Goal: Task Accomplishment & Management: Use online tool/utility

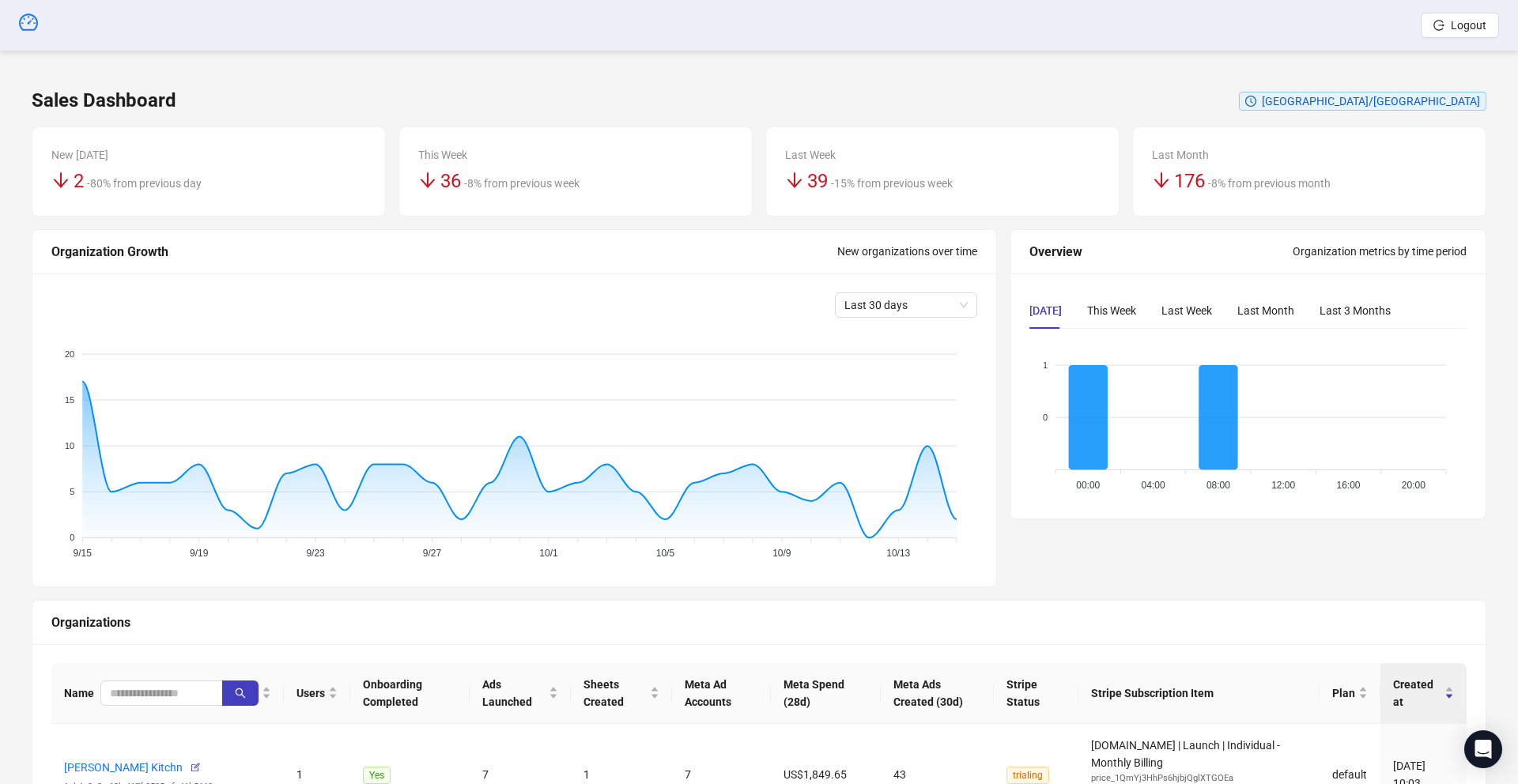
click at [1464, 29] on span "Logout" at bounding box center [1469, 25] width 36 height 13
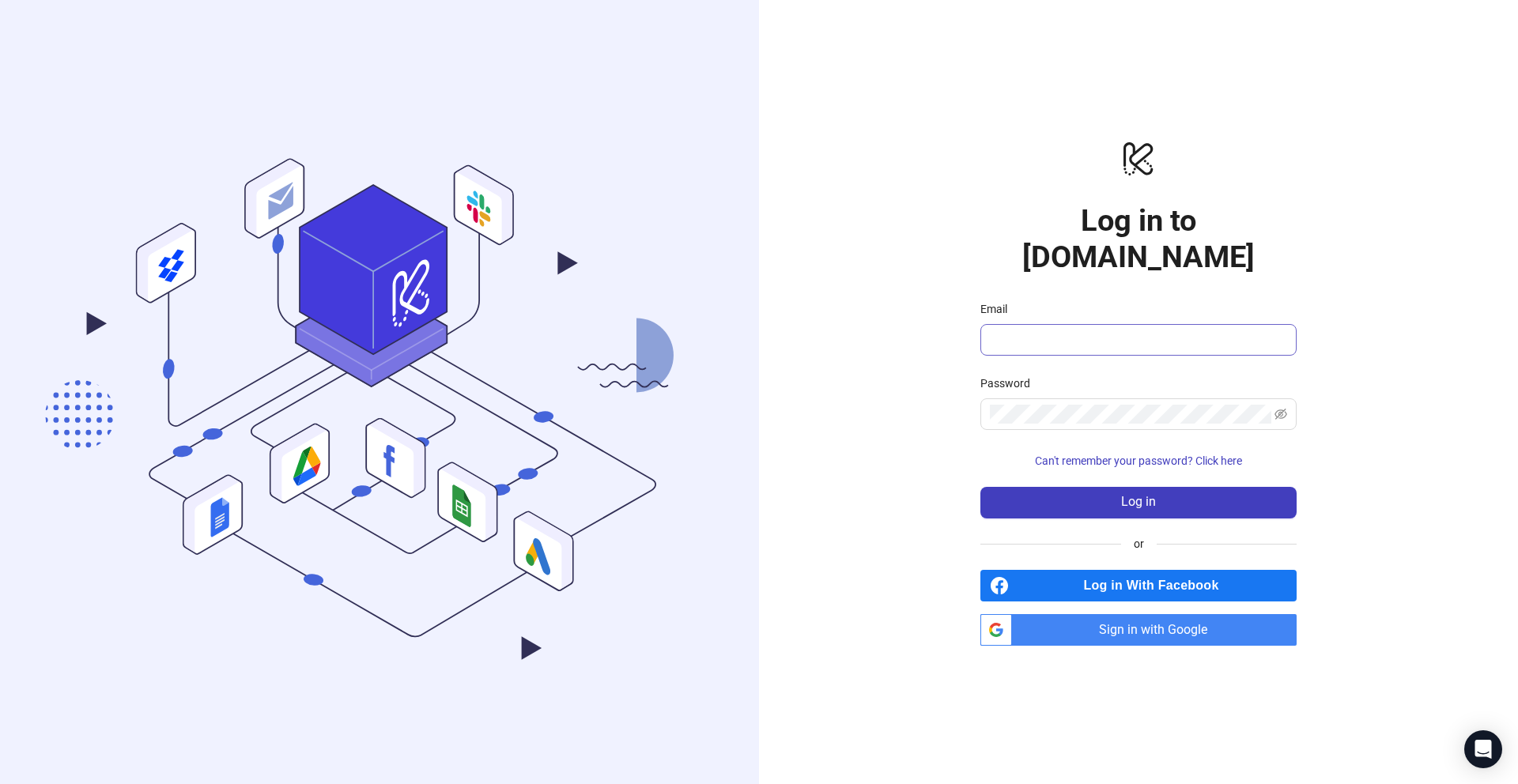
click at [1085, 324] on span at bounding box center [1138, 340] width 317 height 31
click at [1090, 330] on input "Email" at bounding box center [1136, 340] width 294 height 19
type input "**********"
click at [1101, 487] on button "Log in" at bounding box center [1138, 502] width 317 height 31
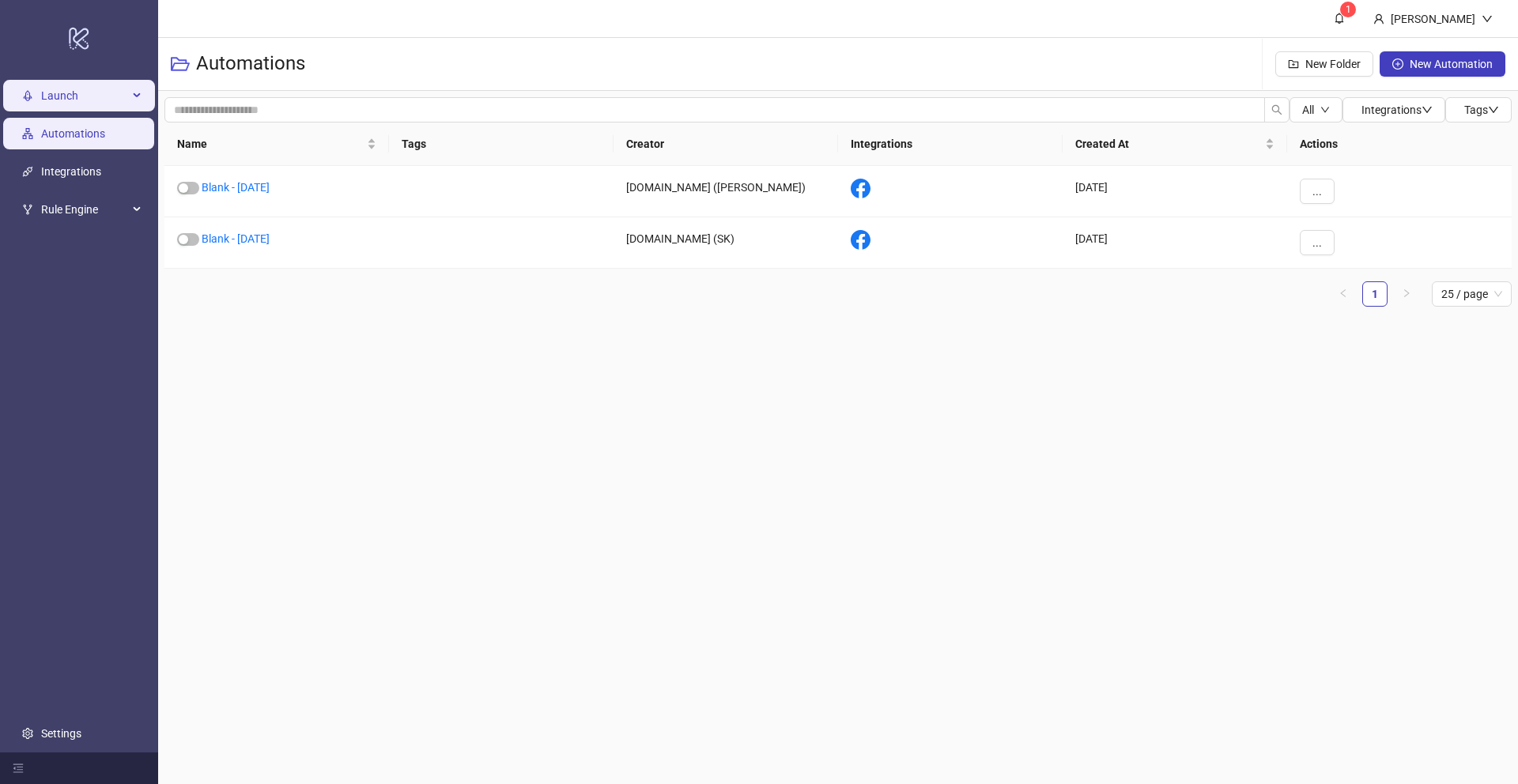
click at [79, 83] on span "Launch" at bounding box center [84, 95] width 87 height 31
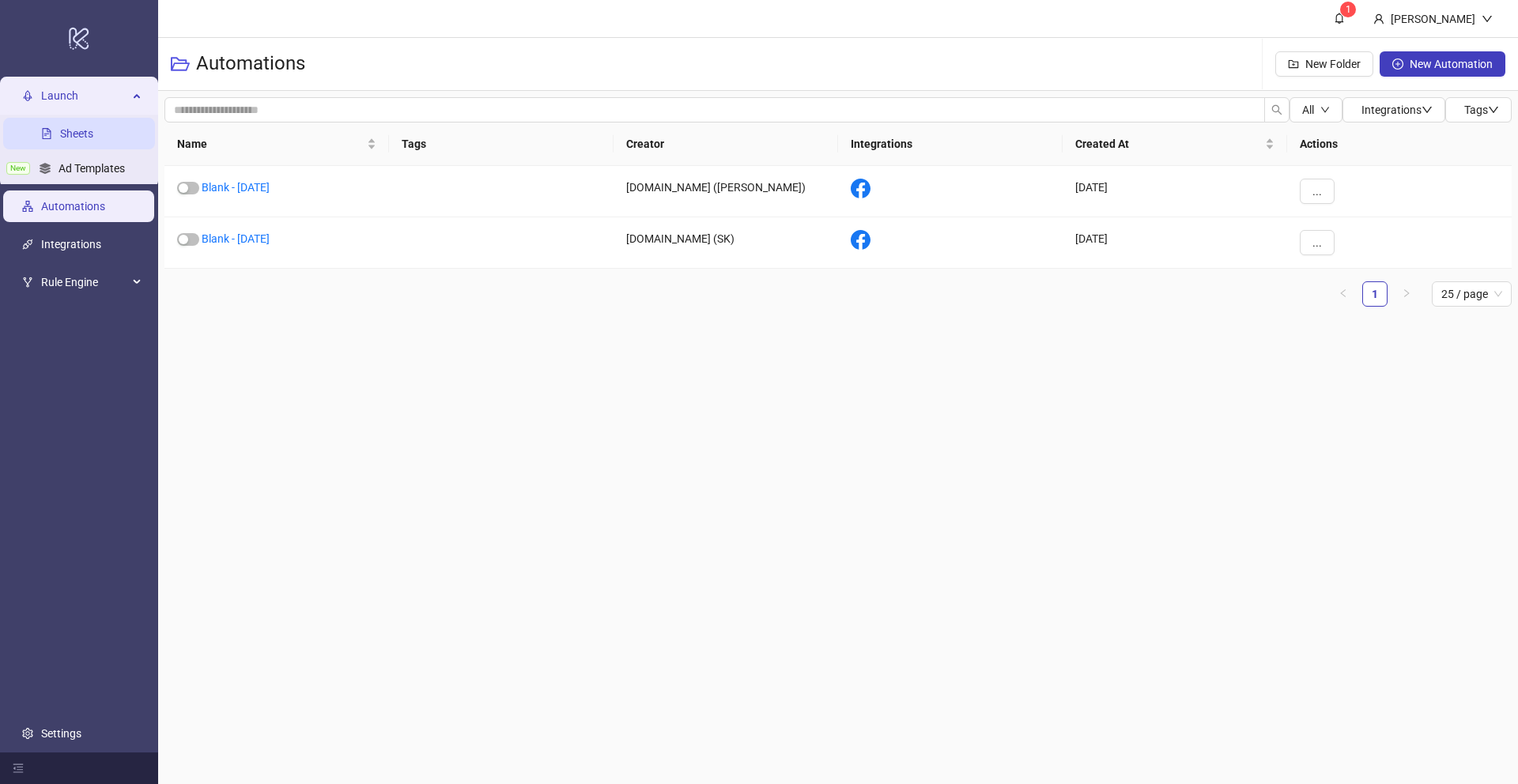
click at [79, 127] on link "Sheets" at bounding box center [76, 134] width 33 height 13
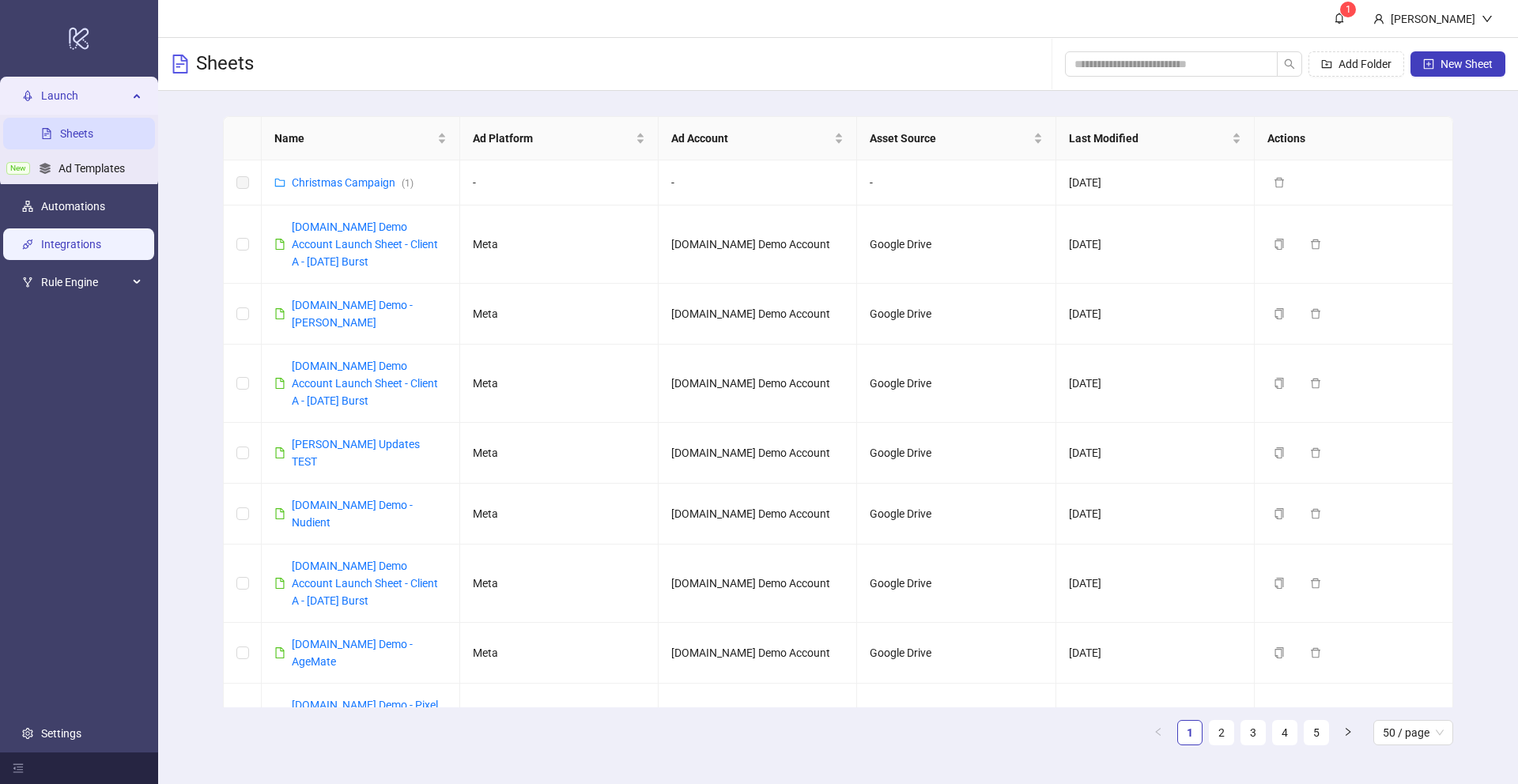
click at [57, 248] on link "Integrations" at bounding box center [70, 244] width 60 height 13
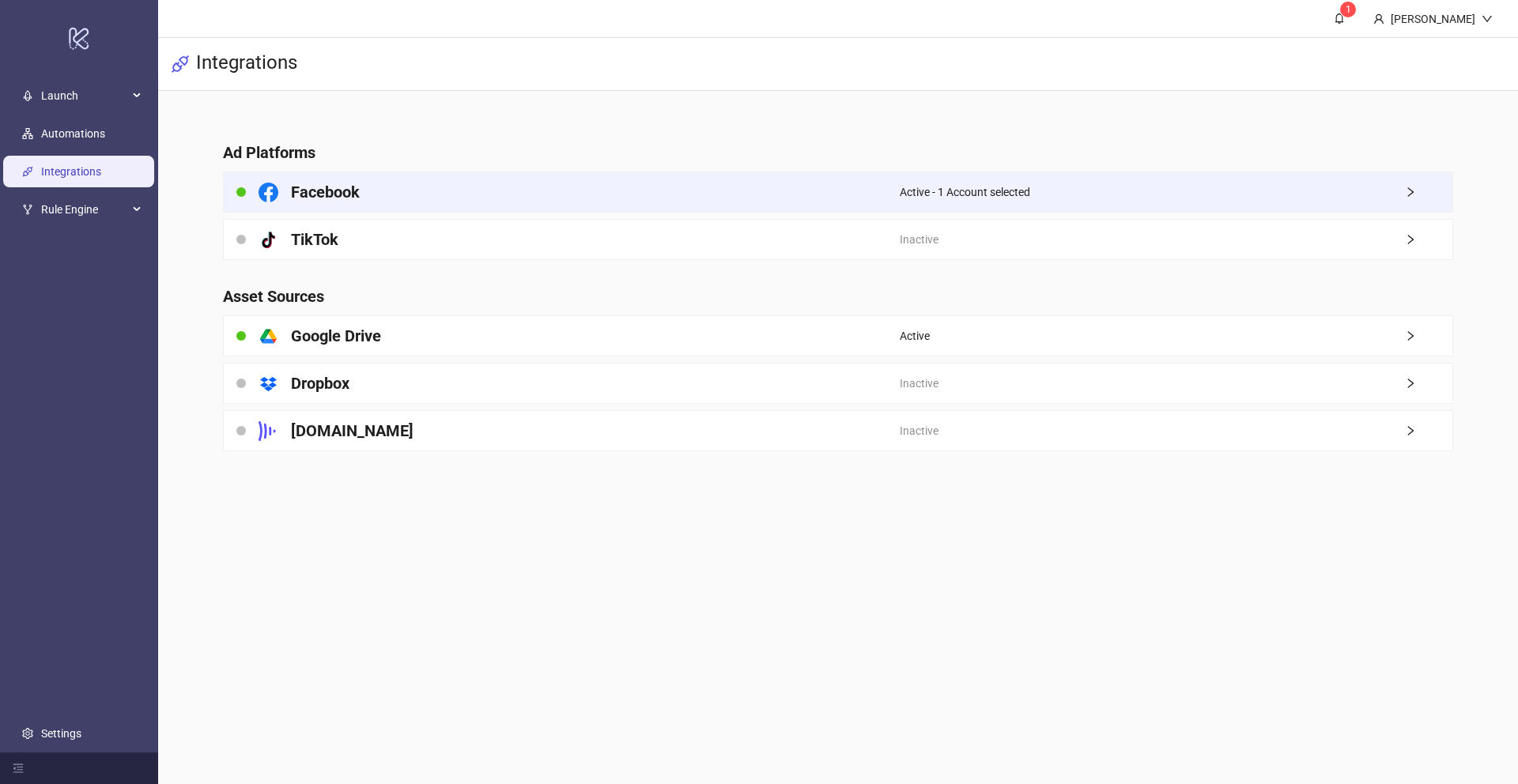
click at [697, 187] on div "Facebook" at bounding box center [561, 193] width 676 height 40
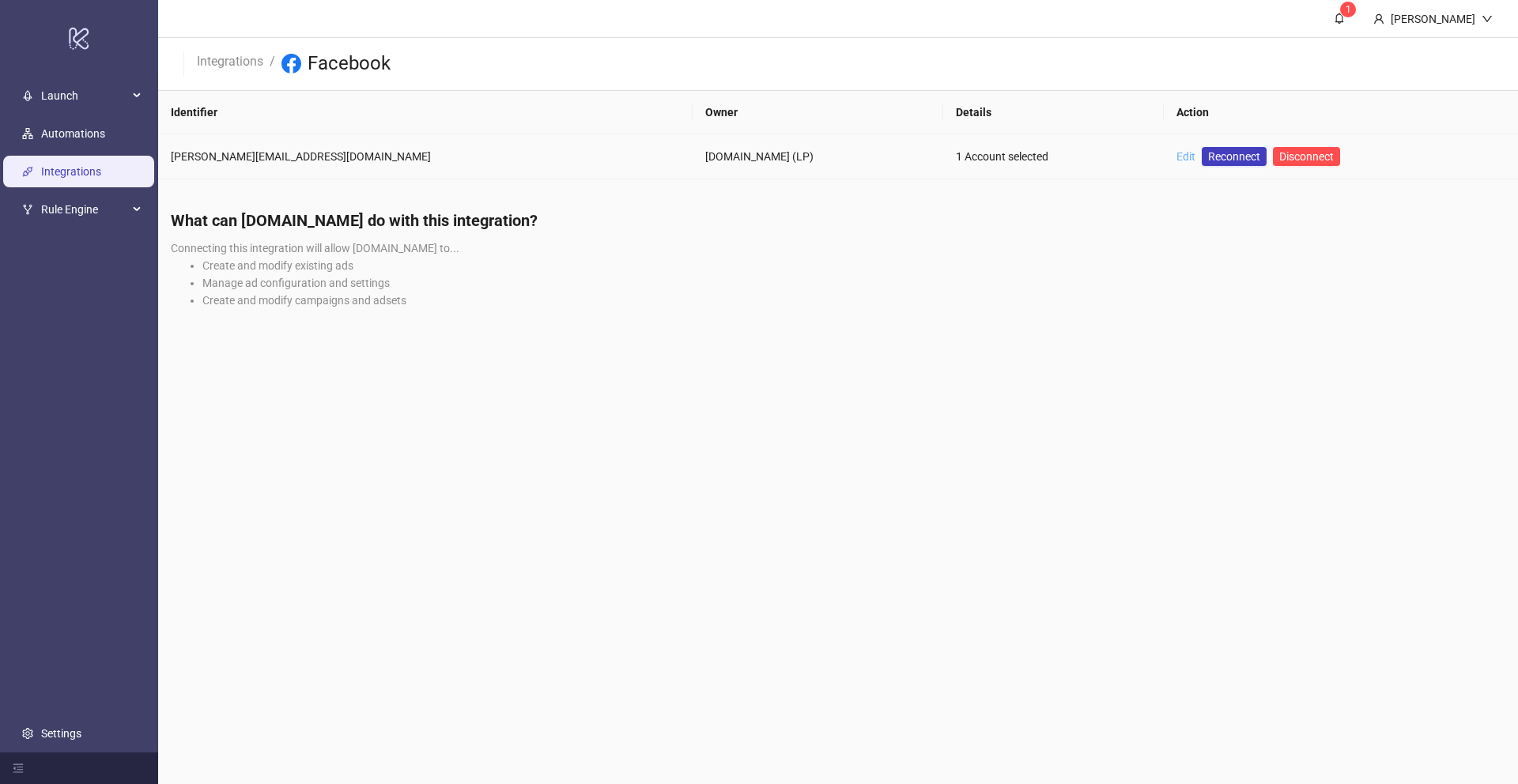
click at [1176, 156] on link "Edit" at bounding box center [1186, 156] width 19 height 13
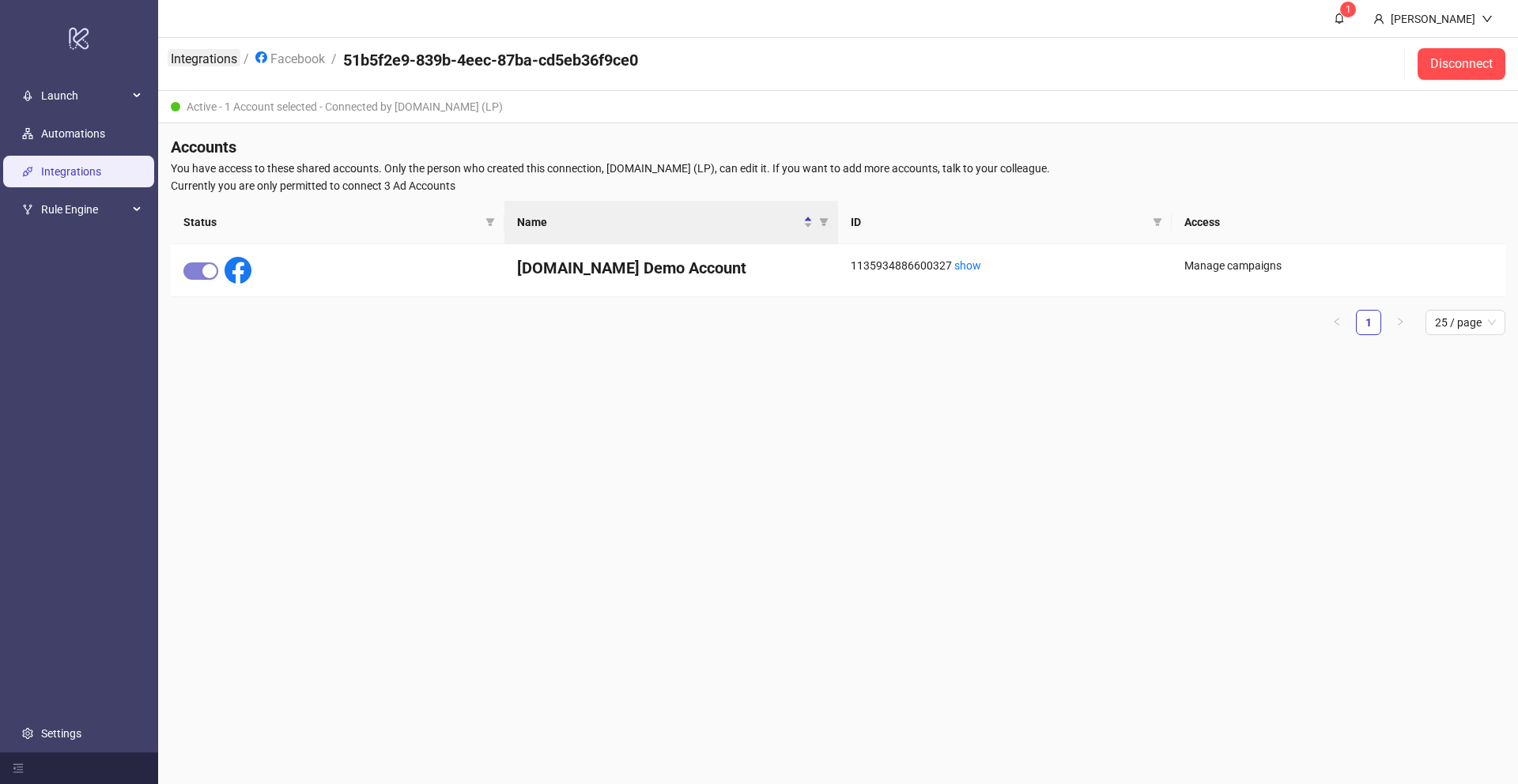
click at [192, 60] on link "Integrations" at bounding box center [204, 58] width 73 height 17
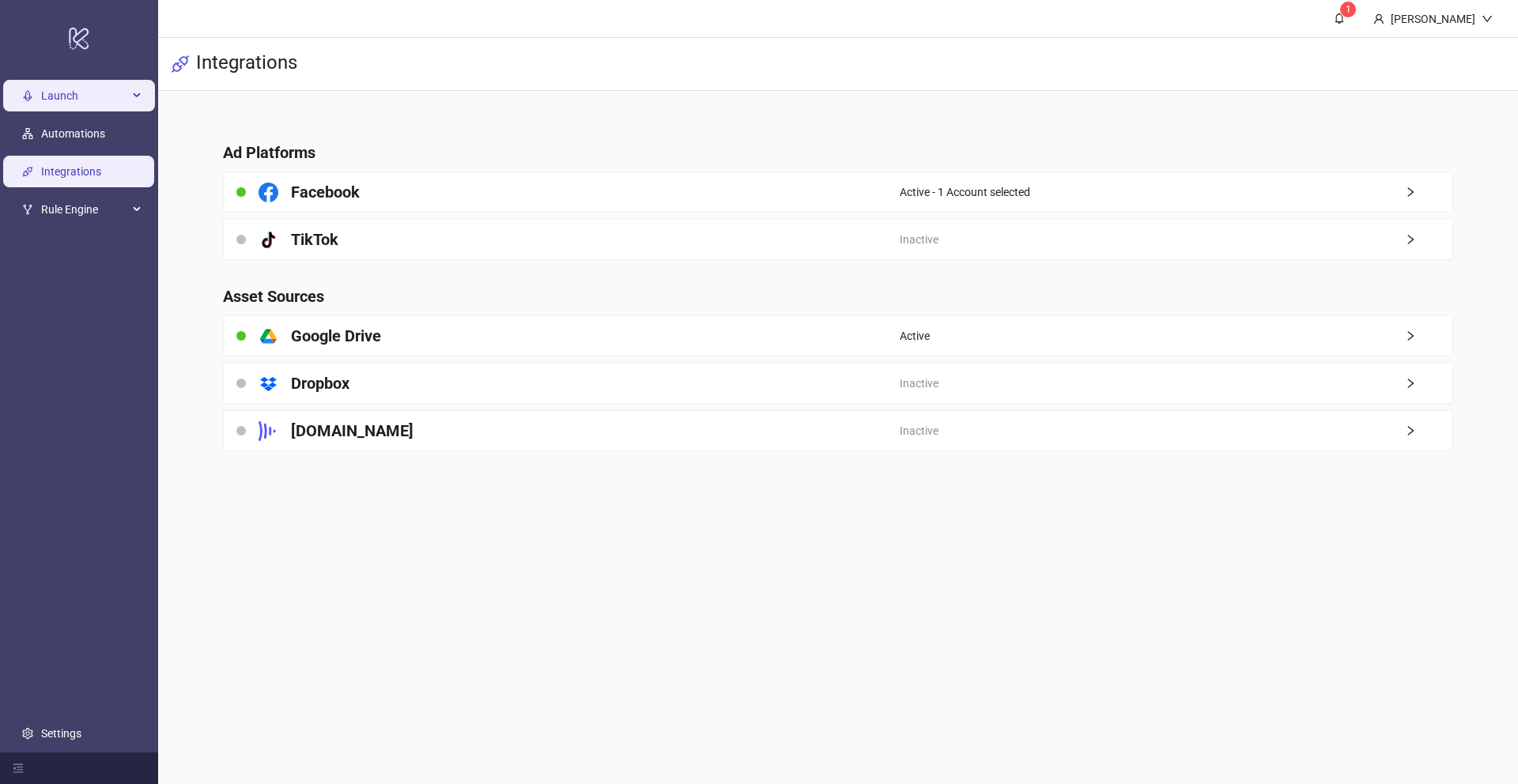
click at [76, 100] on span "Launch" at bounding box center [84, 95] width 87 height 31
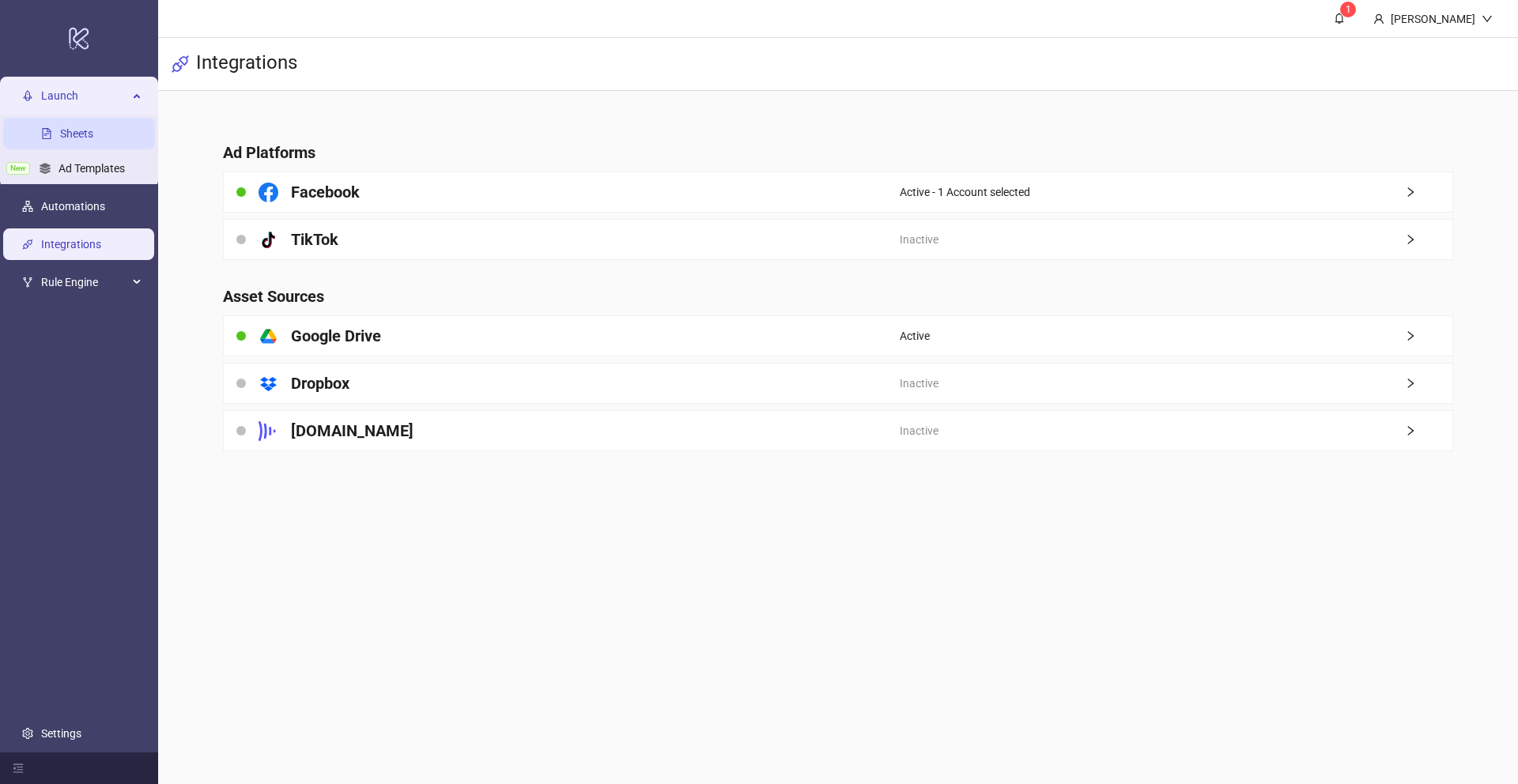
click at [76, 131] on link "Sheets" at bounding box center [76, 134] width 33 height 13
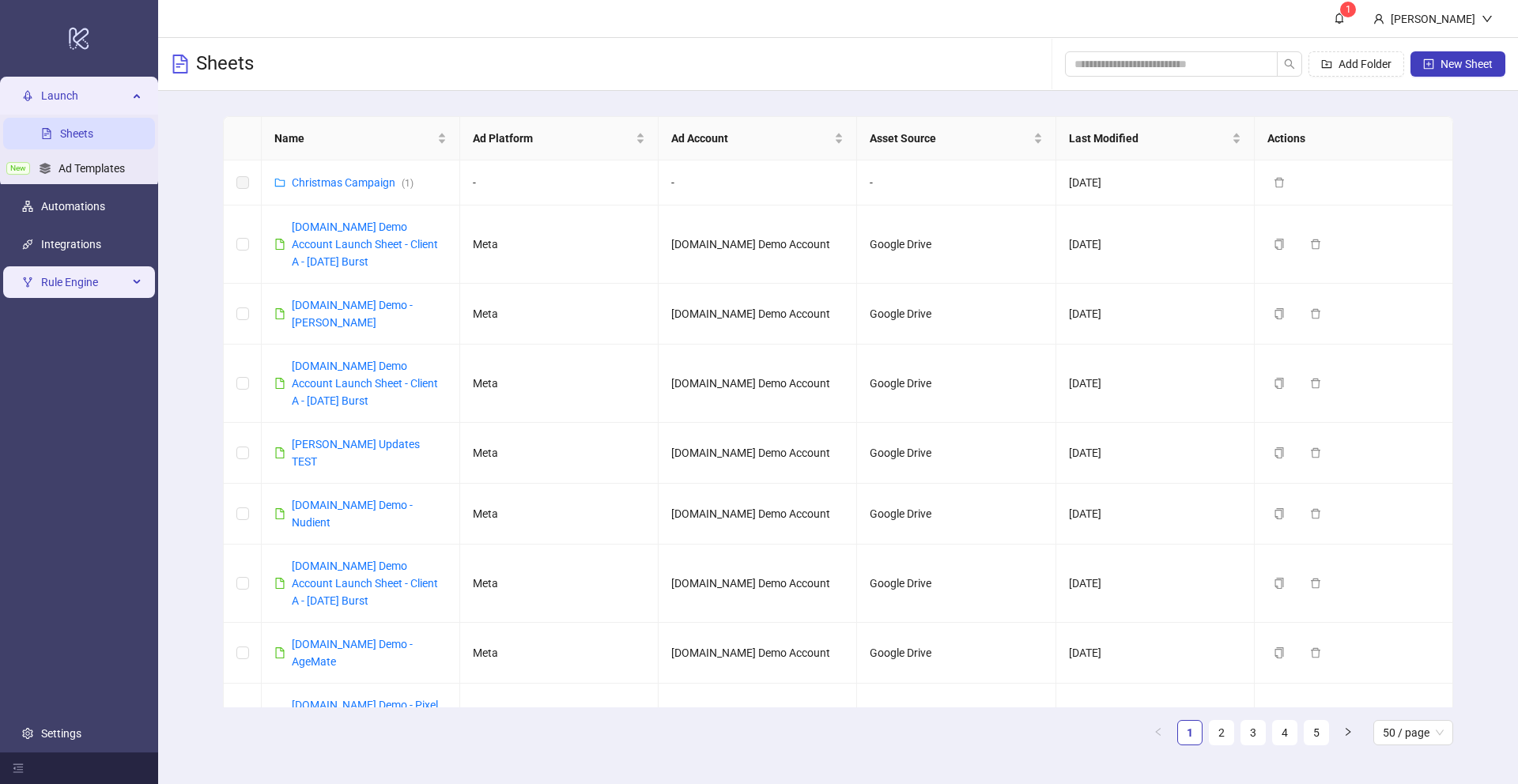
click at [82, 296] on span "Rule Engine" at bounding box center [84, 282] width 87 height 31
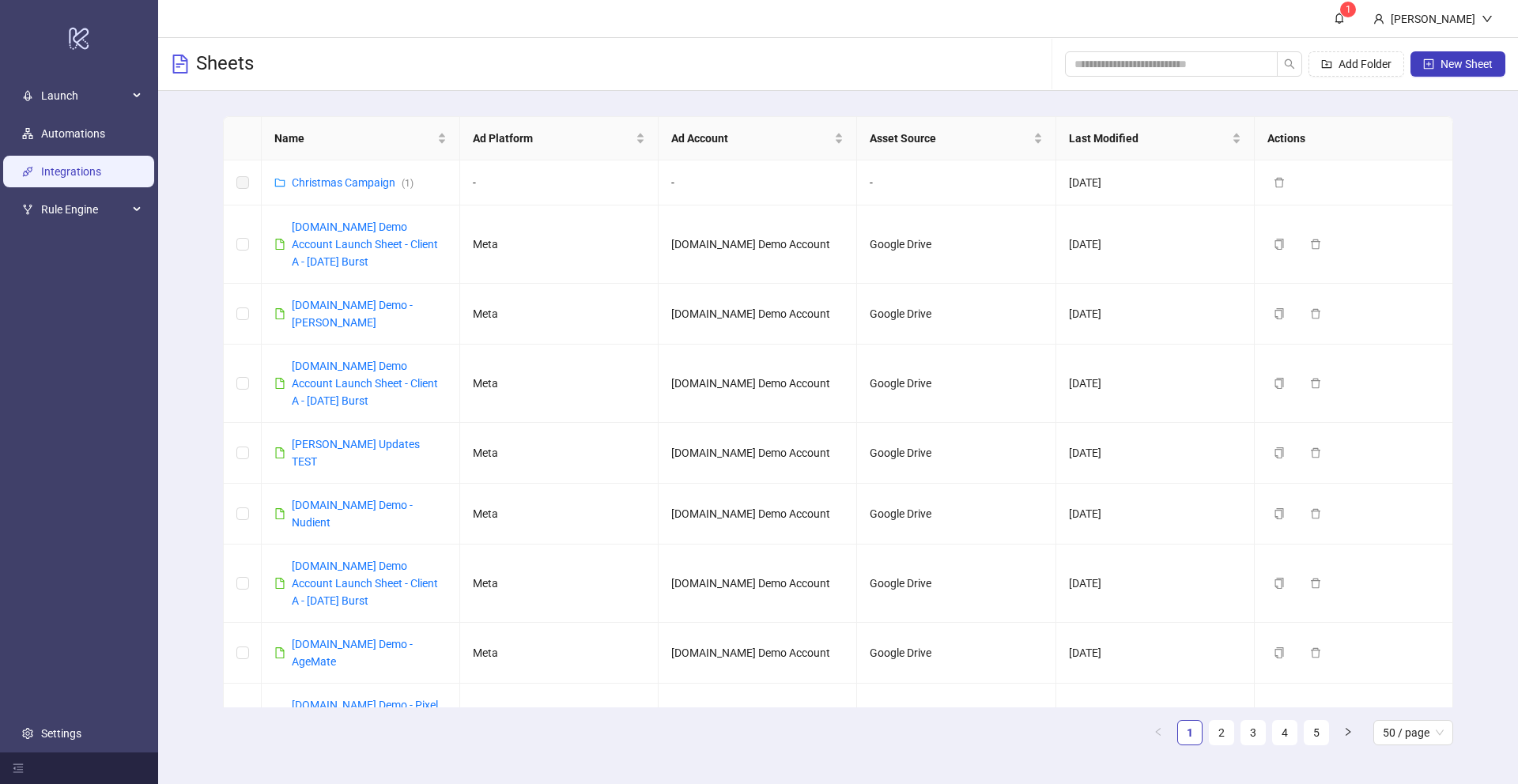
click at [68, 165] on link "Integrations" at bounding box center [70, 171] width 60 height 13
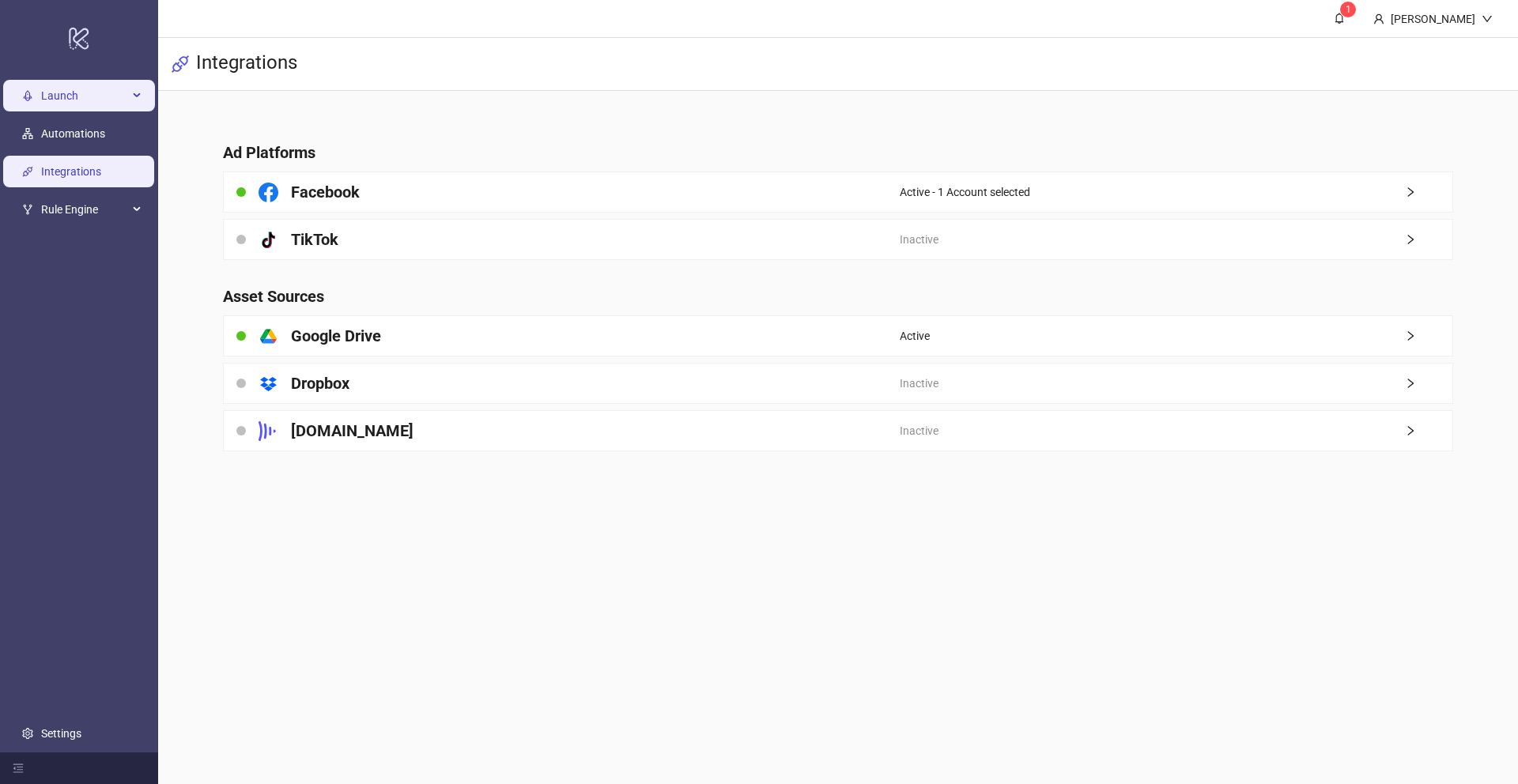
click at [108, 100] on span "Launch" at bounding box center [84, 95] width 87 height 31
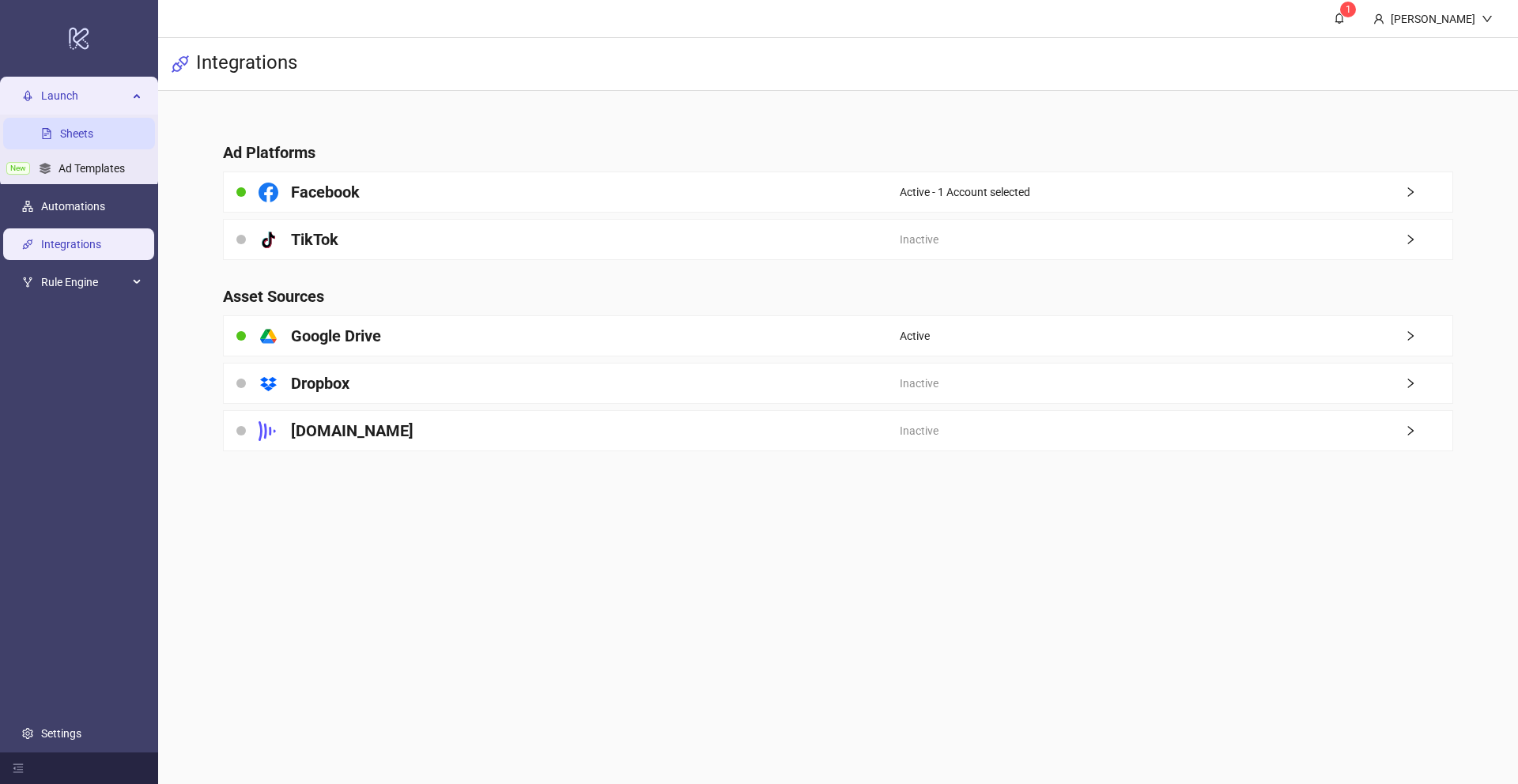
click at [94, 138] on link "Sheets" at bounding box center [76, 134] width 33 height 13
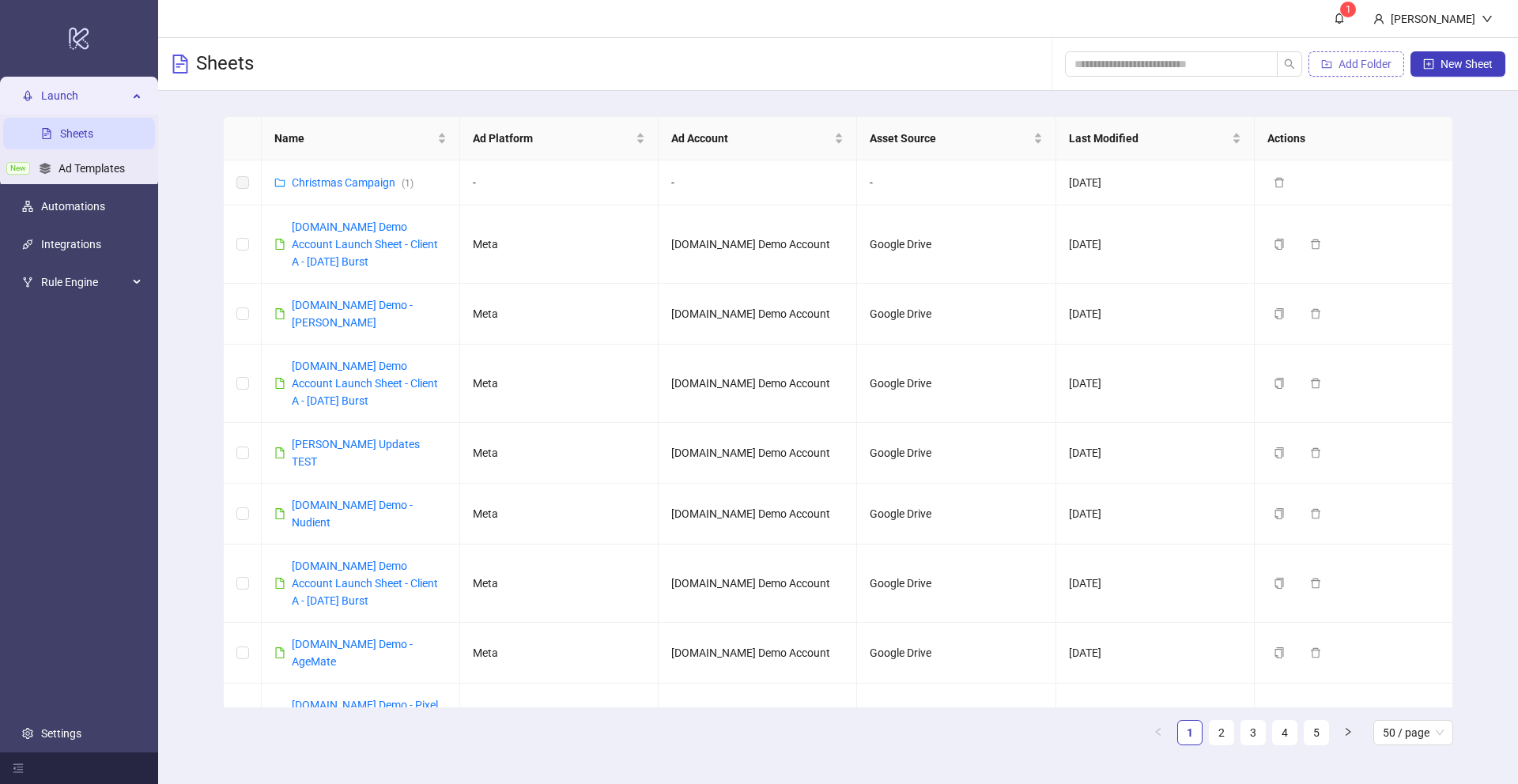
click at [1338, 67] on span "Add Folder" at bounding box center [1364, 64] width 53 height 13
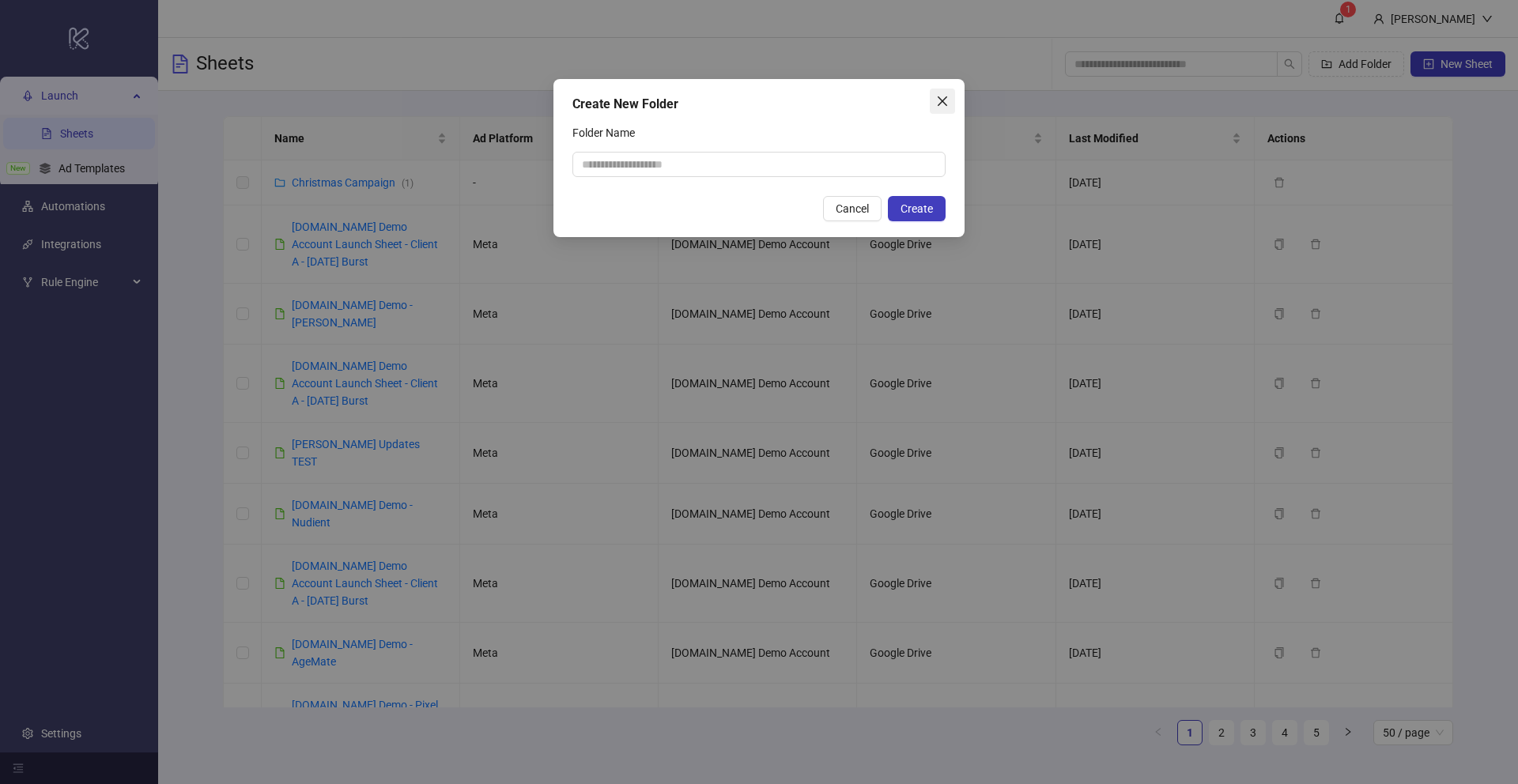
click at [948, 100] on icon "close" at bounding box center [942, 101] width 13 height 13
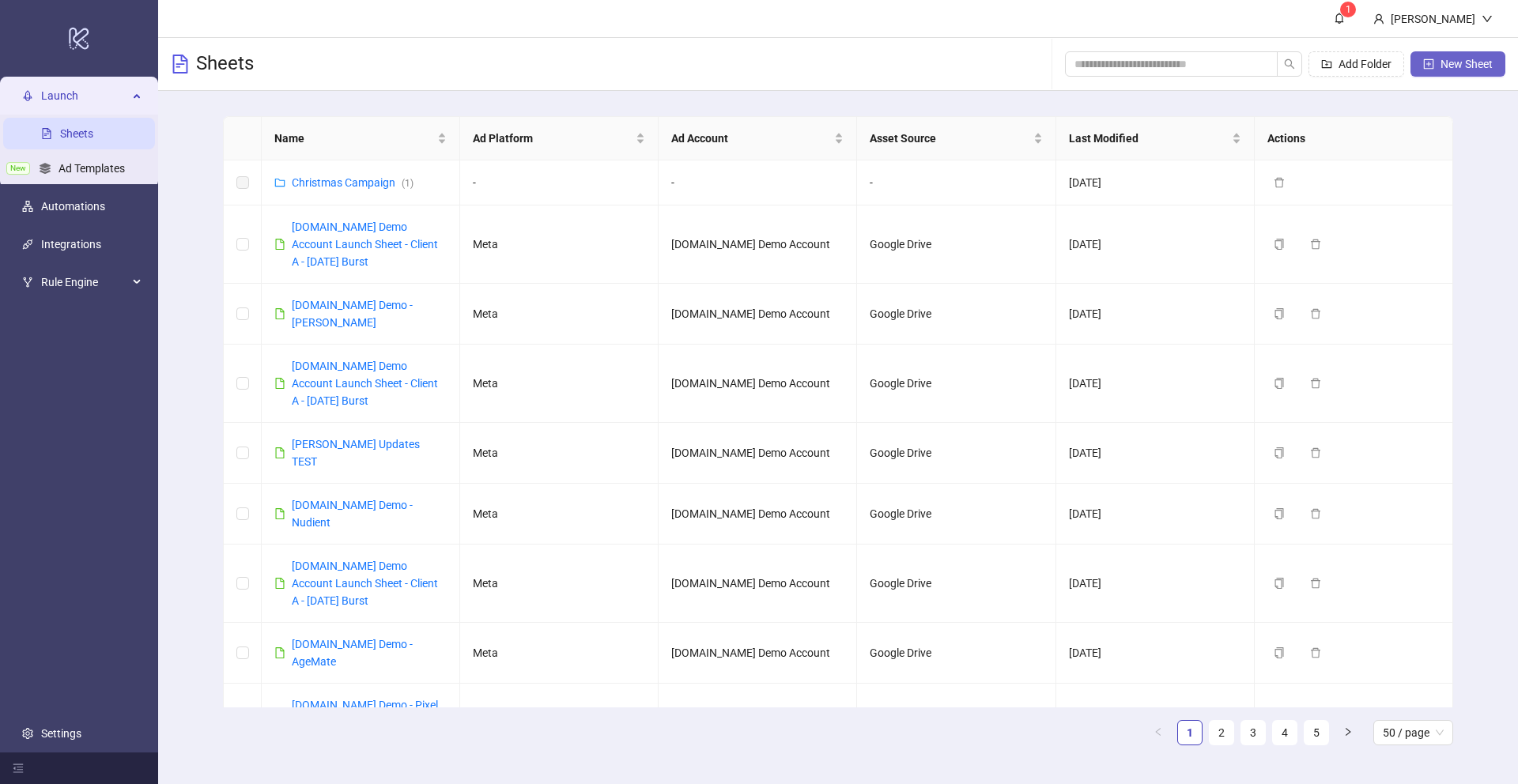
click at [1450, 62] on span "New Sheet" at bounding box center [1467, 64] width 52 height 13
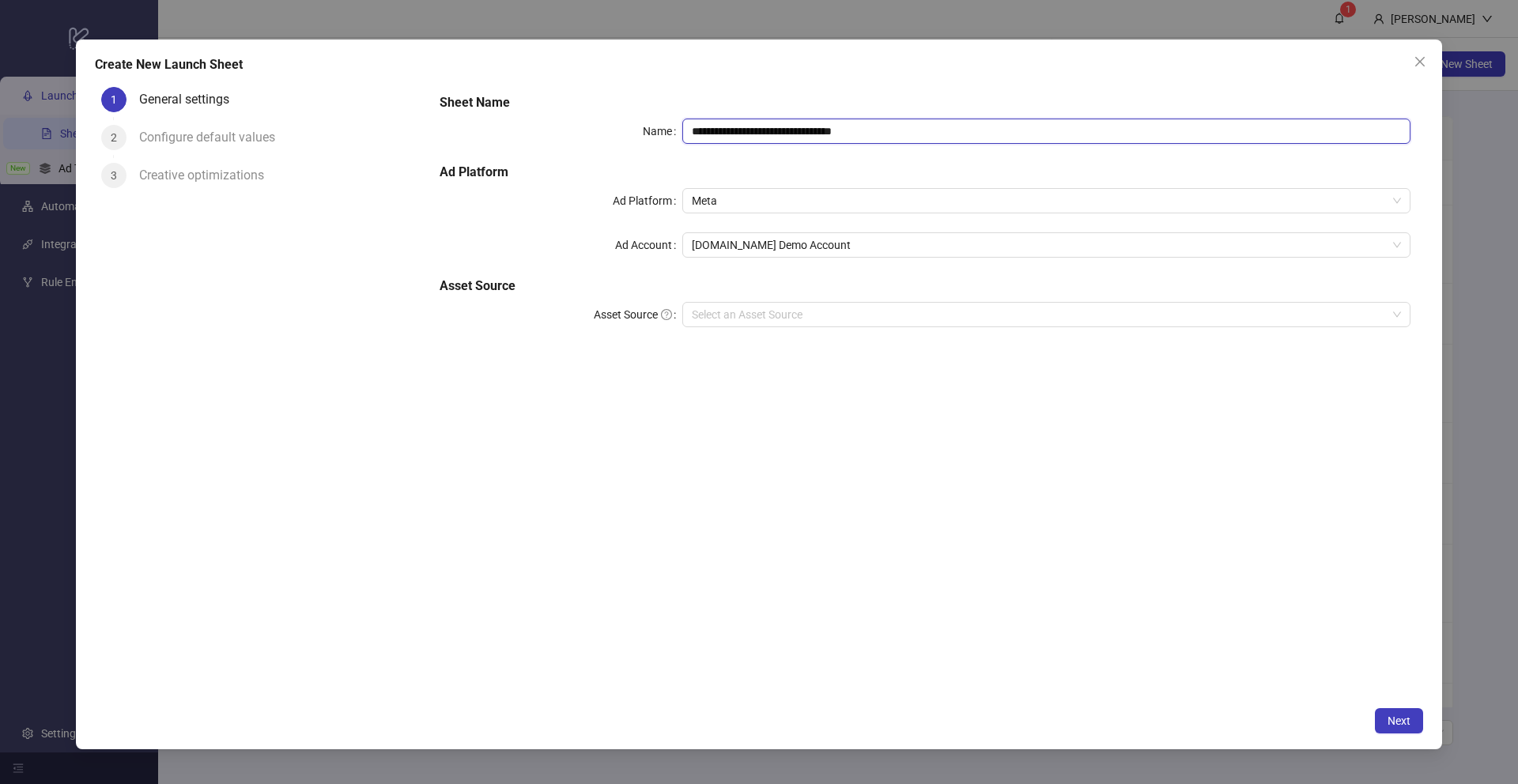
click at [953, 133] on input "**********" at bounding box center [1046, 131] width 728 height 25
click at [724, 196] on span "Meta" at bounding box center [1047, 200] width 710 height 23
type input "**********"
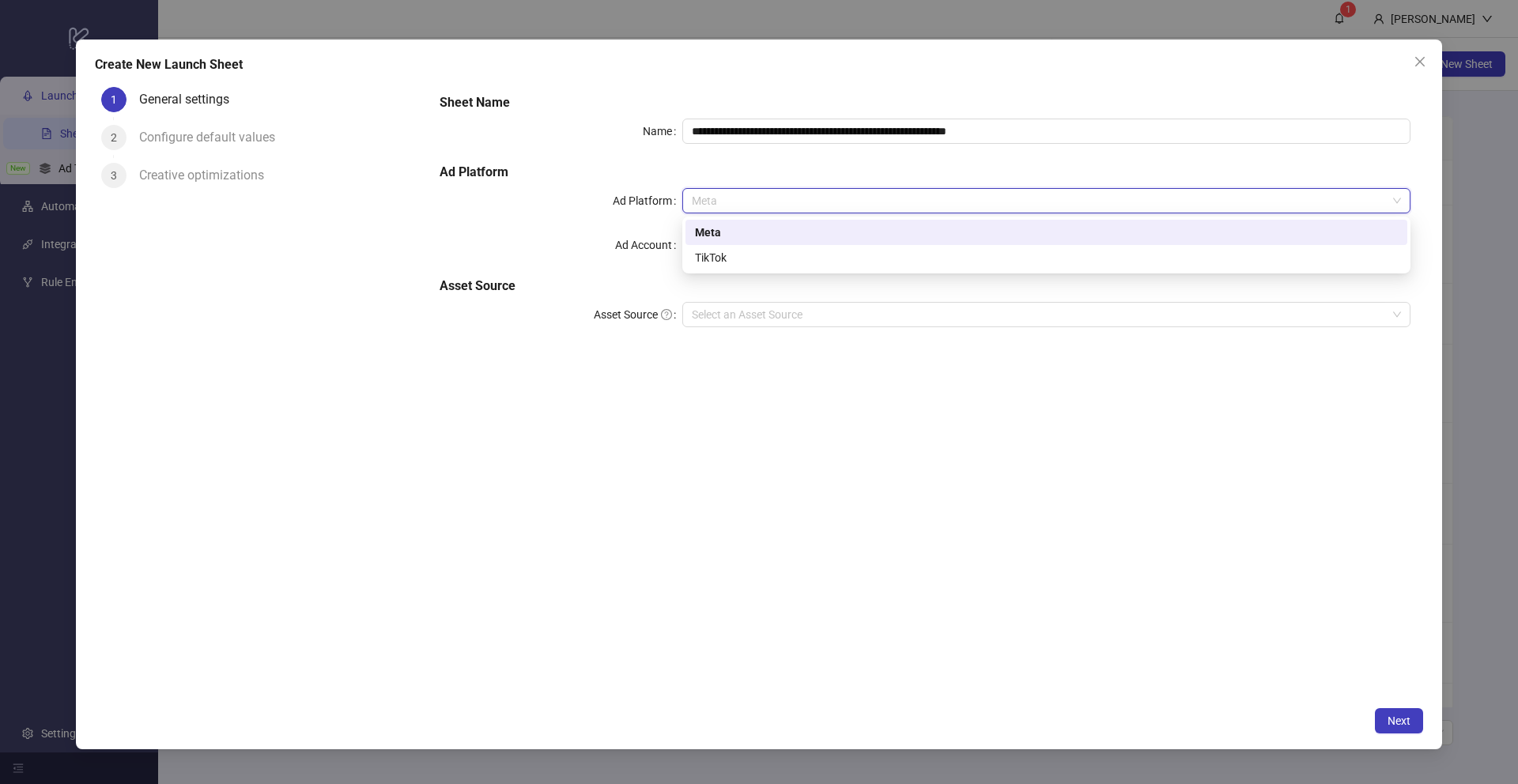
click at [709, 229] on div "Meta" at bounding box center [1046, 232] width 703 height 17
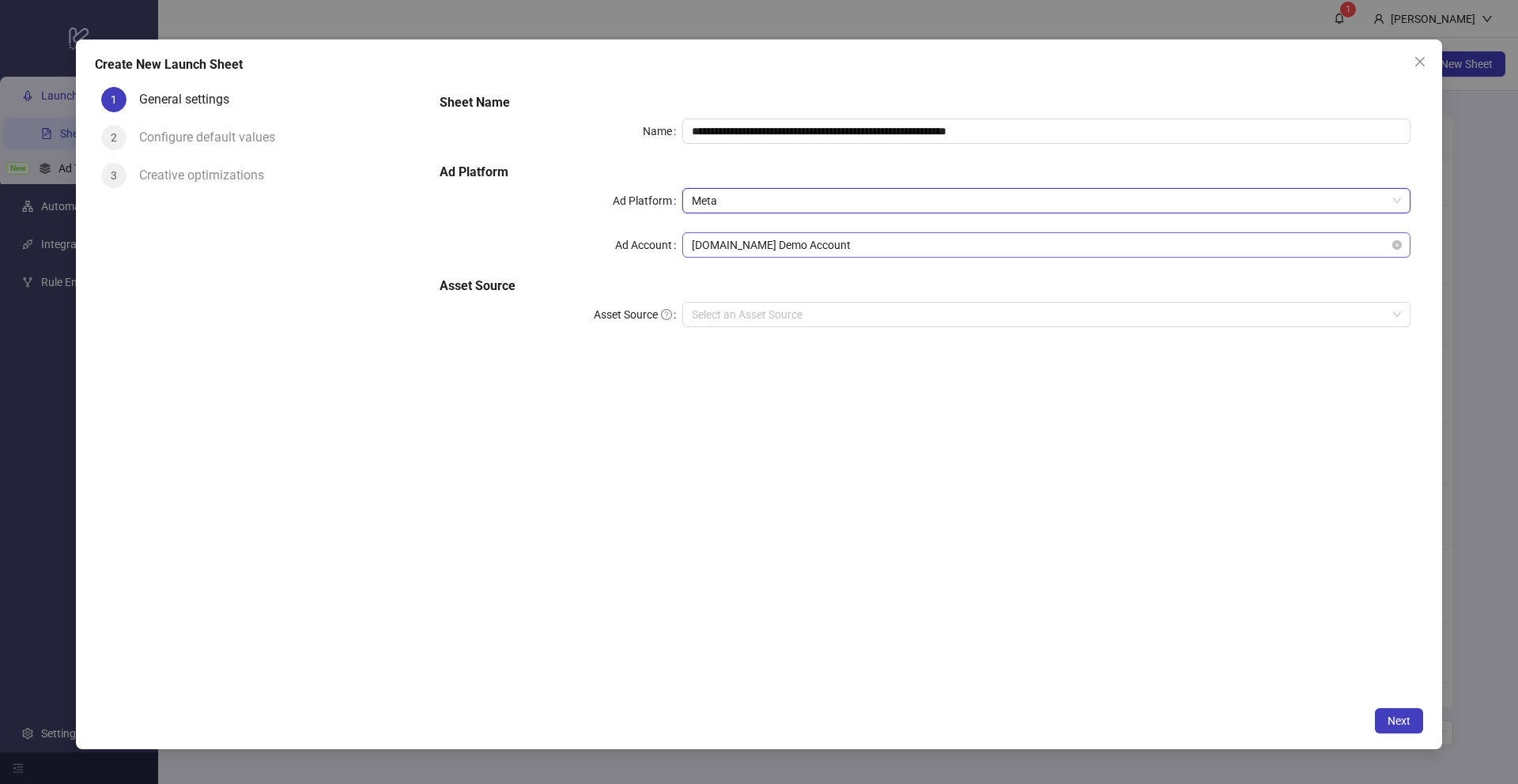
click at [717, 244] on span "Kitchn.io Demo Account" at bounding box center [1047, 245] width 710 height 23
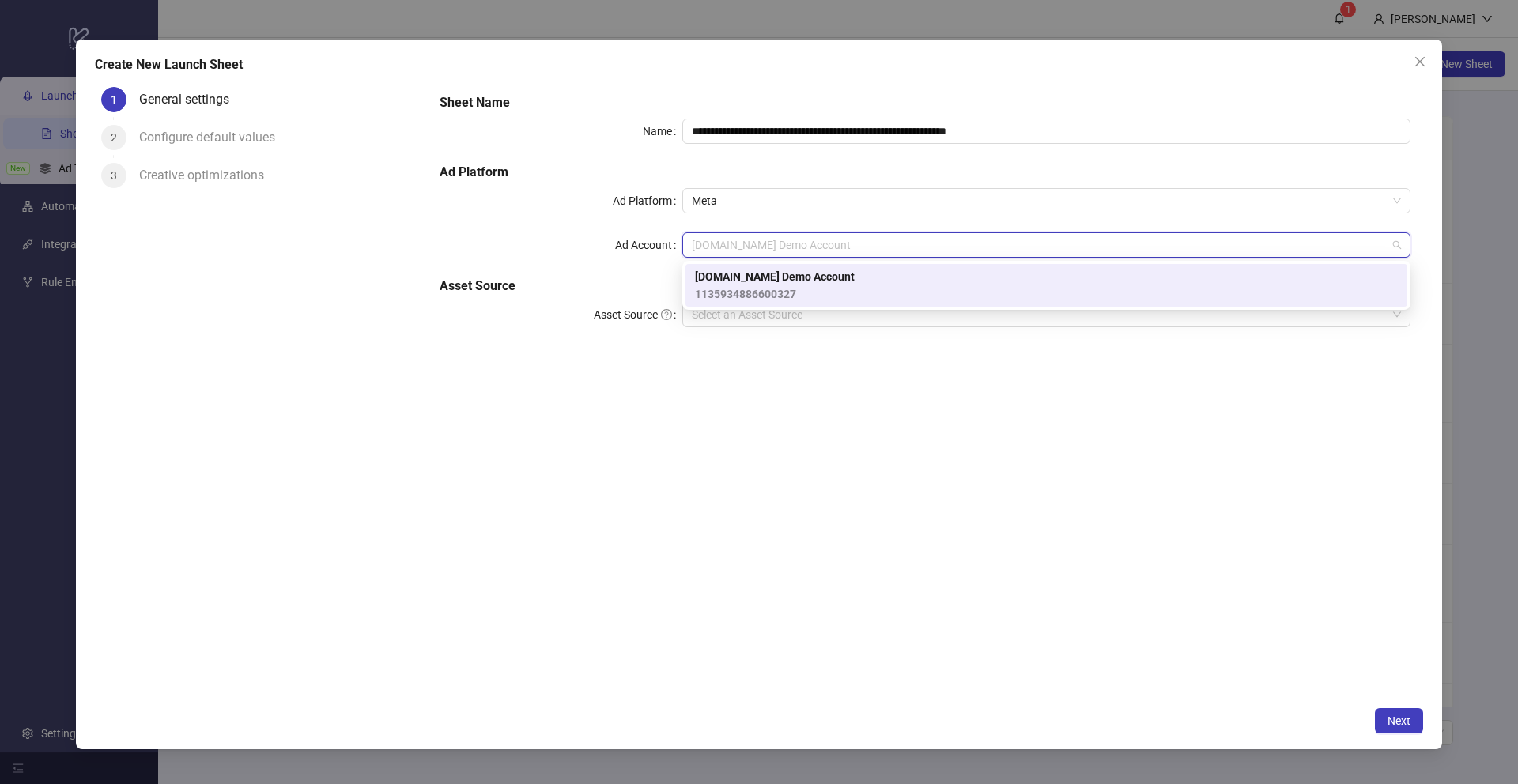
click at [730, 278] on span "Kitchn.io Demo Account" at bounding box center [775, 277] width 160 height 17
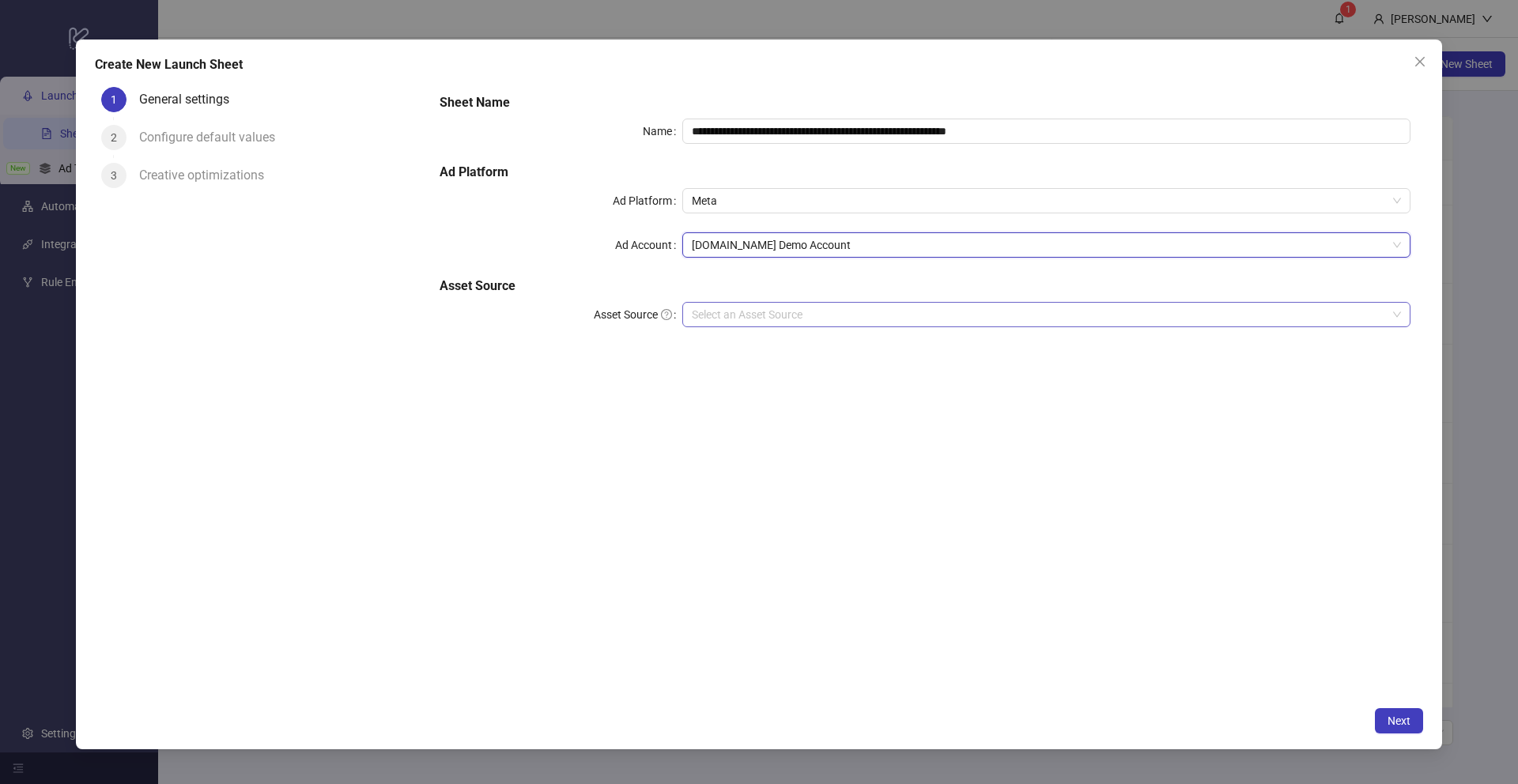
click at [701, 314] on input "Asset Source" at bounding box center [1039, 314] width 695 height 23
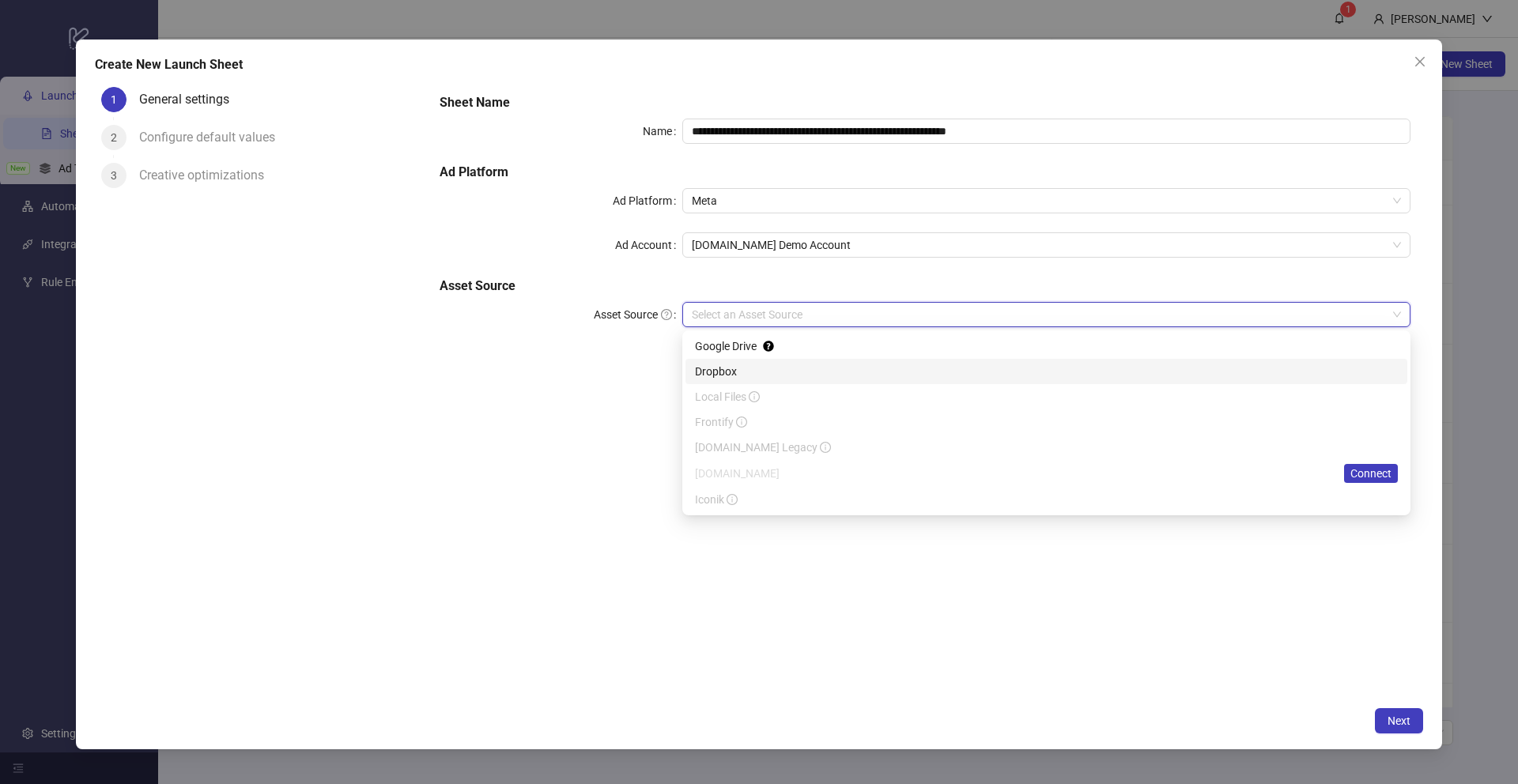
drag, startPoint x: 520, startPoint y: 345, endPoint x: 655, endPoint y: 345, distance: 135.0
click at [525, 345] on div "**********" at bounding box center [925, 219] width 984 height 265
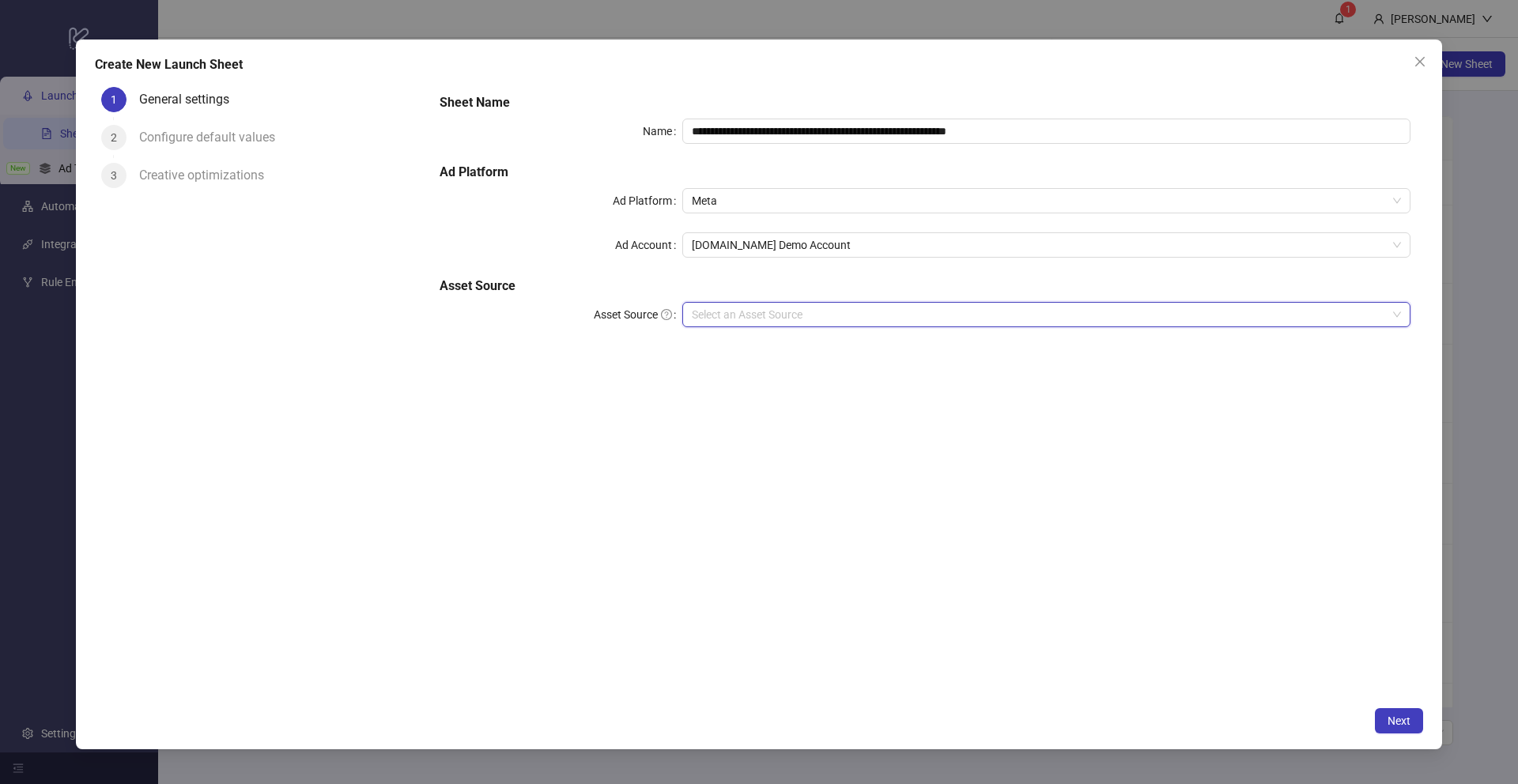
click at [718, 315] on input "Asset Source" at bounding box center [1039, 314] width 695 height 23
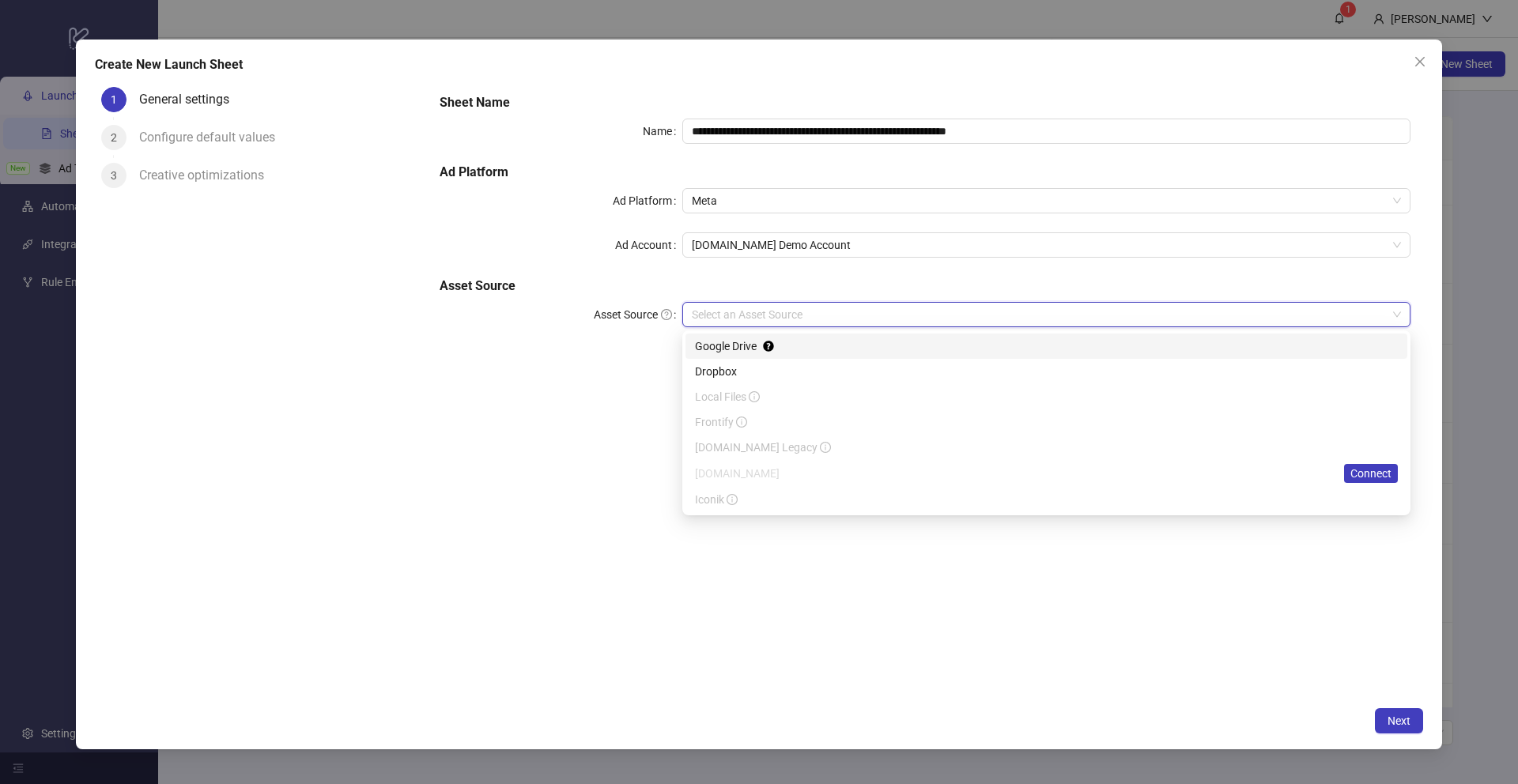
click at [726, 350] on div "Google Drive" at bounding box center [1046, 346] width 703 height 17
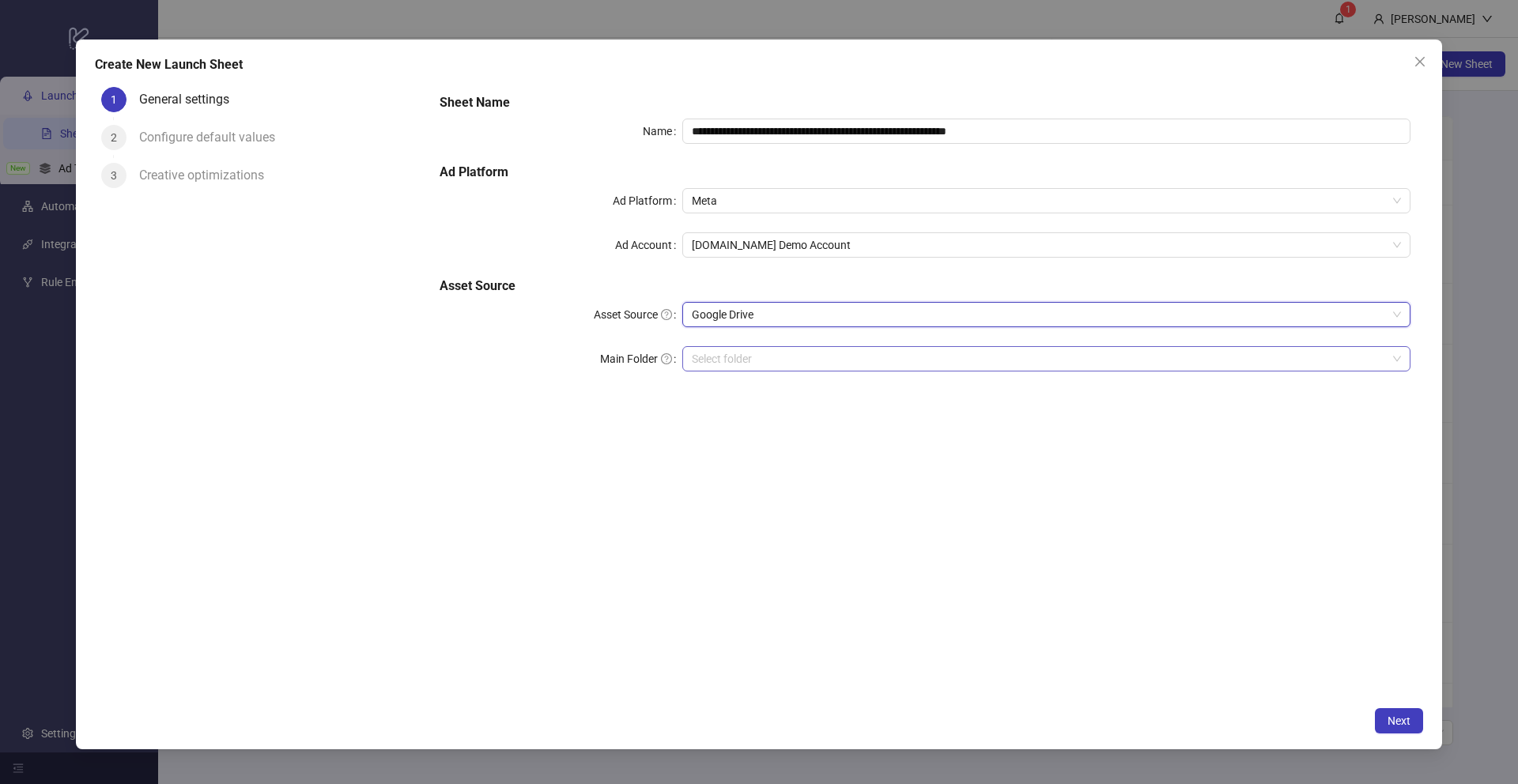
click at [719, 360] on input "Main Folder" at bounding box center [1039, 358] width 695 height 23
click at [1394, 725] on span "Next" at bounding box center [1399, 721] width 23 height 13
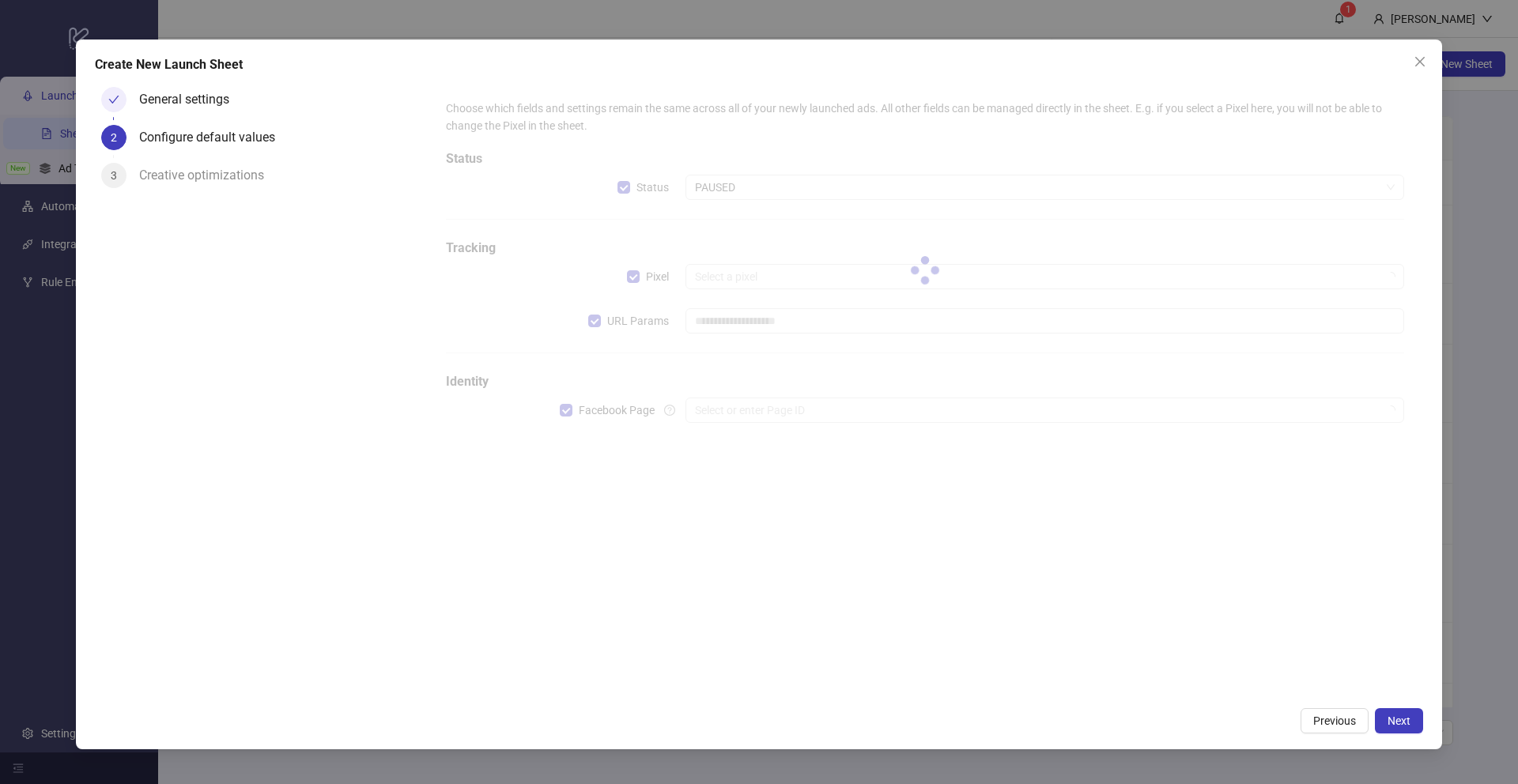
type input "**********"
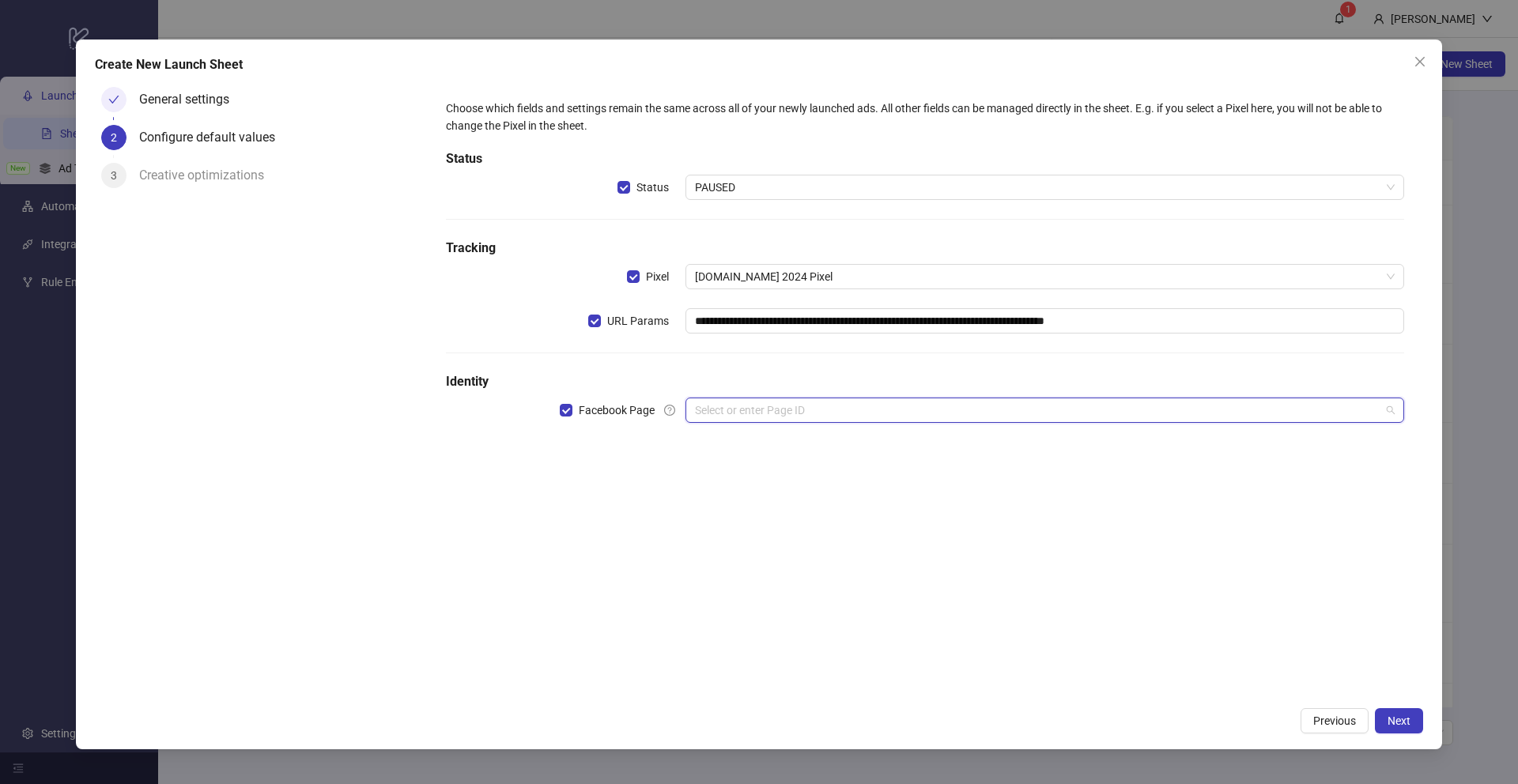
click at [741, 417] on input "search" at bounding box center [1037, 409] width 685 height 23
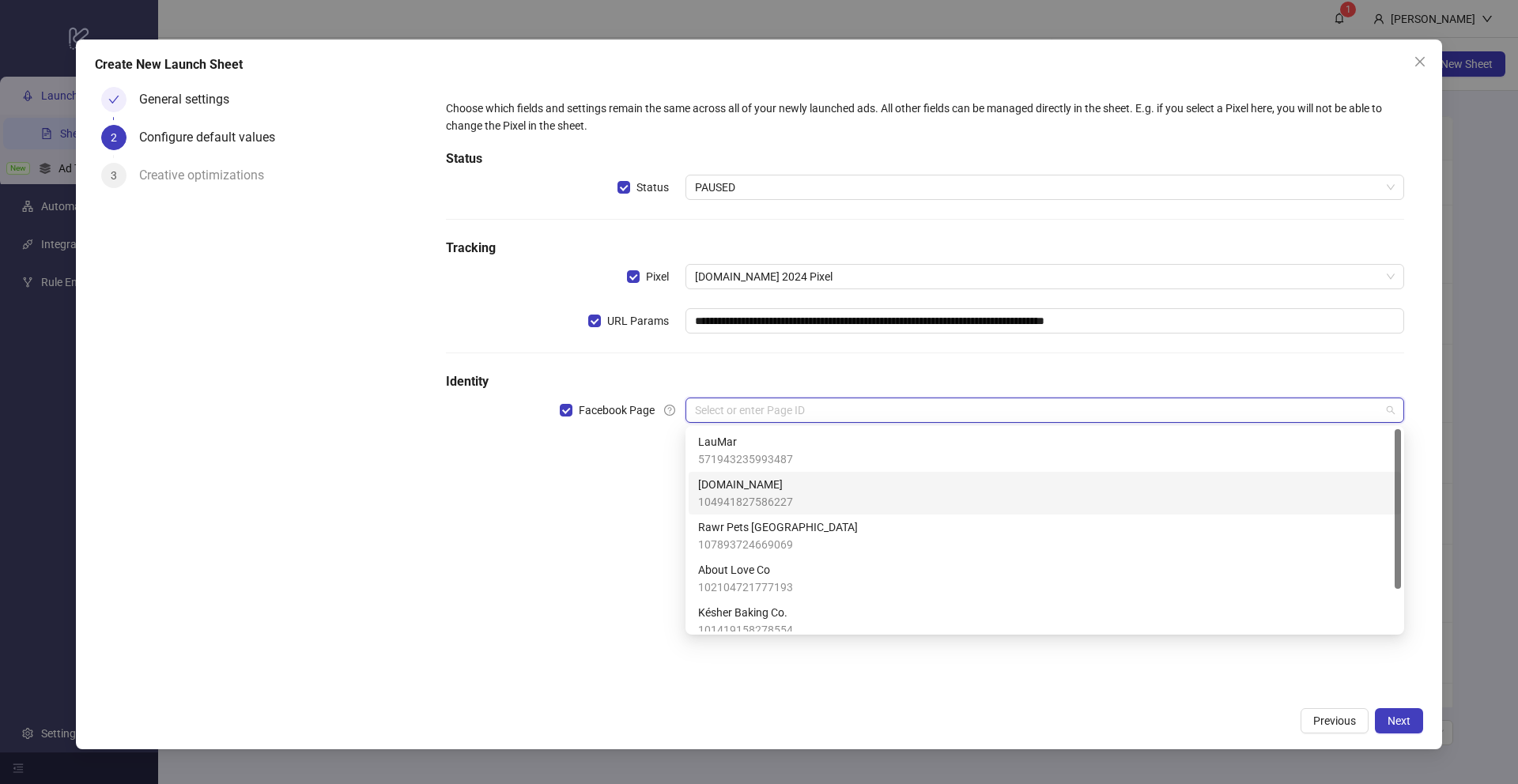
click at [745, 488] on span "[DOMAIN_NAME]" at bounding box center [745, 485] width 95 height 17
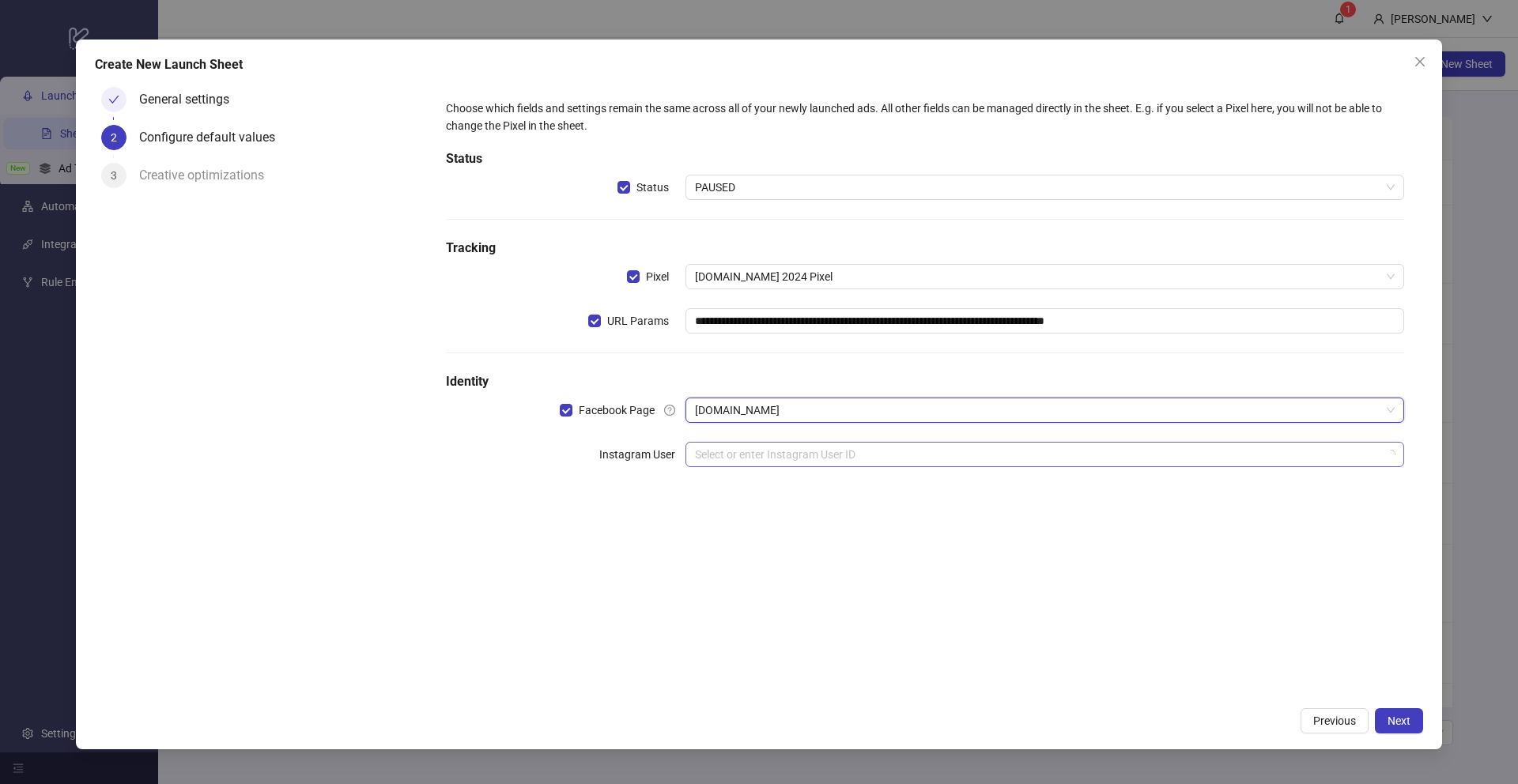
click at [722, 460] on input "search" at bounding box center [1037, 454] width 685 height 23
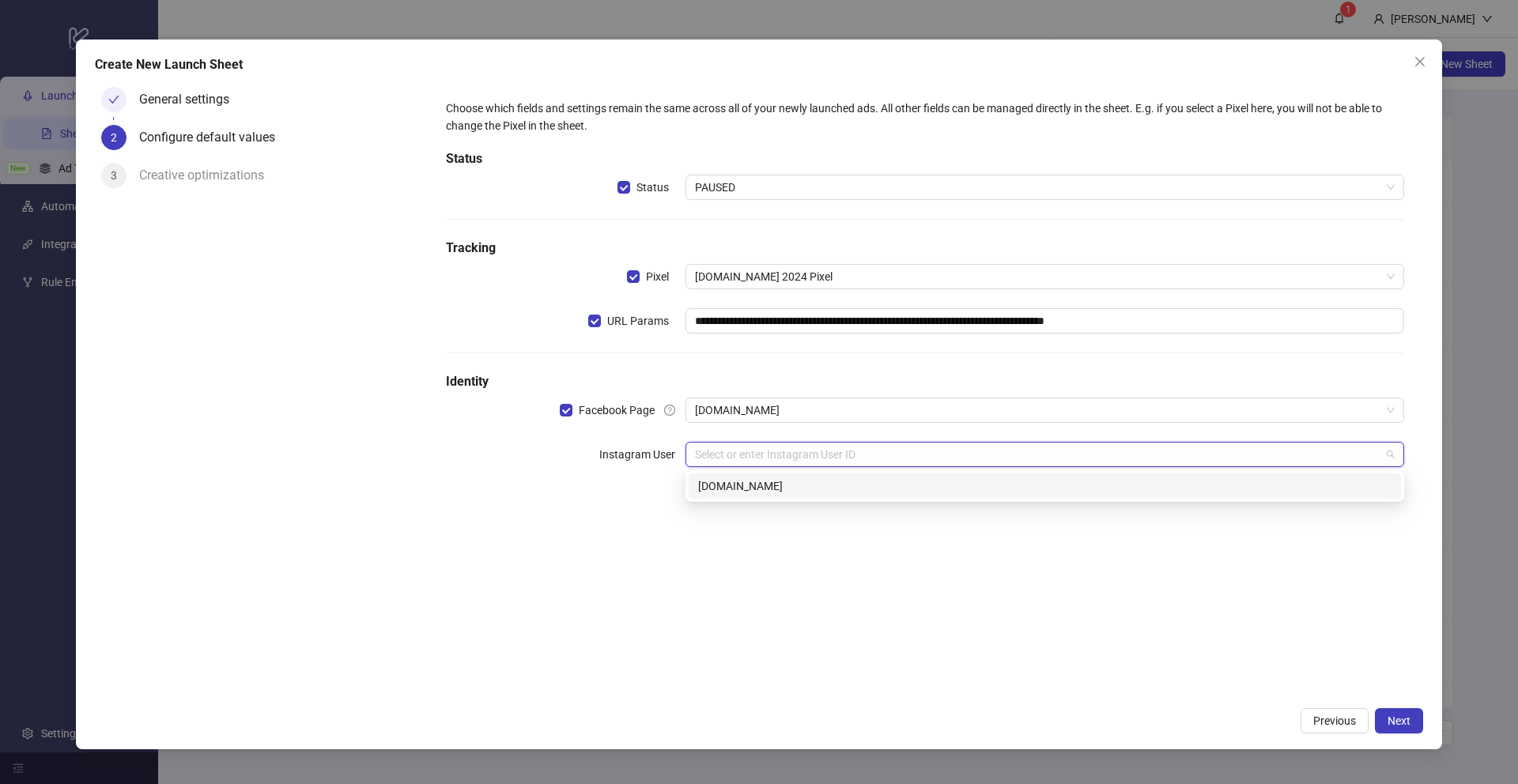
click at [720, 492] on div "kitchn.io" at bounding box center [1044, 487] width 693 height 17
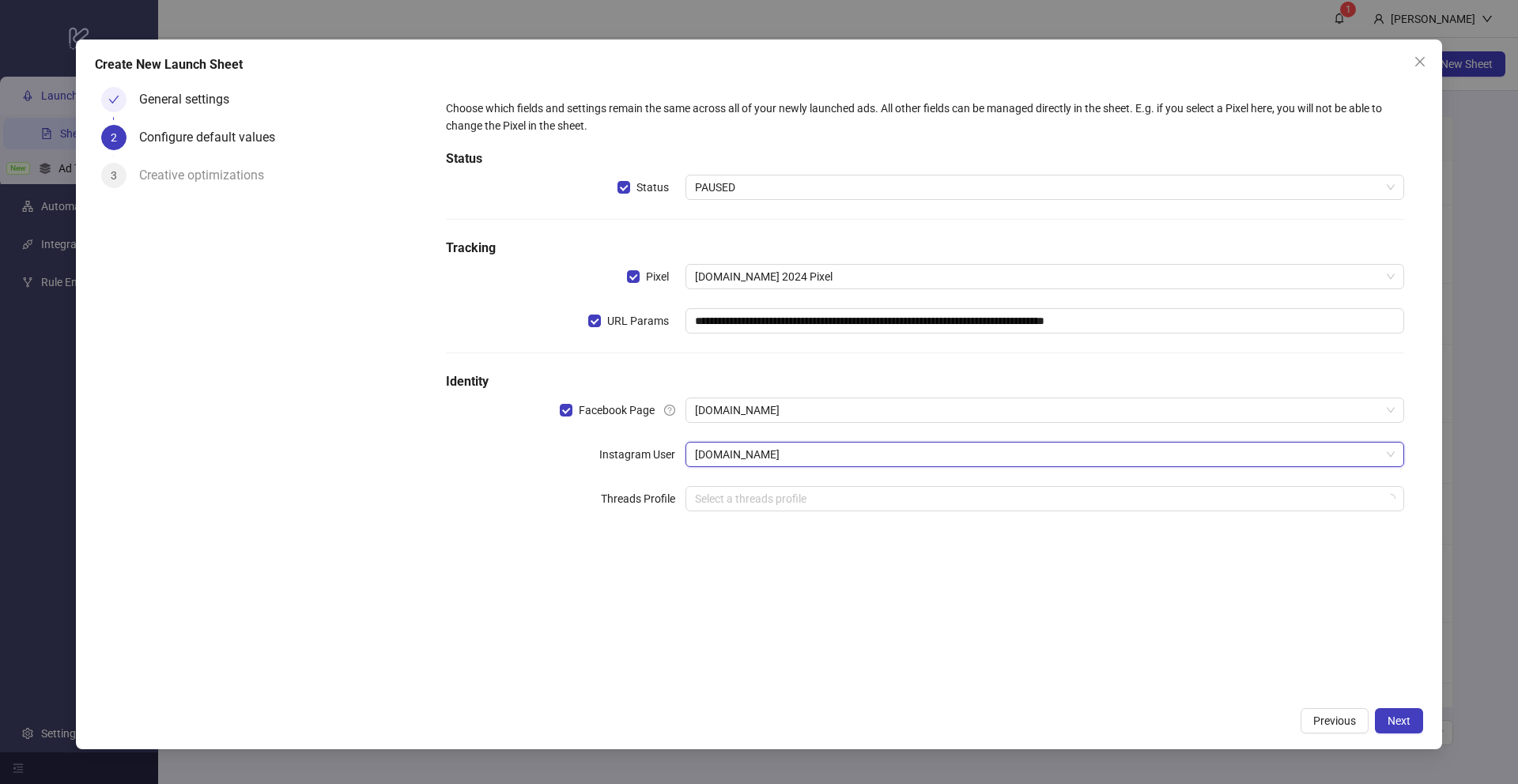
click at [320, 523] on div "General settings 2 Configure default values 3 Creative optimizations" at bounding box center [260, 390] width 332 height 619
click at [748, 188] on span "PAUSED" at bounding box center [1044, 186] width 700 height 23
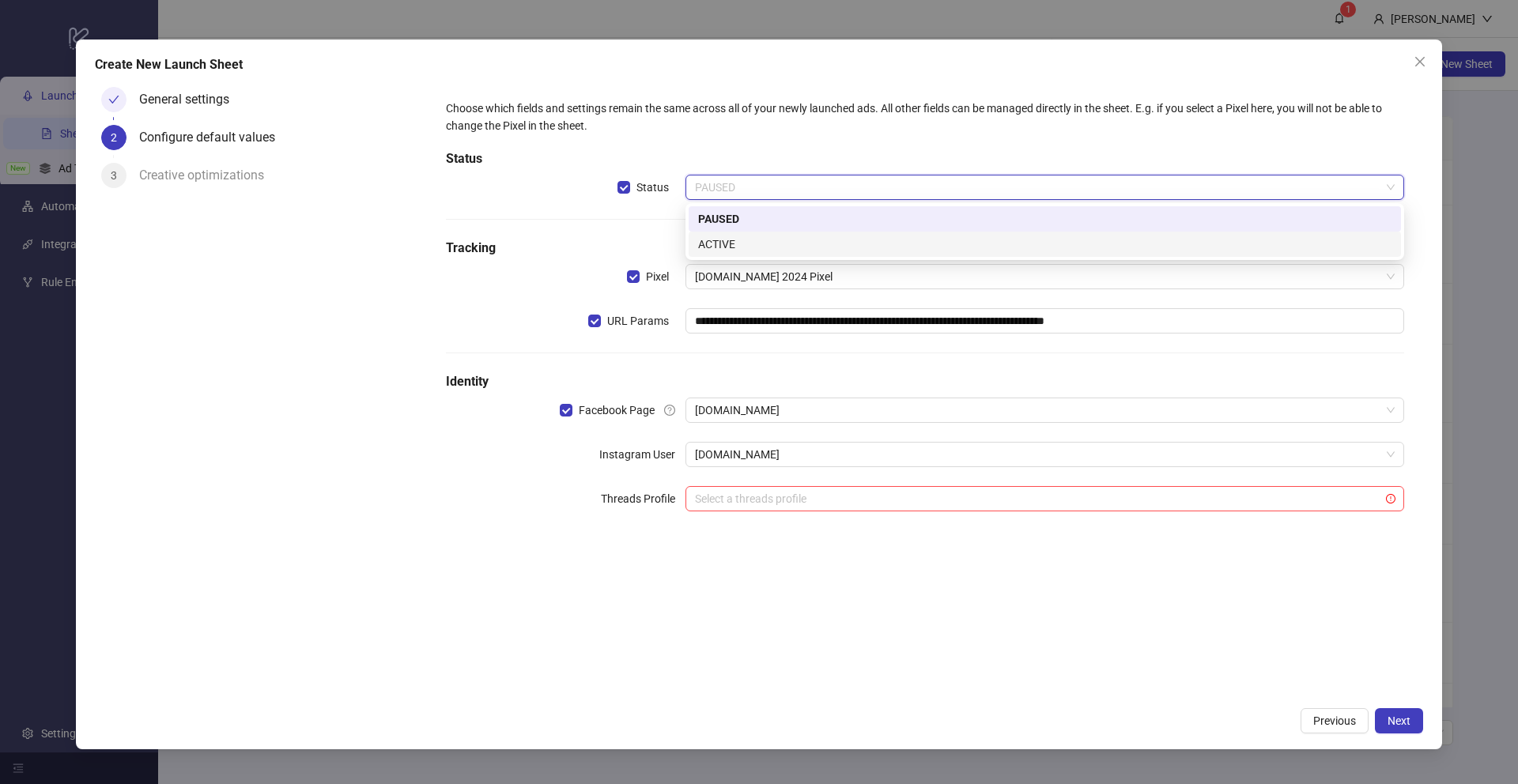
click at [717, 242] on div "ACTIVE" at bounding box center [1044, 245] width 693 height 17
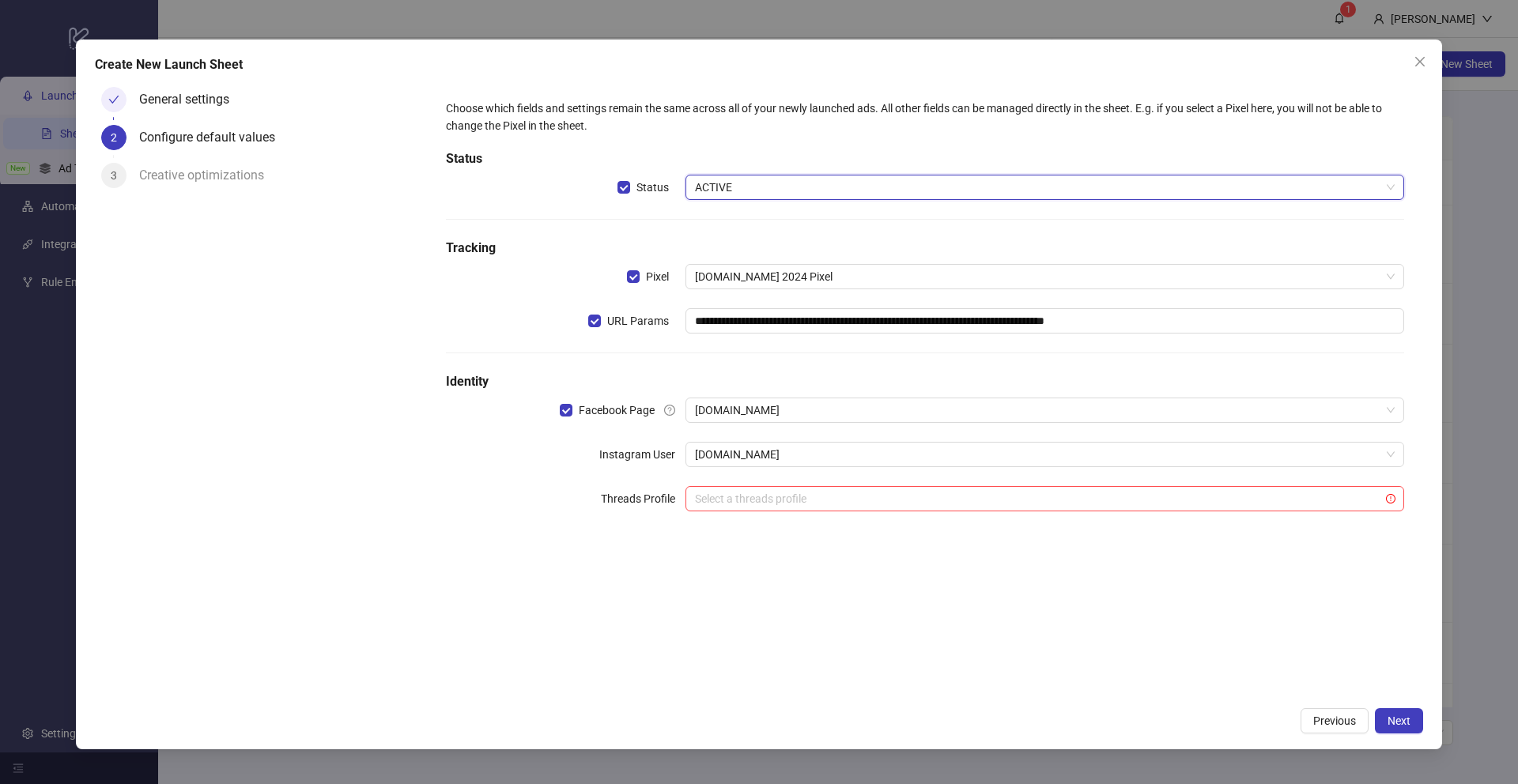
click at [702, 189] on span "ACTIVE" at bounding box center [1044, 186] width 700 height 23
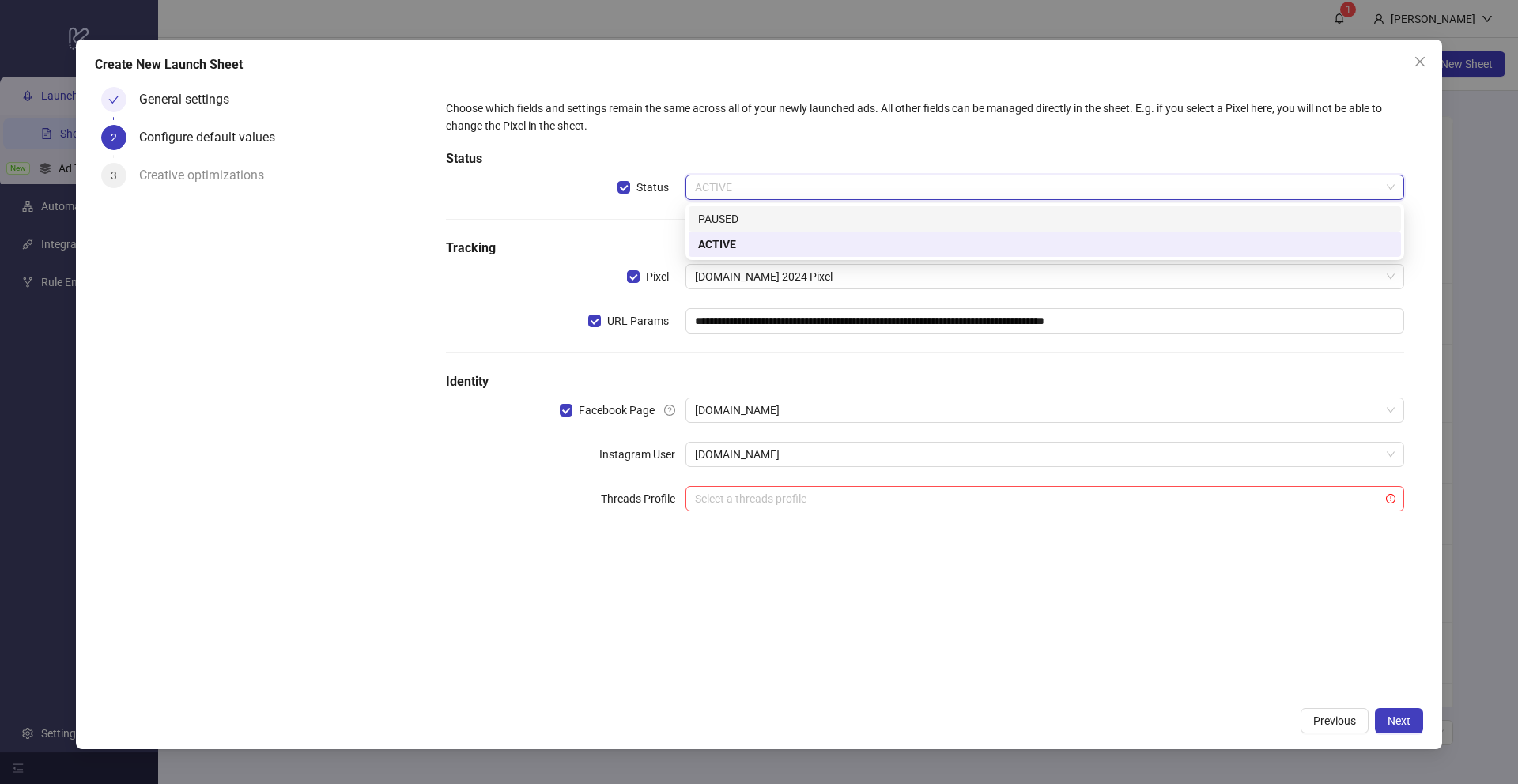
click at [715, 220] on div "PAUSED" at bounding box center [1044, 219] width 693 height 17
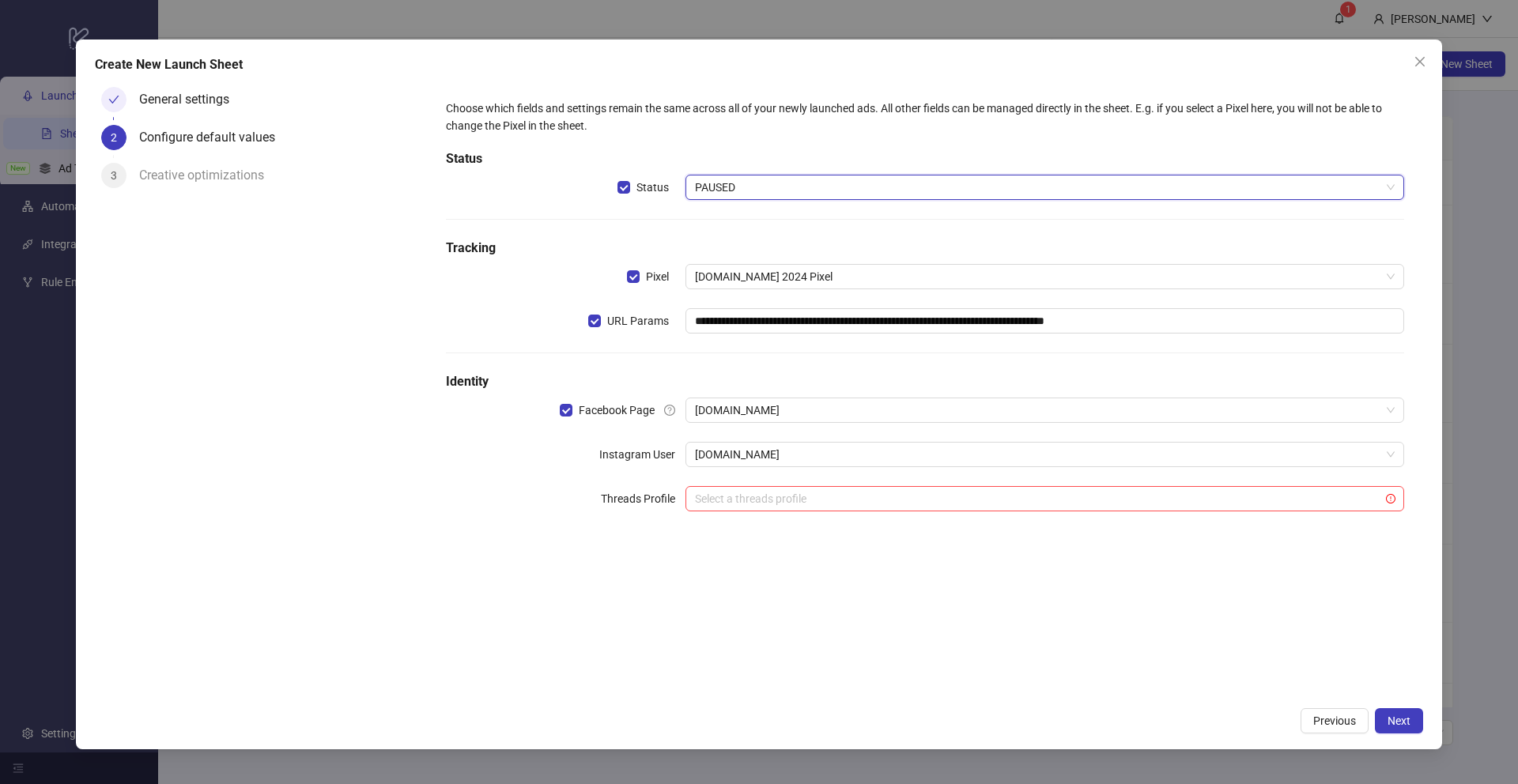
click at [714, 606] on div "**********" at bounding box center [925, 390] width 996 height 619
click at [719, 193] on span "PAUSED" at bounding box center [1044, 186] width 700 height 23
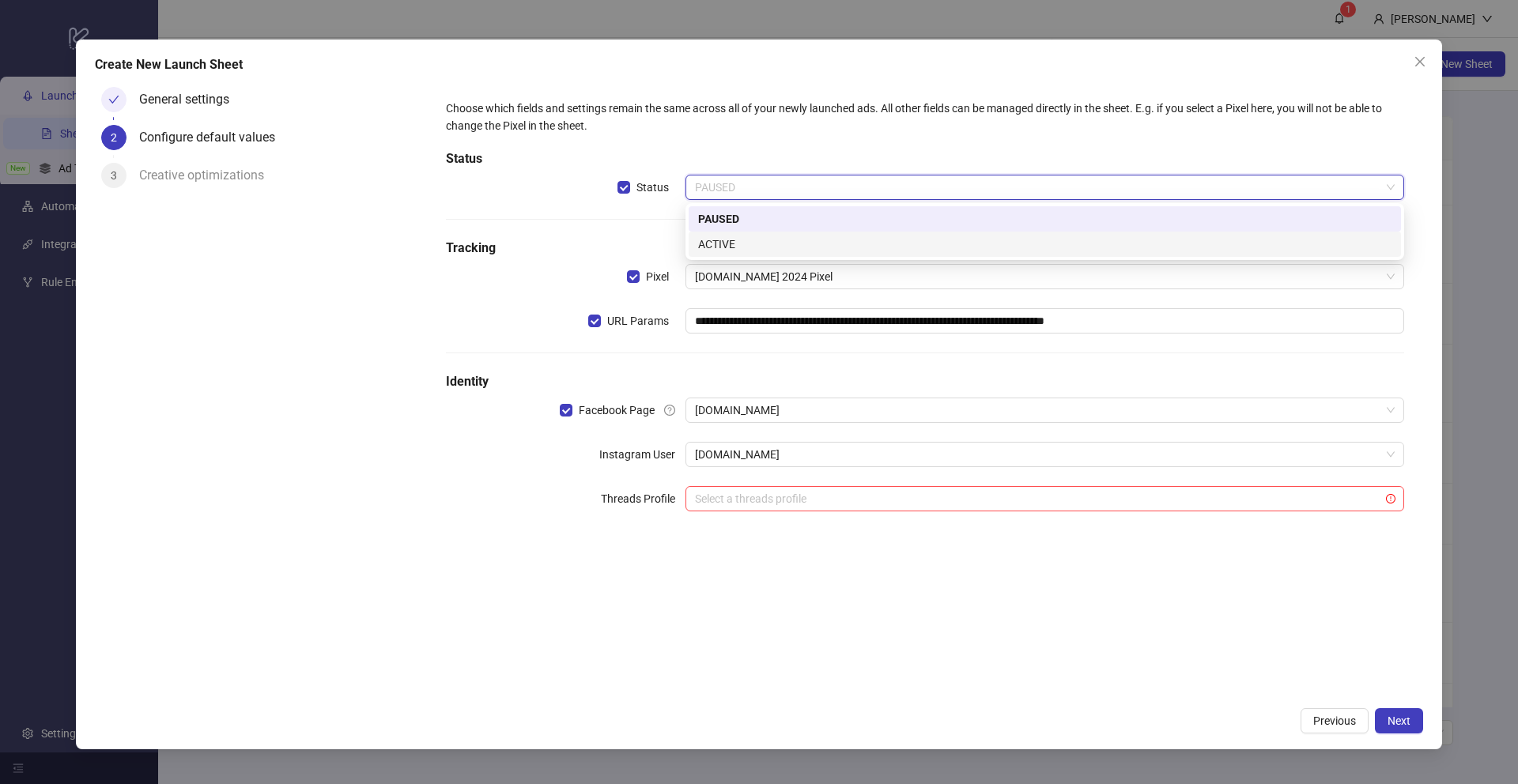
click at [720, 239] on div "ACTIVE" at bounding box center [1044, 245] width 693 height 17
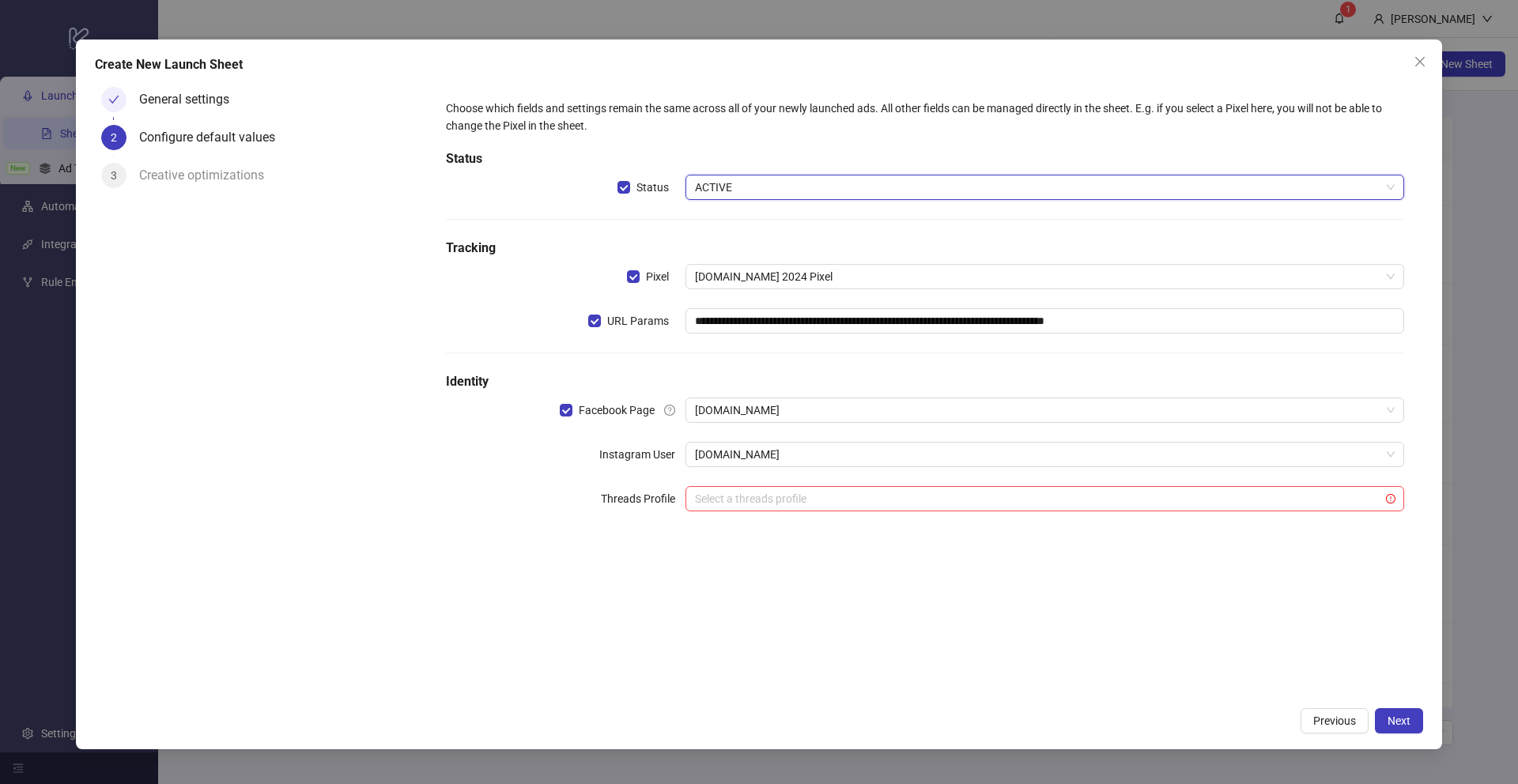
click at [748, 193] on span "ACTIVE" at bounding box center [1044, 186] width 700 height 23
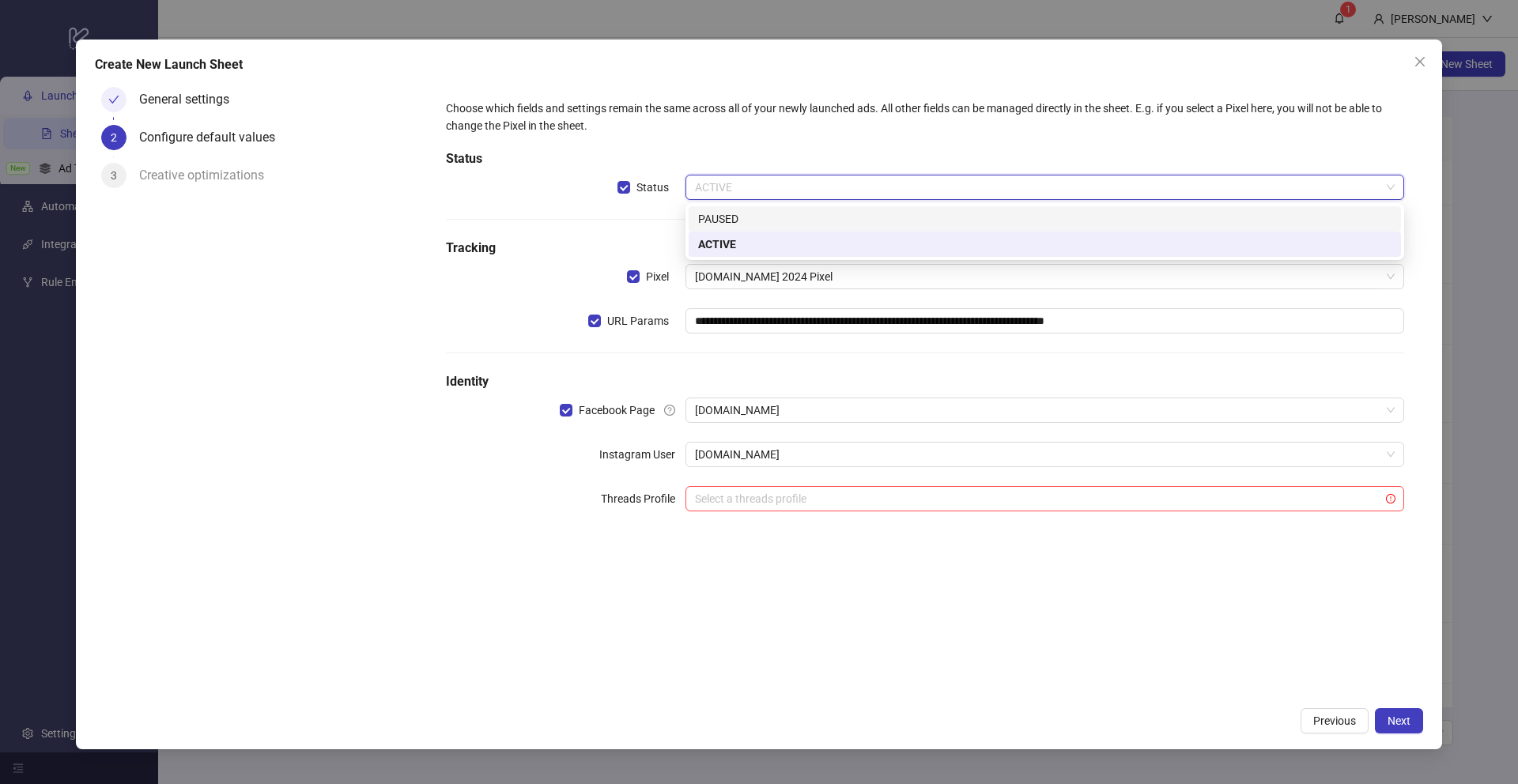
click at [714, 216] on div "PAUSED" at bounding box center [1044, 219] width 693 height 17
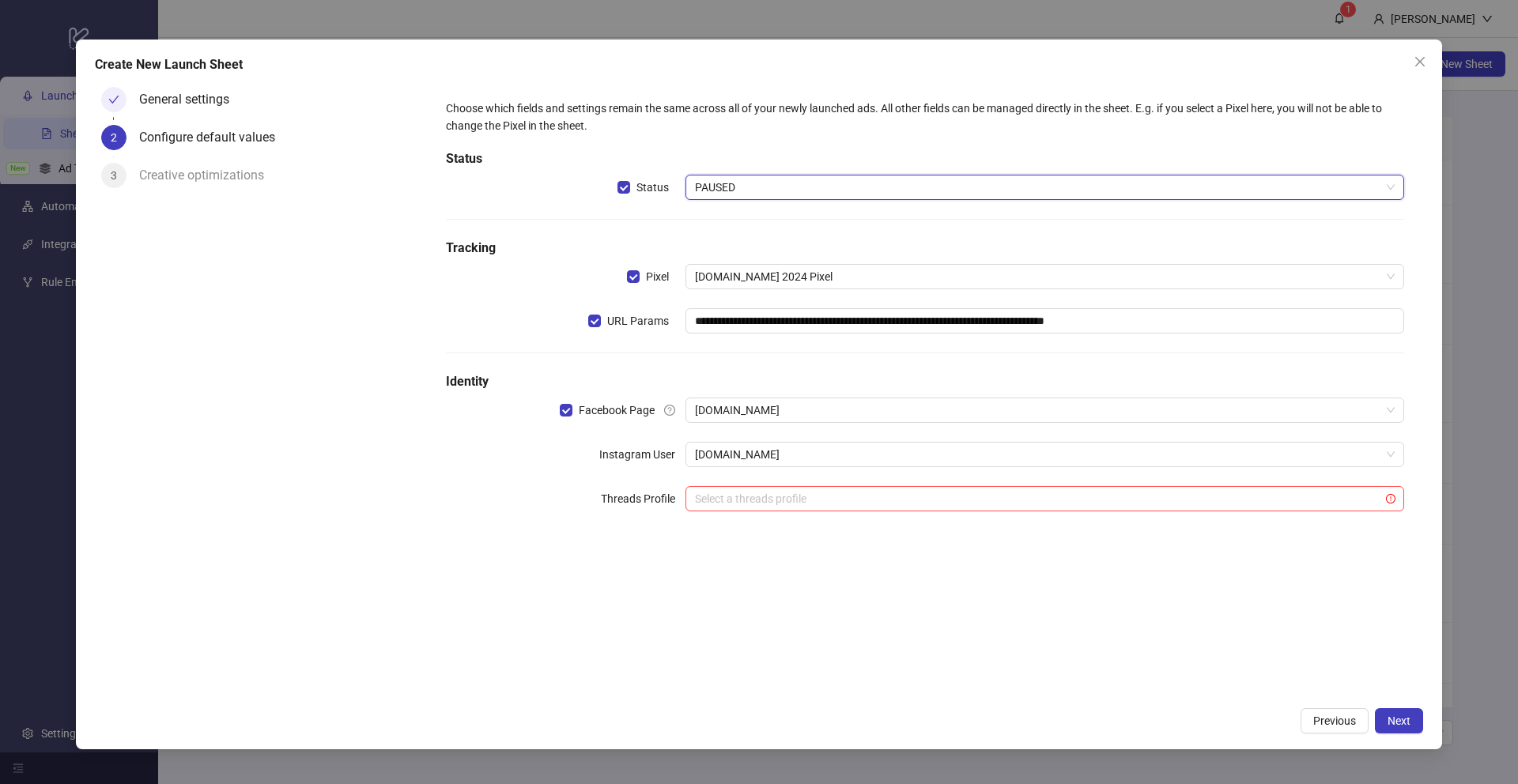
click at [1066, 611] on div "**********" at bounding box center [925, 390] width 996 height 619
click at [1401, 725] on span "Next" at bounding box center [1399, 721] width 23 height 13
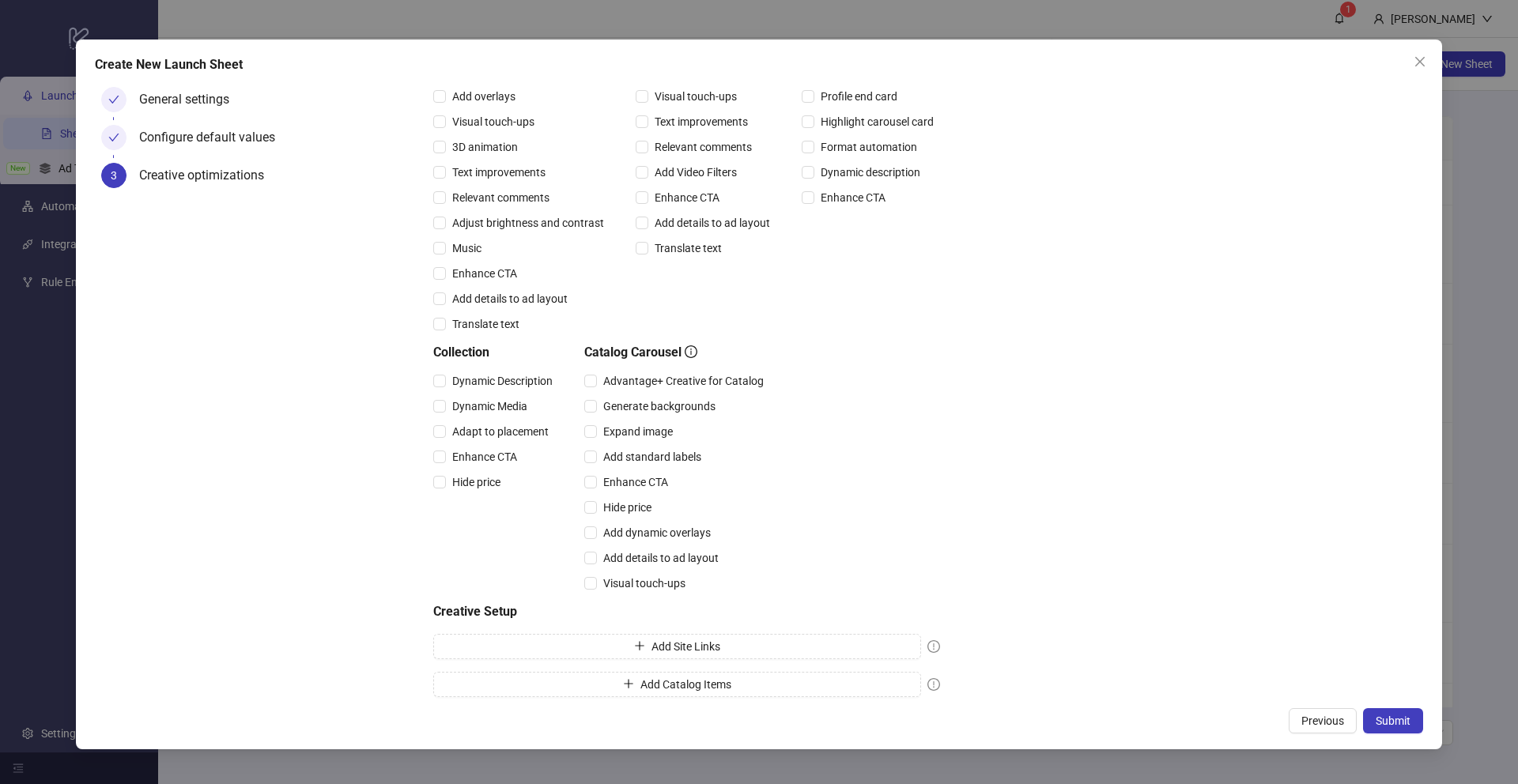
scroll to position [187, 0]
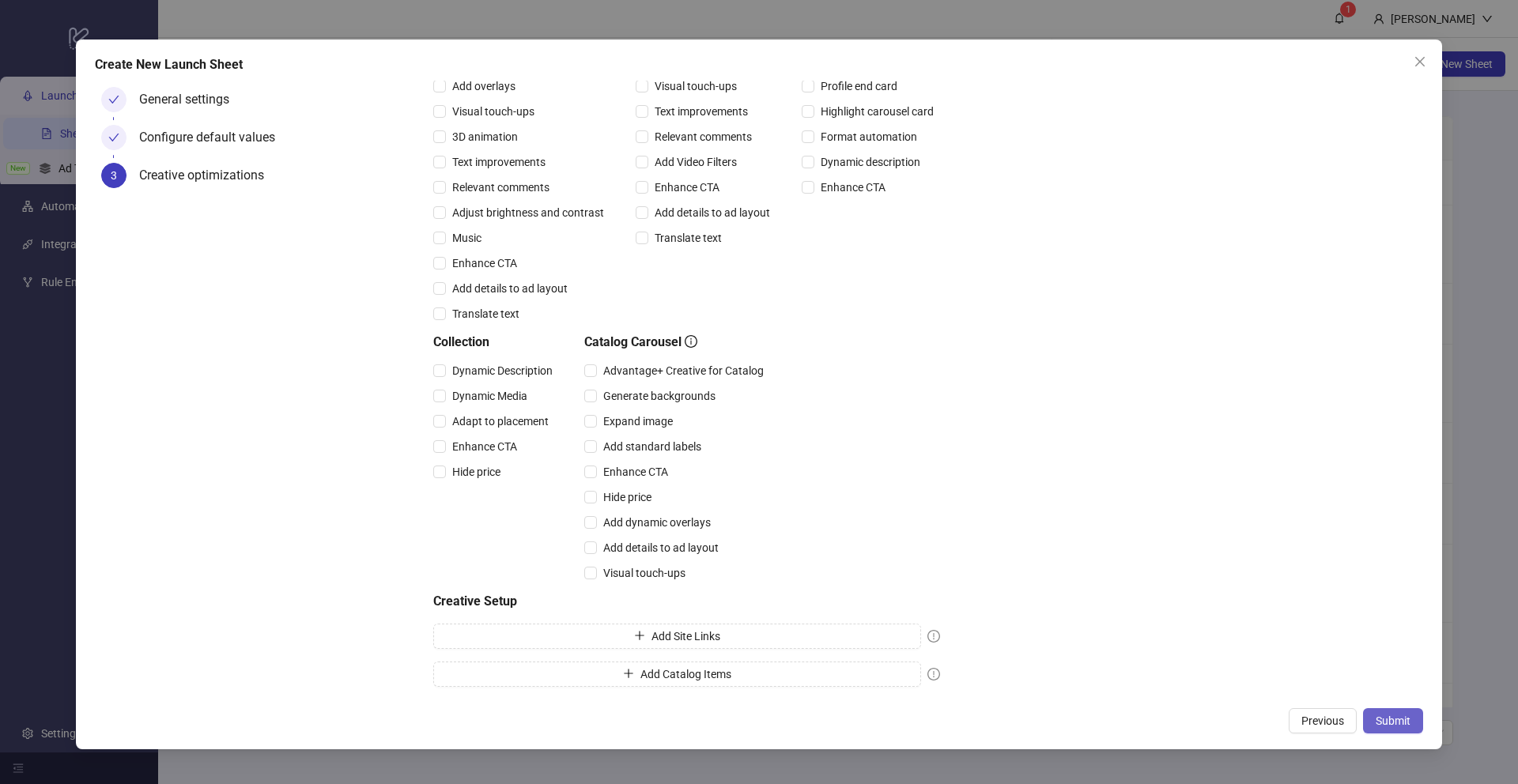
click at [1379, 715] on span "Submit" at bounding box center [1393, 721] width 35 height 13
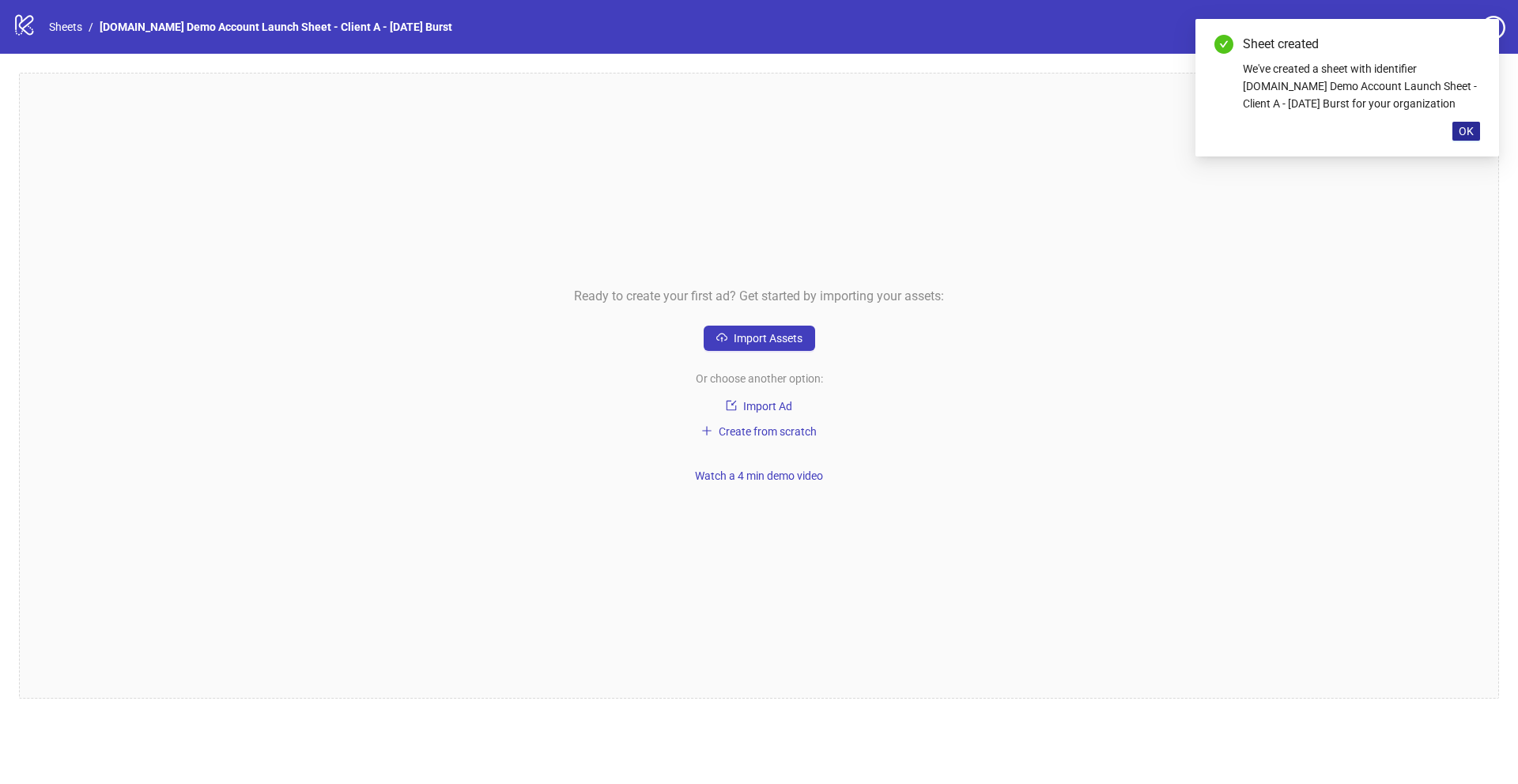
click at [1477, 134] on button "OK" at bounding box center [1466, 131] width 28 height 19
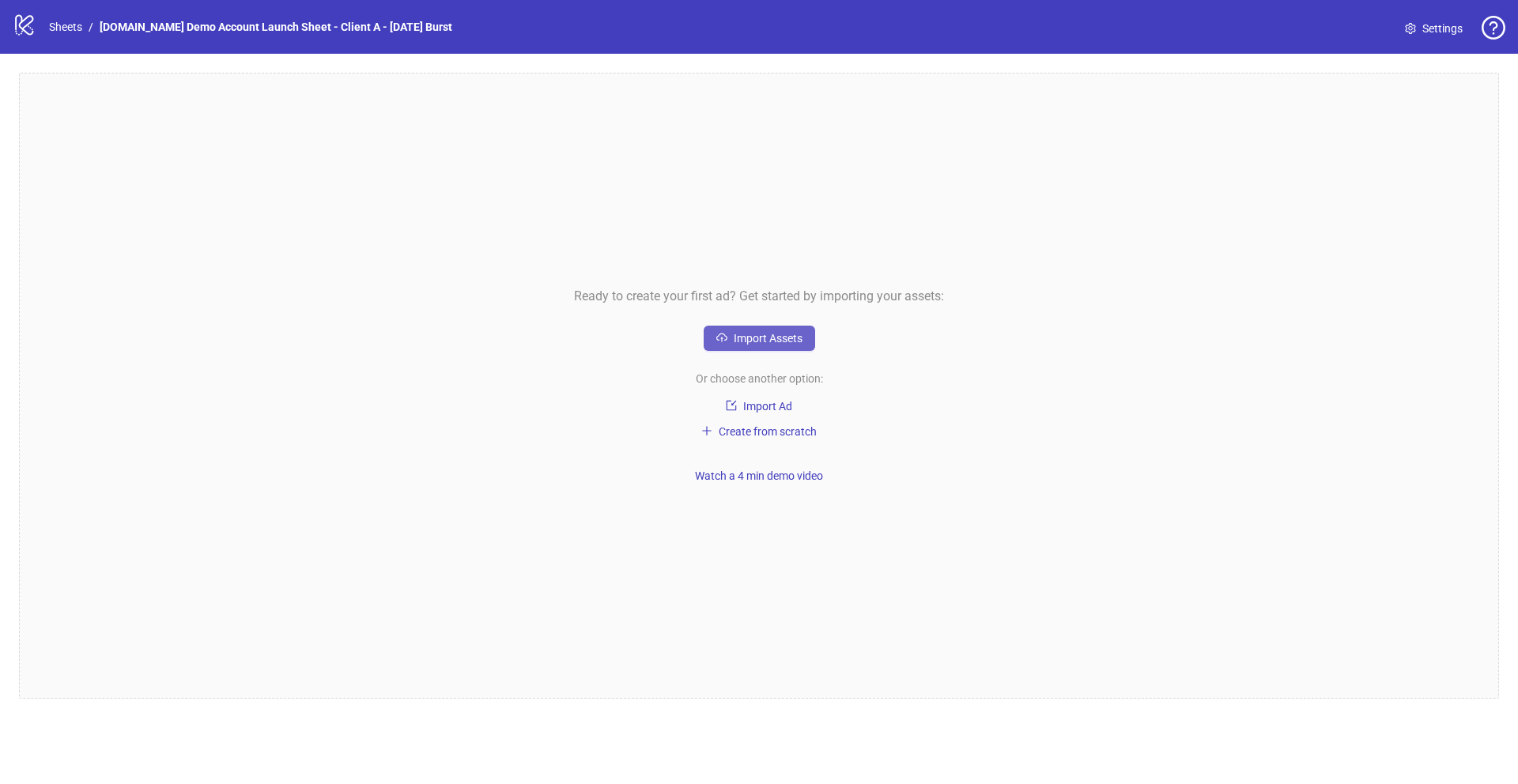
click at [762, 339] on span "Import Assets" at bounding box center [768, 338] width 69 height 13
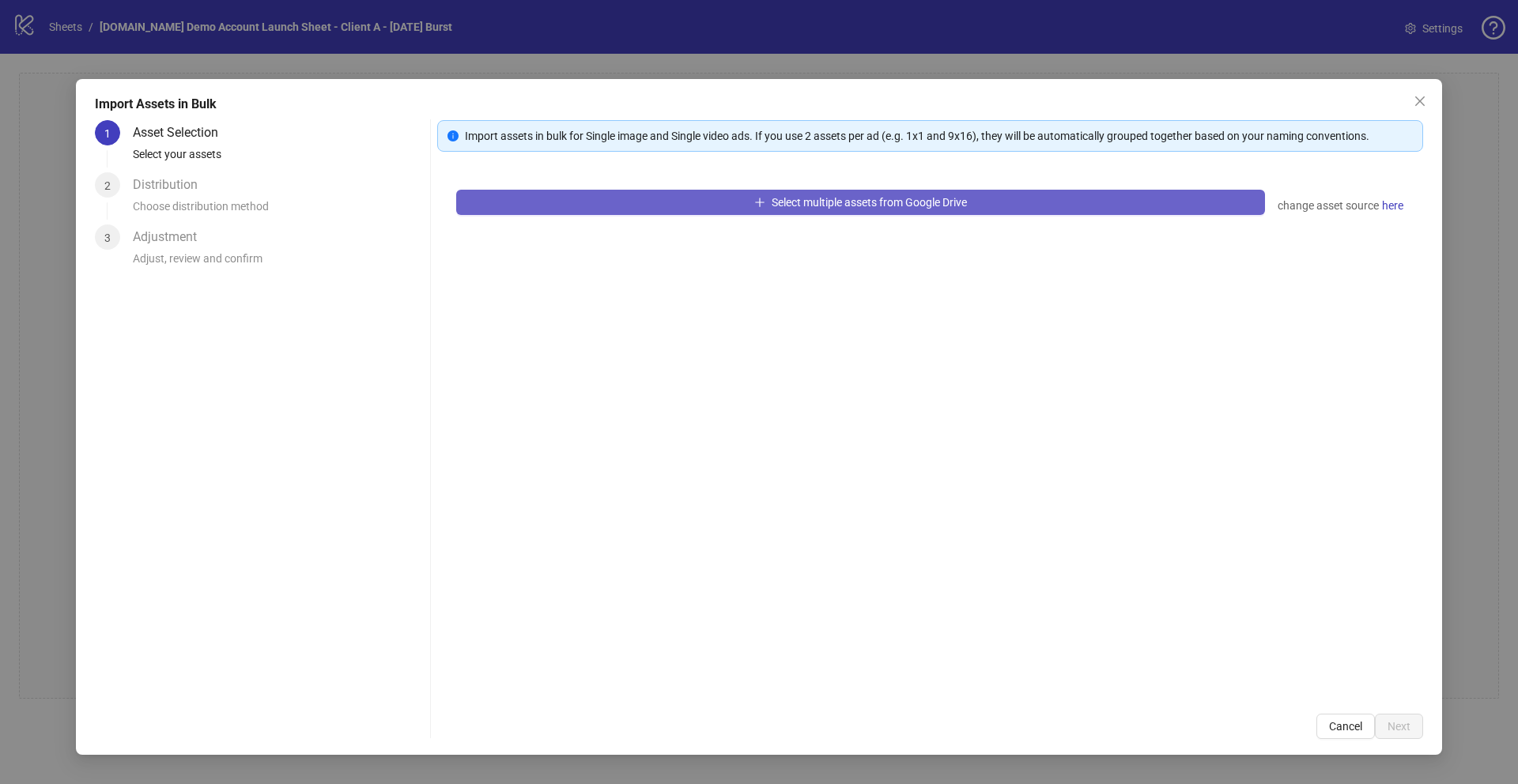
click at [839, 204] on span "Select multiple assets from Google Drive" at bounding box center [869, 202] width 195 height 13
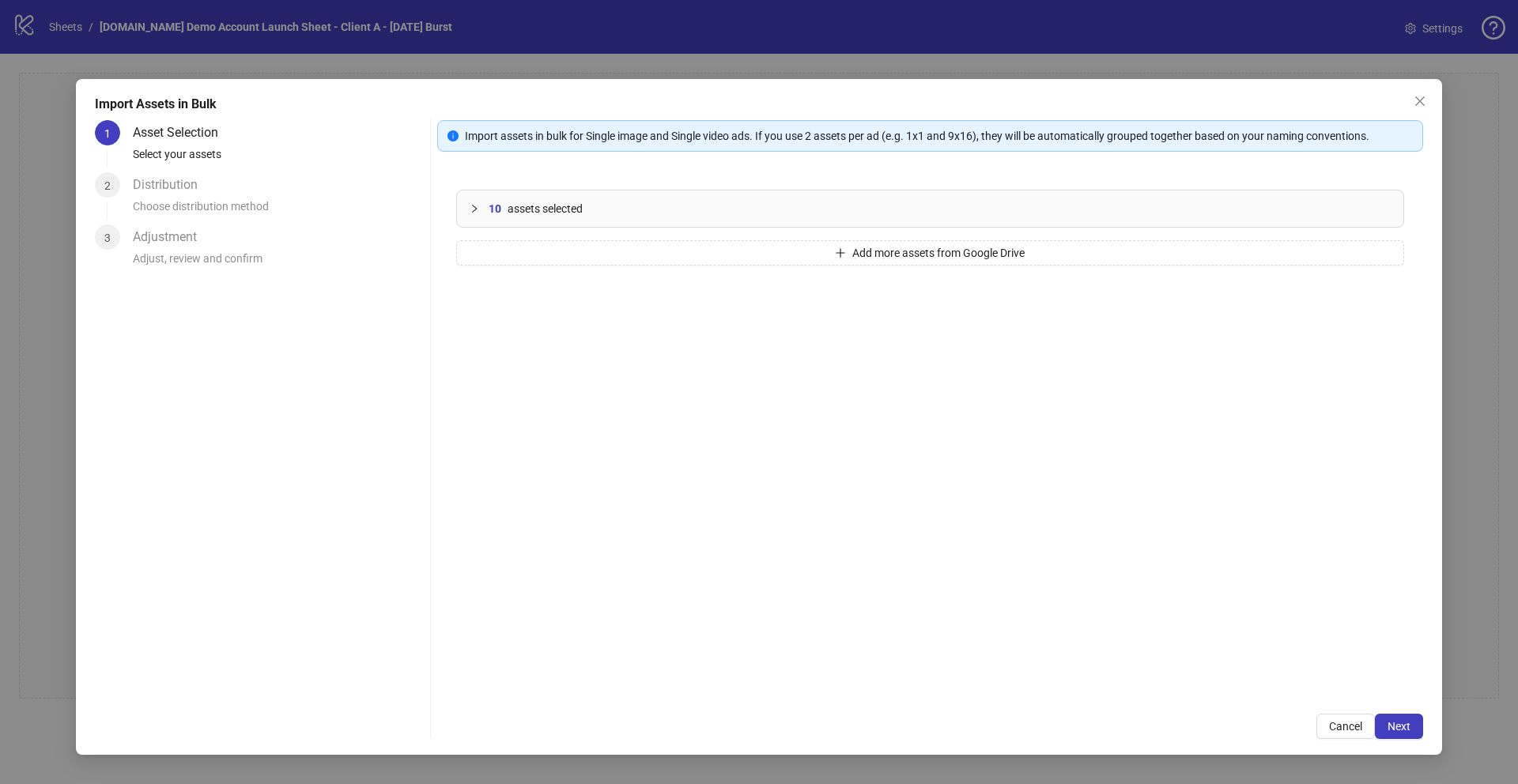
click at [474, 208] on icon "collapsed" at bounding box center [474, 208] width 10 height 10
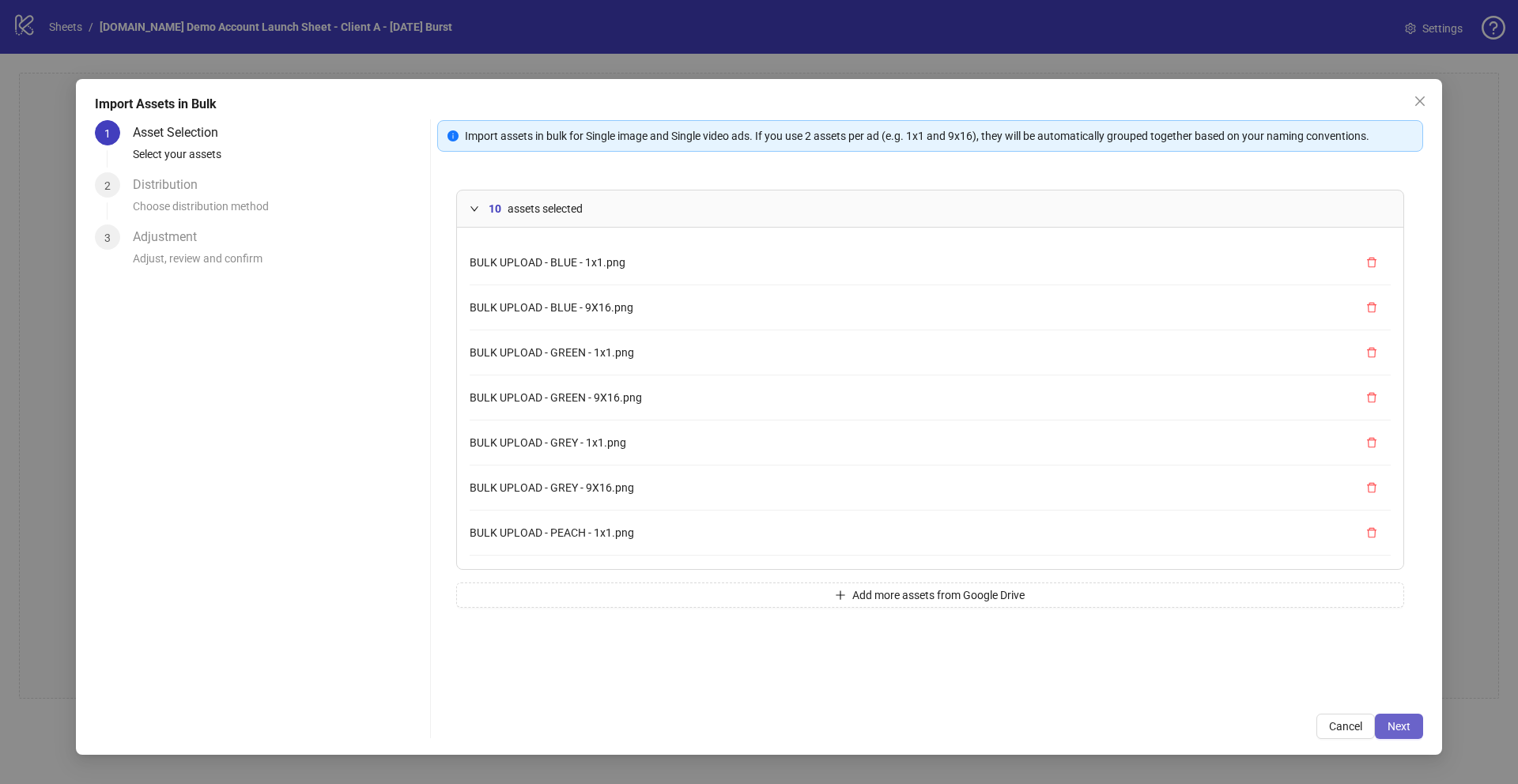
click at [1396, 728] on span "Next" at bounding box center [1399, 726] width 23 height 13
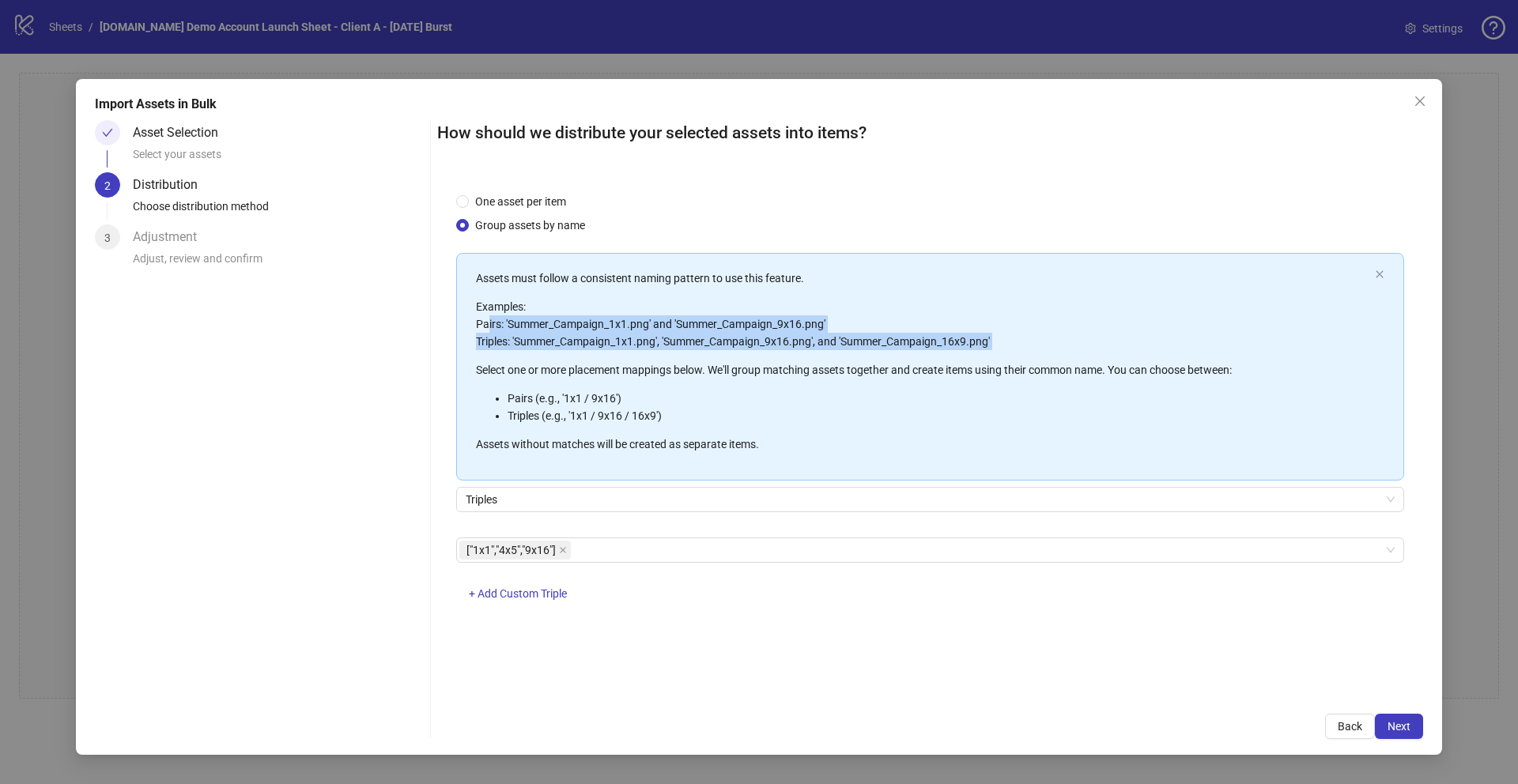
drag, startPoint x: 511, startPoint y: 325, endPoint x: 906, endPoint y: 351, distance: 395.9
click at [906, 351] on div "Assets must follow a consistent naming pattern to use this feature. Examples: P…" at bounding box center [922, 361] width 893 height 183
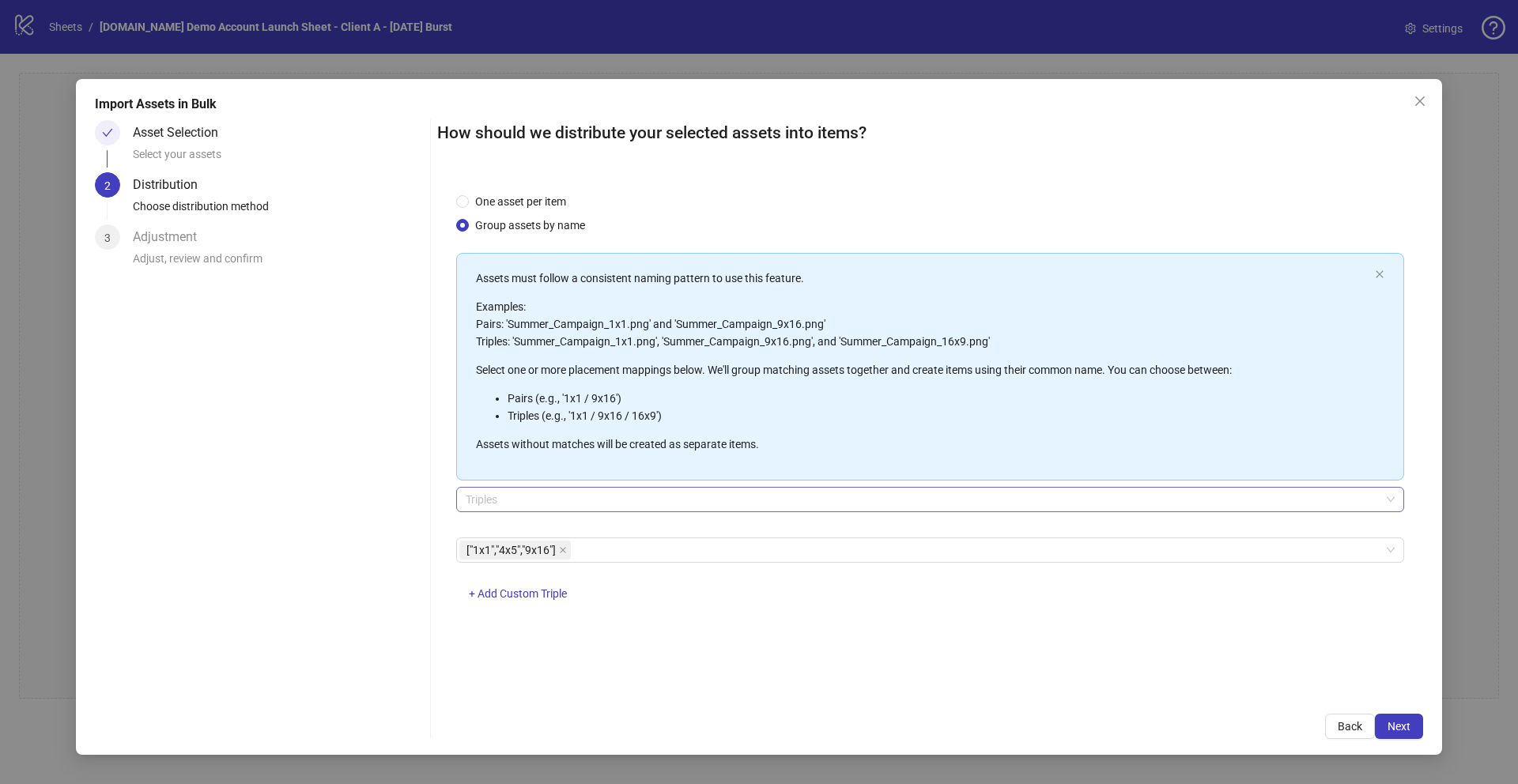
click at [504, 502] on span "Triples" at bounding box center [930, 499] width 929 height 23
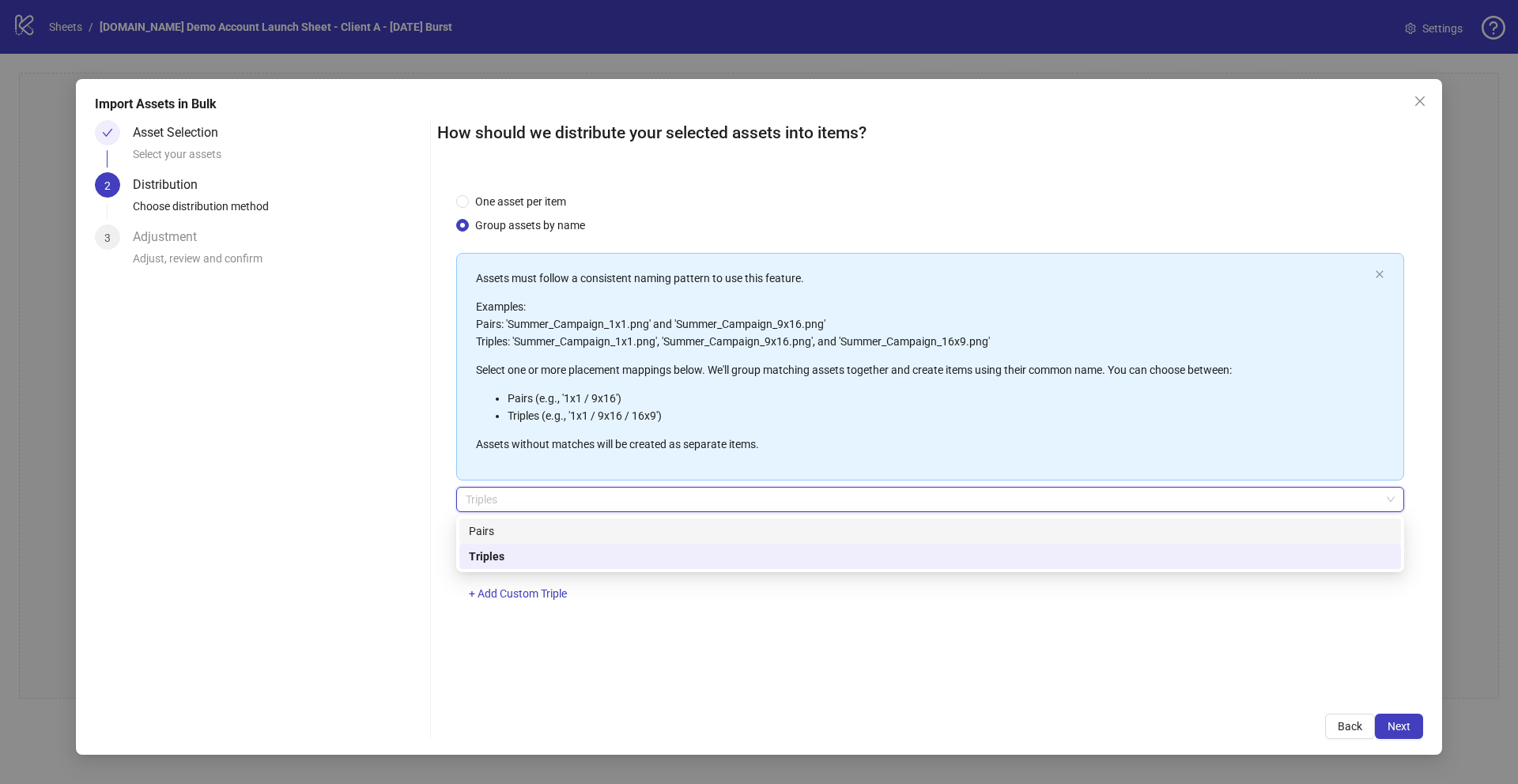
click at [489, 538] on div "Pairs" at bounding box center [930, 531] width 923 height 17
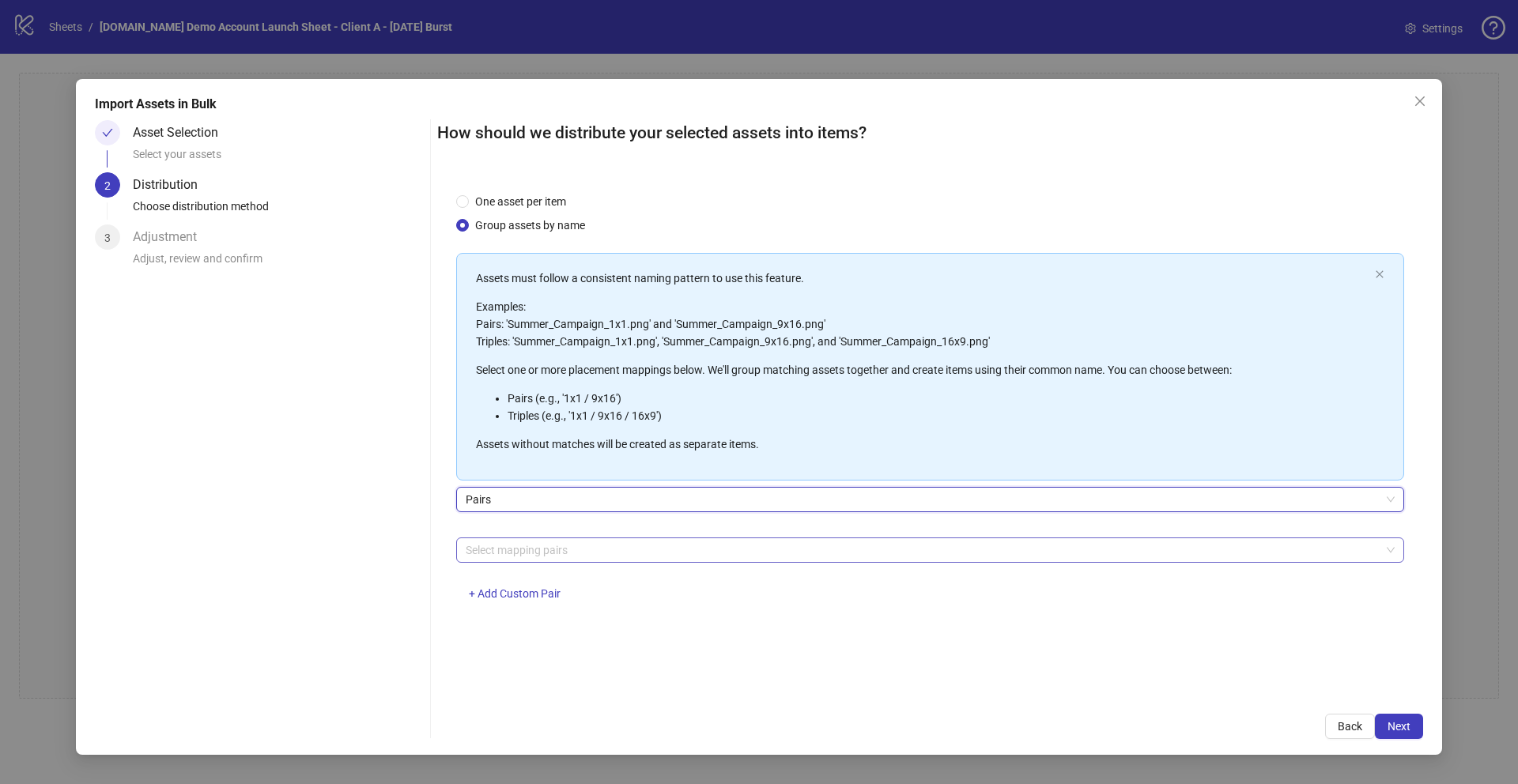
click at [512, 553] on div at bounding box center [922, 551] width 925 height 23
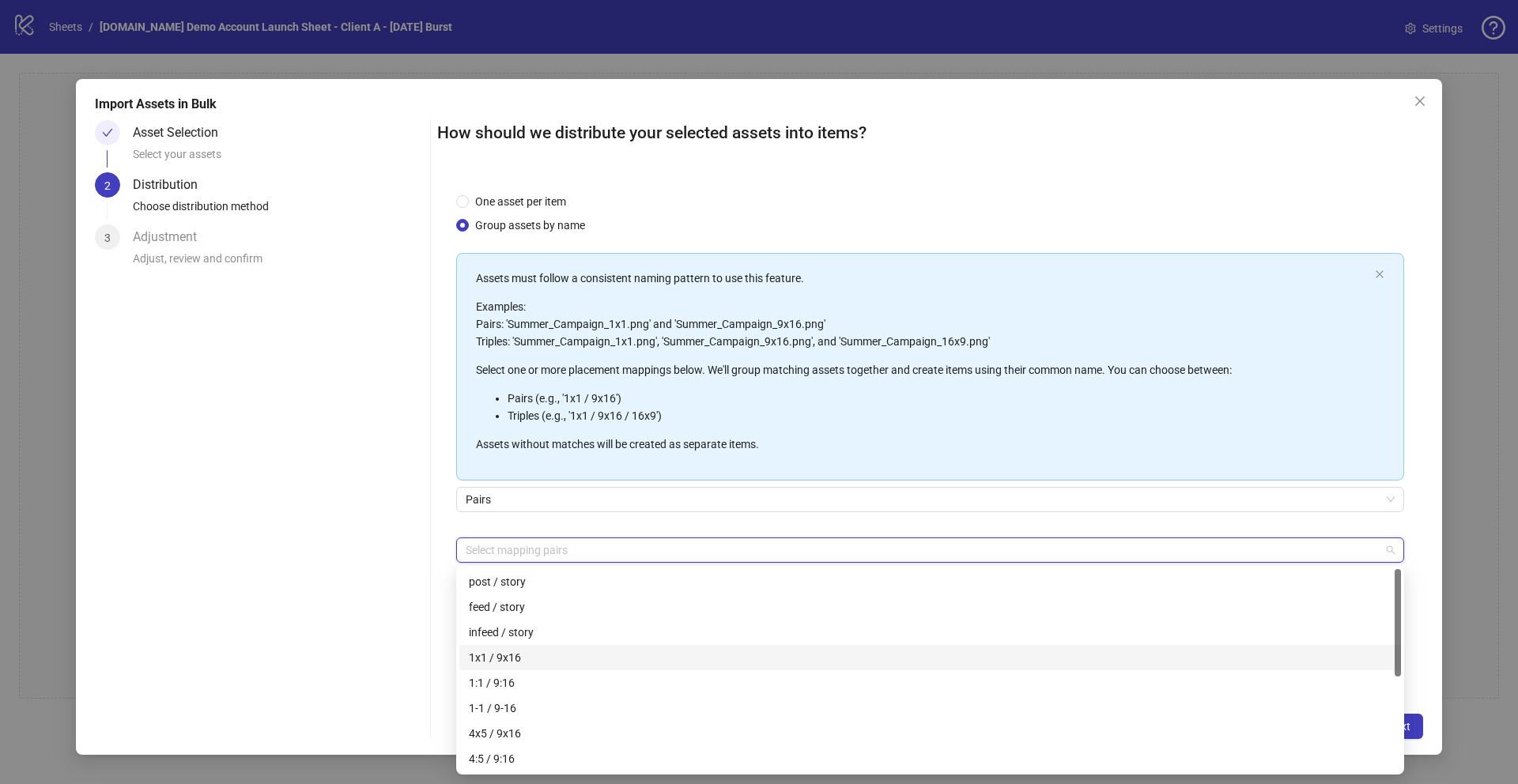
click at [503, 658] on div "1x1 / 9x16" at bounding box center [930, 657] width 923 height 17
click at [448, 657] on div "One asset per item Group assets by name Assets must follow a consistent naming …" at bounding box center [930, 434] width 986 height 521
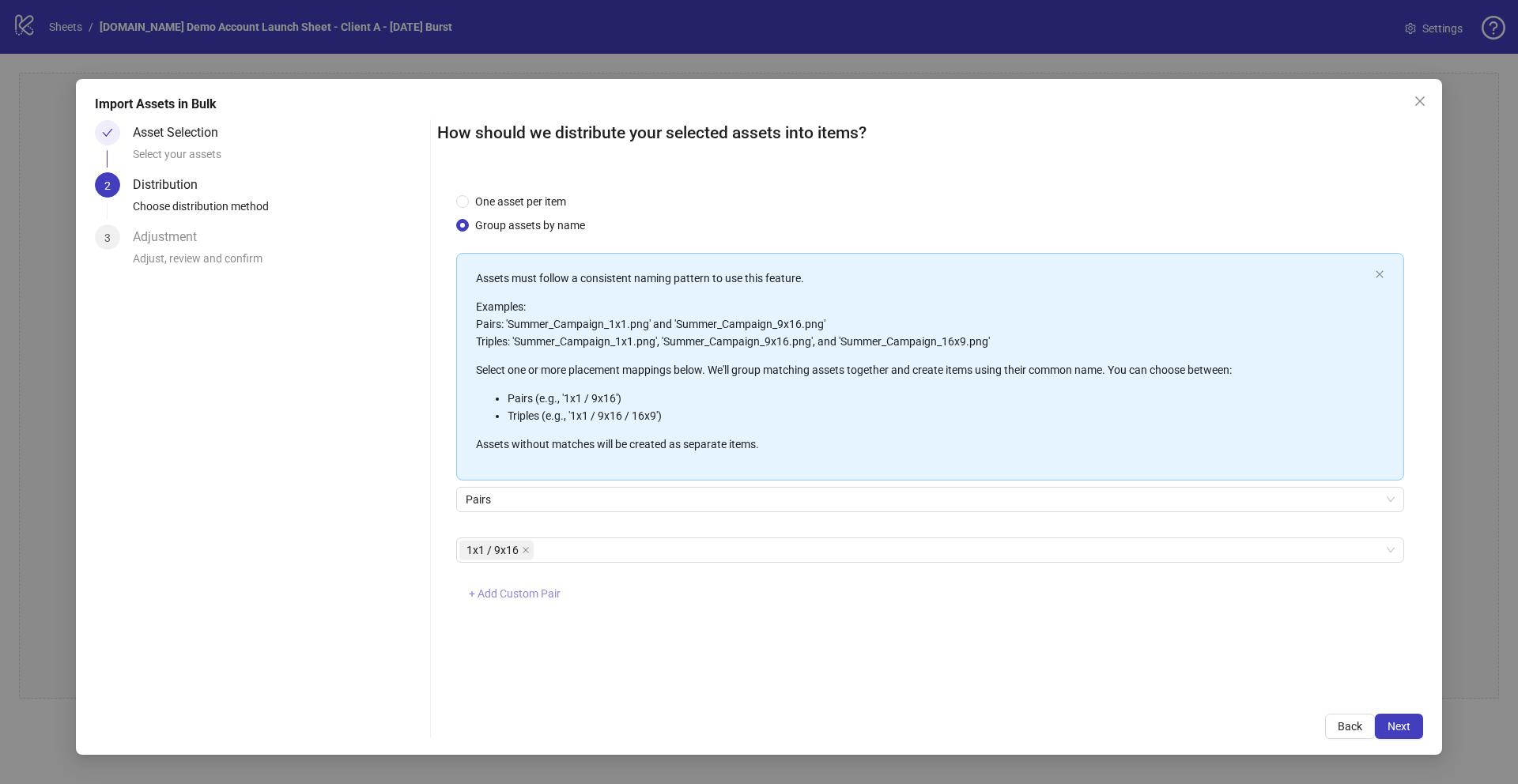
click at [513, 592] on span "+ Add Custom Pair" at bounding box center [514, 593] width 92 height 13
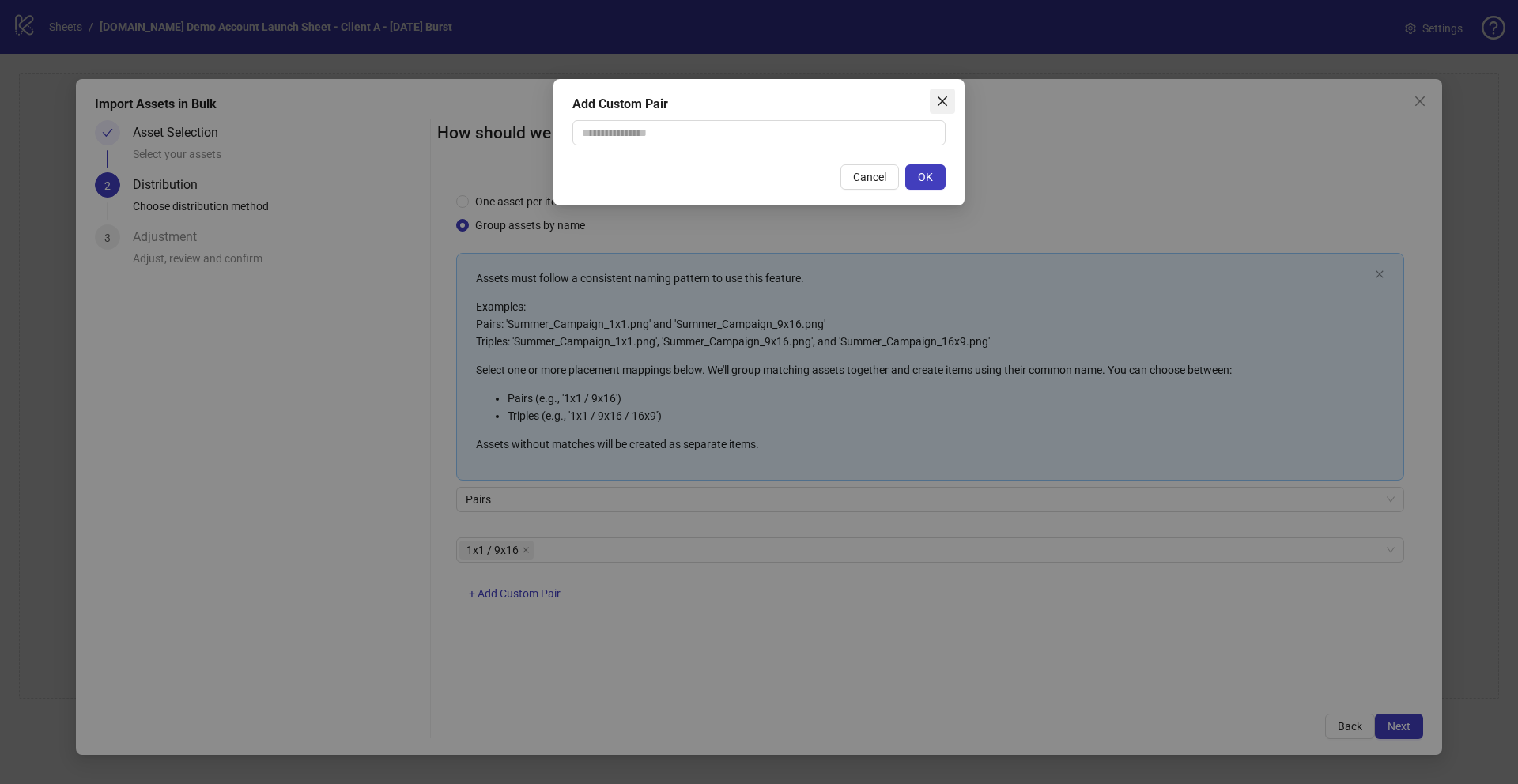
click at [947, 99] on icon "close" at bounding box center [942, 101] width 13 height 13
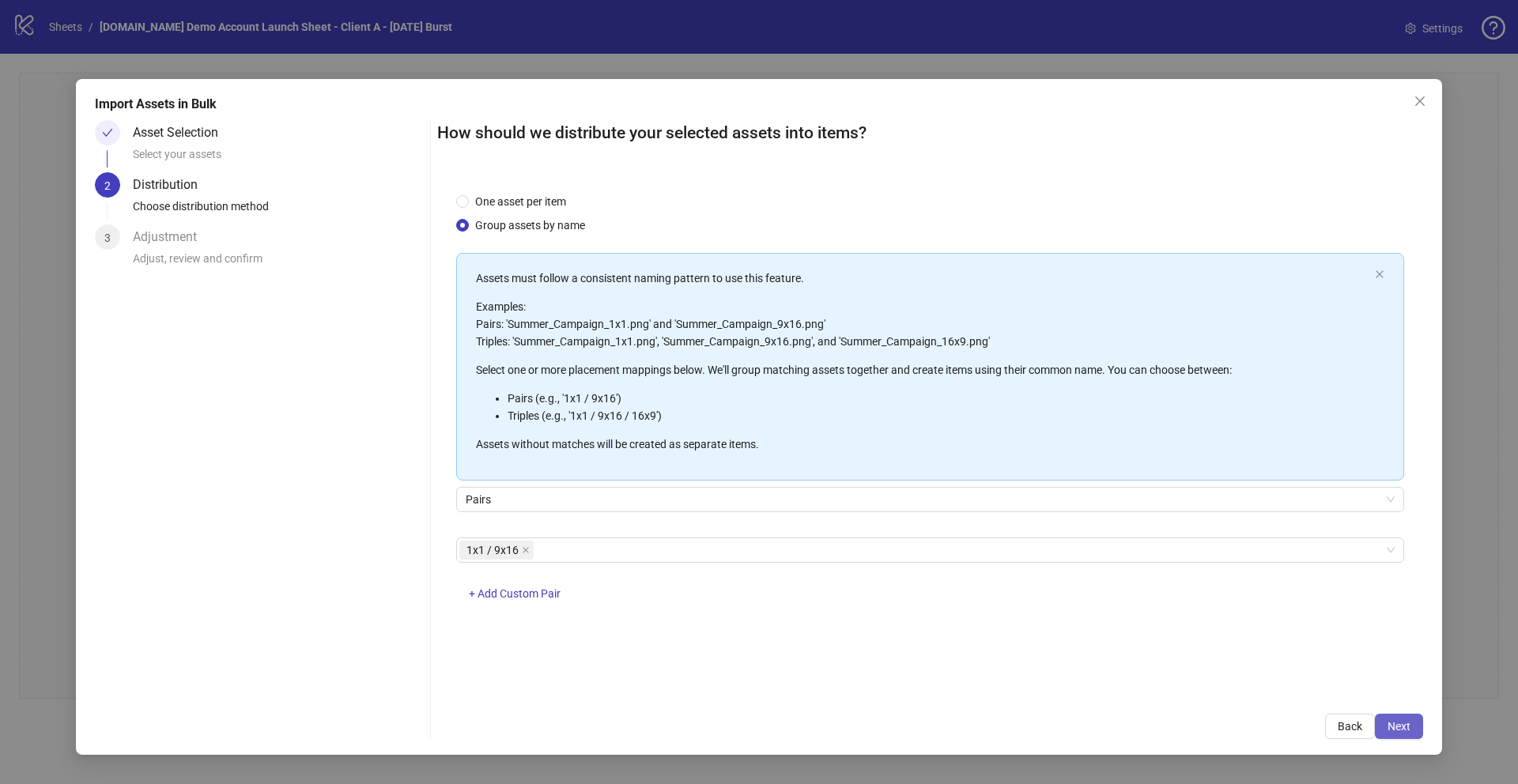
click at [1406, 728] on span "Next" at bounding box center [1399, 726] width 23 height 13
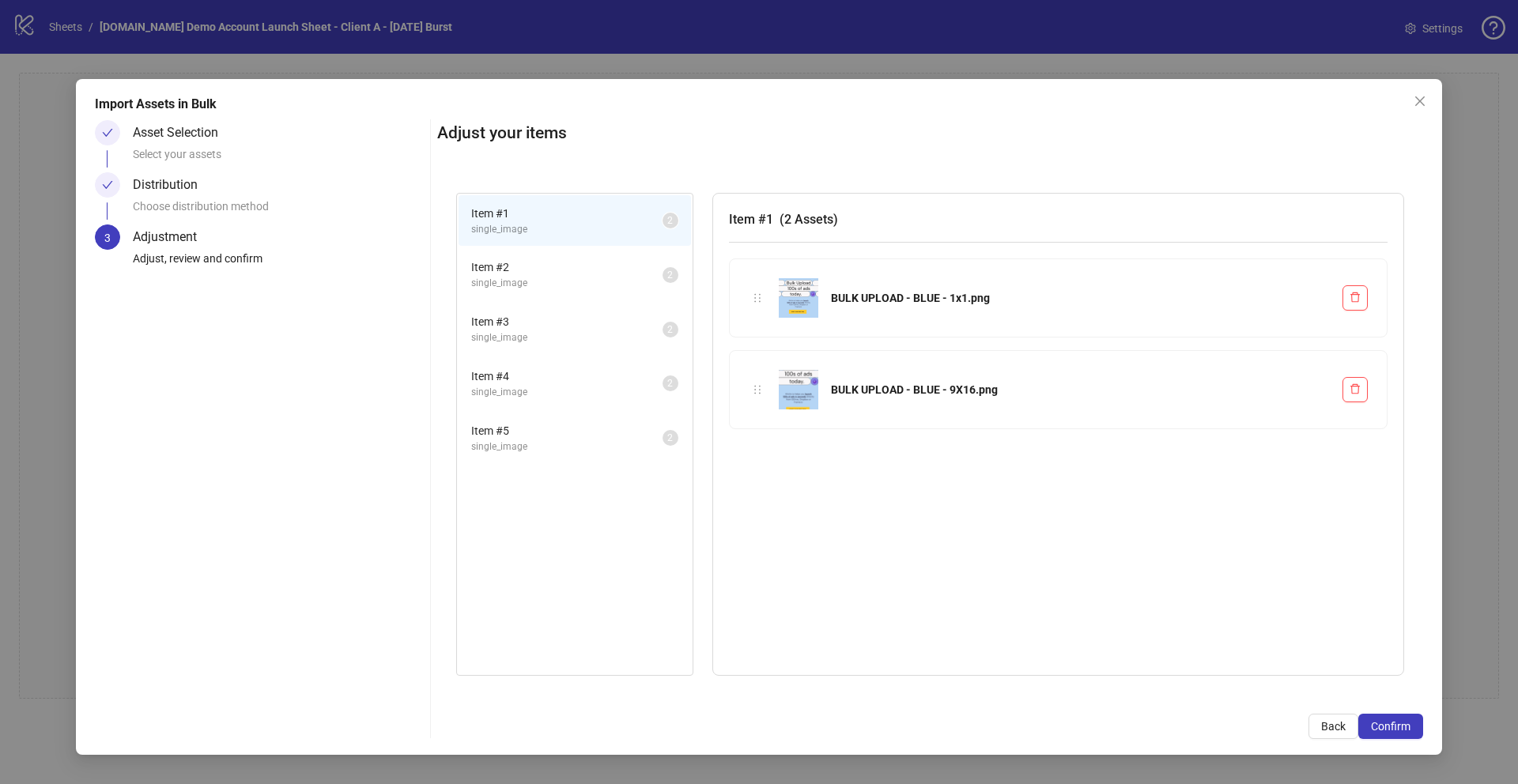
click at [587, 266] on span "Item # 2" at bounding box center [566, 267] width 192 height 17
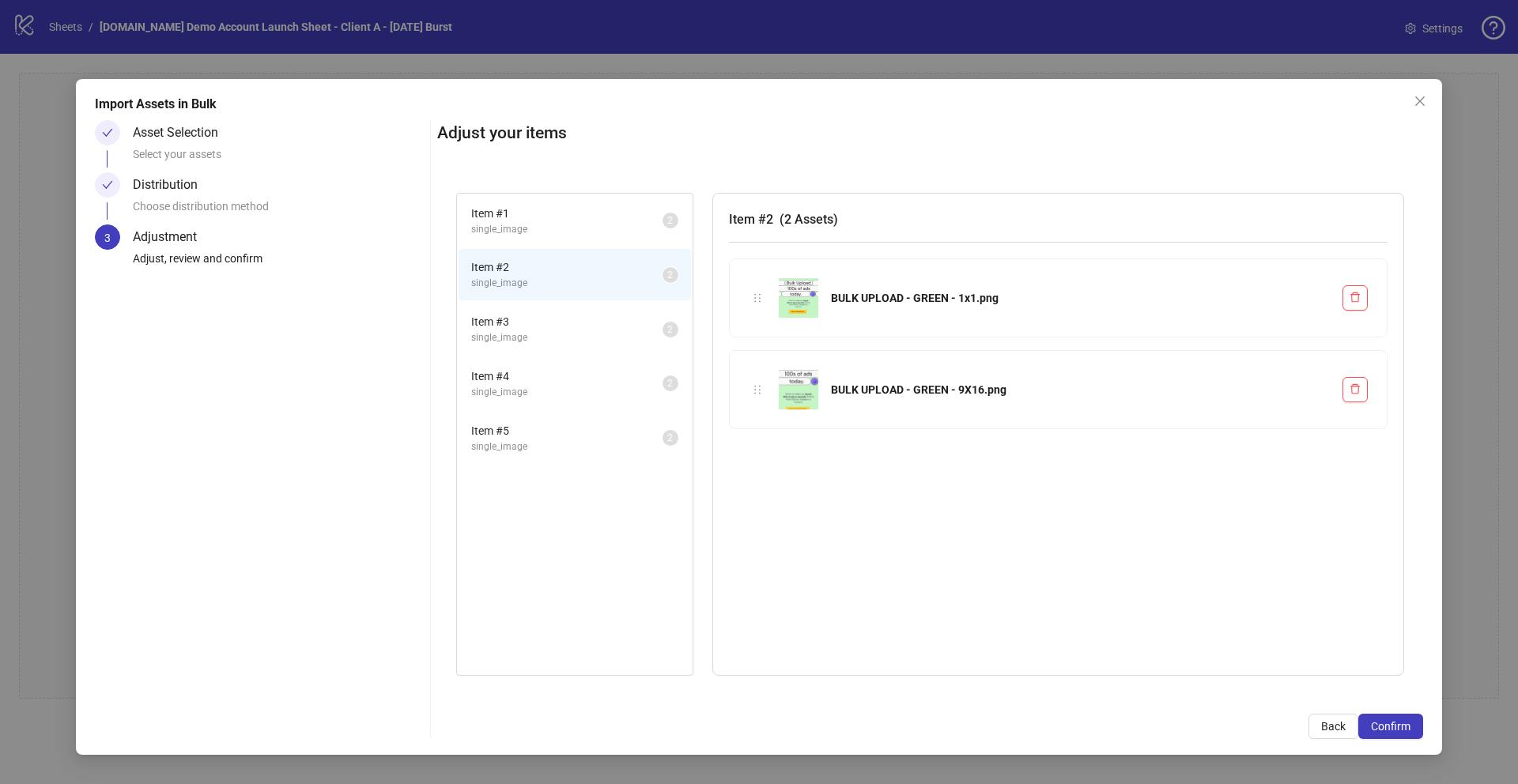
click at [596, 316] on span "Item # 3" at bounding box center [566, 322] width 192 height 17
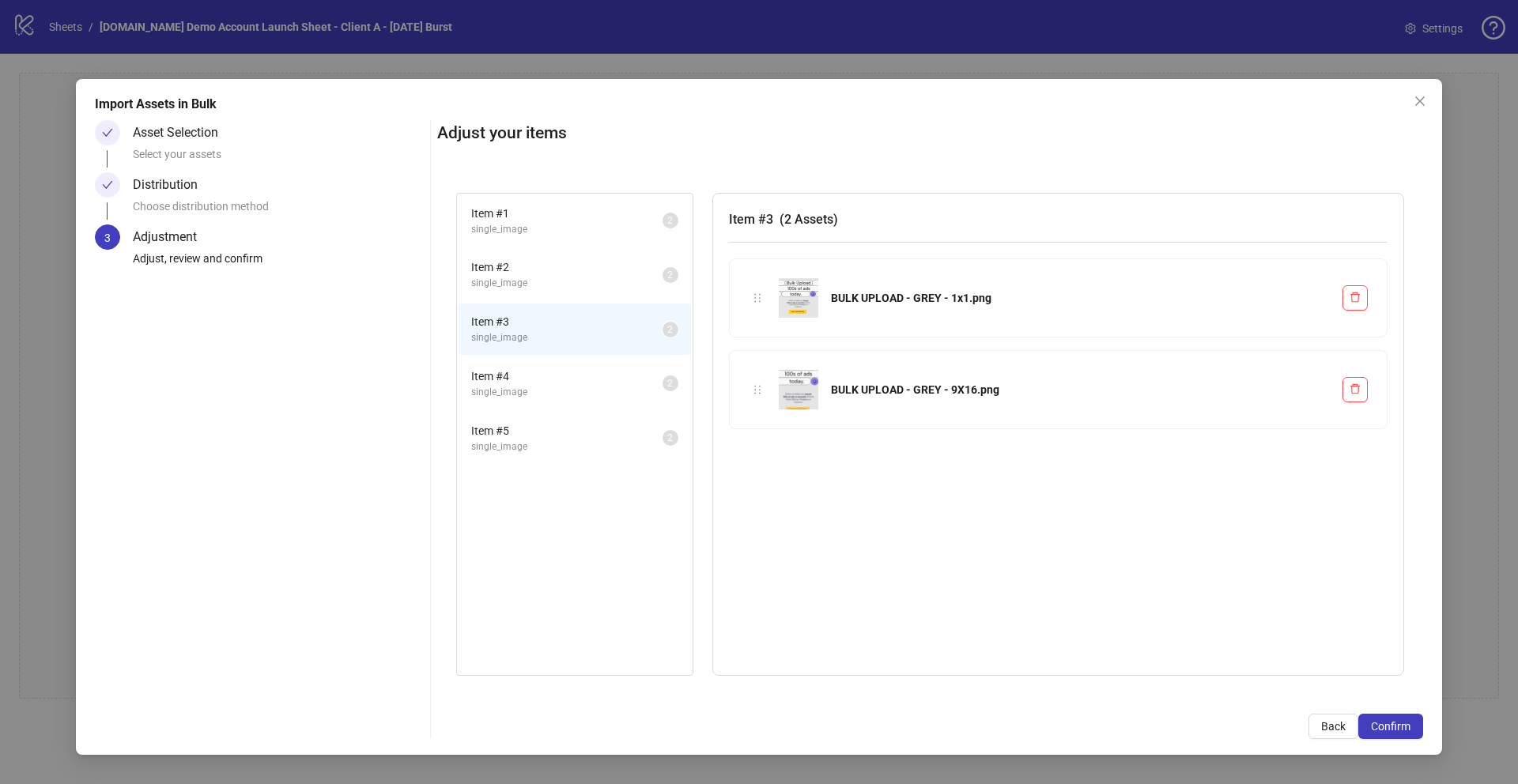
click at [631, 391] on span "single_image" at bounding box center [566, 392] width 192 height 15
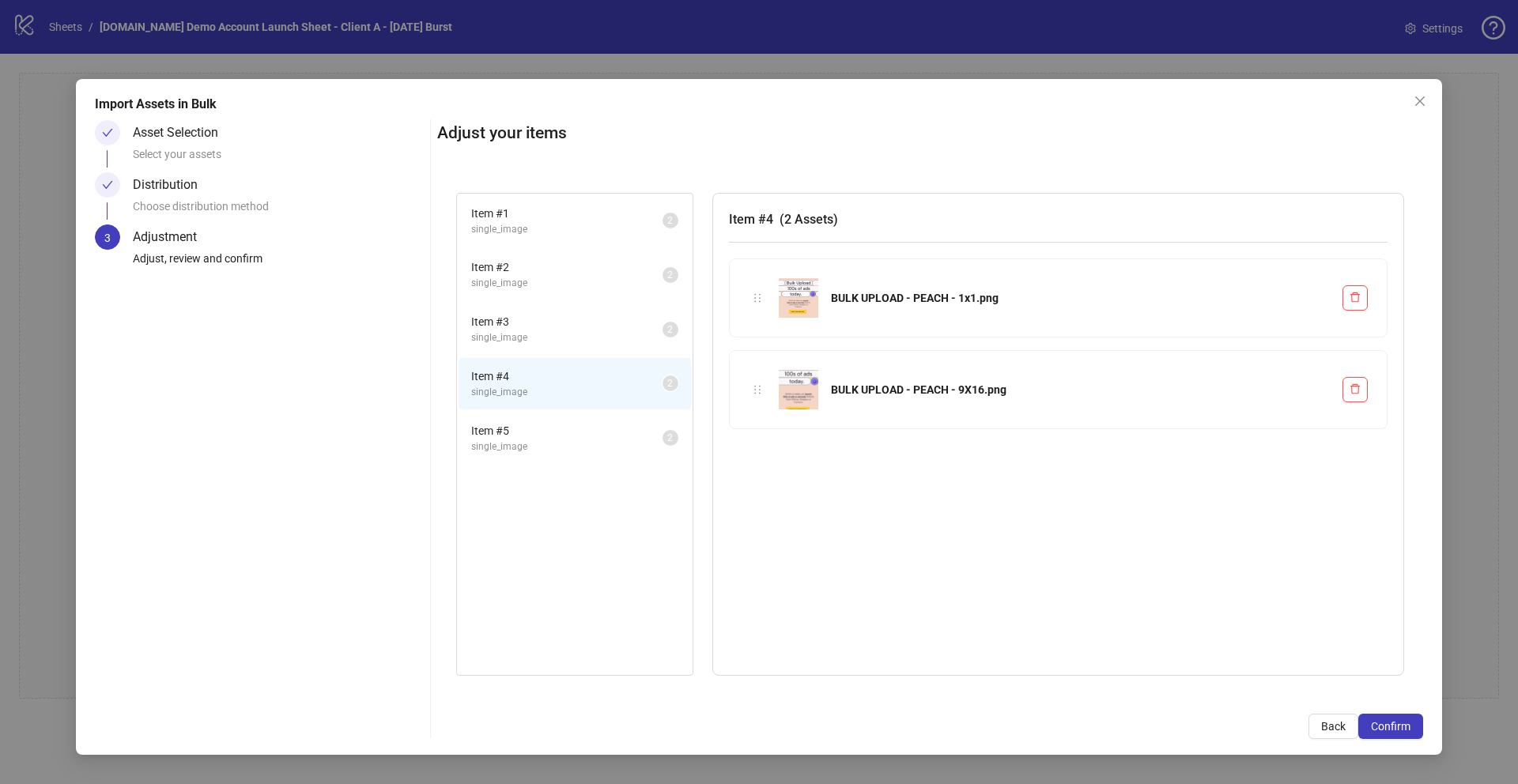
click at [638, 435] on span "Item # 5" at bounding box center [566, 431] width 192 height 17
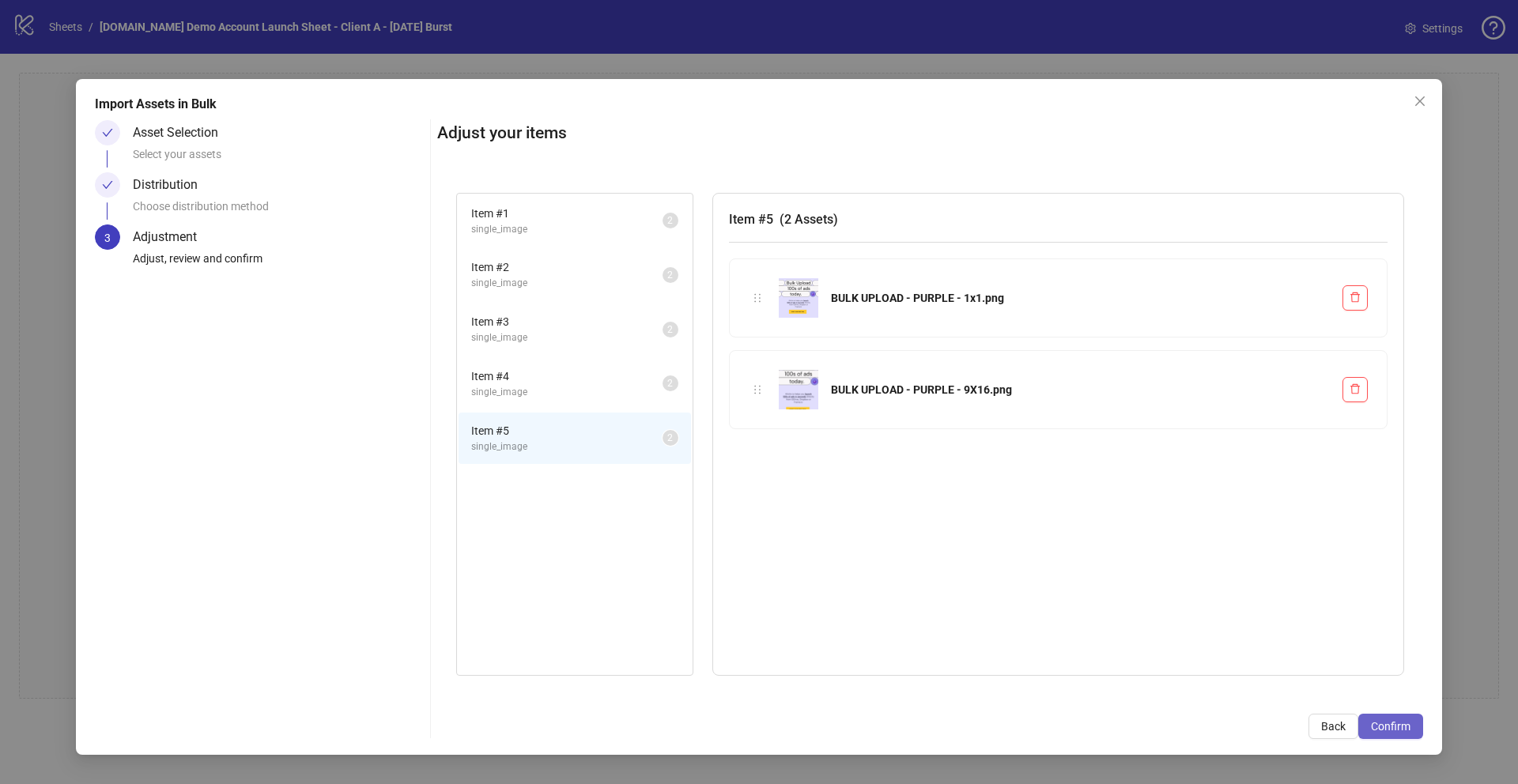
click at [1399, 729] on span "Confirm" at bounding box center [1390, 726] width 40 height 13
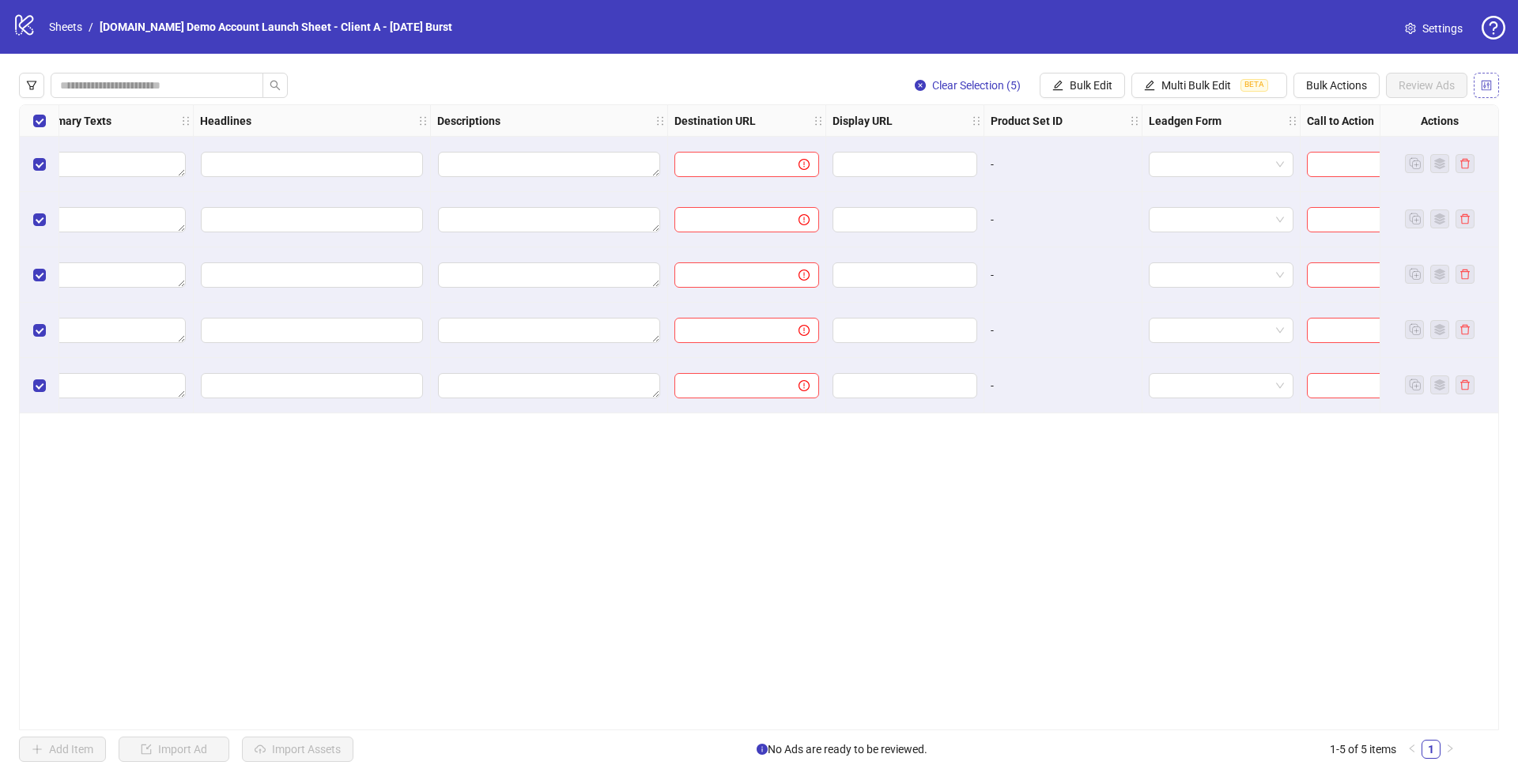
scroll to position [0, 949]
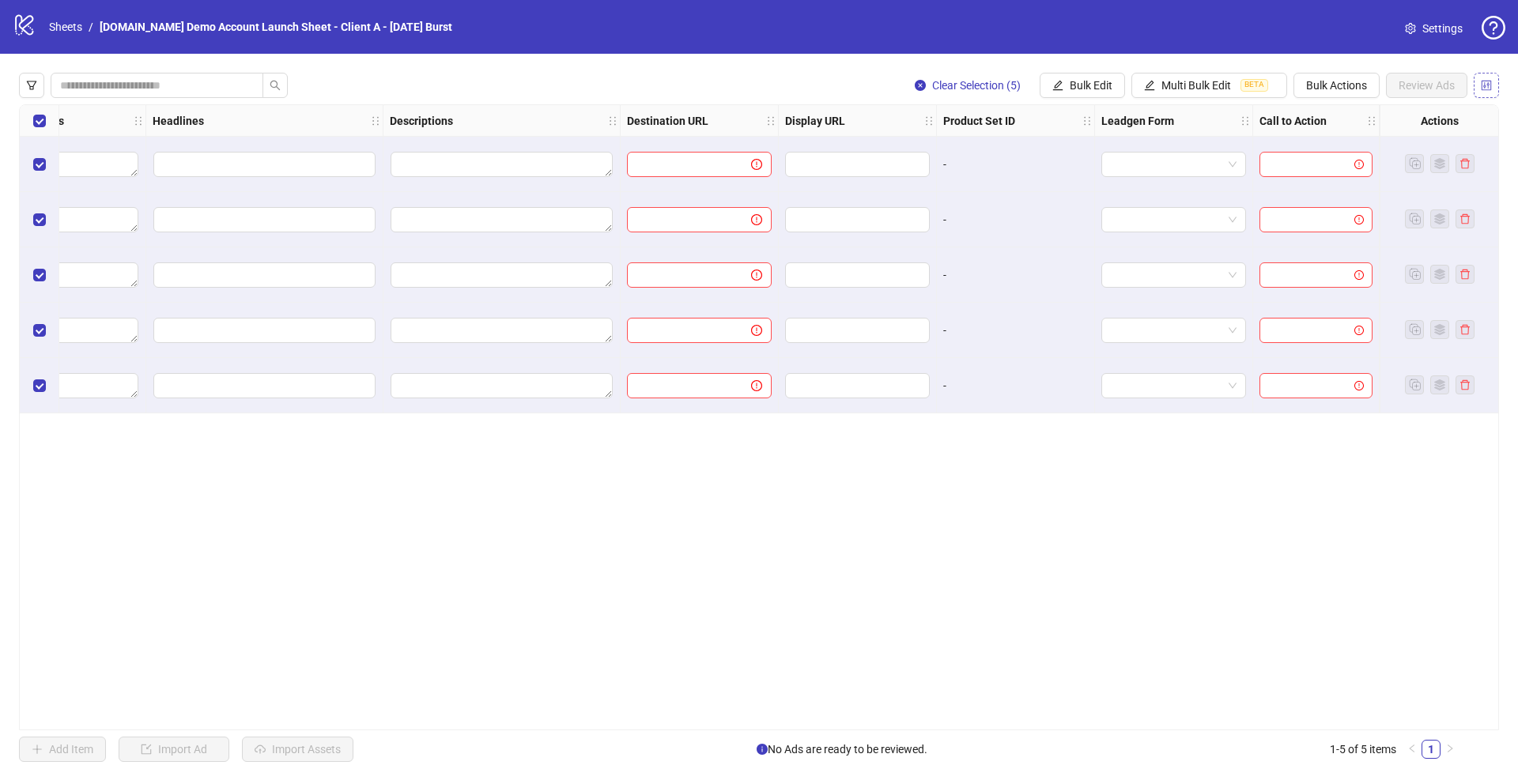
click at [1491, 86] on icon "control" at bounding box center [1486, 85] width 11 height 11
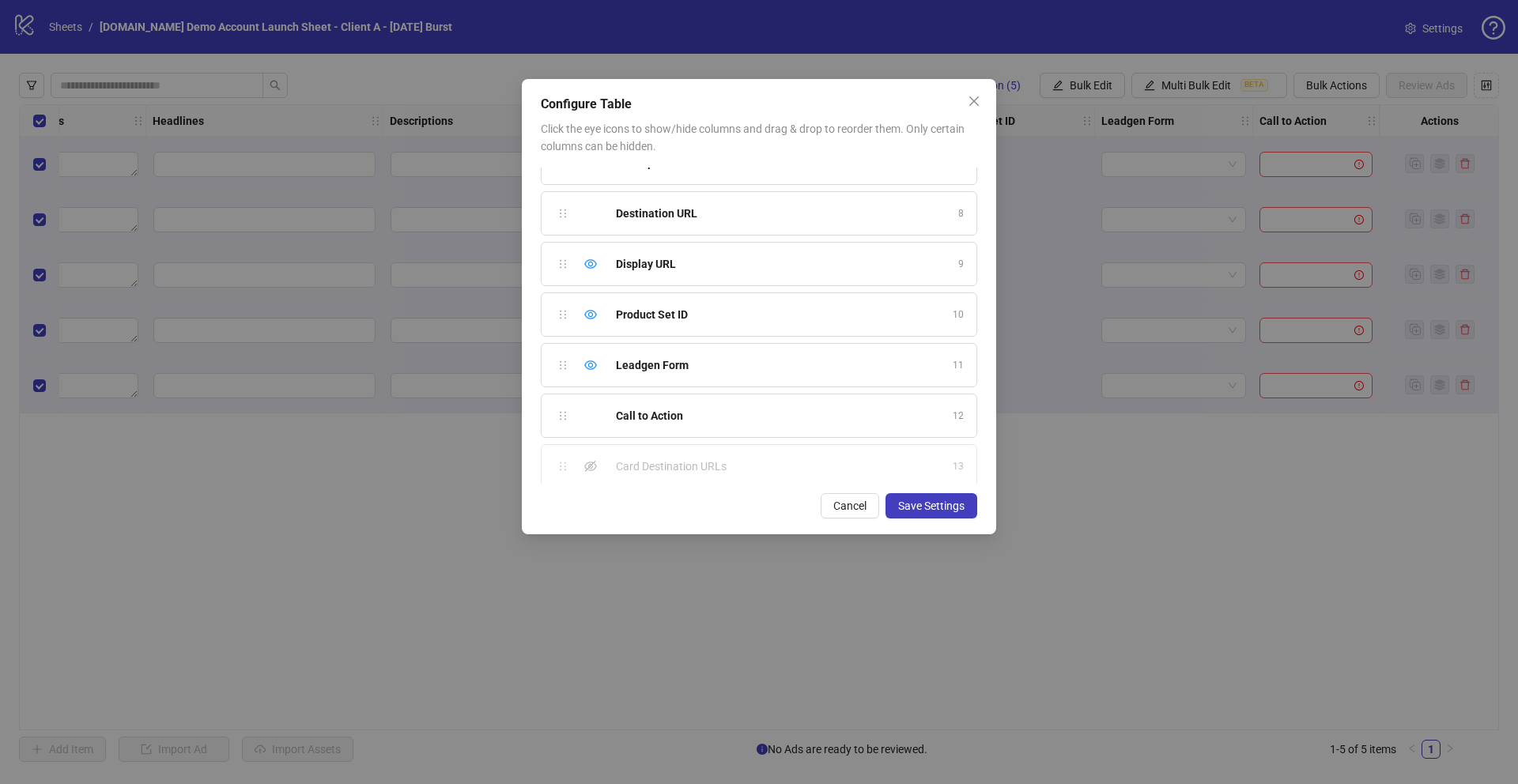
scroll to position [335, 0]
click at [589, 311] on icon "eye" at bounding box center [591, 310] width 13 height 10
click at [589, 358] on icon "eye" at bounding box center [591, 361] width 13 height 13
click at [592, 406] on icon "eye-invisible" at bounding box center [591, 404] width 13 height 13
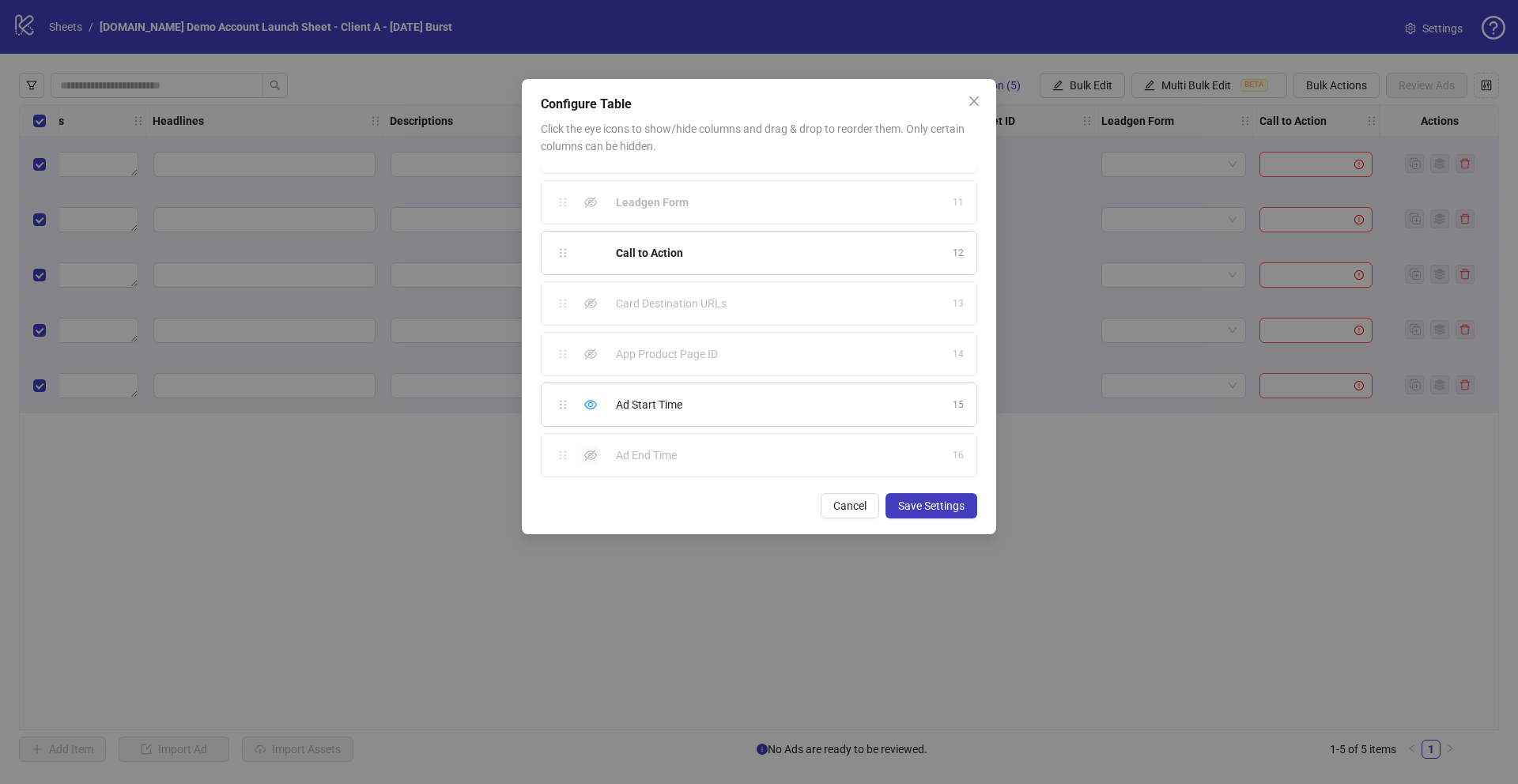
click at [588, 455] on icon "eye-invisible" at bounding box center [591, 455] width 13 height 11
click at [911, 505] on span "Save Settings" at bounding box center [931, 506] width 67 height 13
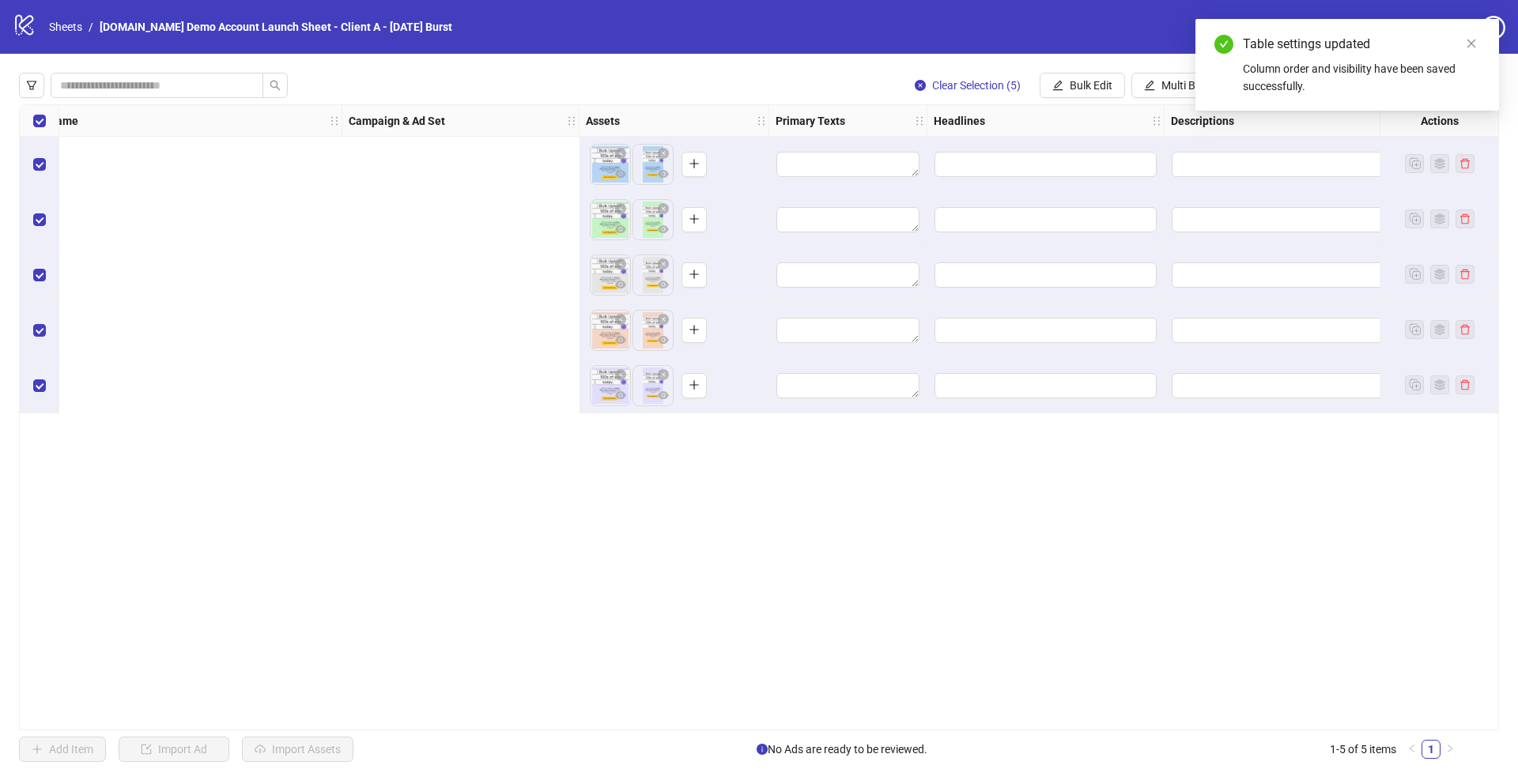
scroll to position [0, 949]
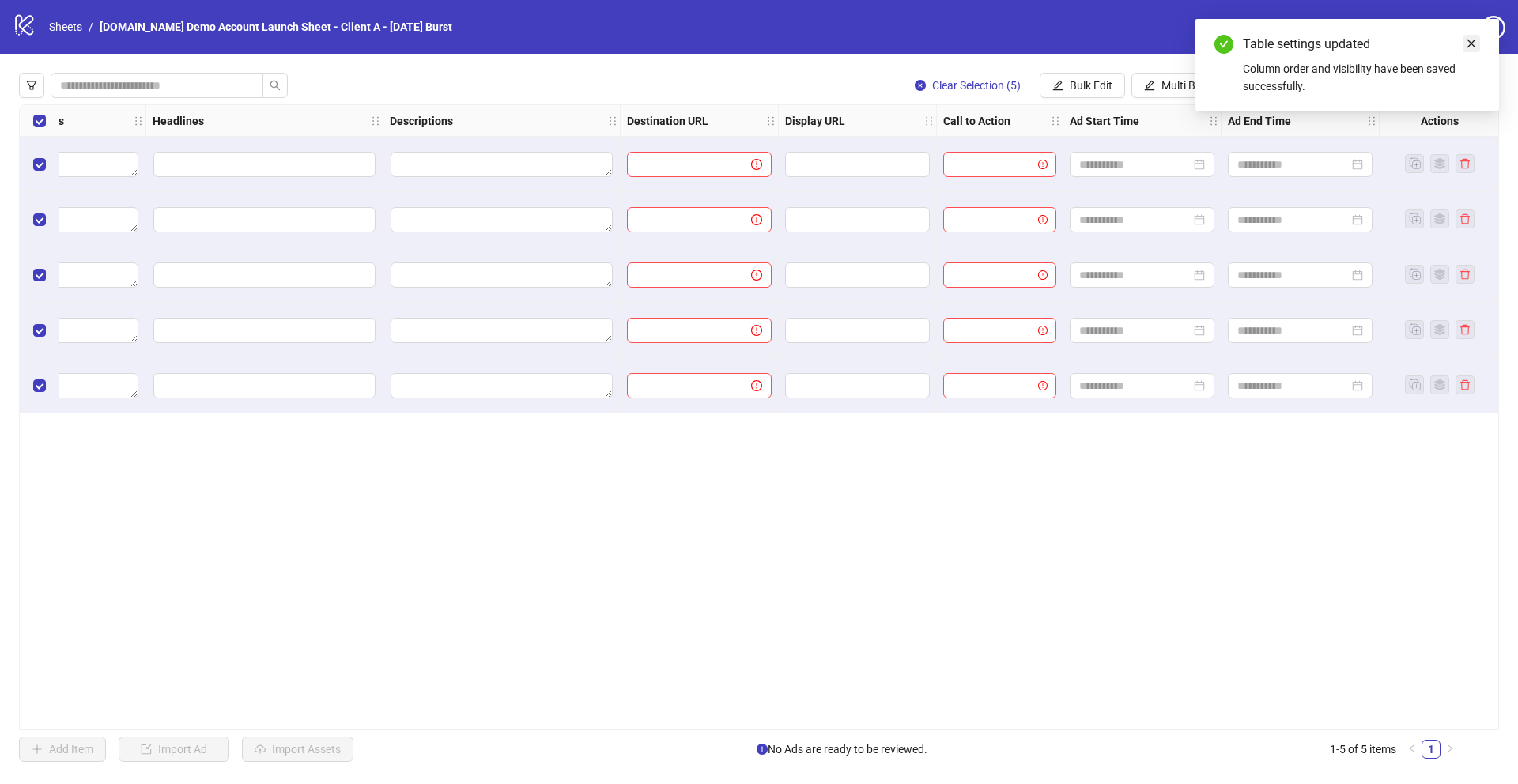
click at [1471, 42] on icon "close" at bounding box center [1471, 43] width 11 height 11
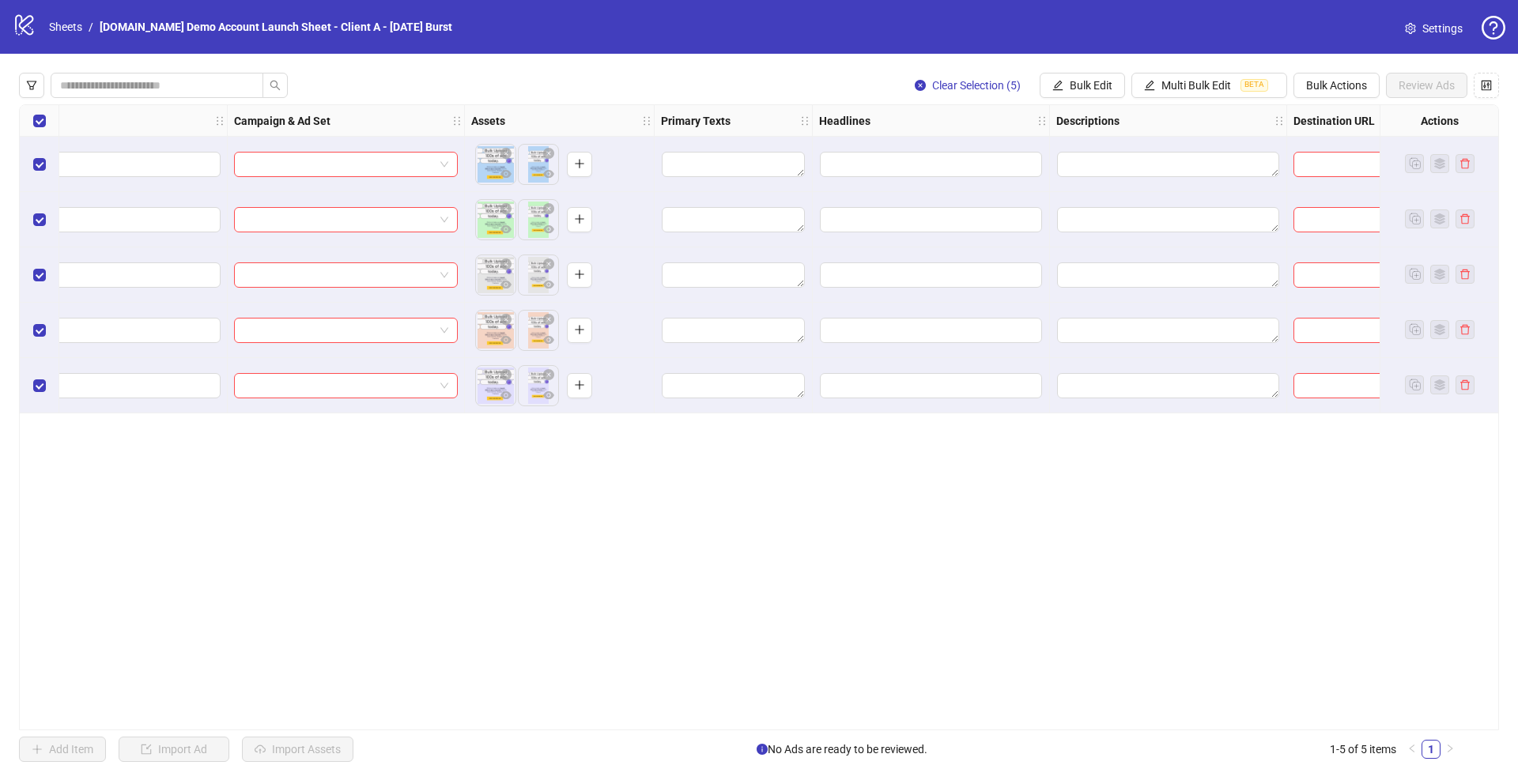
scroll to position [0, 0]
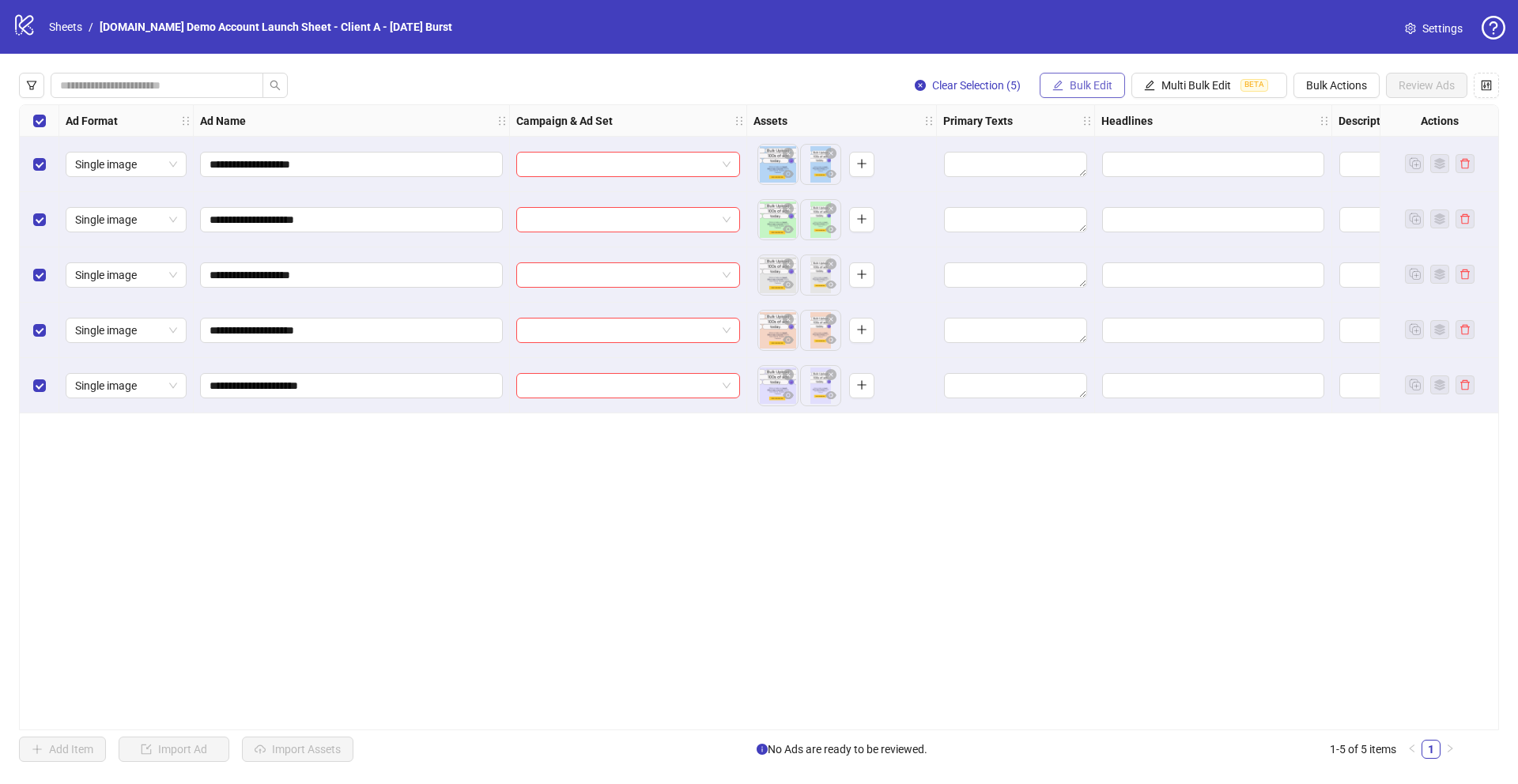
click at [1080, 90] on span "Bulk Edit" at bounding box center [1090, 85] width 43 height 13
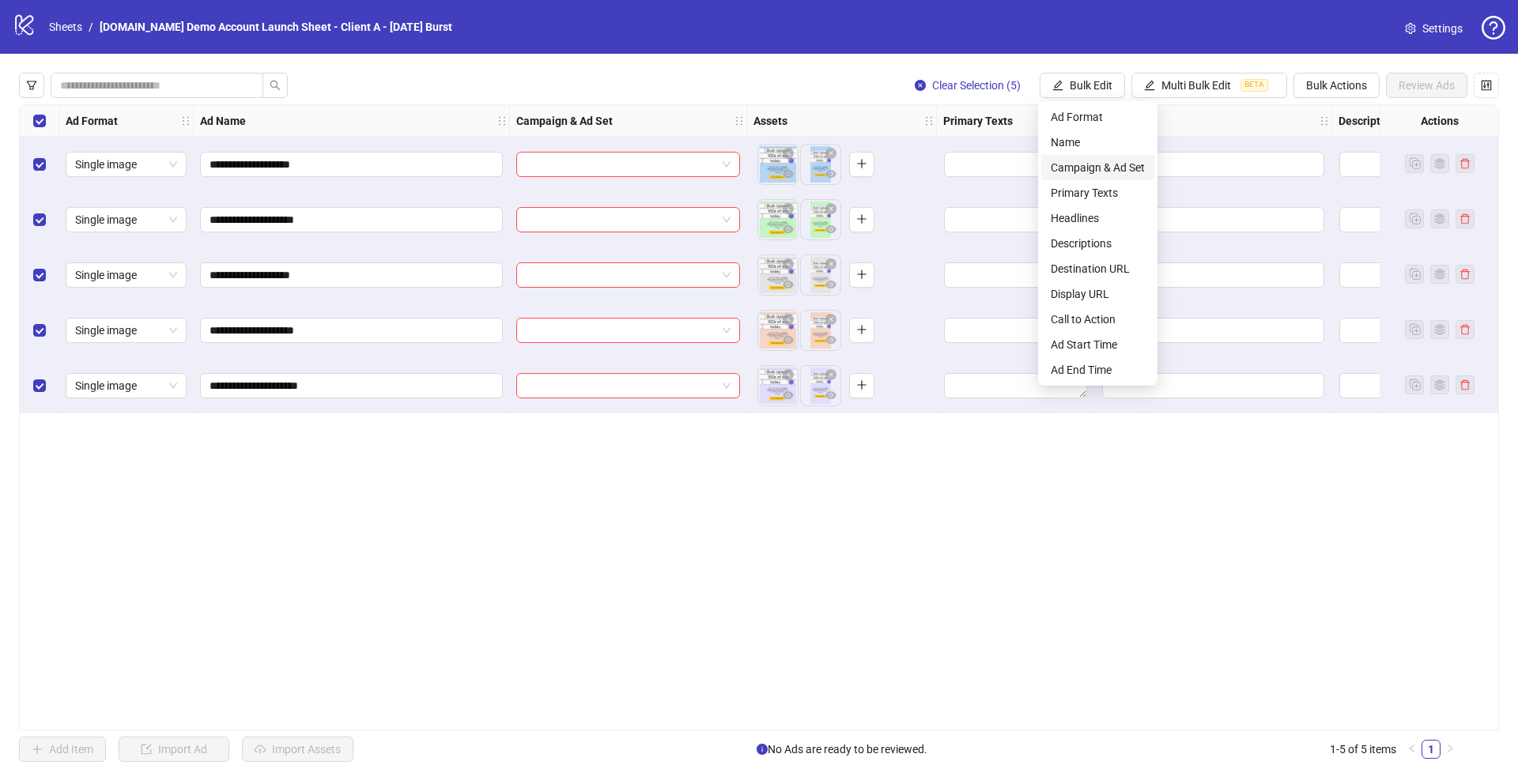
click at [1076, 167] on span "Campaign & Ad Set" at bounding box center [1097, 167] width 94 height 17
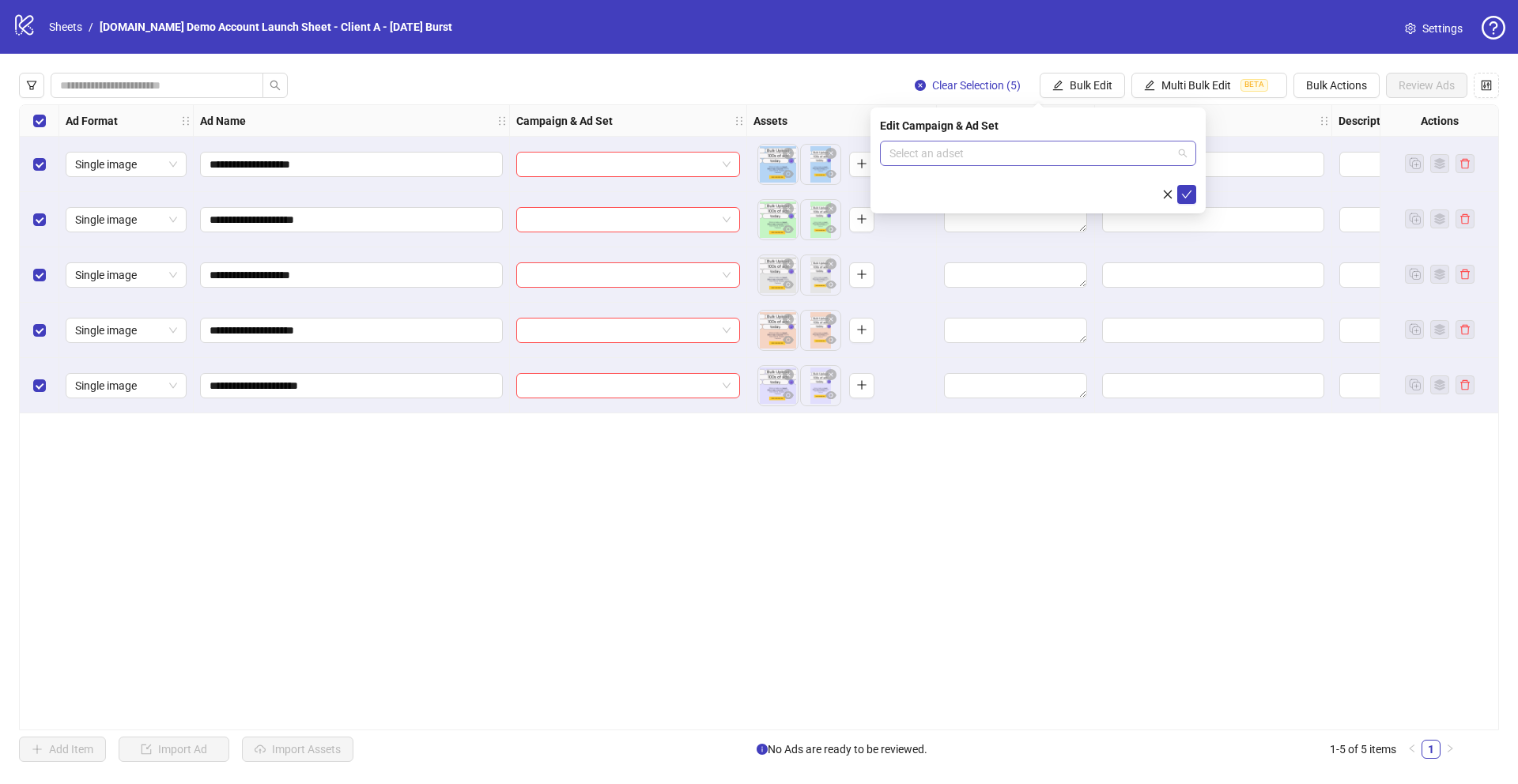
click at [950, 154] on input "search" at bounding box center [1031, 153] width 283 height 23
type input "****"
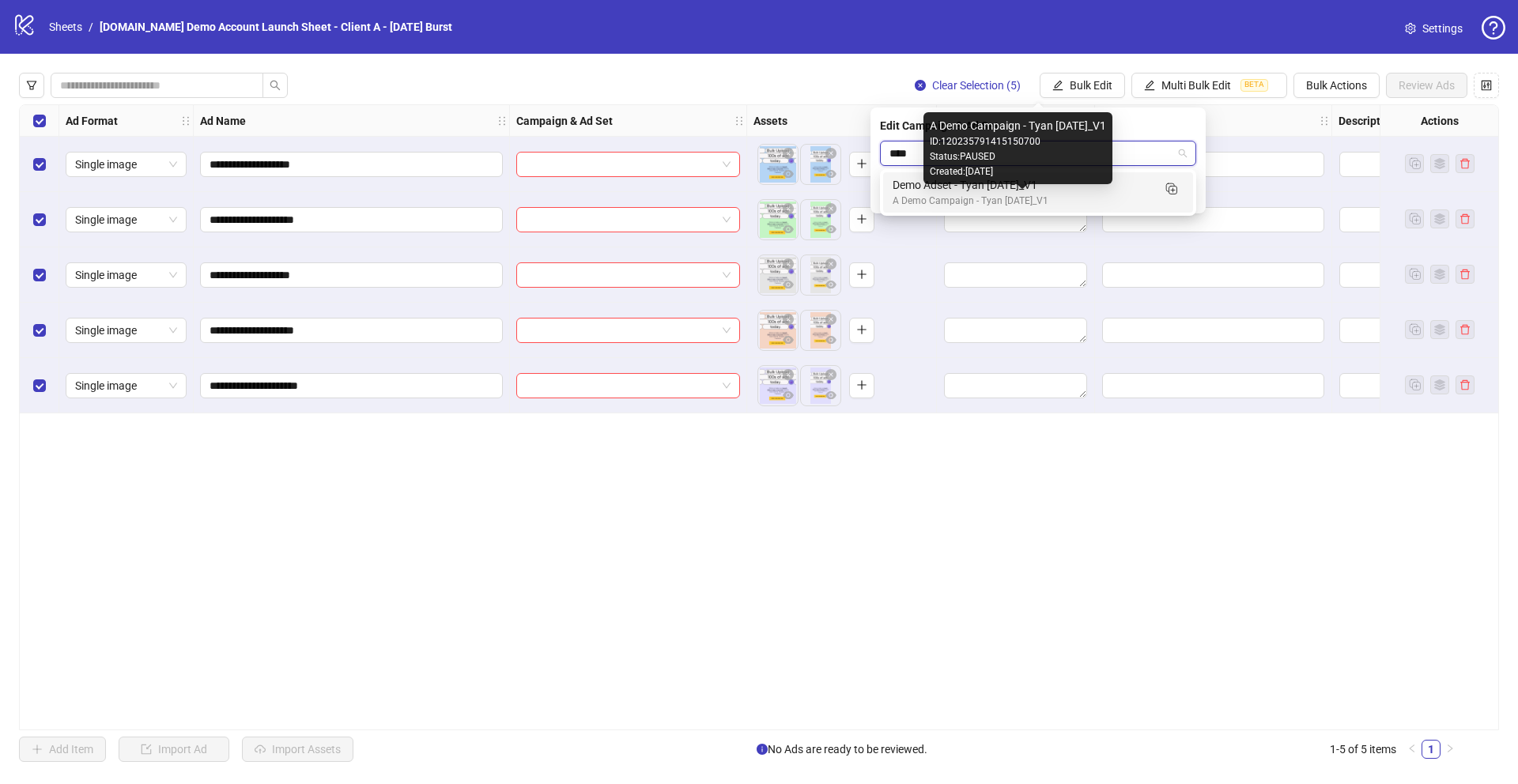
click at [933, 193] on div "A Demo Campaign - Tyan [DATE]_V1" at bounding box center [1022, 200] width 259 height 15
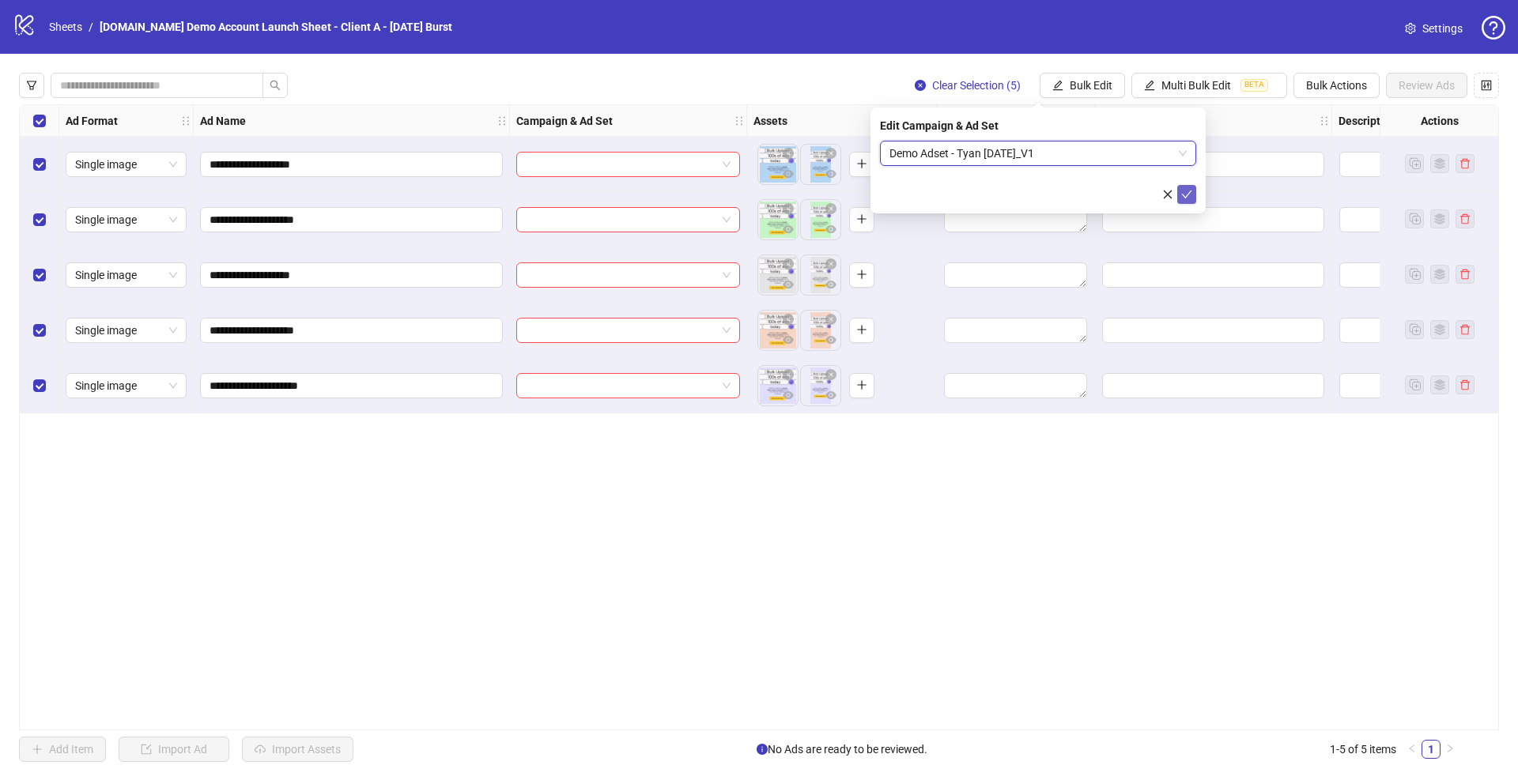
click at [1184, 199] on icon "check" at bounding box center [1187, 194] width 11 height 11
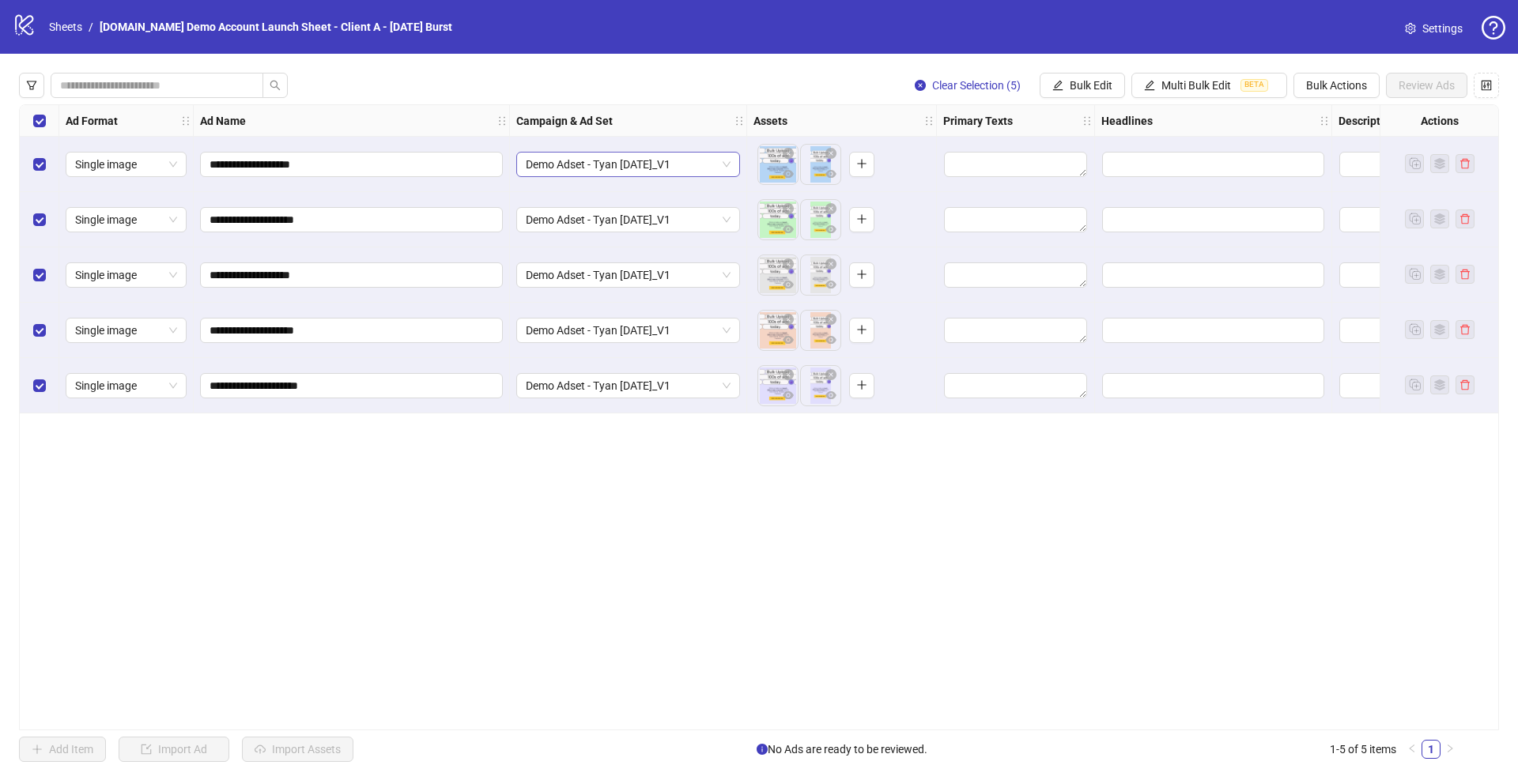
click at [661, 169] on span "Demo Adset - Tyan [DATE]_V1" at bounding box center [628, 164] width 205 height 23
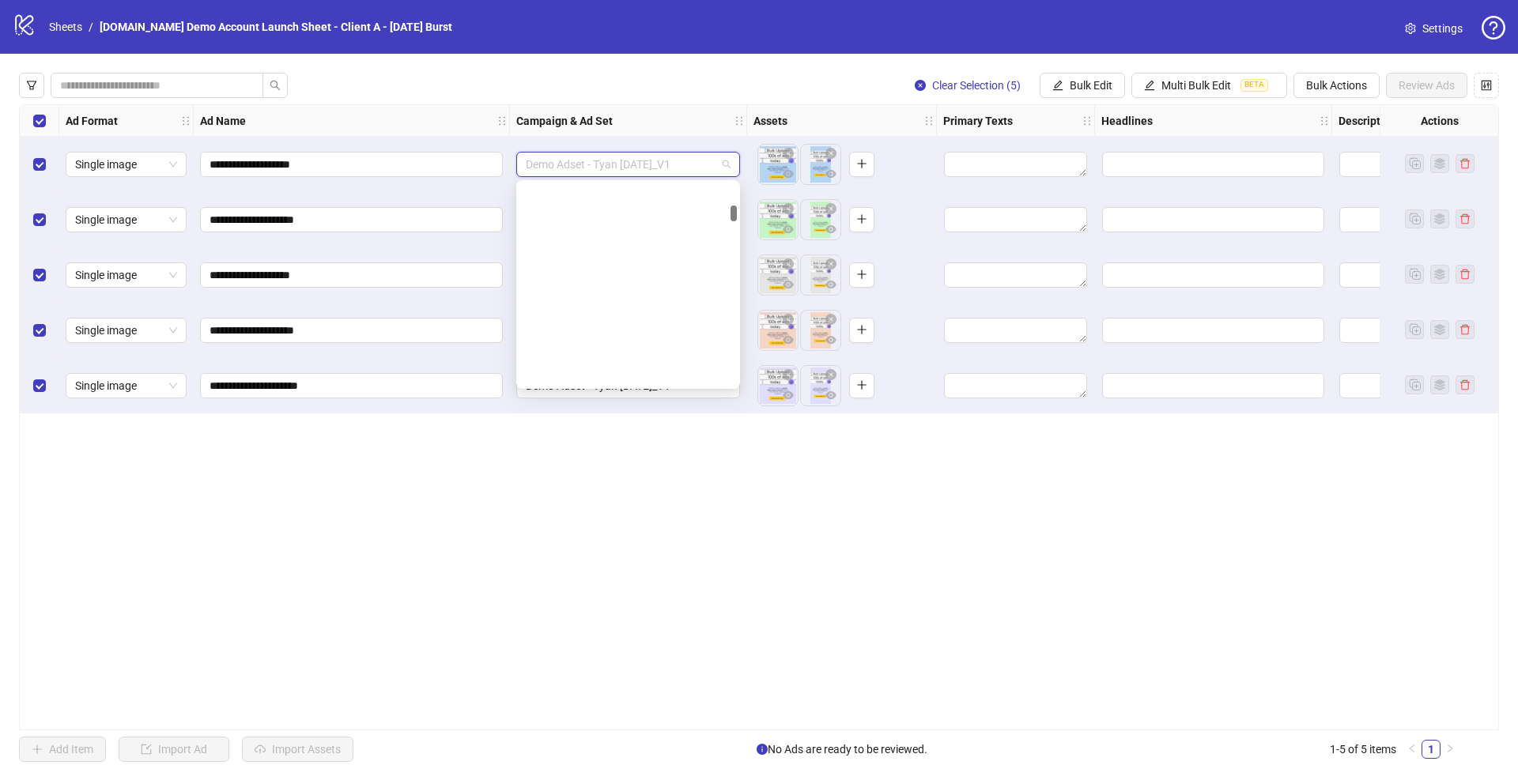
scroll to position [362, 0]
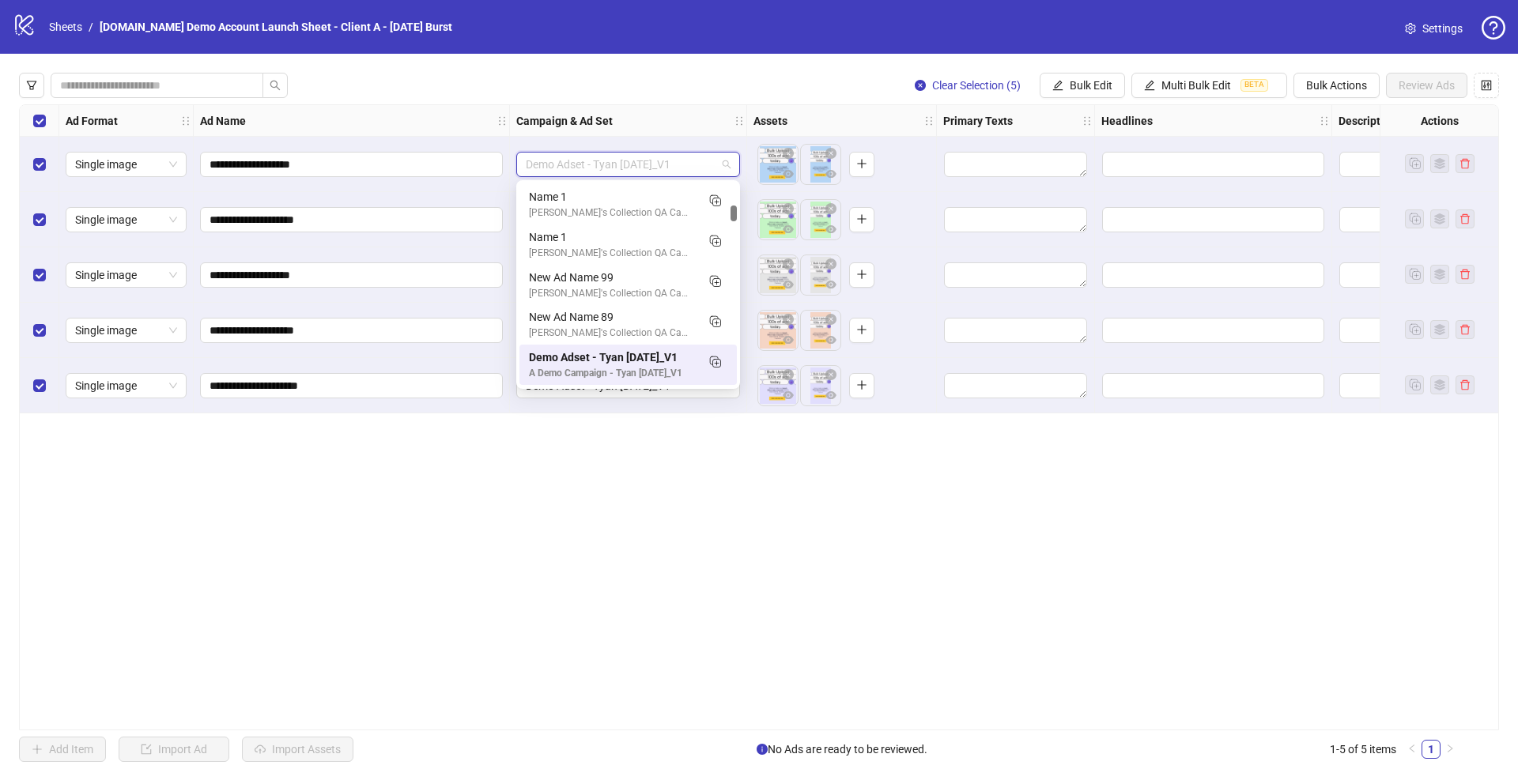
click at [579, 509] on div "**********" at bounding box center [759, 417] width 1480 height 626
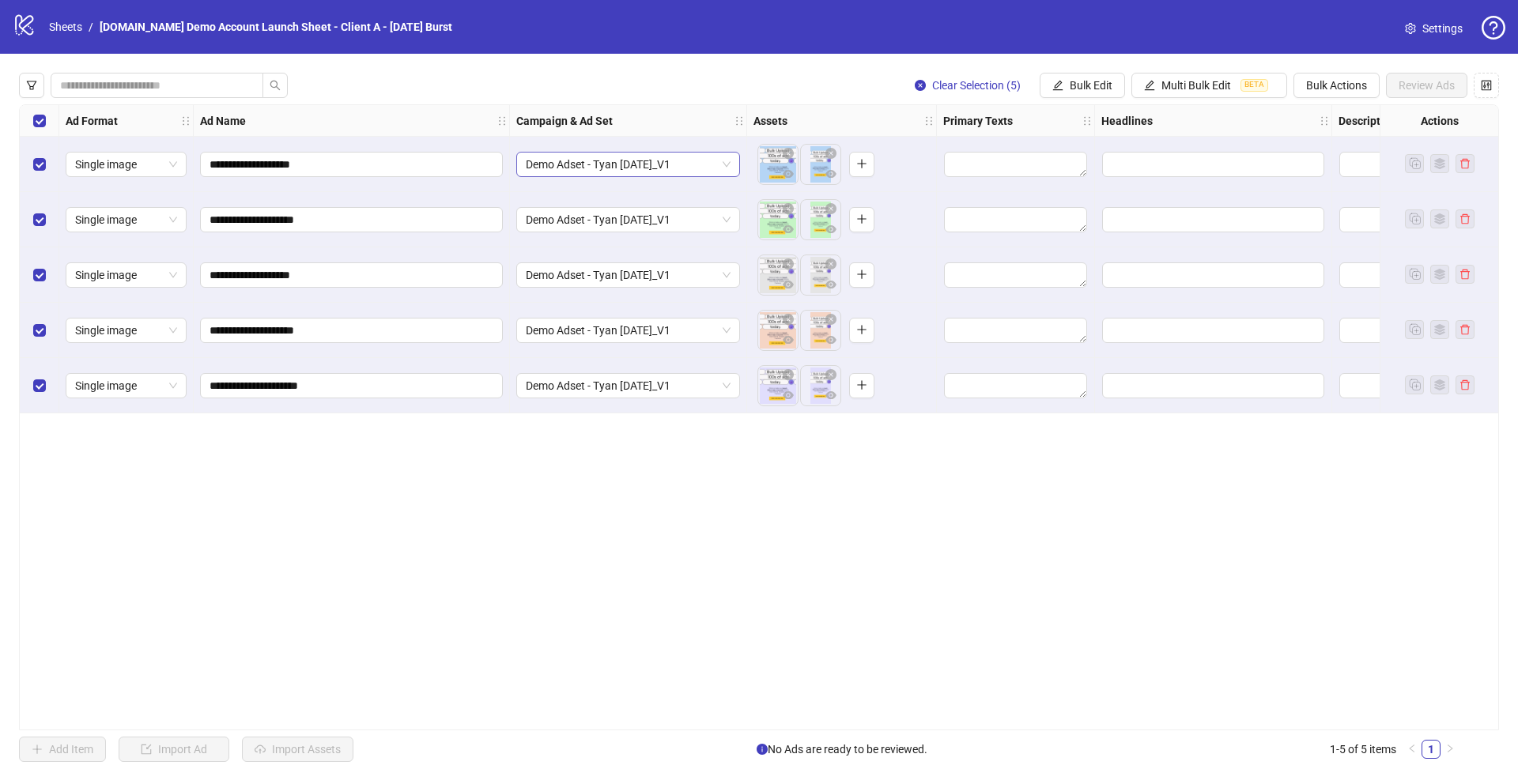
click at [649, 167] on span "Demo Adset - Tyan [DATE]_V1" at bounding box center [628, 164] width 205 height 23
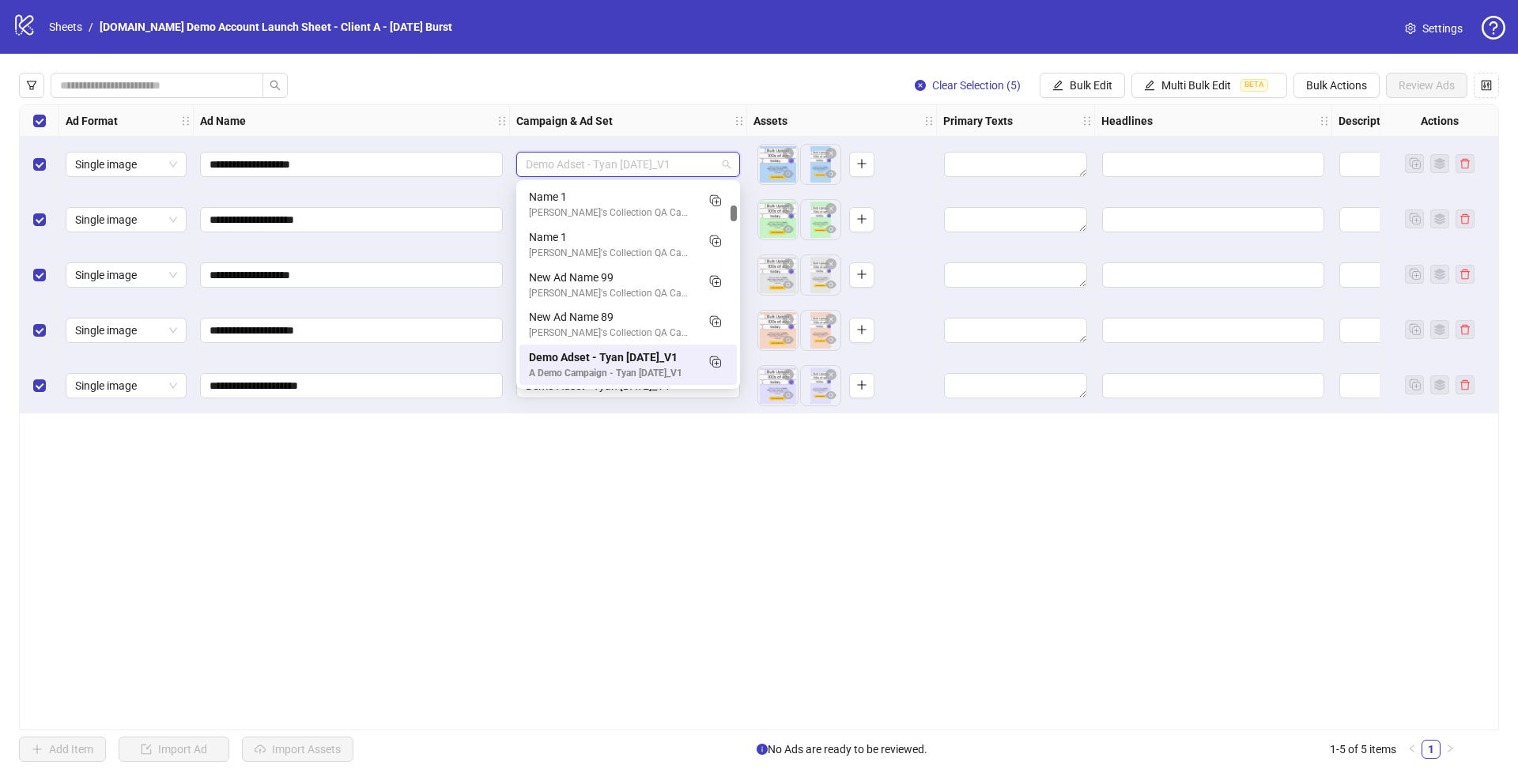
click at [649, 167] on span "Demo Adset - Tyan [DATE]_V1" at bounding box center [628, 164] width 205 height 23
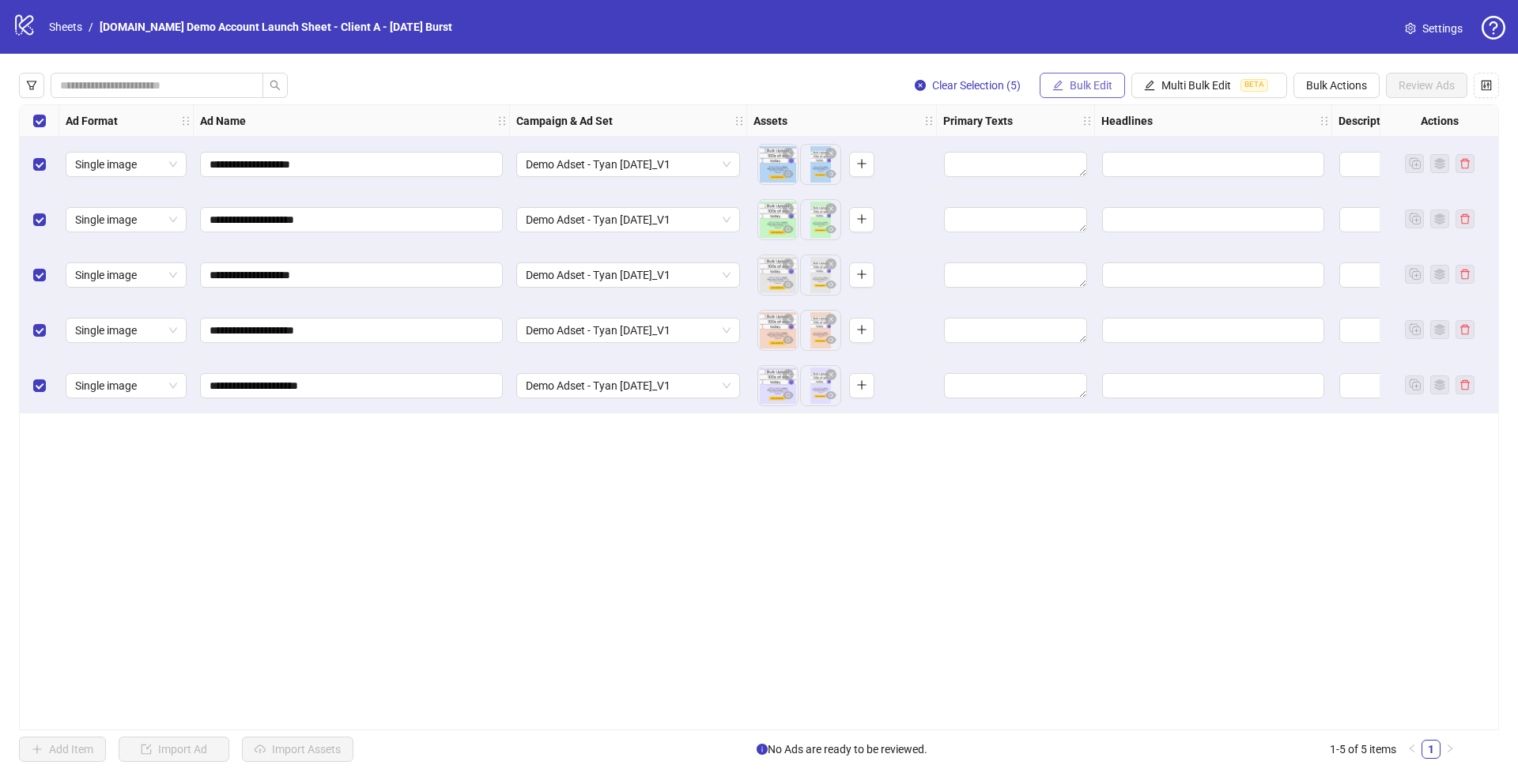
click at [1085, 84] on span "Bulk Edit" at bounding box center [1090, 85] width 43 height 13
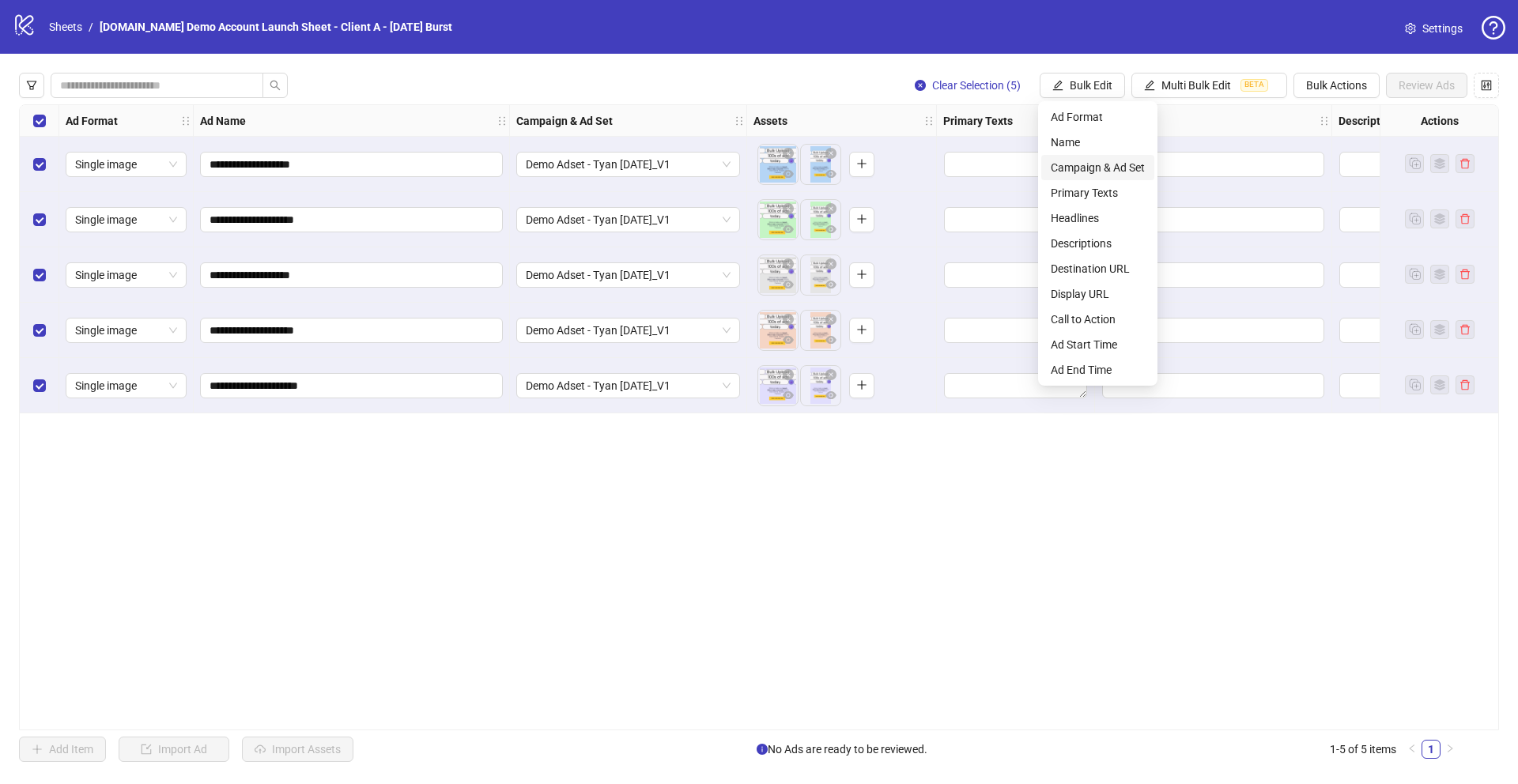
click at [1092, 167] on span "Campaign & Ad Set" at bounding box center [1097, 167] width 94 height 17
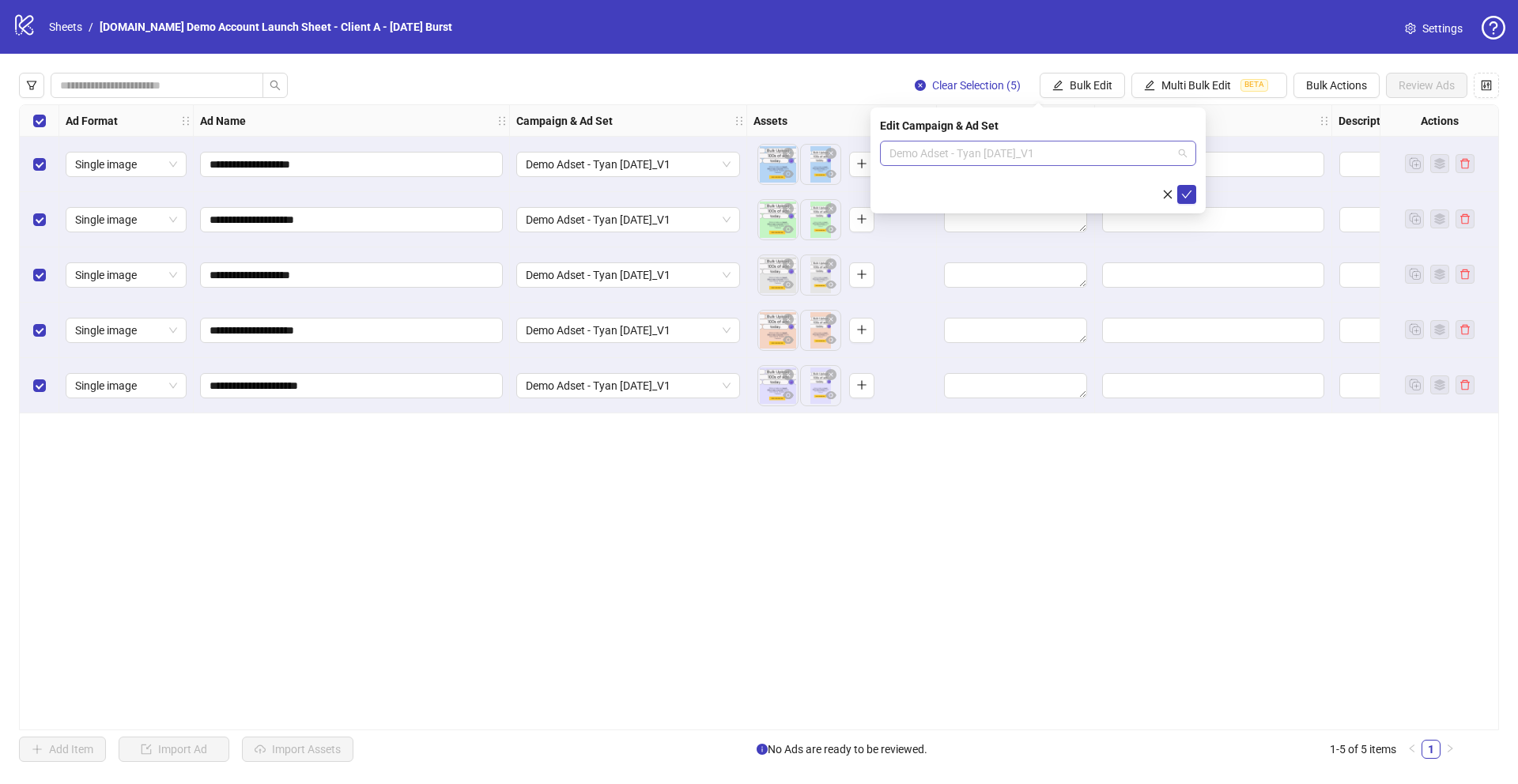
click at [978, 153] on span "Demo Adset - Tyan [DATE]_V1" at bounding box center [1037, 153] width 298 height 23
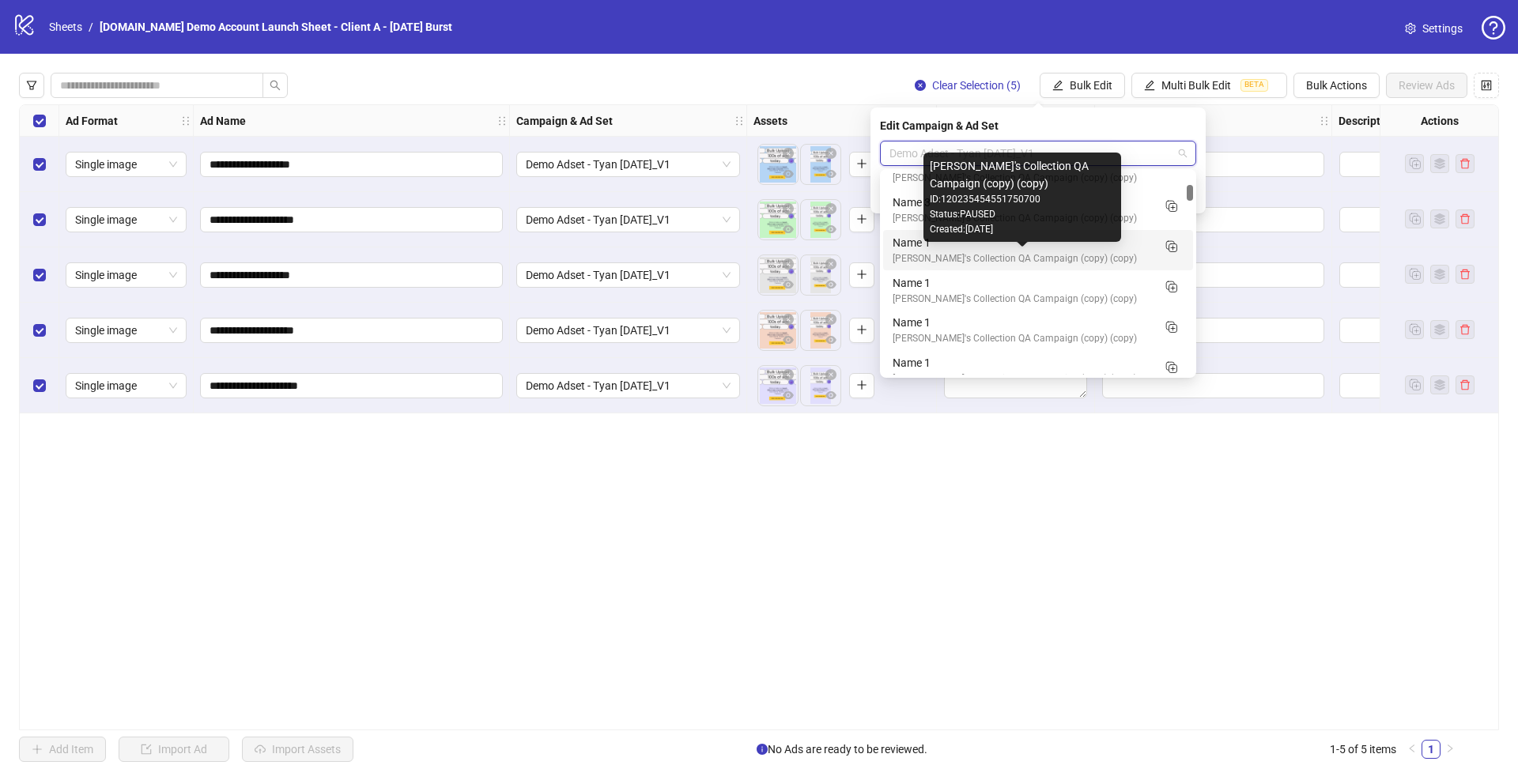
scroll to position [199, 0]
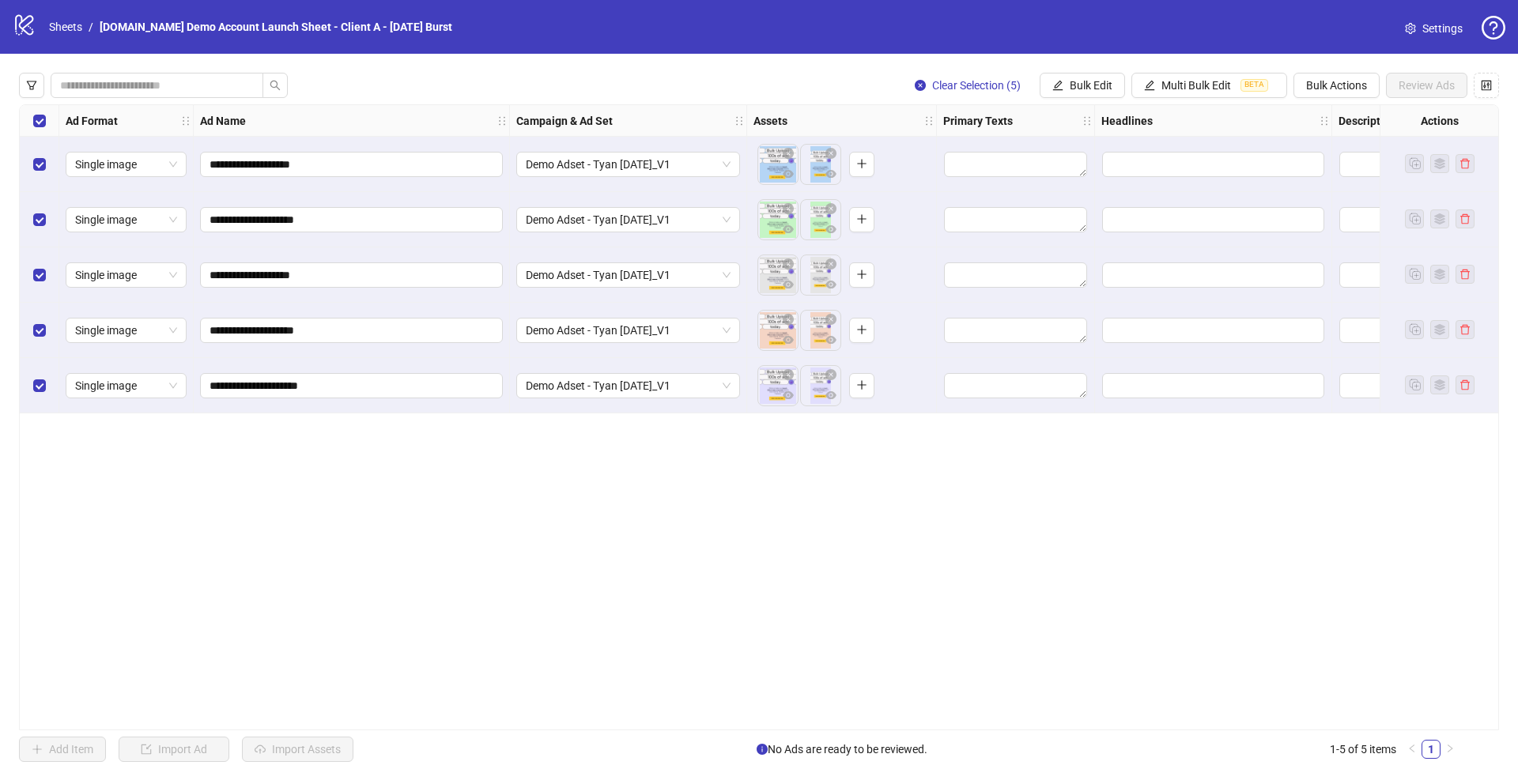
click at [793, 532] on div "**********" at bounding box center [759, 417] width 1480 height 626
click at [631, 169] on span "Demo Adset - Tyan [DATE]_V1" at bounding box center [628, 164] width 205 height 23
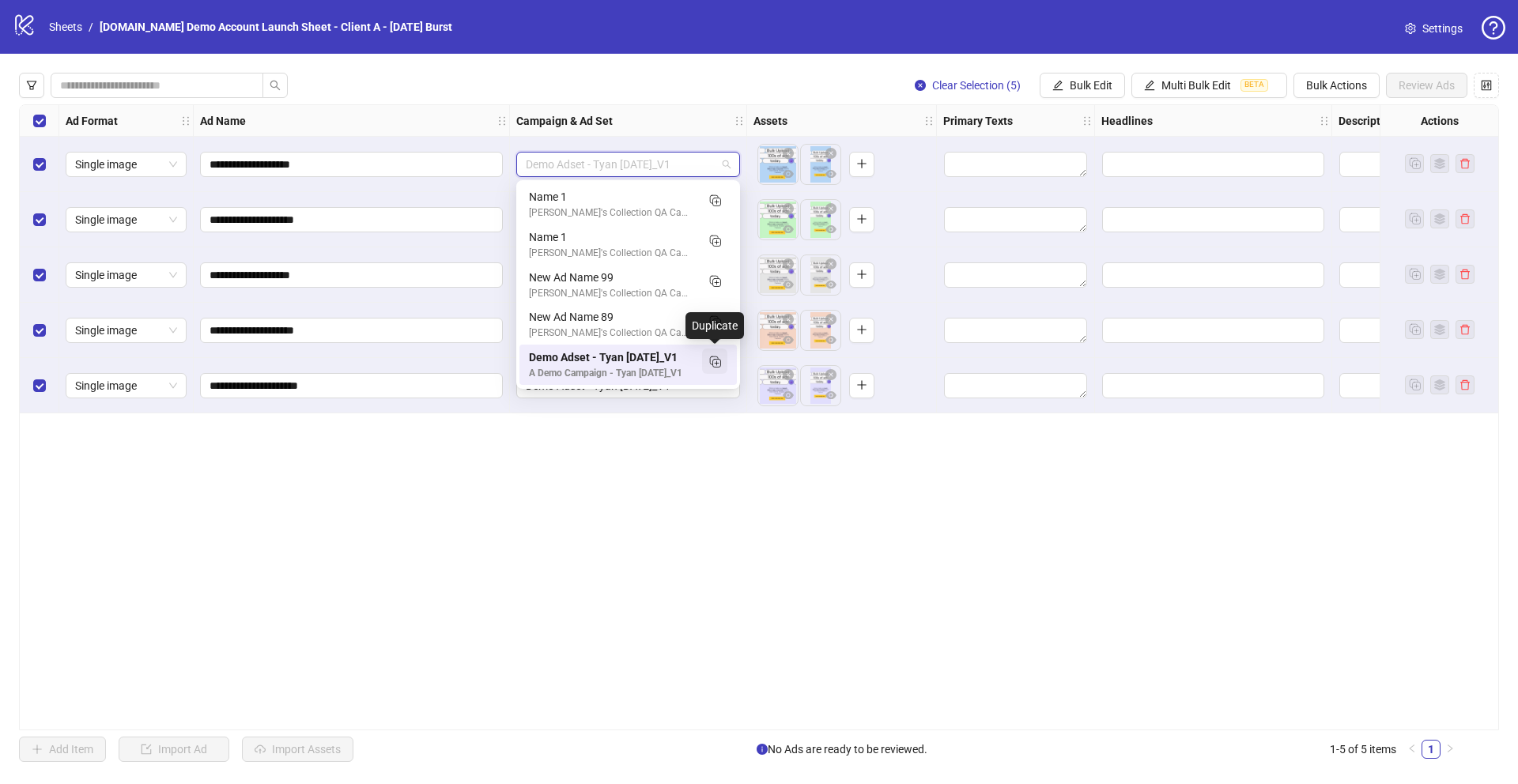
click at [715, 362] on icon "Duplicate" at bounding box center [715, 361] width 16 height 16
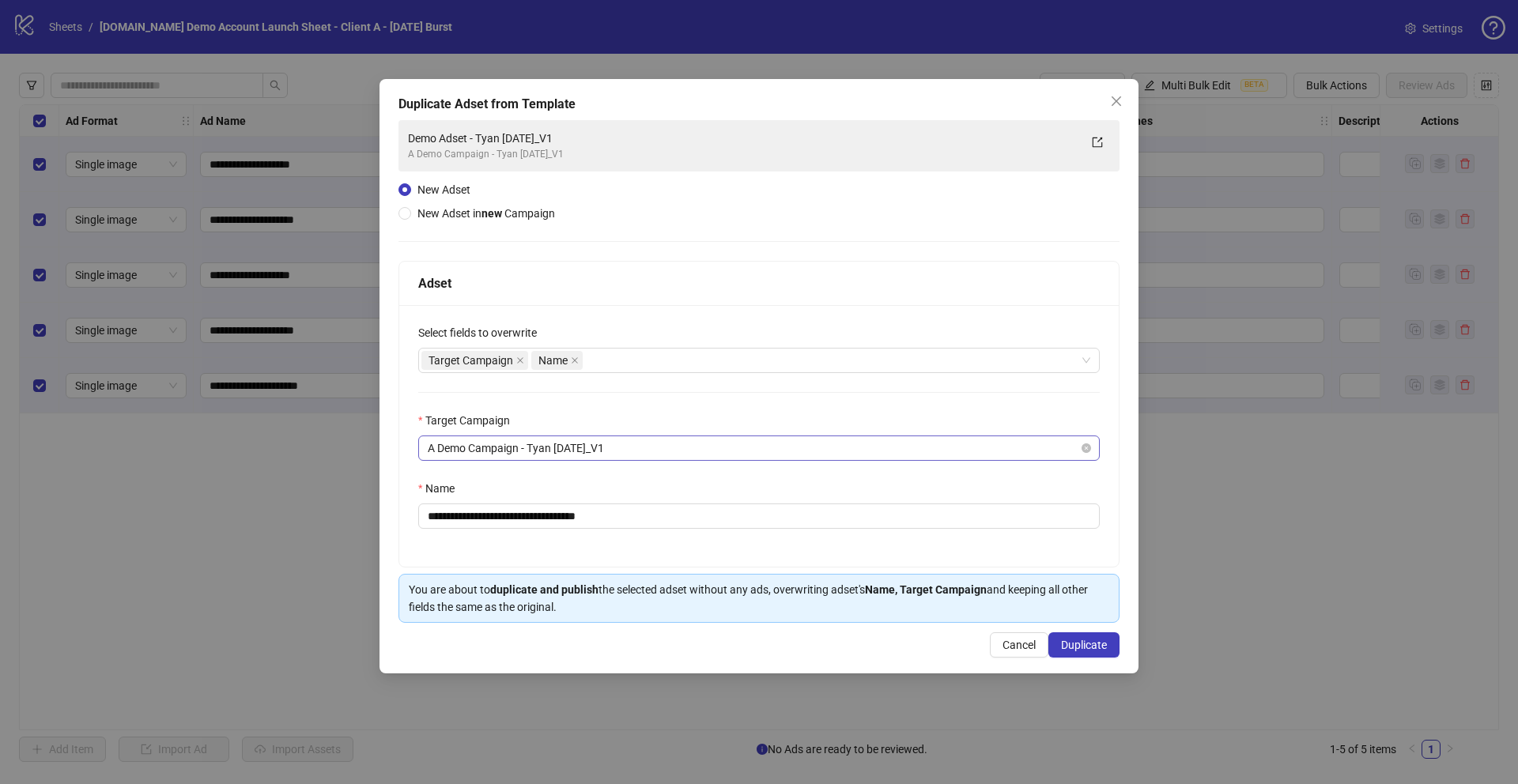
click at [520, 453] on span "A Demo Campaign - Tyan [DATE]_V1" at bounding box center [759, 448] width 663 height 23
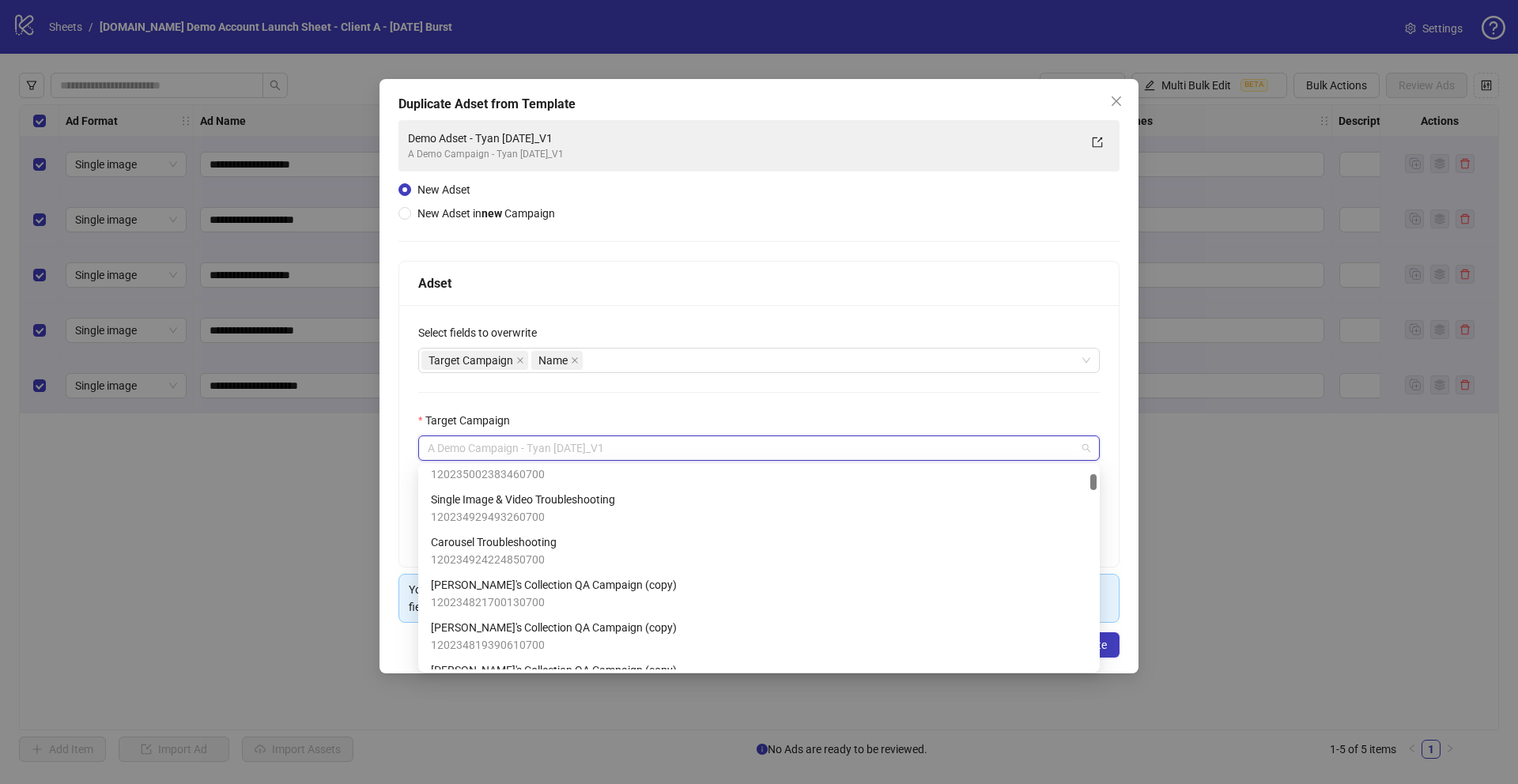
scroll to position [153, 0]
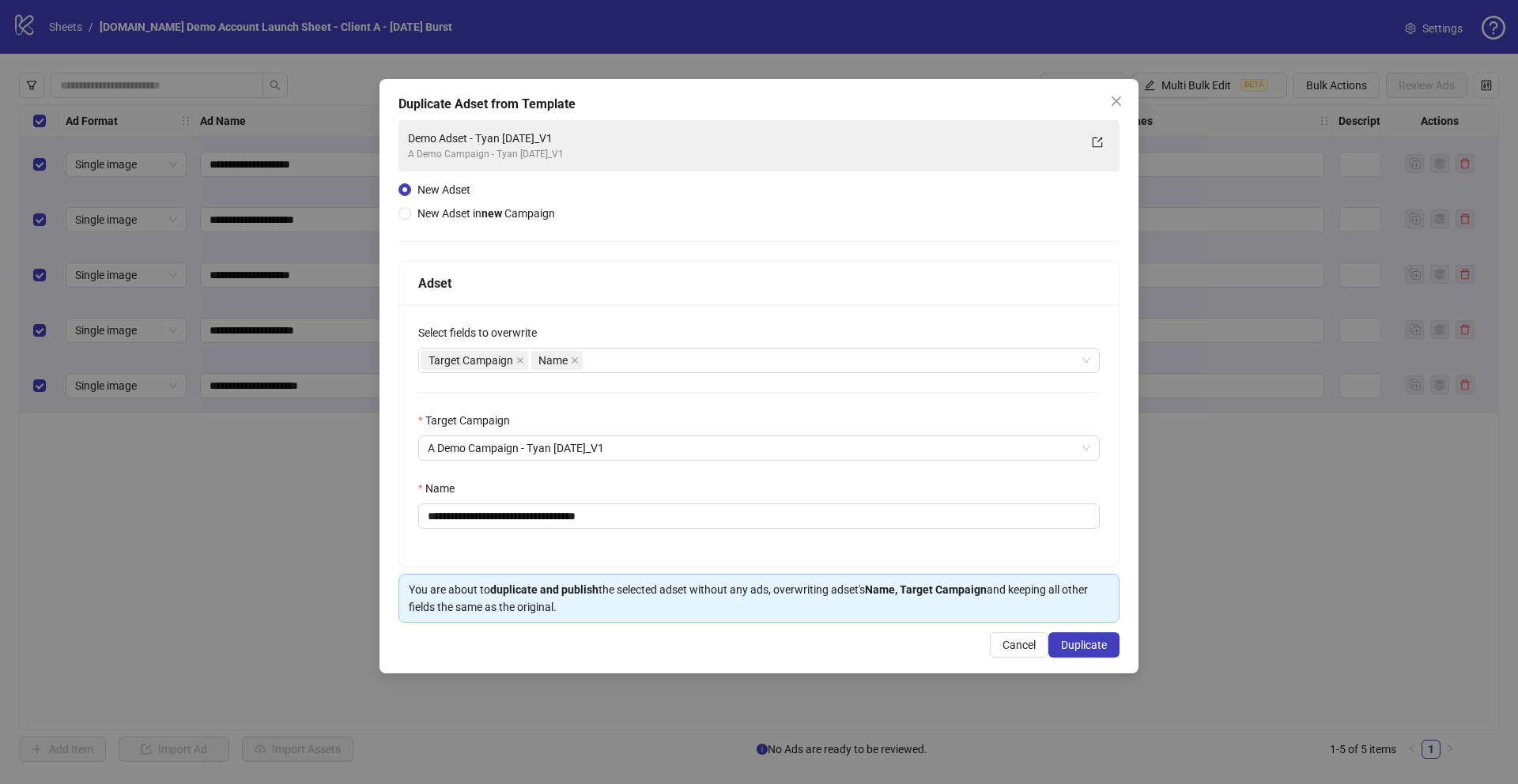
click at [407, 513] on div "**********" at bounding box center [758, 436] width 719 height 262
click at [623, 359] on div "Target Campaign Name" at bounding box center [750, 361] width 658 height 23
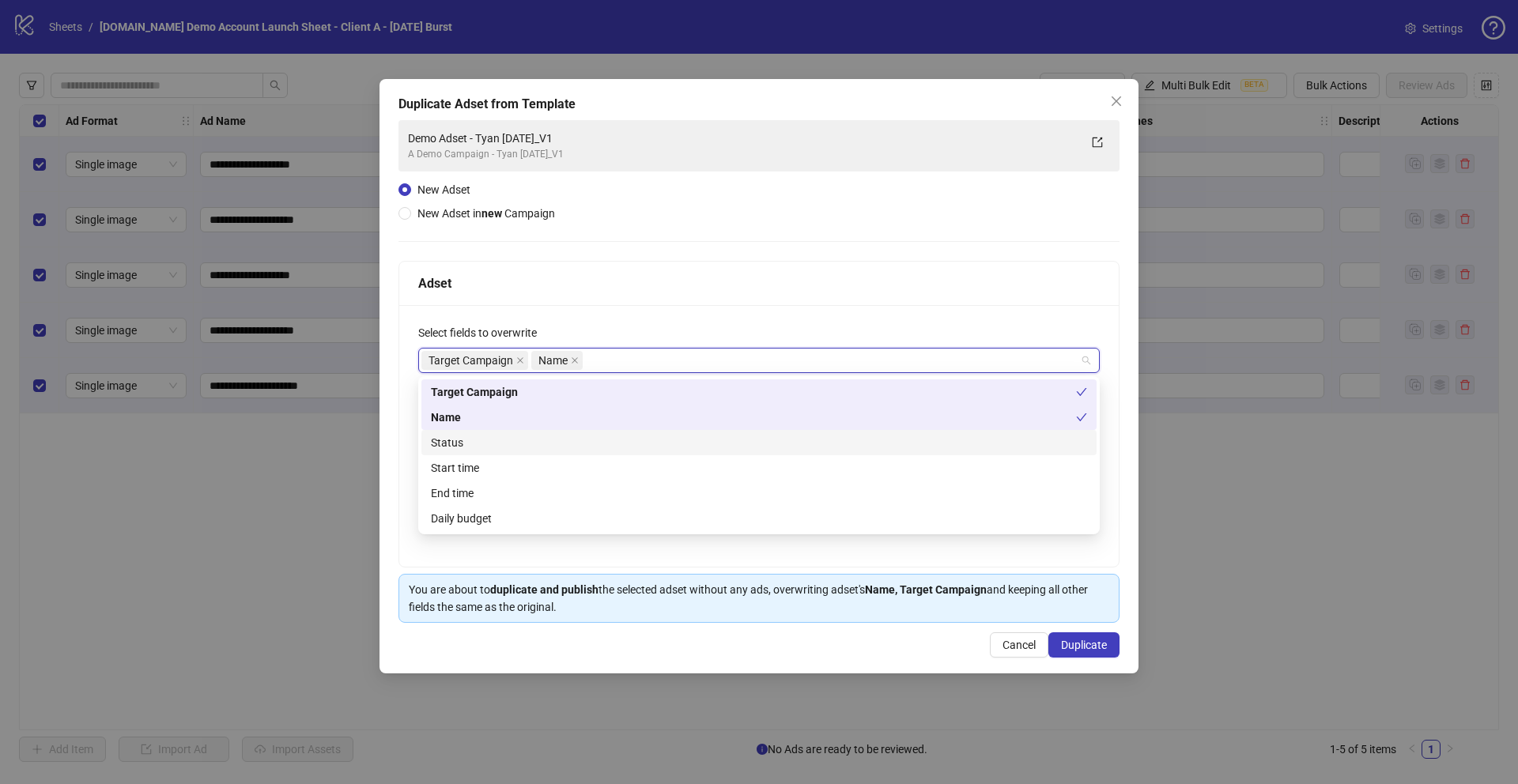
click at [406, 422] on div "**********" at bounding box center [758, 436] width 719 height 262
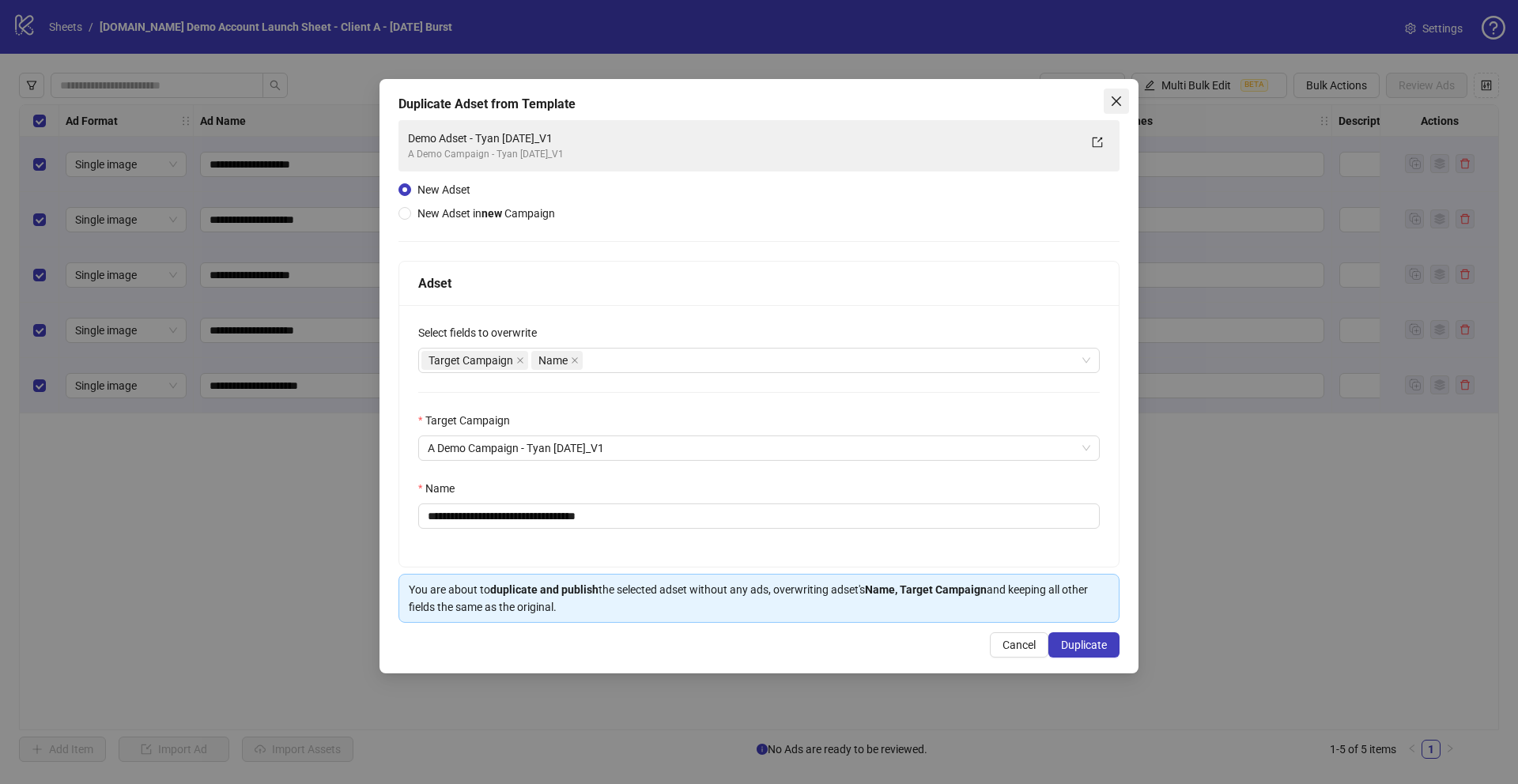
click at [1116, 100] on icon "close" at bounding box center [1116, 101] width 13 height 13
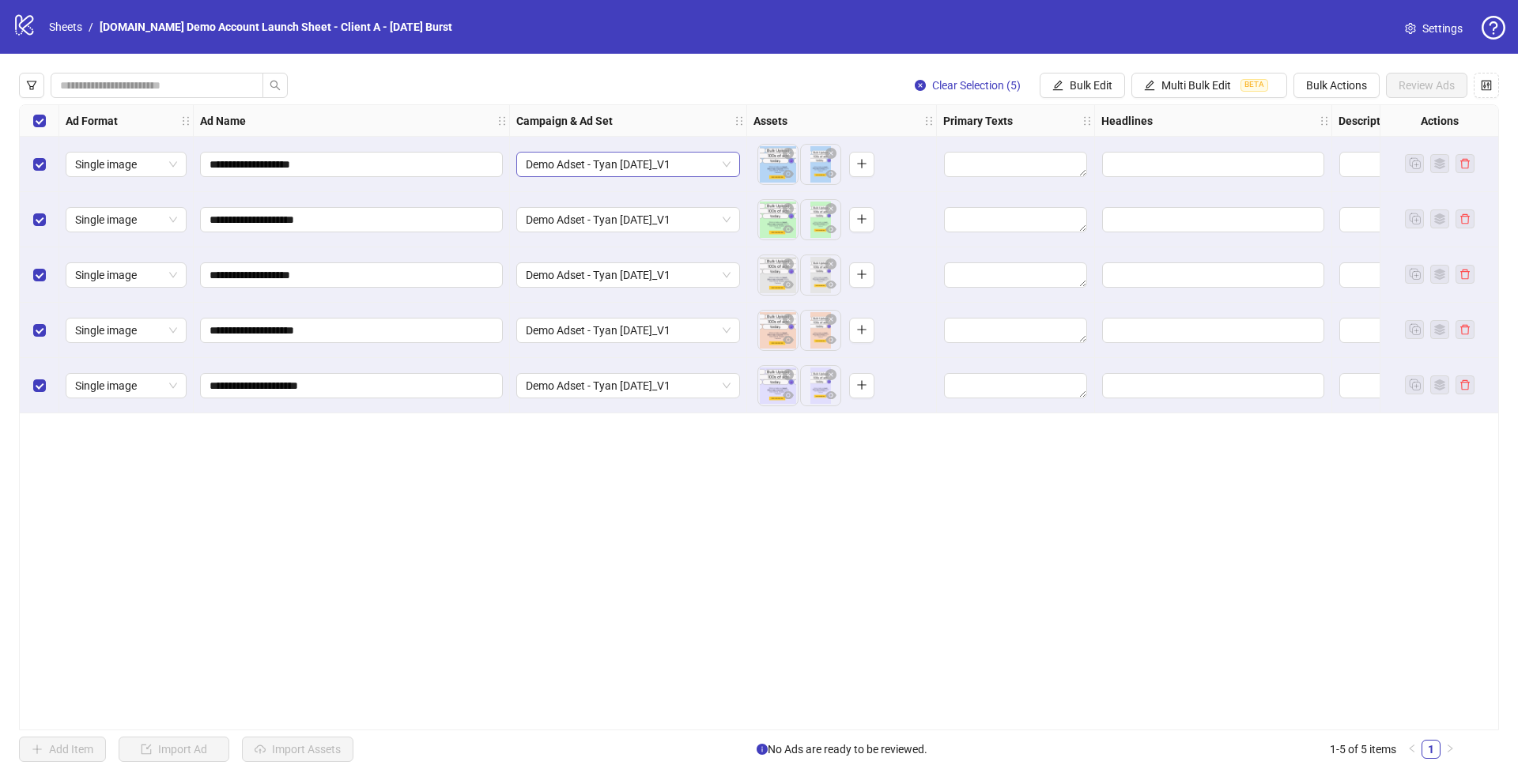
click at [584, 167] on span "Demo Adset - Tyan [DATE]_V1" at bounding box center [628, 164] width 205 height 23
click at [579, 172] on span "Demo Adset - Tyan [DATE]_V1" at bounding box center [628, 164] width 205 height 23
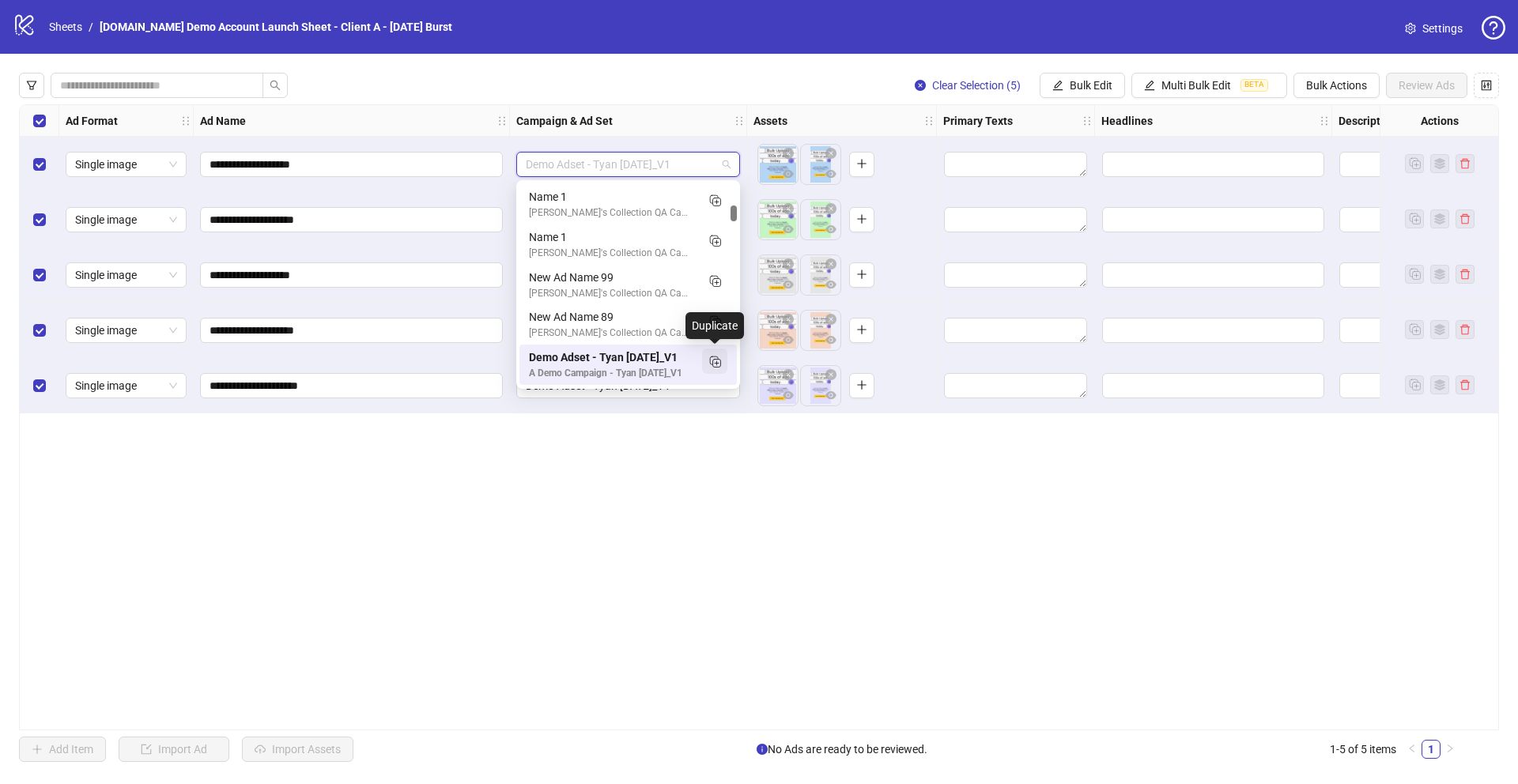
click at [711, 356] on icon "Duplicate" at bounding box center [715, 361] width 16 height 16
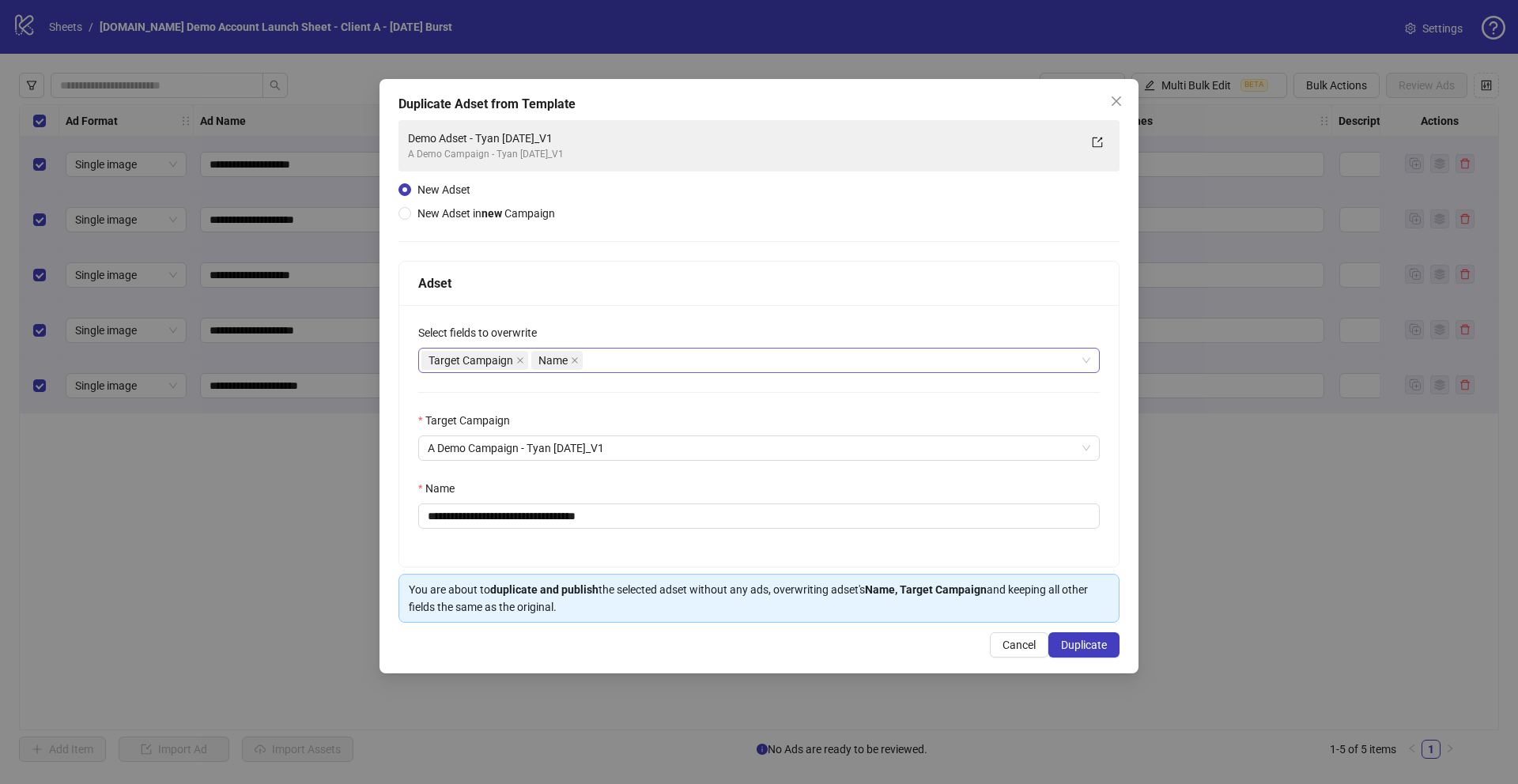
click at [612, 357] on div "Target Campaign Name" at bounding box center [750, 361] width 658 height 23
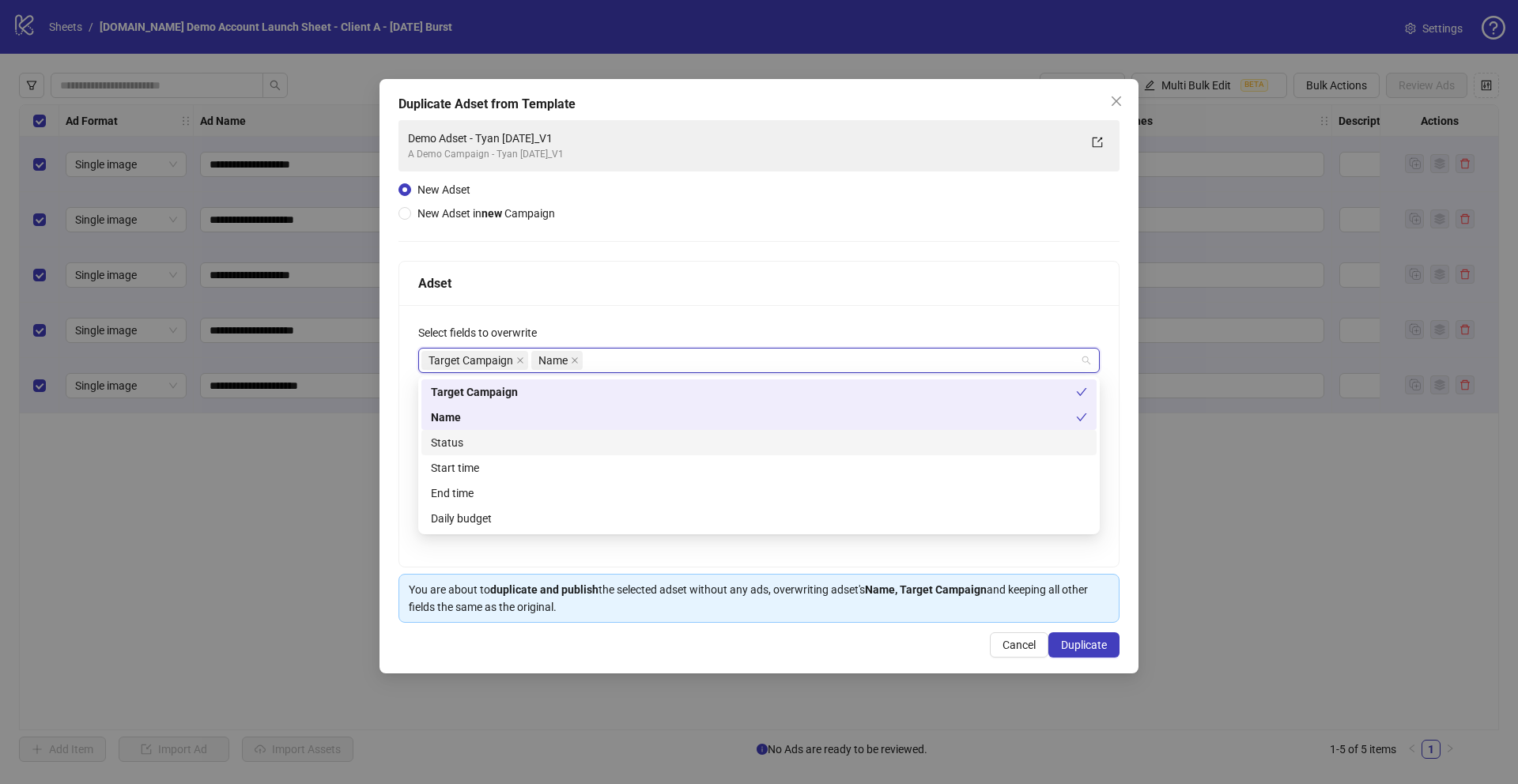
click at [448, 437] on div "Status" at bounding box center [759, 442] width 657 height 17
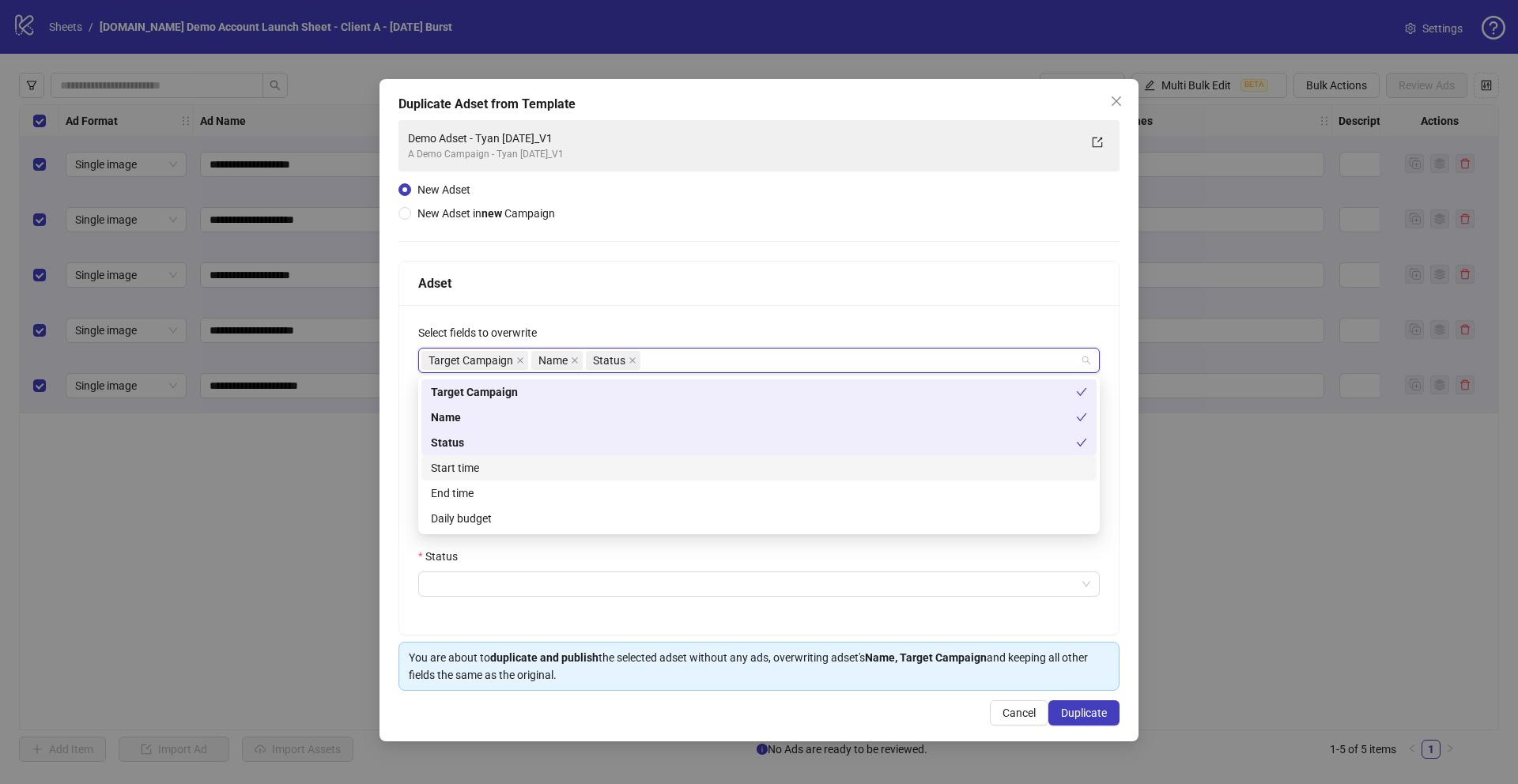
click at [451, 461] on div "Start time" at bounding box center [759, 468] width 657 height 17
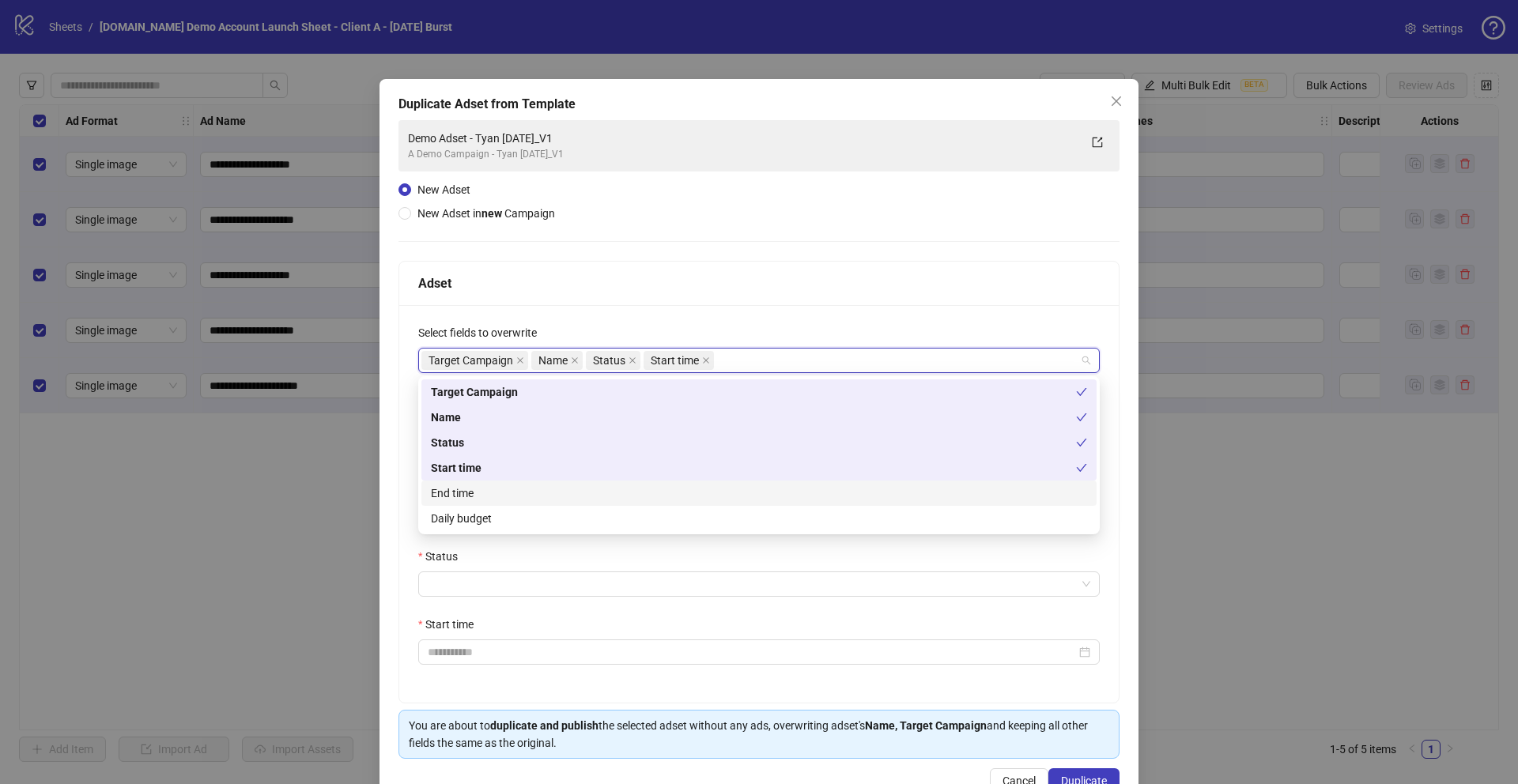
click at [448, 493] on div "End time" at bounding box center [759, 493] width 657 height 17
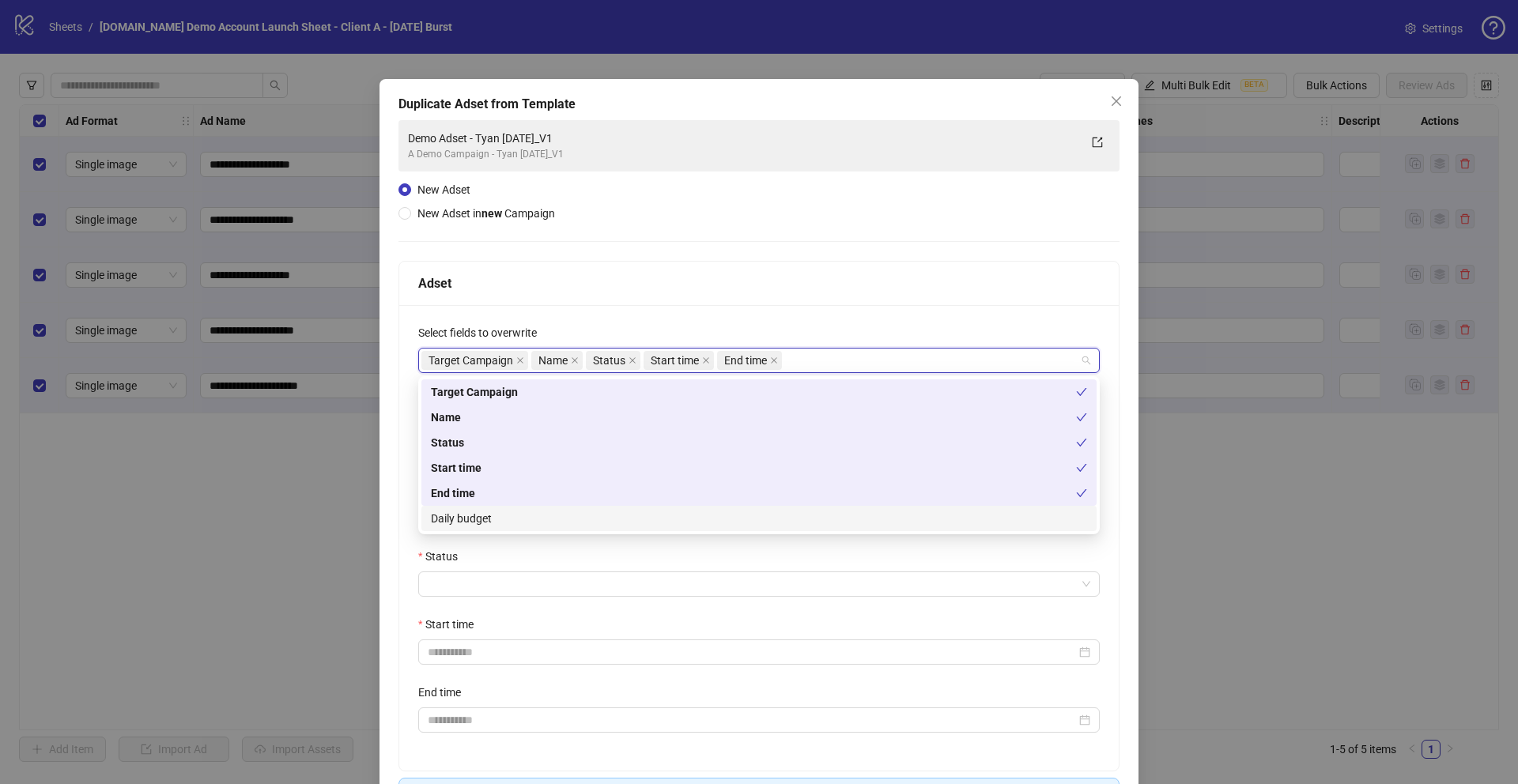
click at [449, 523] on div "Daily budget" at bounding box center [759, 519] width 657 height 17
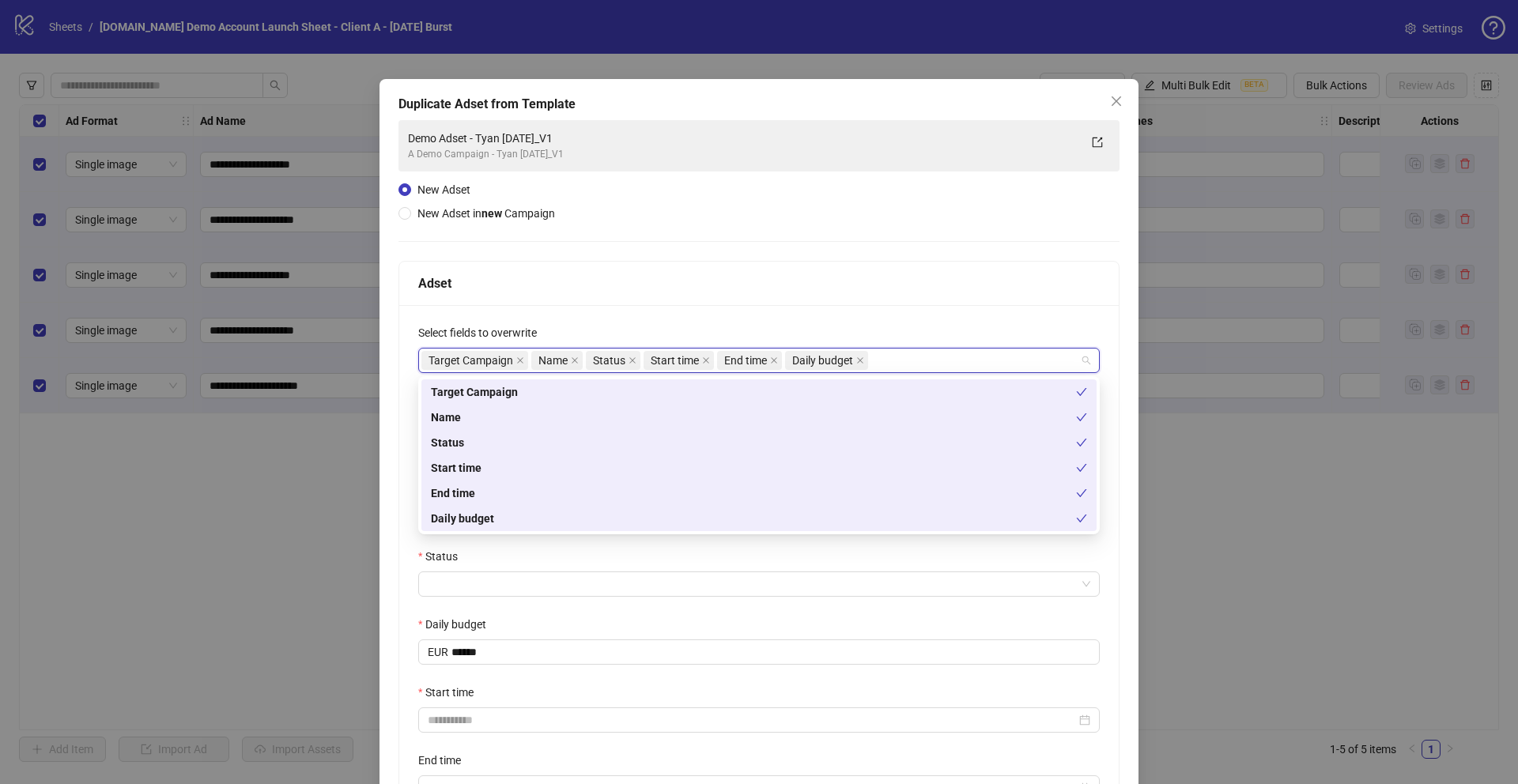
click at [402, 479] on div "**********" at bounding box center [758, 572] width 719 height 533
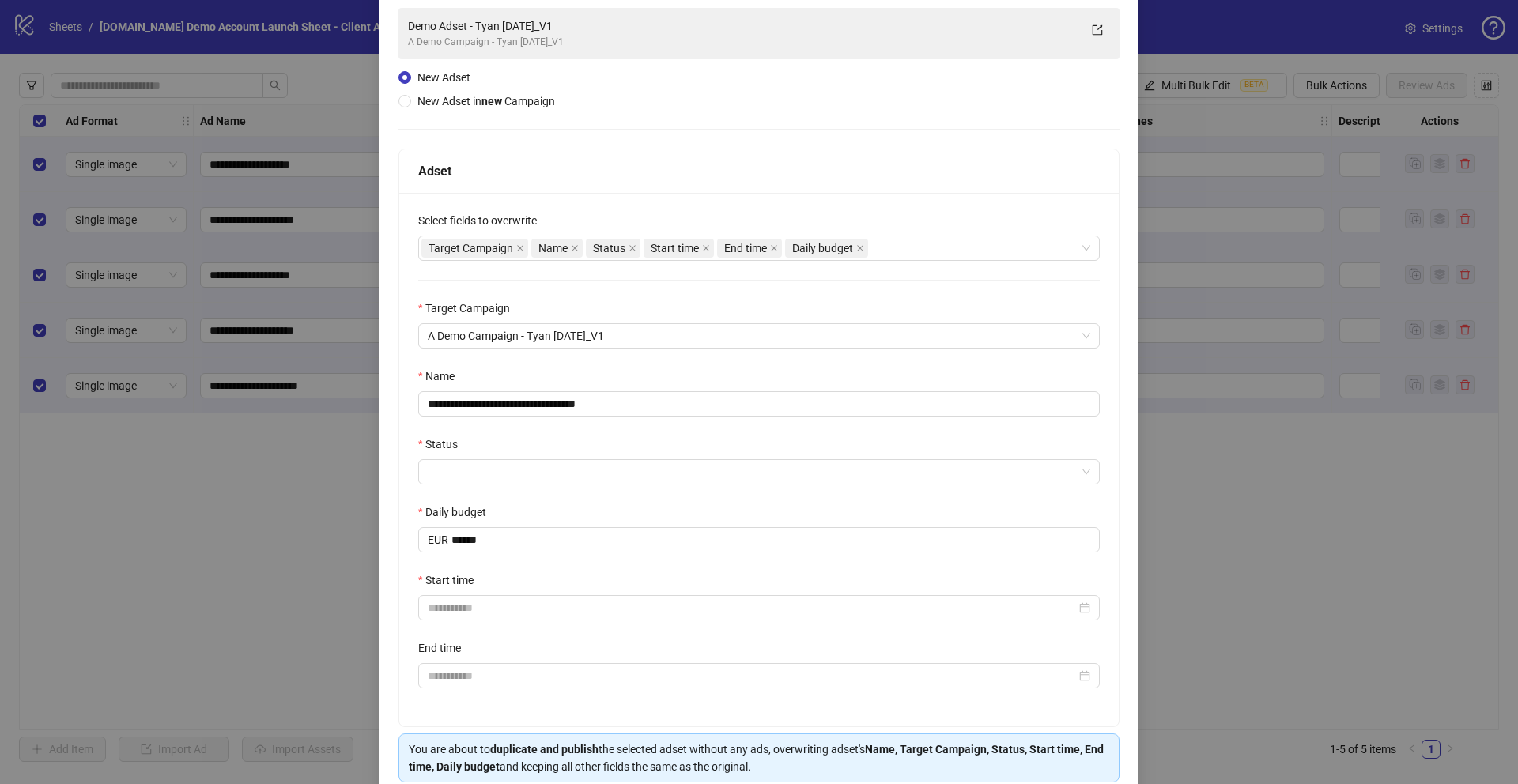
scroll to position [114, 0]
click at [437, 464] on input "Status" at bounding box center [751, 469] width 648 height 23
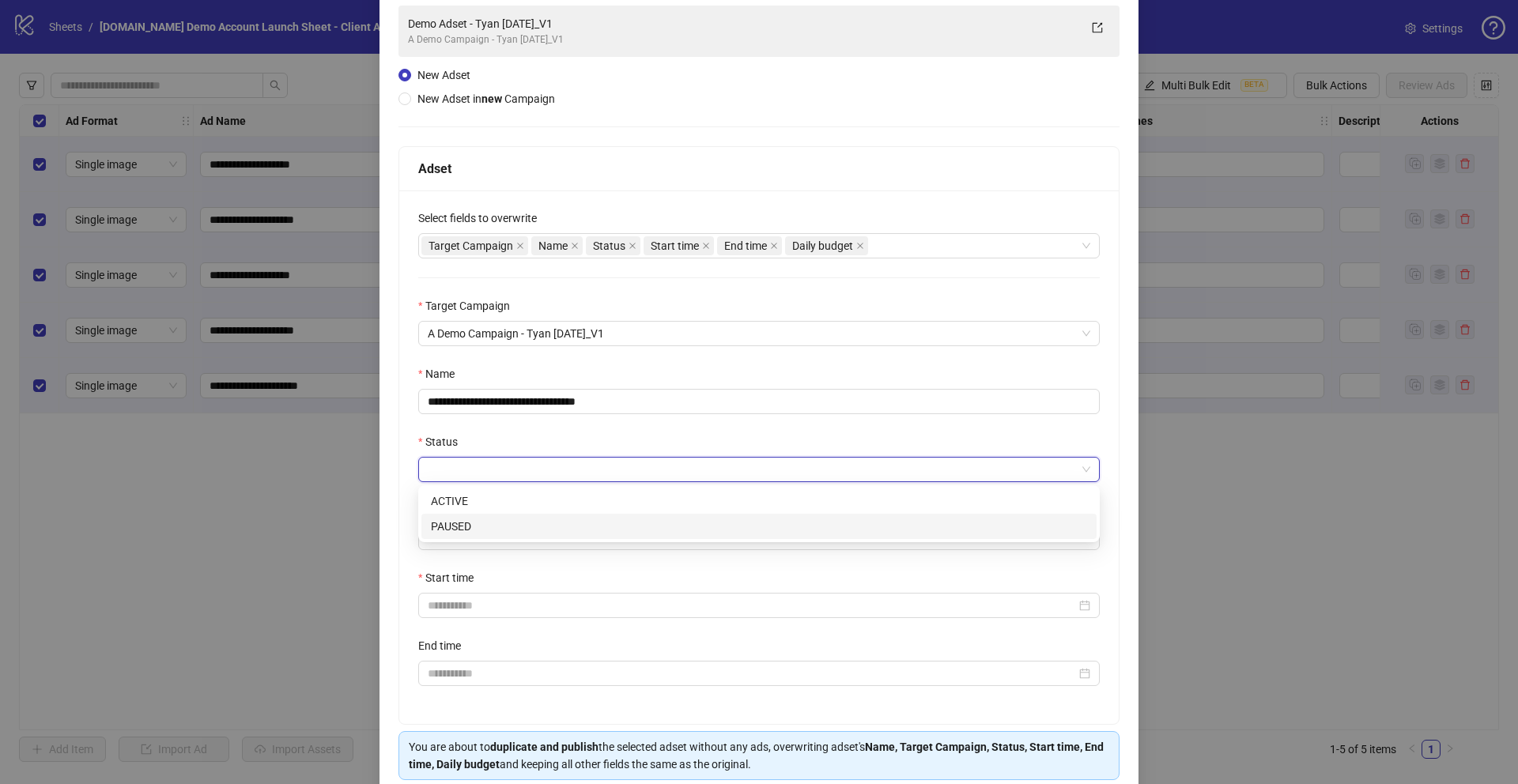
click at [442, 532] on div "PAUSED" at bounding box center [759, 526] width 657 height 17
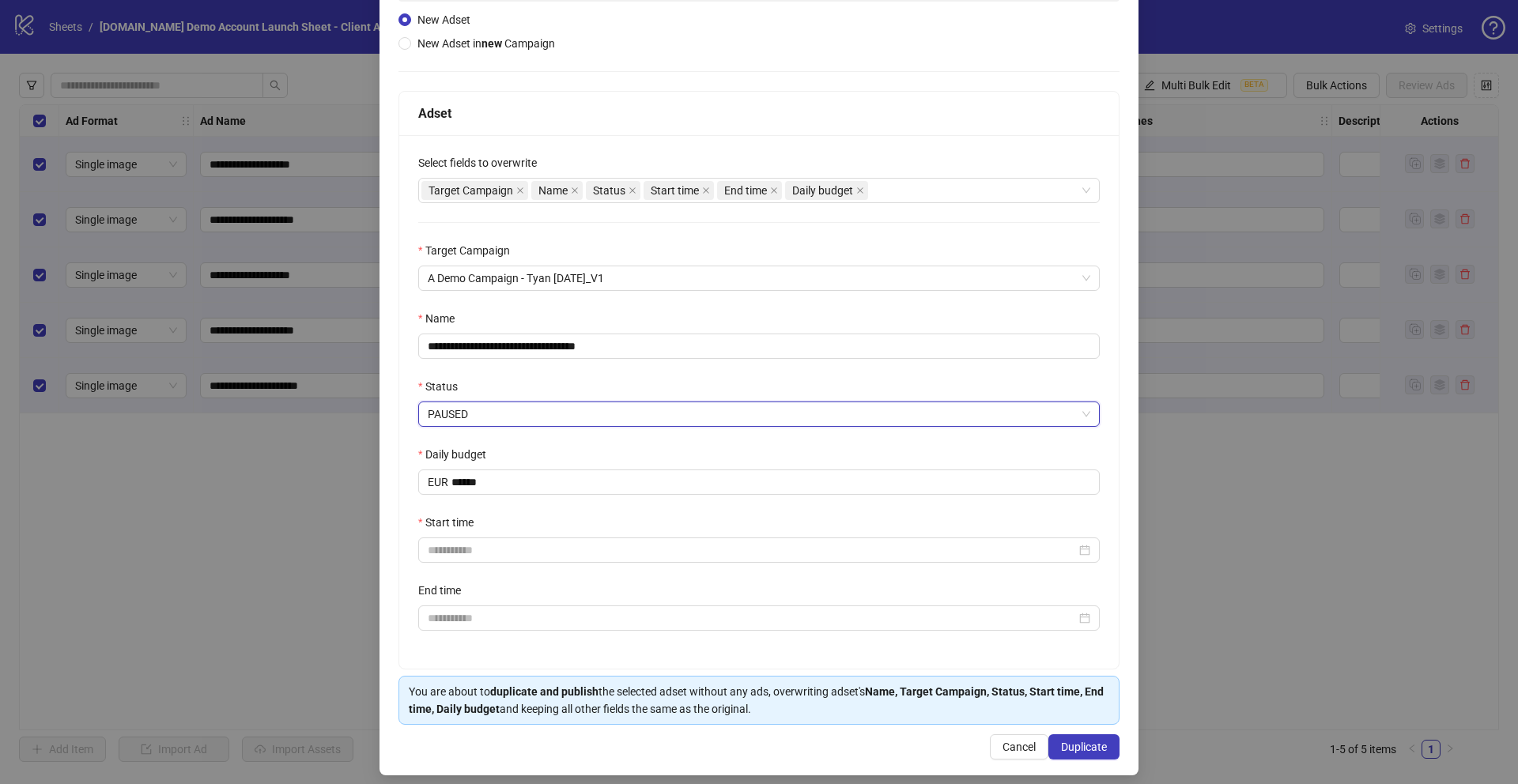
scroll to position [180, 0]
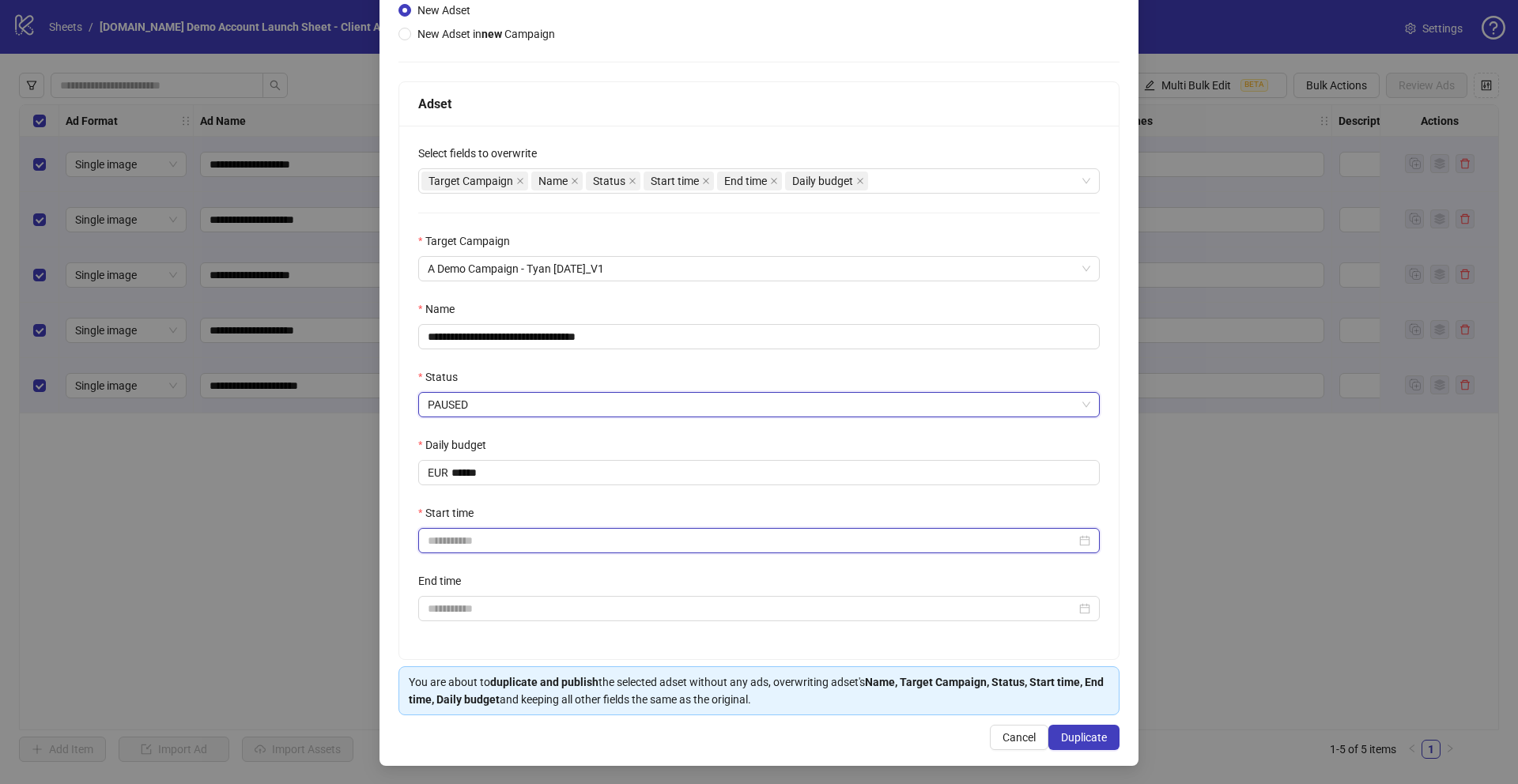
click at [442, 539] on input "Start time" at bounding box center [751, 540] width 648 height 17
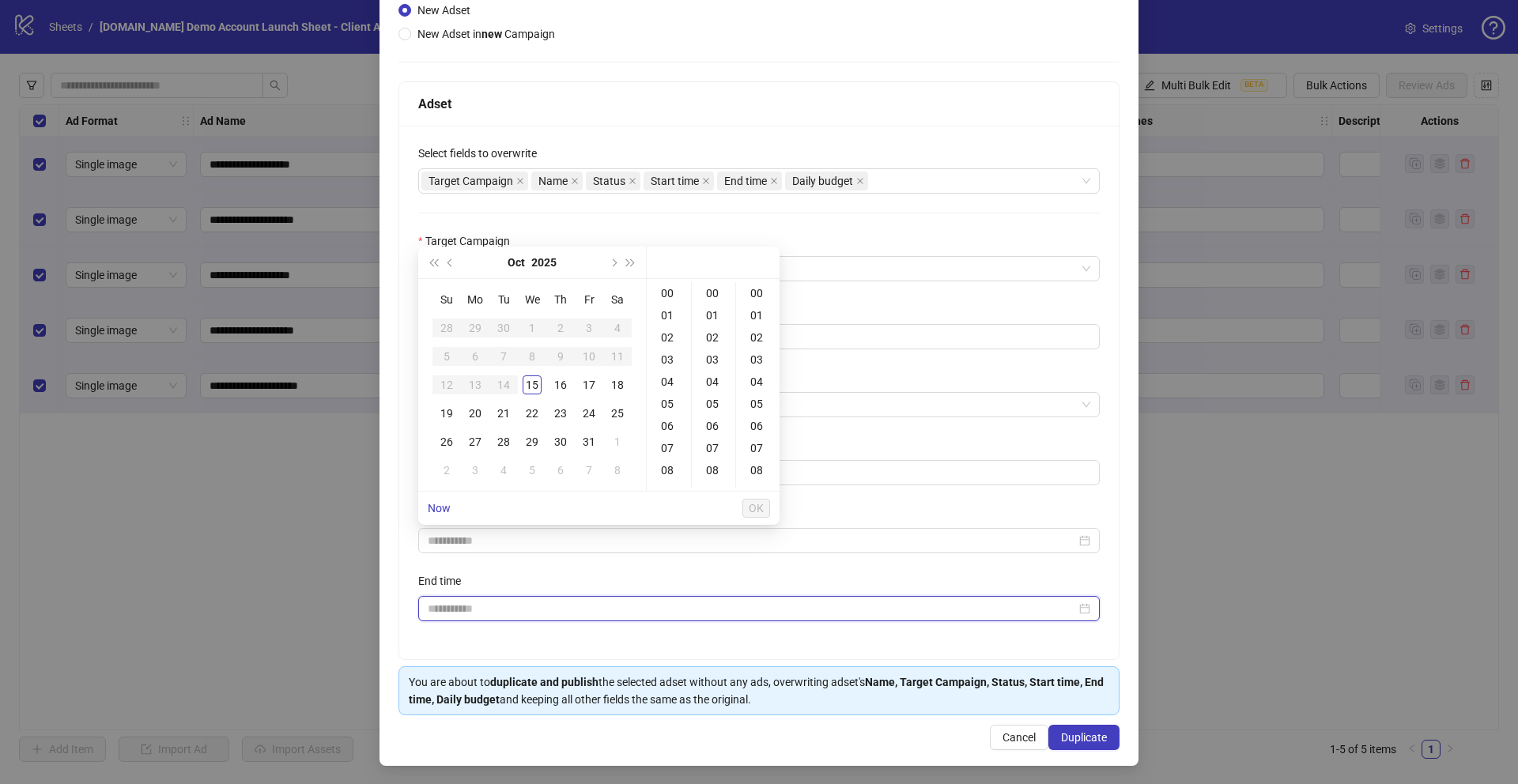
click at [446, 614] on input "End time" at bounding box center [751, 609] width 648 height 17
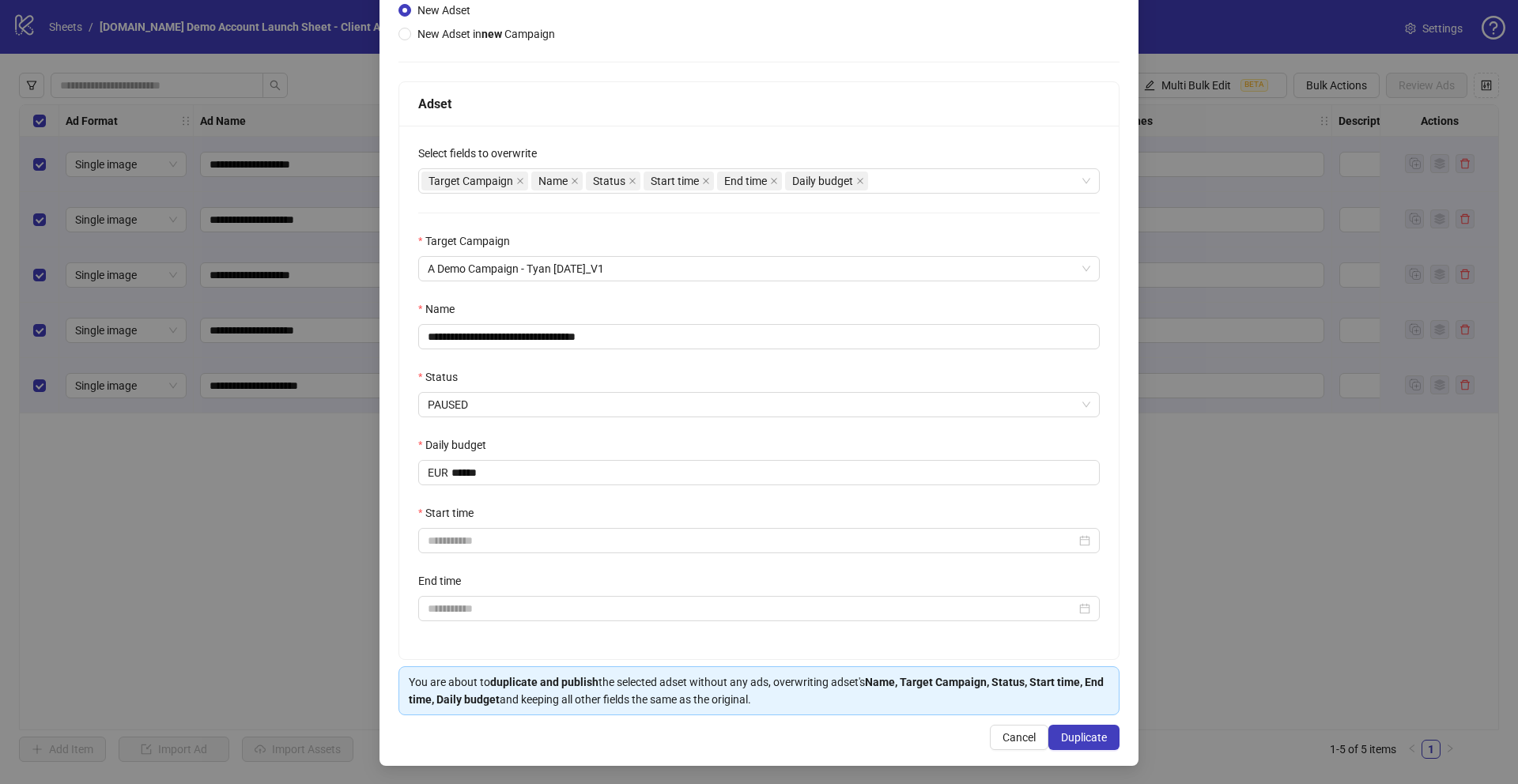
click at [400, 558] on div "**********" at bounding box center [758, 392] width 719 height 533
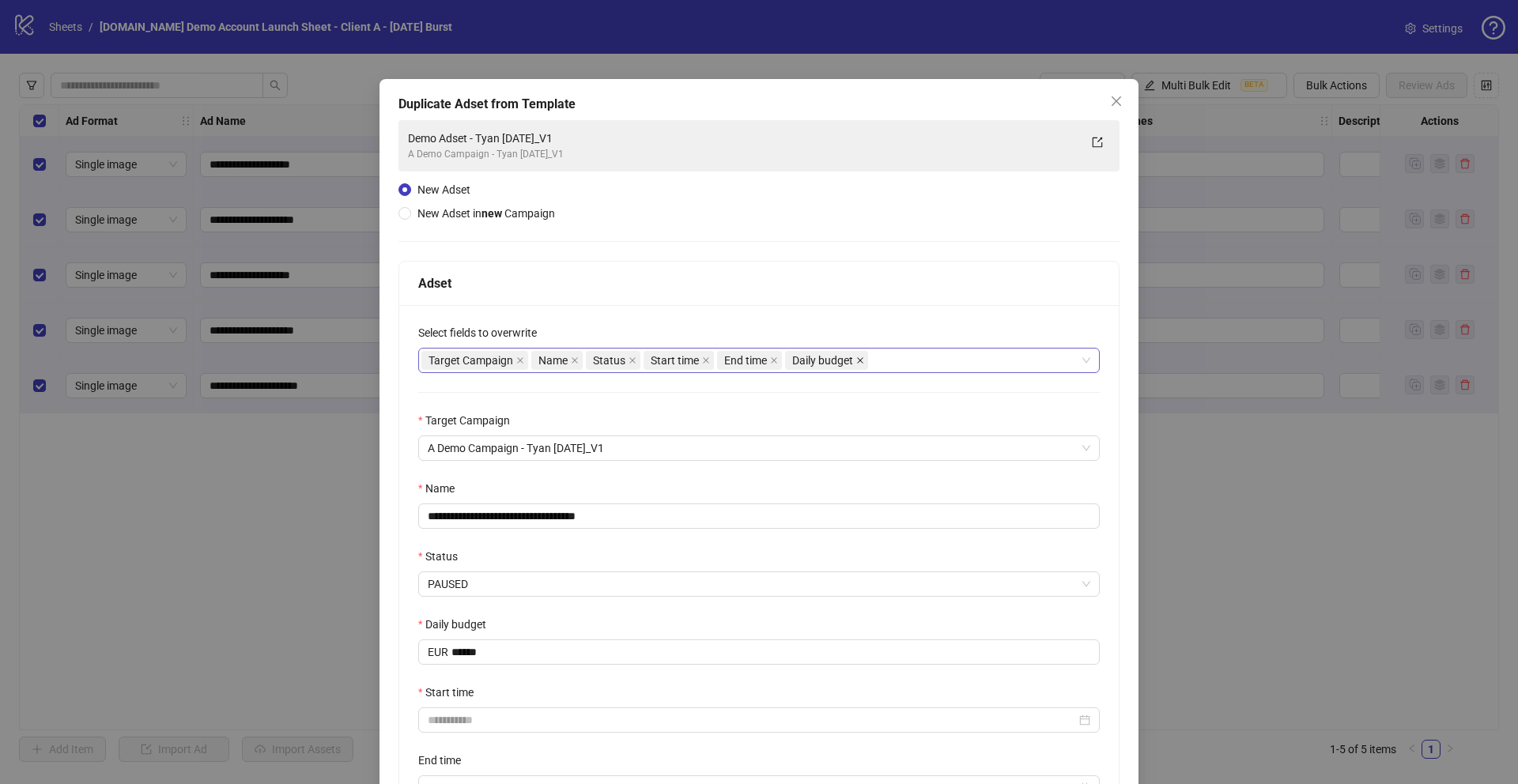
click at [860, 359] on icon "close" at bounding box center [860, 360] width 8 height 8
click at [773, 360] on icon "close" at bounding box center [774, 360] width 6 height 6
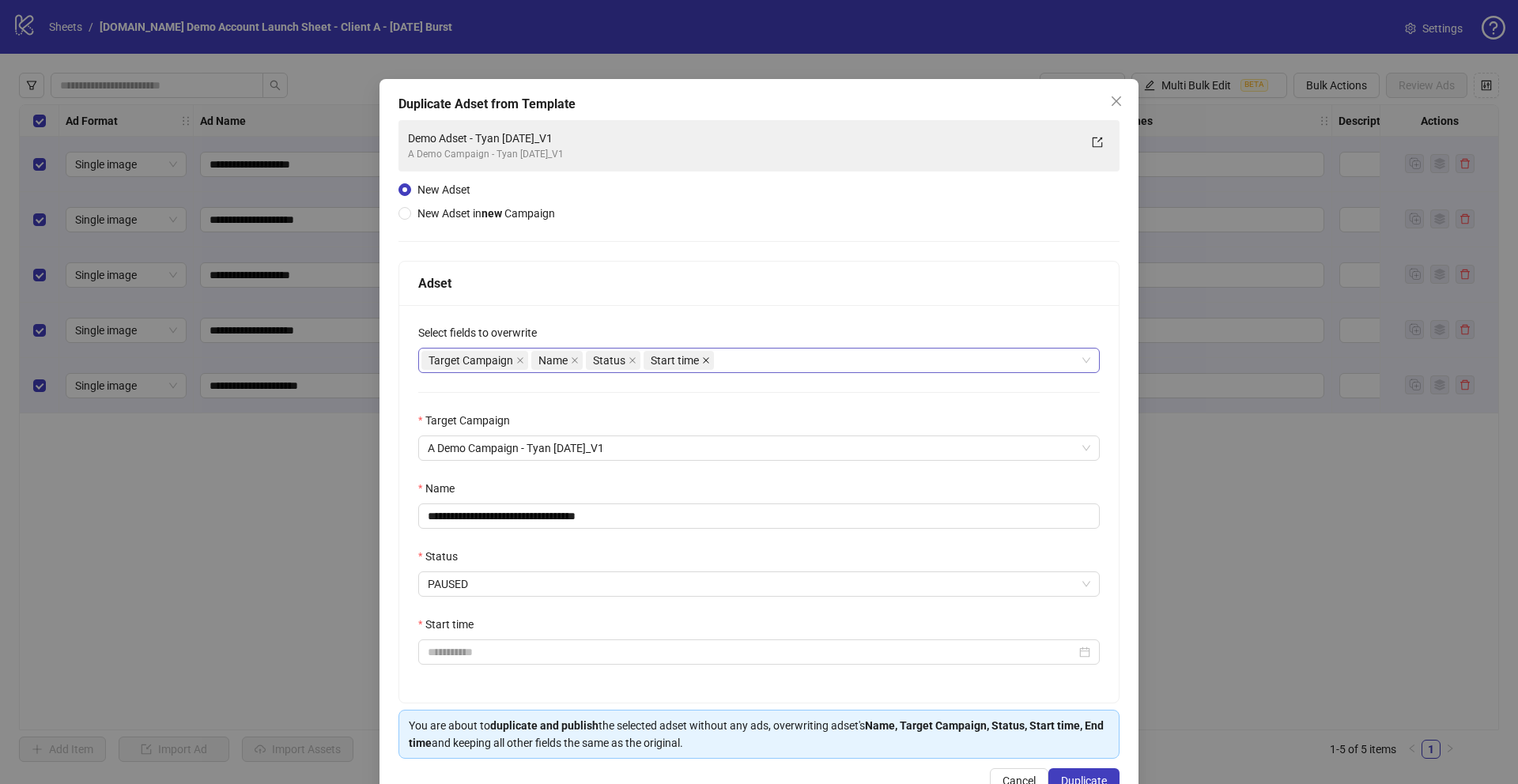
click at [704, 357] on icon "close" at bounding box center [705, 360] width 8 height 8
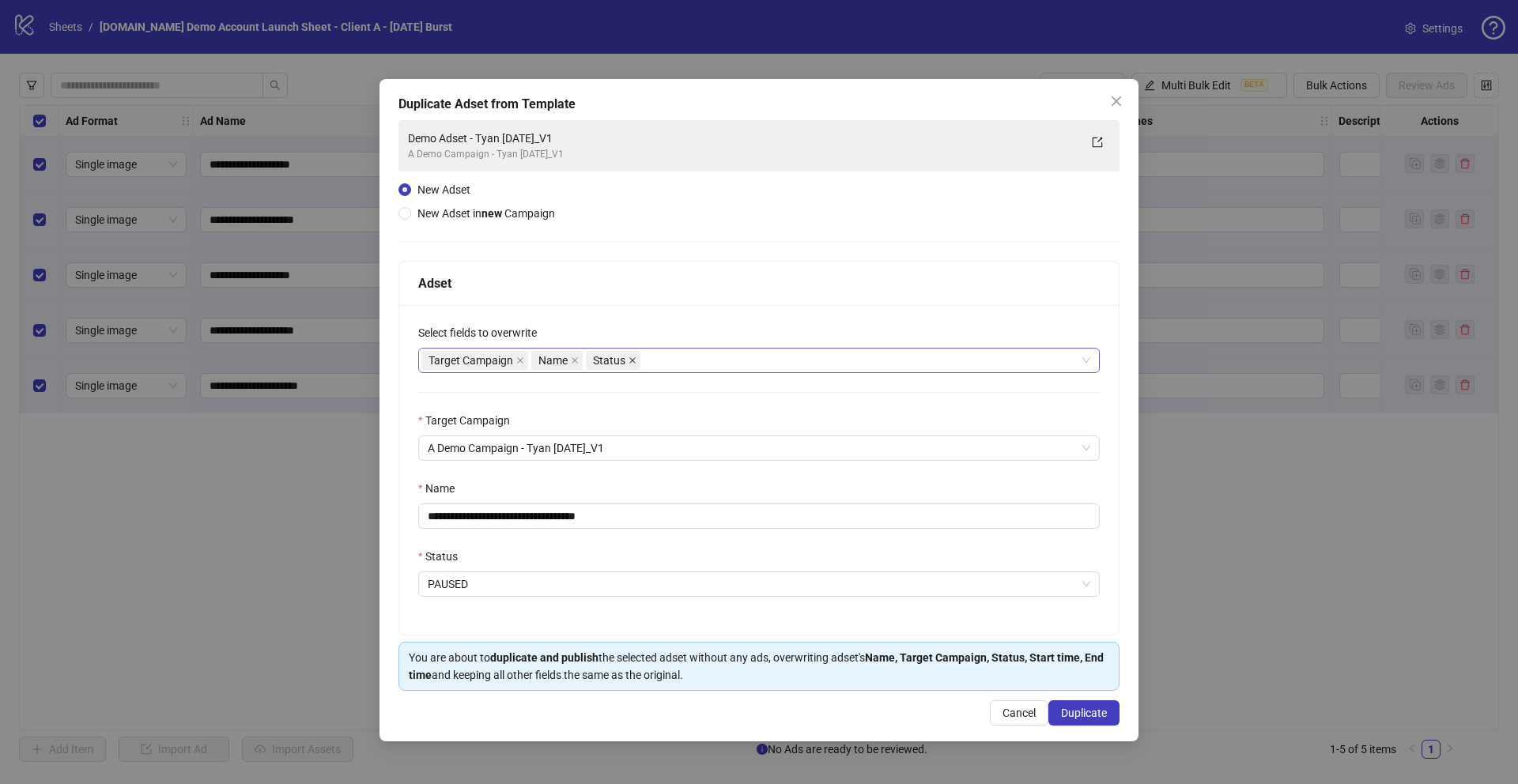
click at [635, 356] on icon "close" at bounding box center [632, 360] width 8 height 8
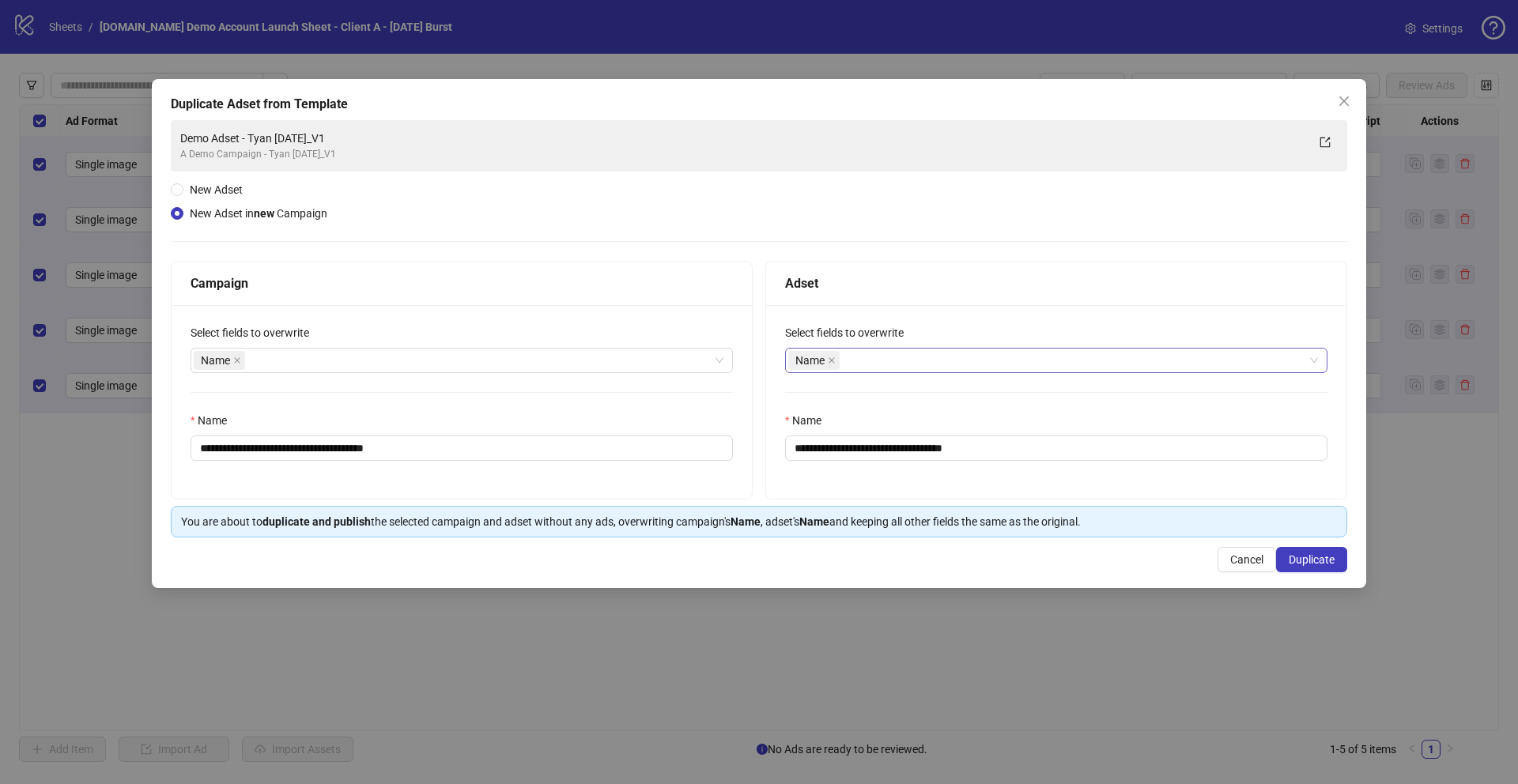
click at [925, 355] on div "Name" at bounding box center [1048, 361] width 520 height 23
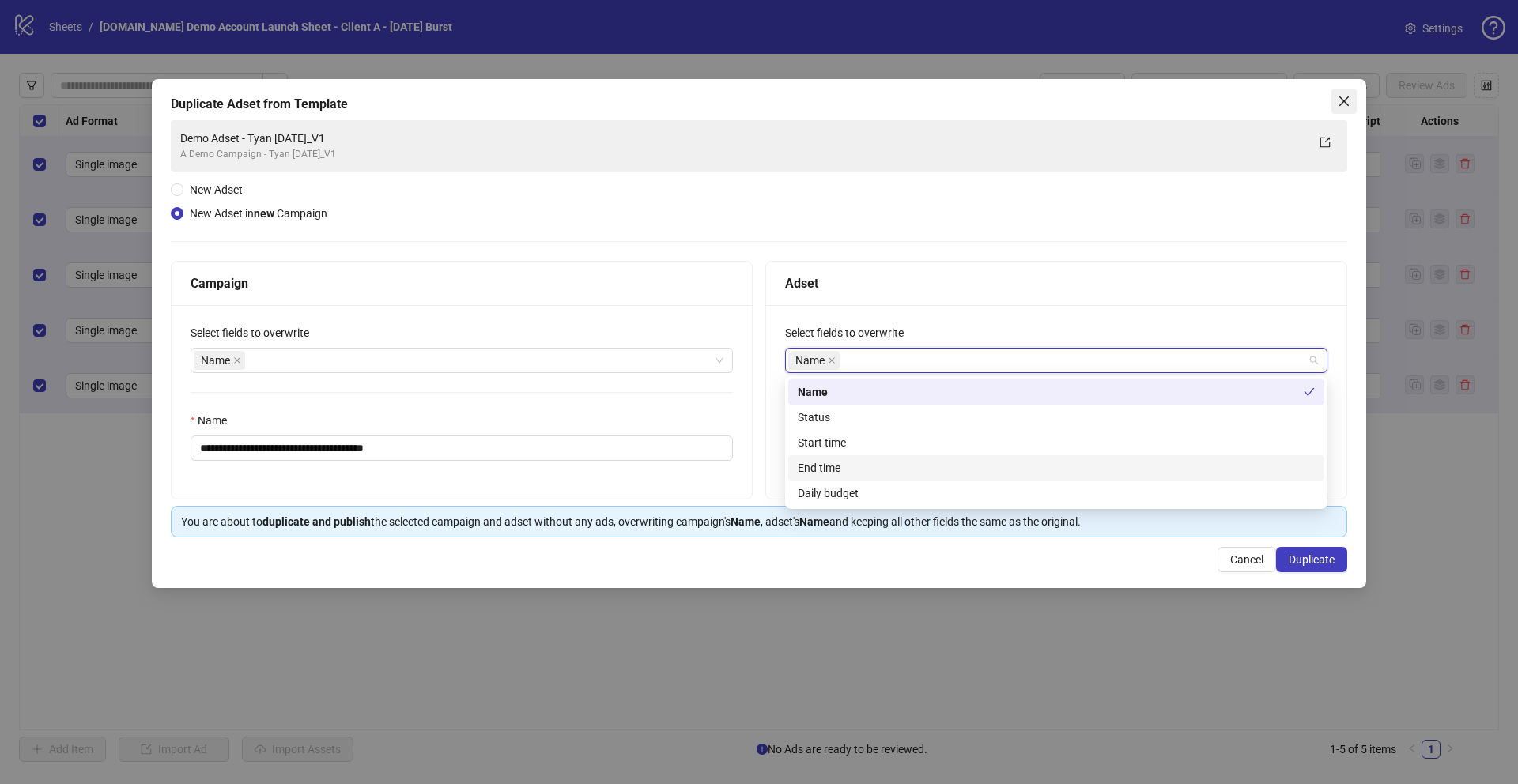
click at [1344, 92] on button "Close" at bounding box center [1344, 101] width 25 height 25
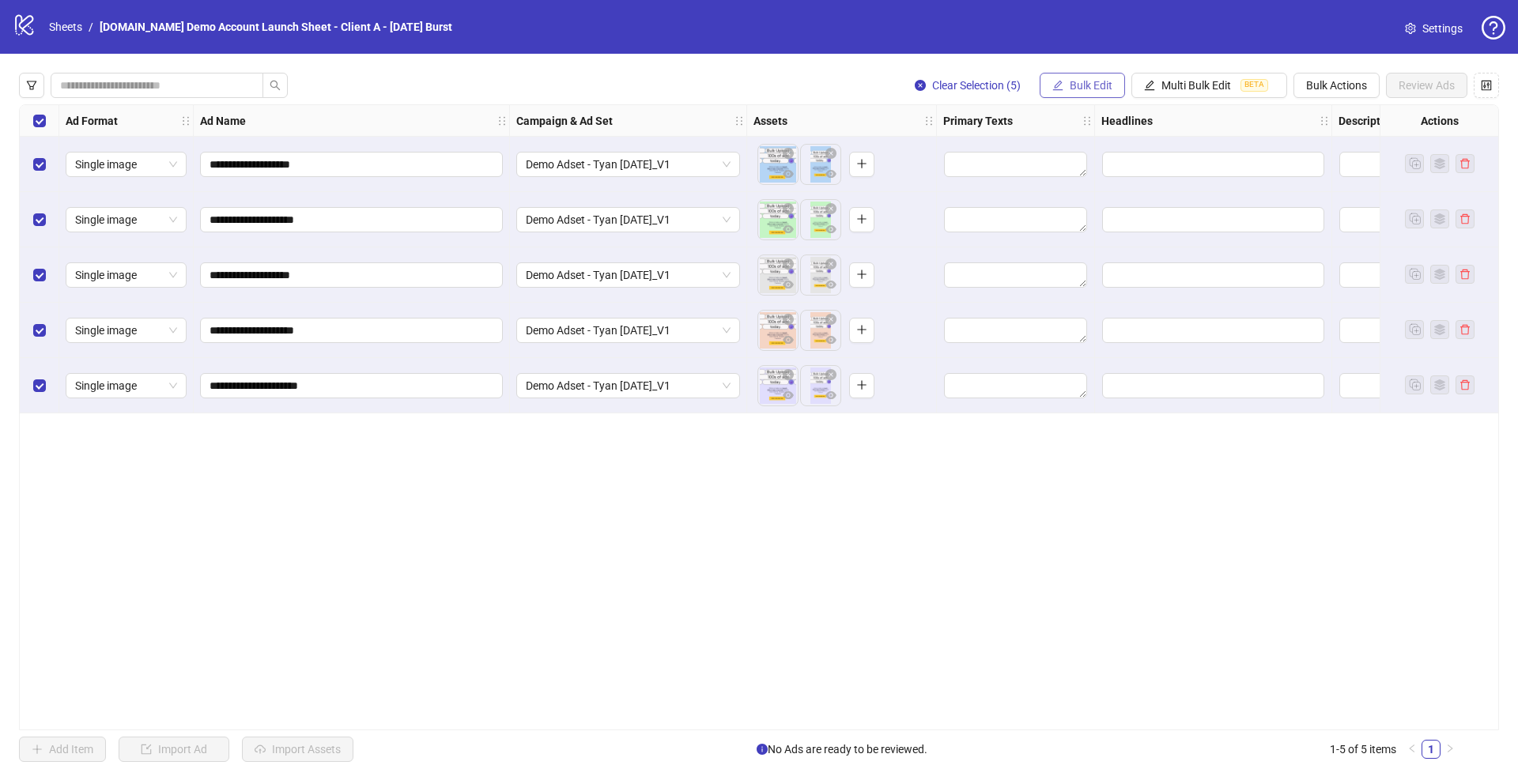
click at [1072, 81] on span "Bulk Edit" at bounding box center [1090, 85] width 43 height 13
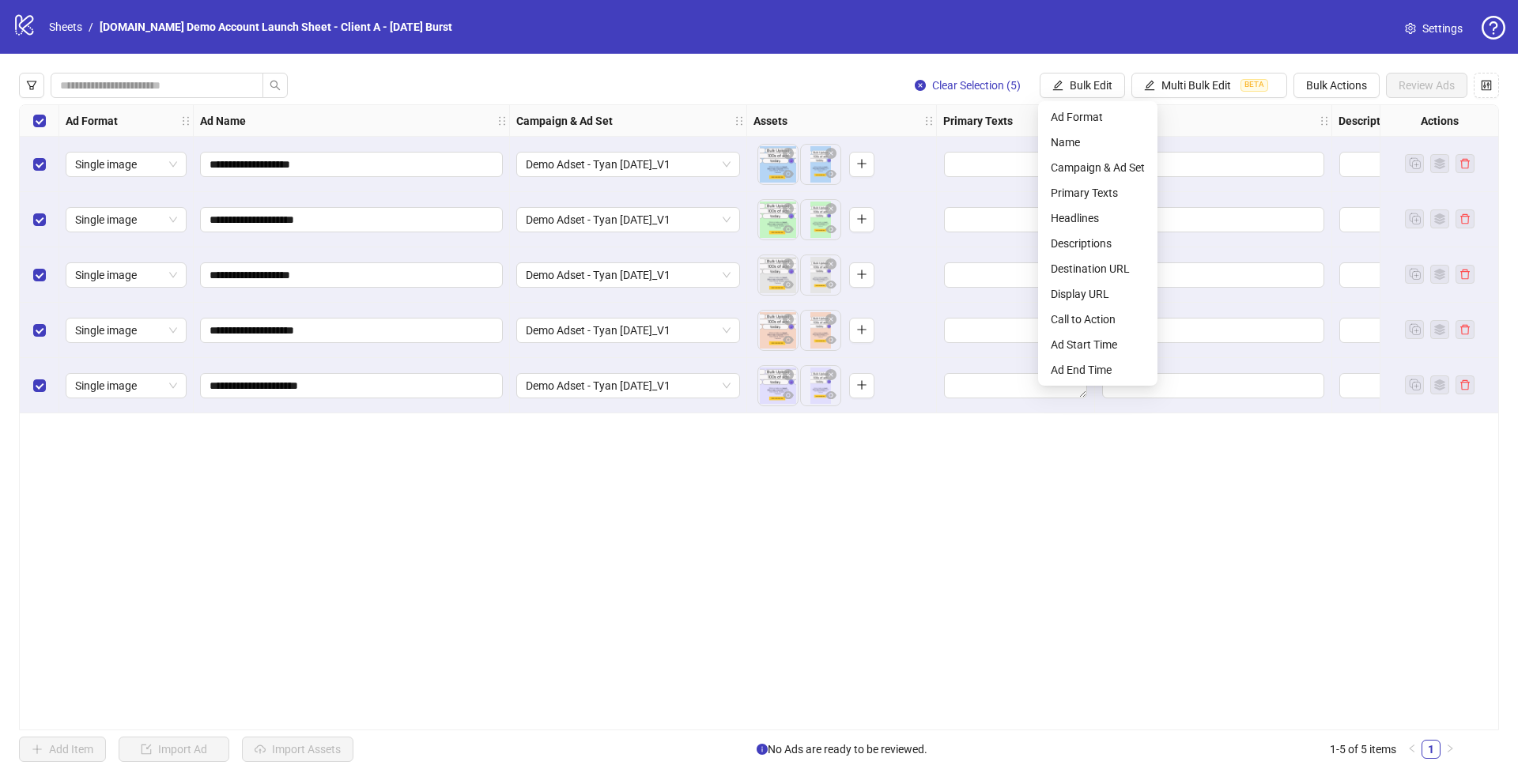
click at [676, 619] on div "**********" at bounding box center [759, 417] width 1480 height 626
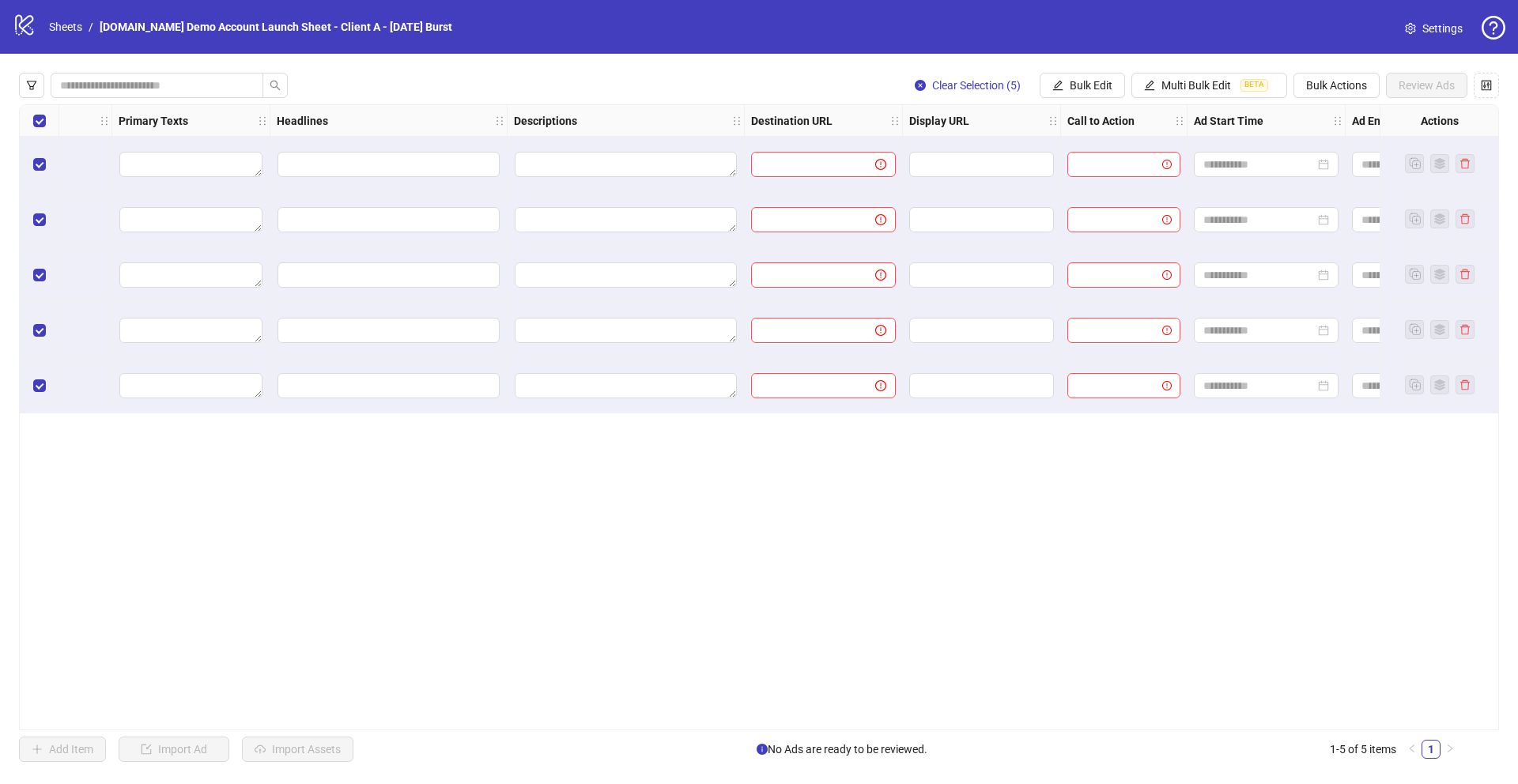
scroll to position [0, 834]
click at [1079, 87] on span "Bulk Edit" at bounding box center [1090, 85] width 43 height 13
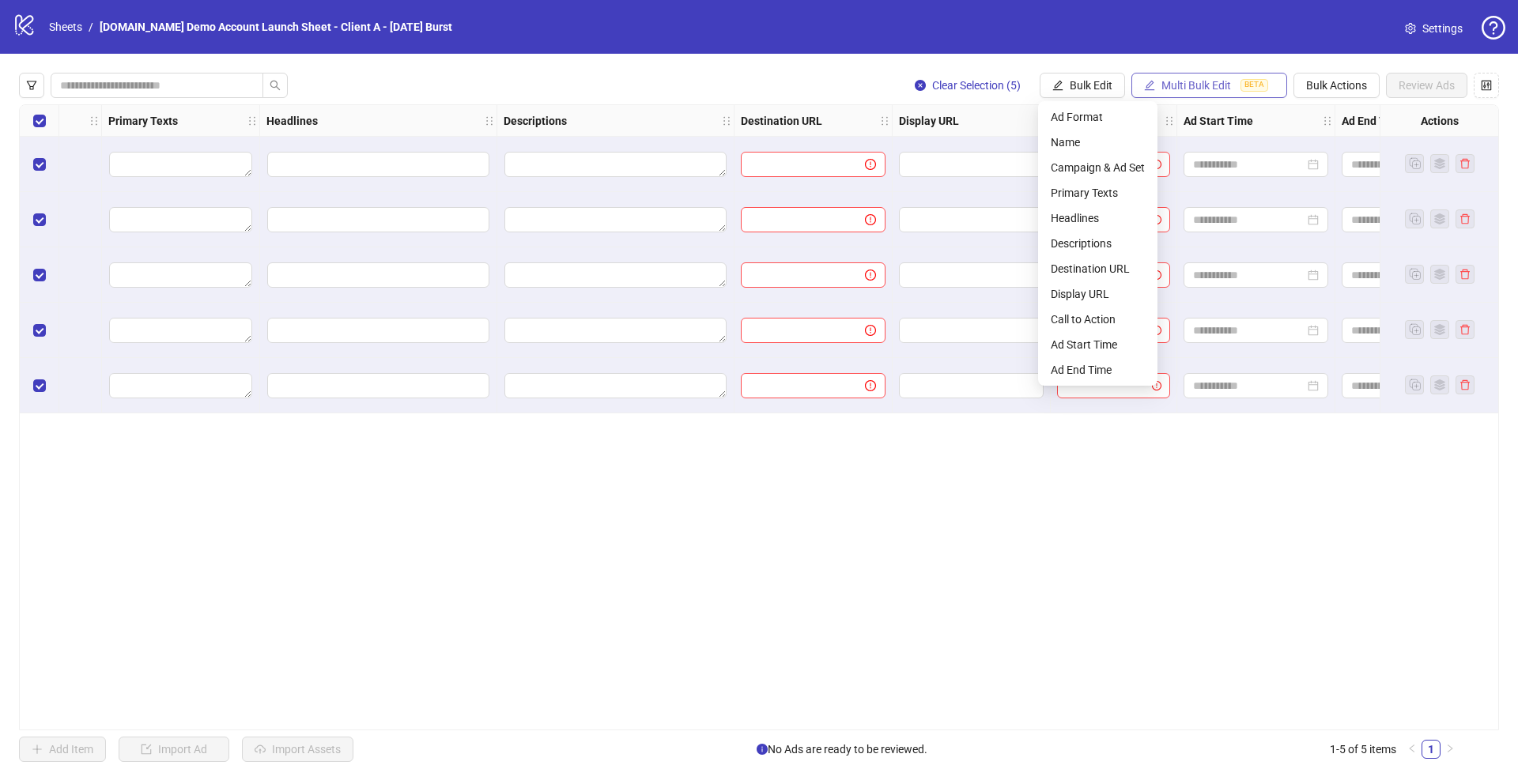
click at [1203, 87] on span "Multi Bulk Edit" at bounding box center [1196, 85] width 69 height 13
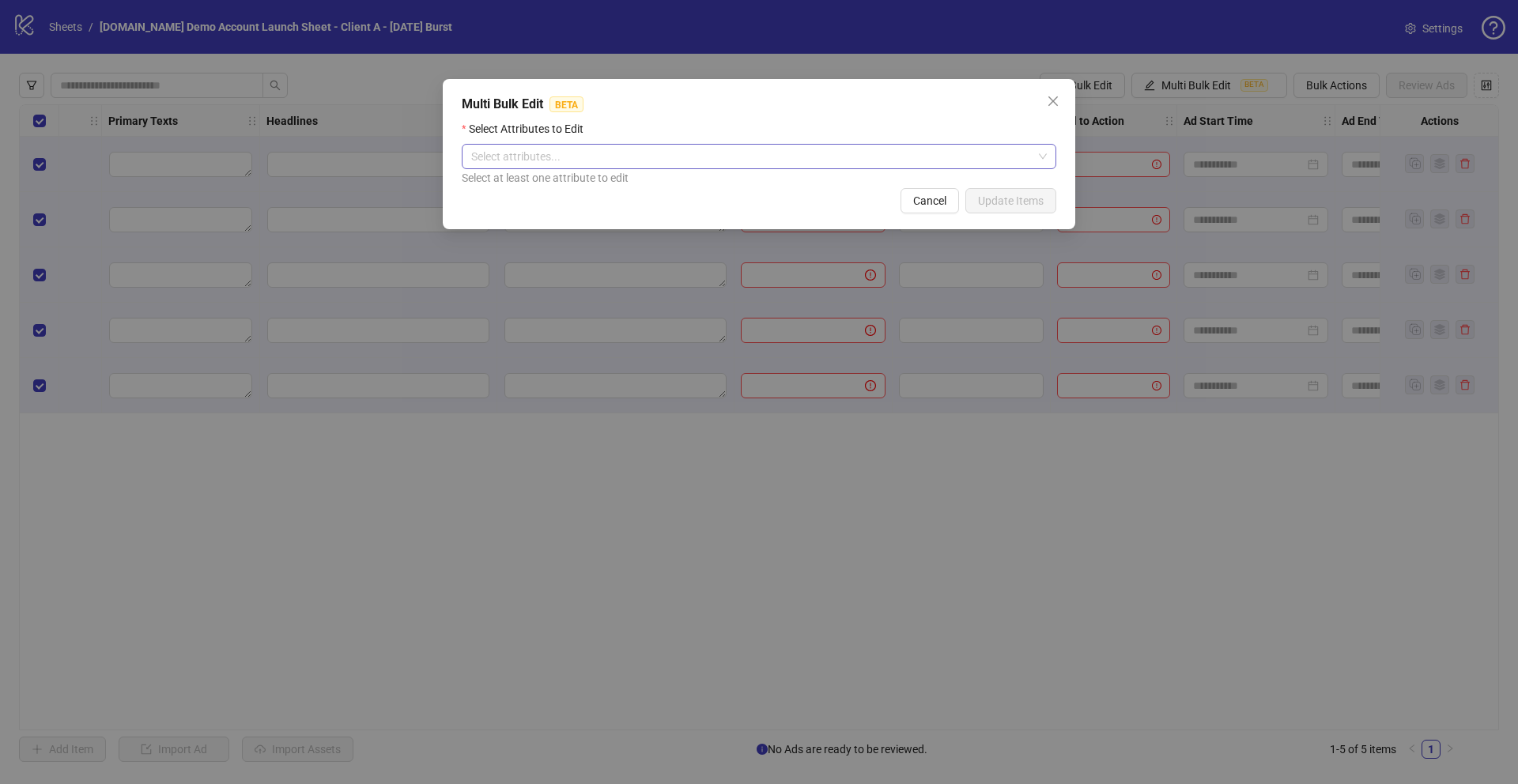
click at [512, 147] on div at bounding box center [750, 157] width 572 height 23
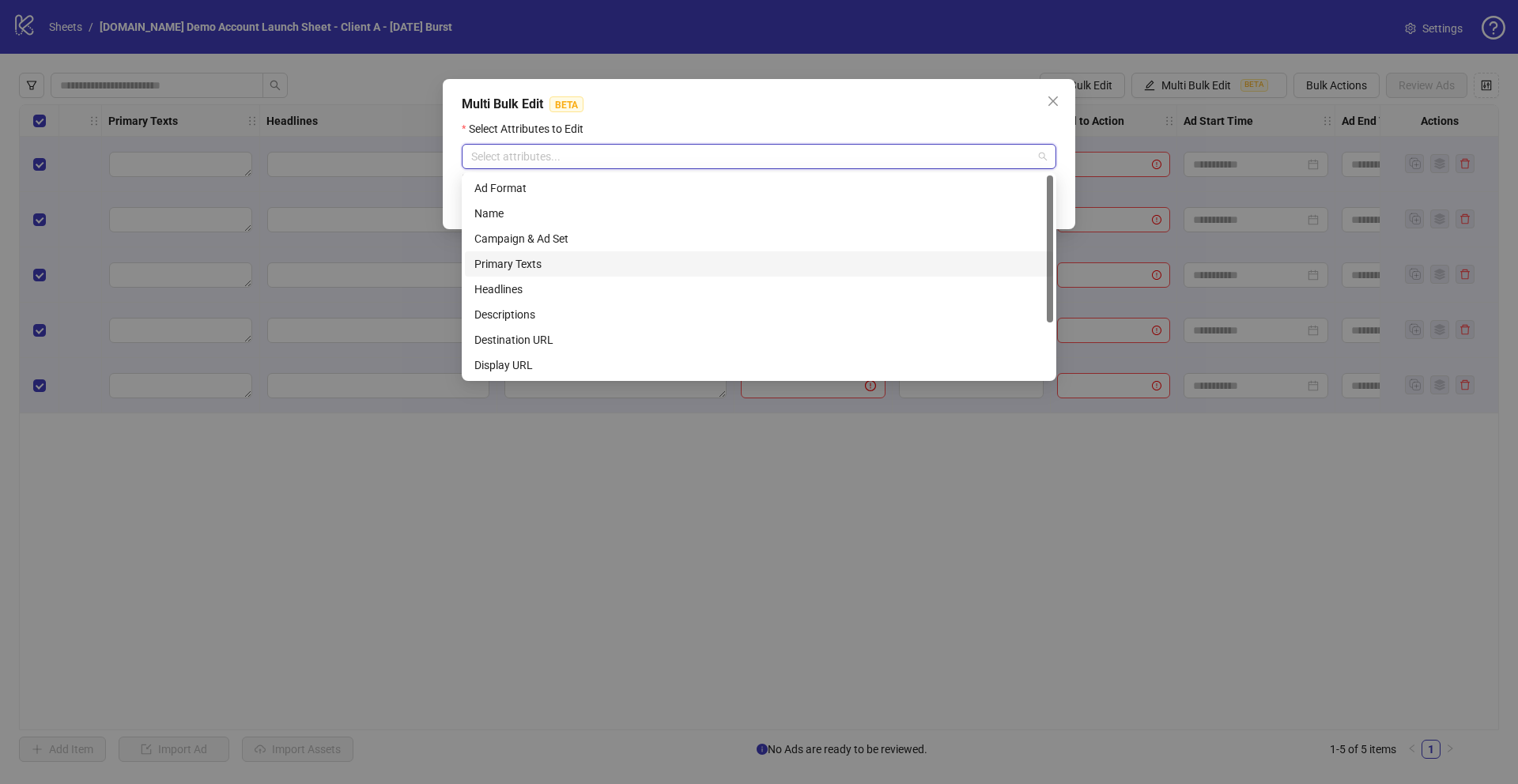
click at [501, 268] on div "Primary Texts" at bounding box center [759, 264] width 569 height 17
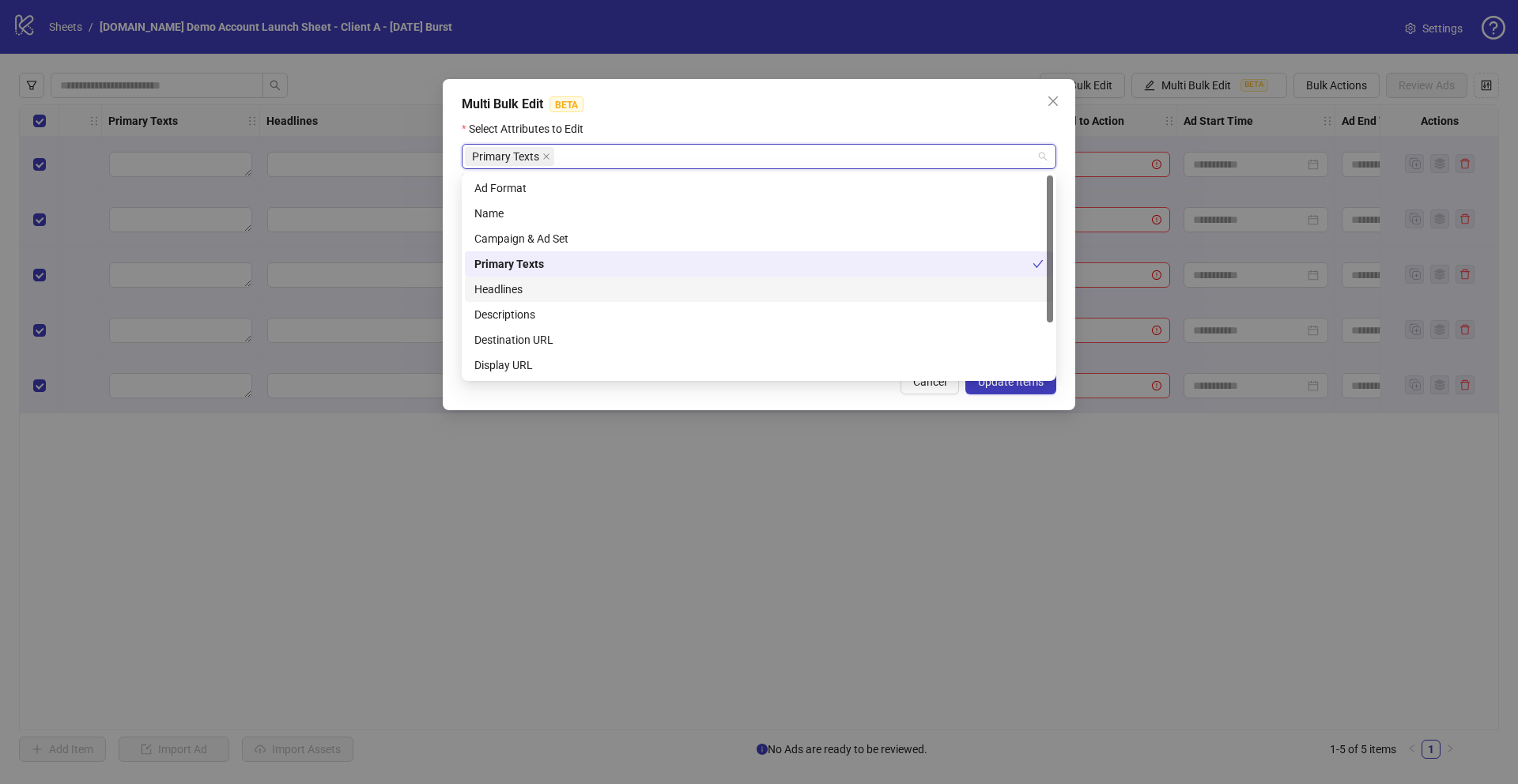
click at [497, 291] on div "Headlines" at bounding box center [759, 290] width 569 height 17
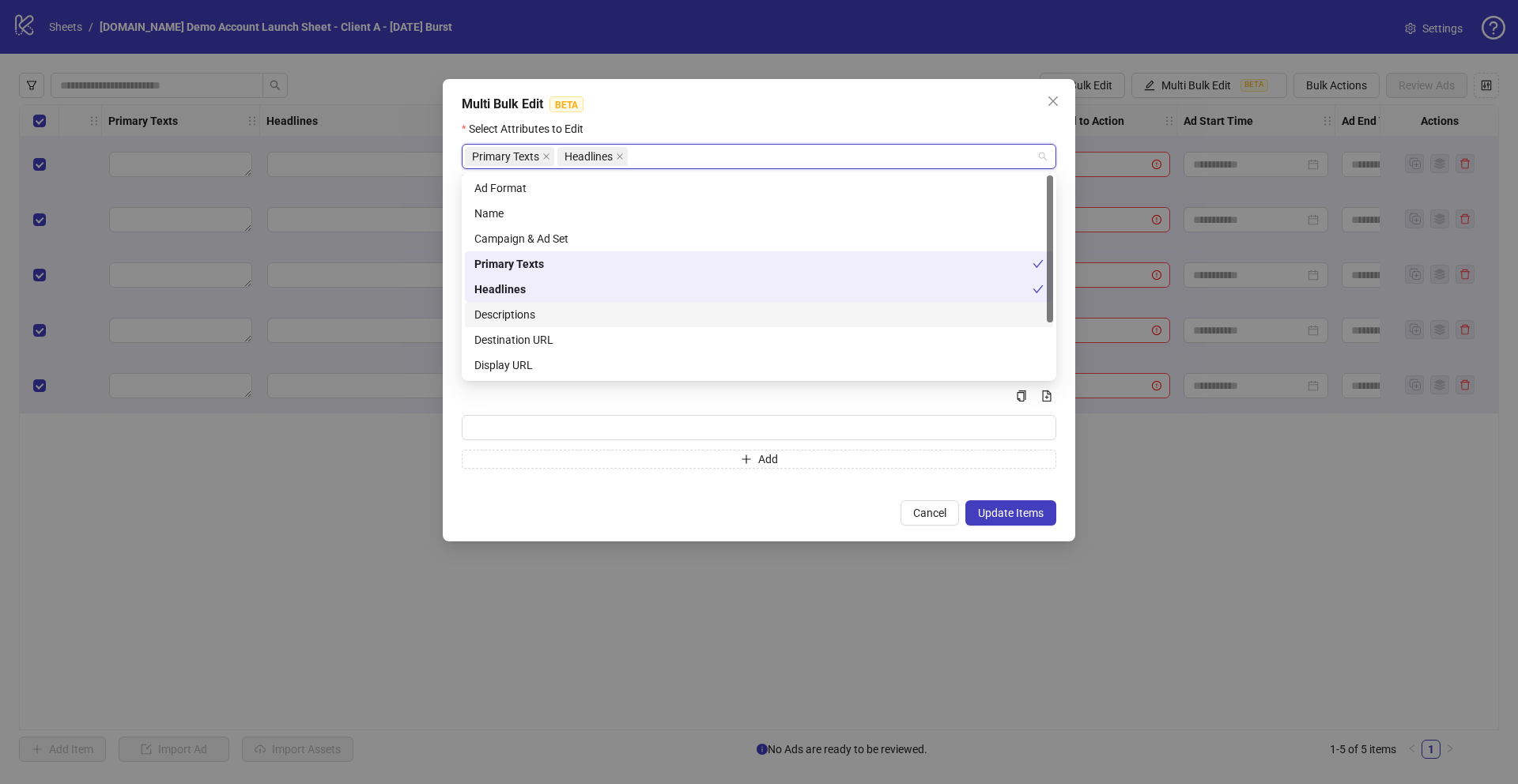
click at [500, 322] on div "Descriptions" at bounding box center [759, 315] width 569 height 17
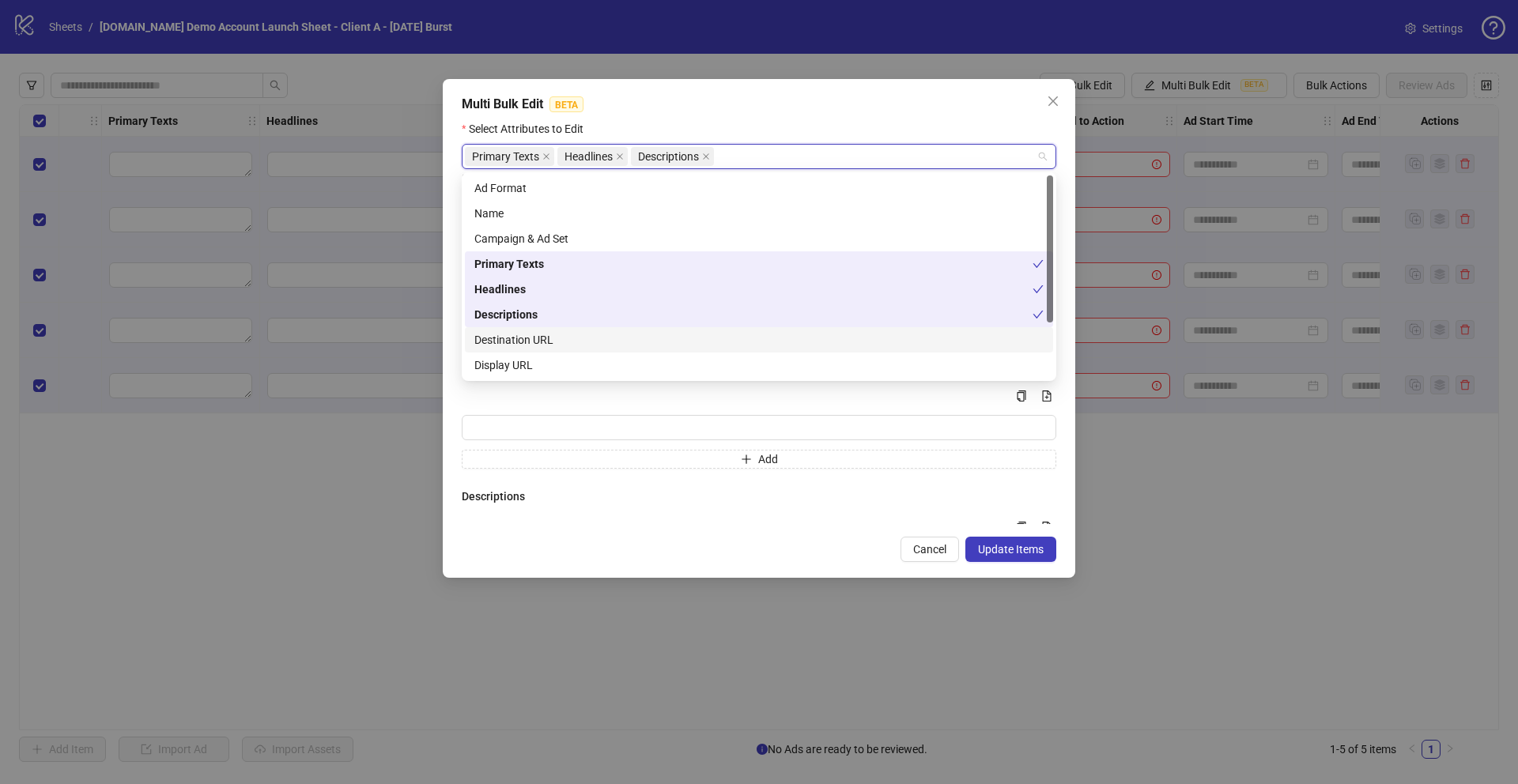
click at [495, 337] on div "Destination URL" at bounding box center [759, 340] width 569 height 17
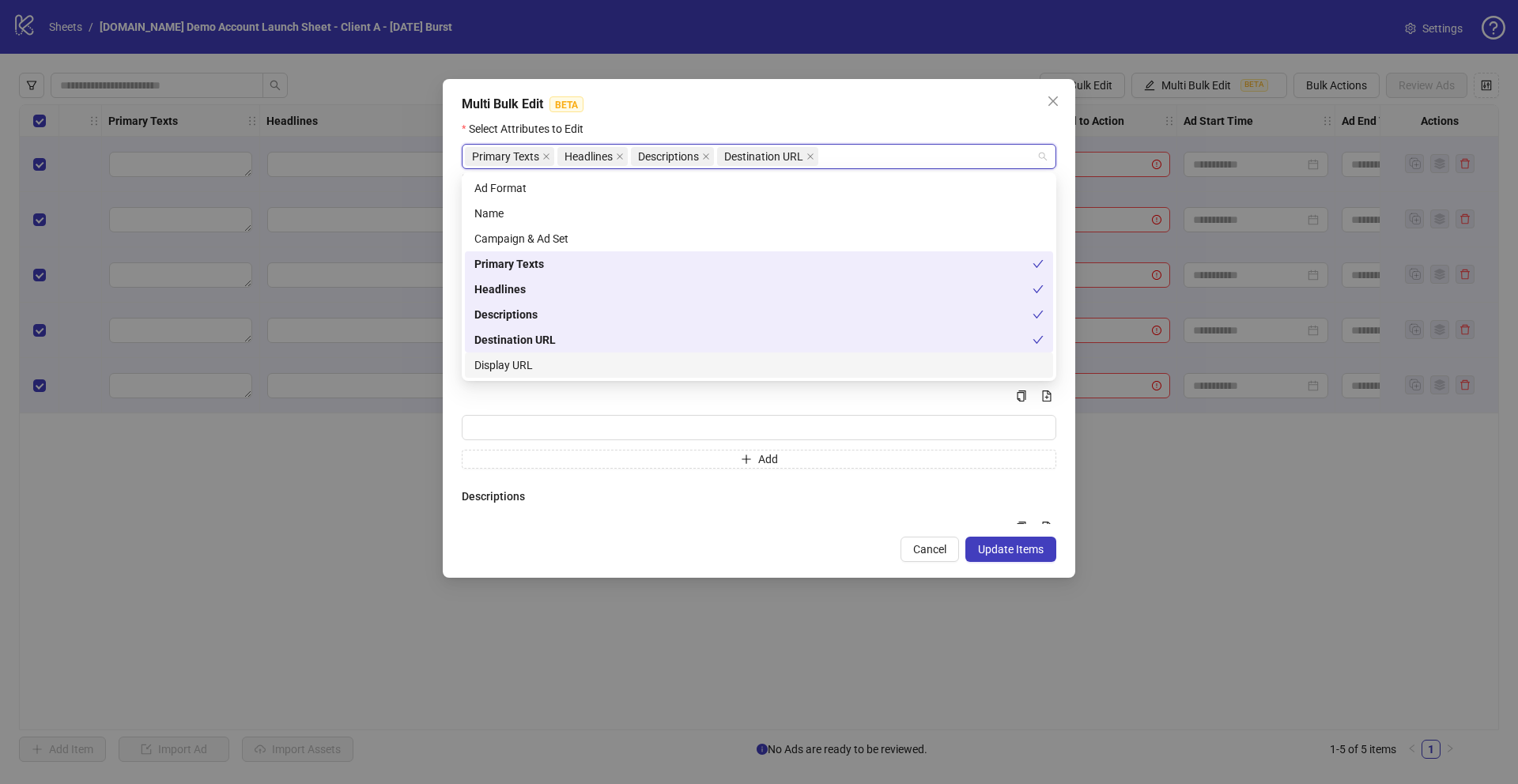
click at [495, 358] on div "Display URL" at bounding box center [759, 365] width 569 height 17
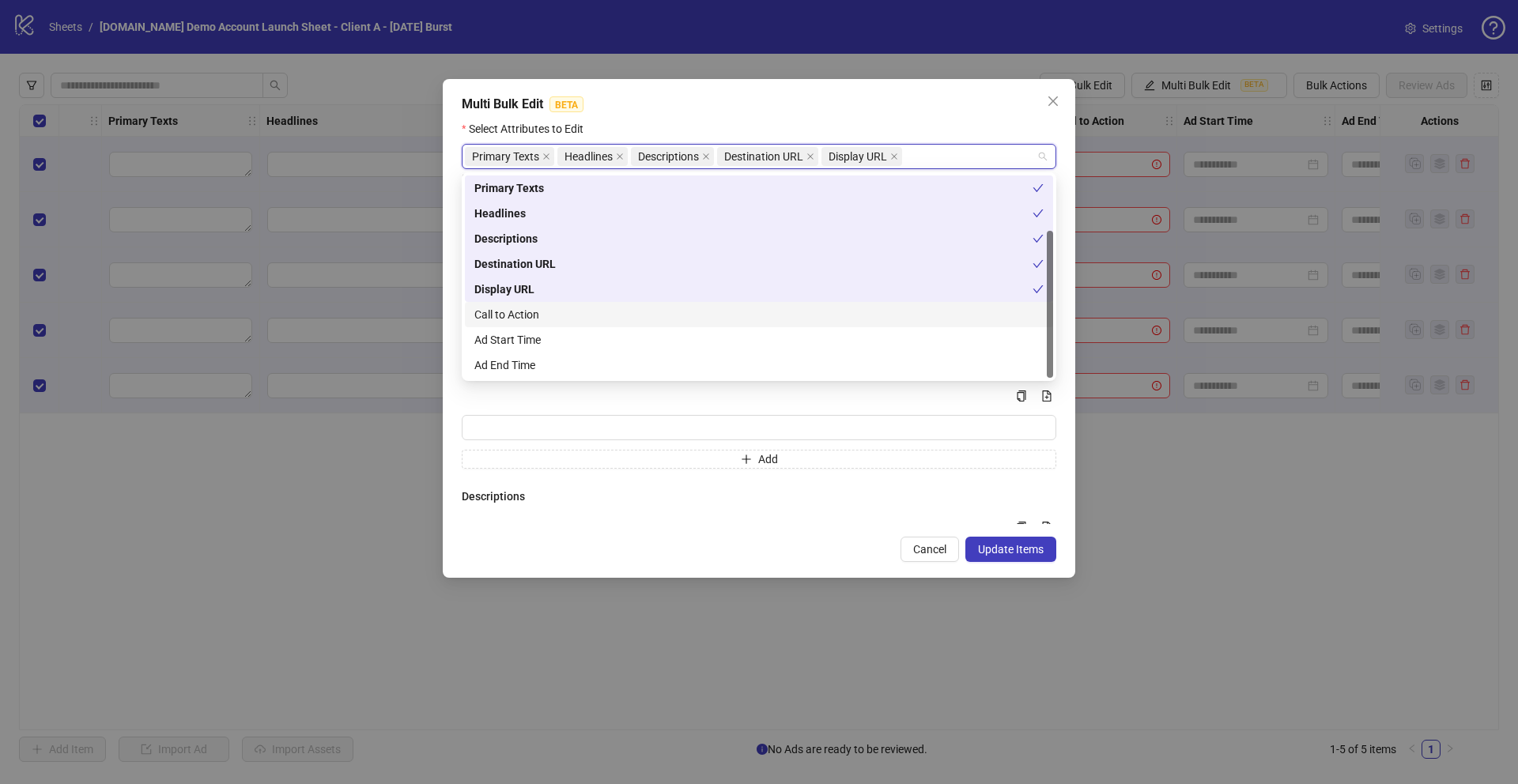
click at [489, 317] on div "Call to Action" at bounding box center [759, 315] width 569 height 17
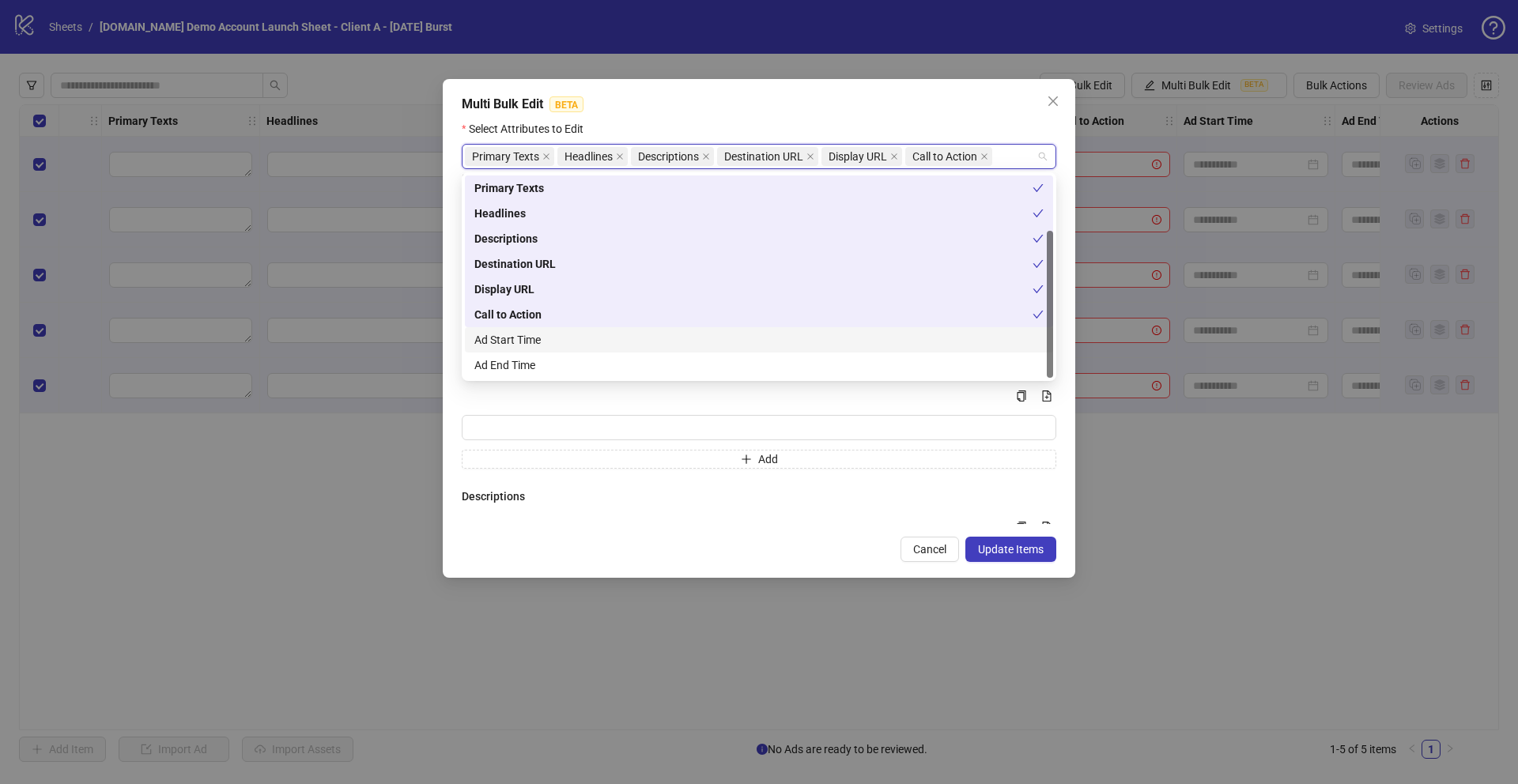
click at [611, 495] on h4 "Descriptions" at bounding box center [758, 496] width 594 height 17
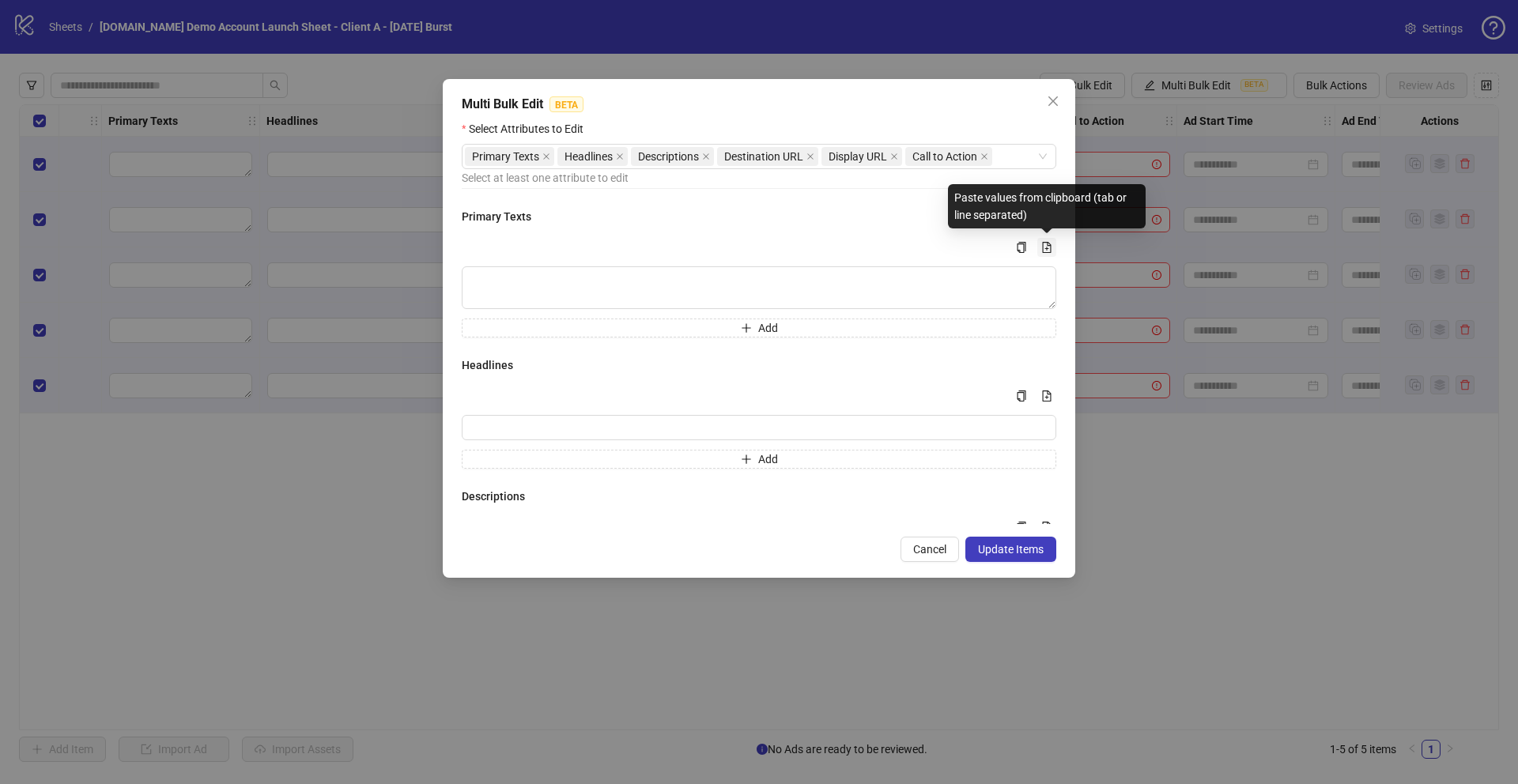
click at [1047, 248] on icon "file-add" at bounding box center [1047, 247] width 9 height 11
type textarea "**********"
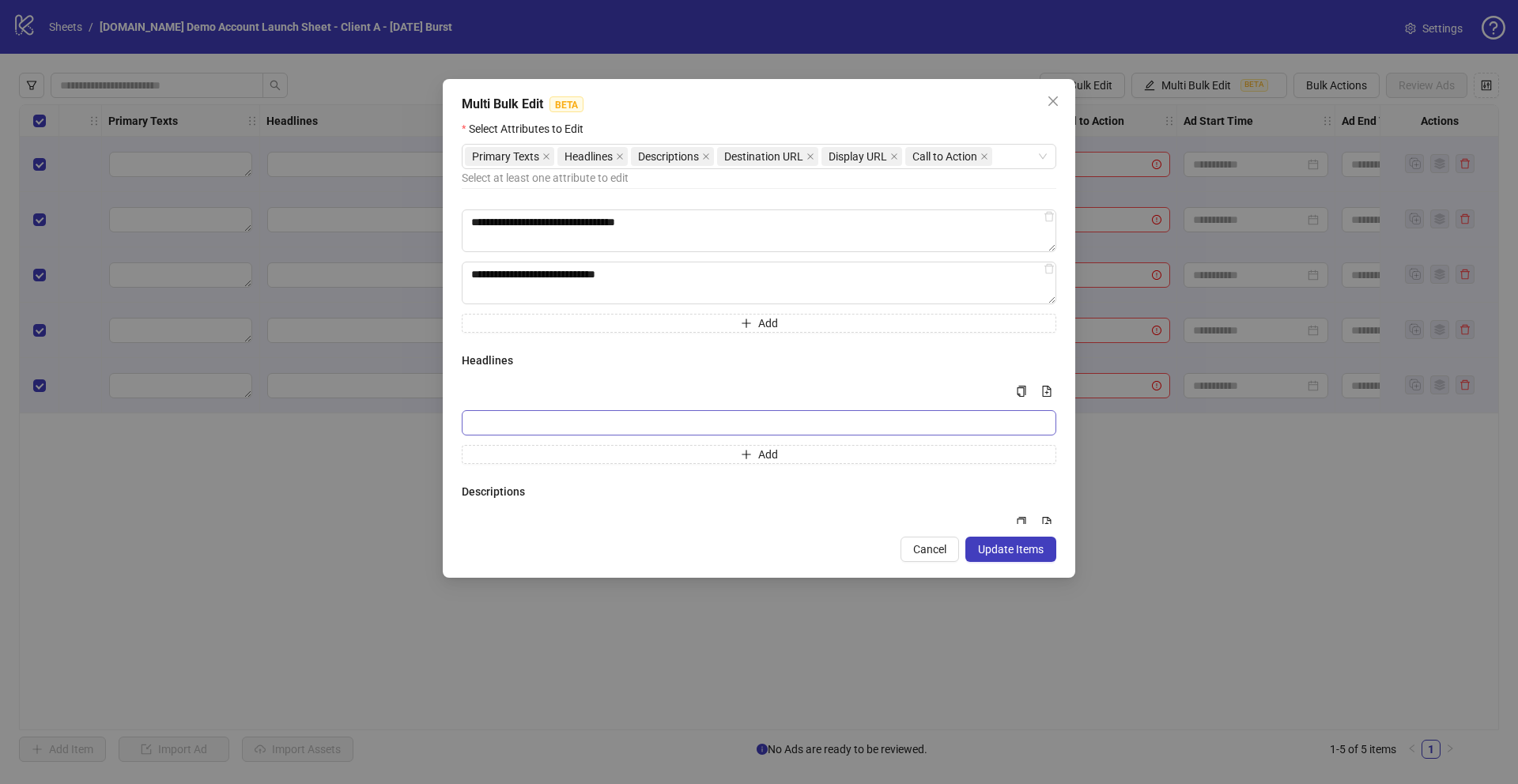
scroll to position [114, 0]
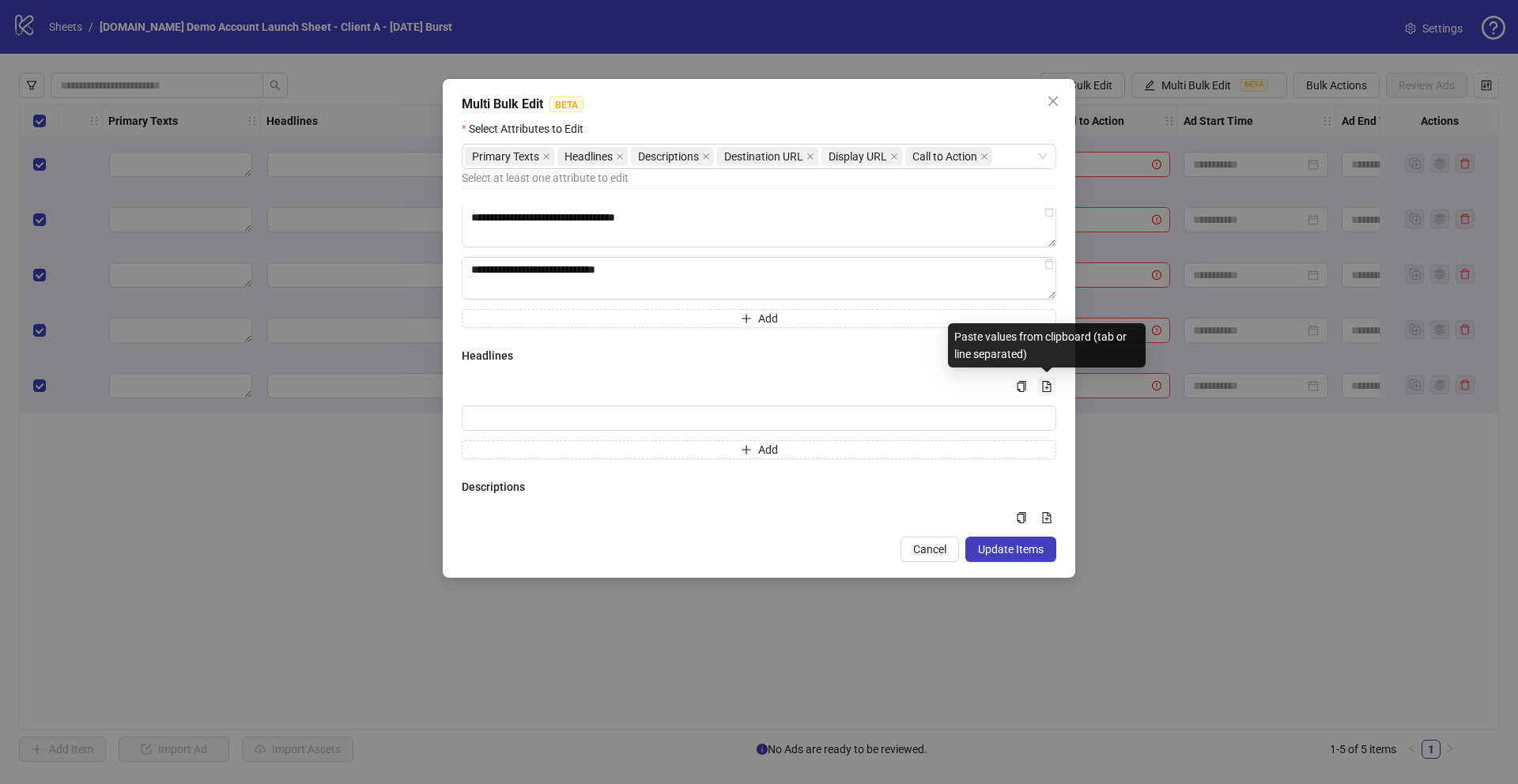
click at [1043, 384] on icon "file-add" at bounding box center [1047, 386] width 9 height 11
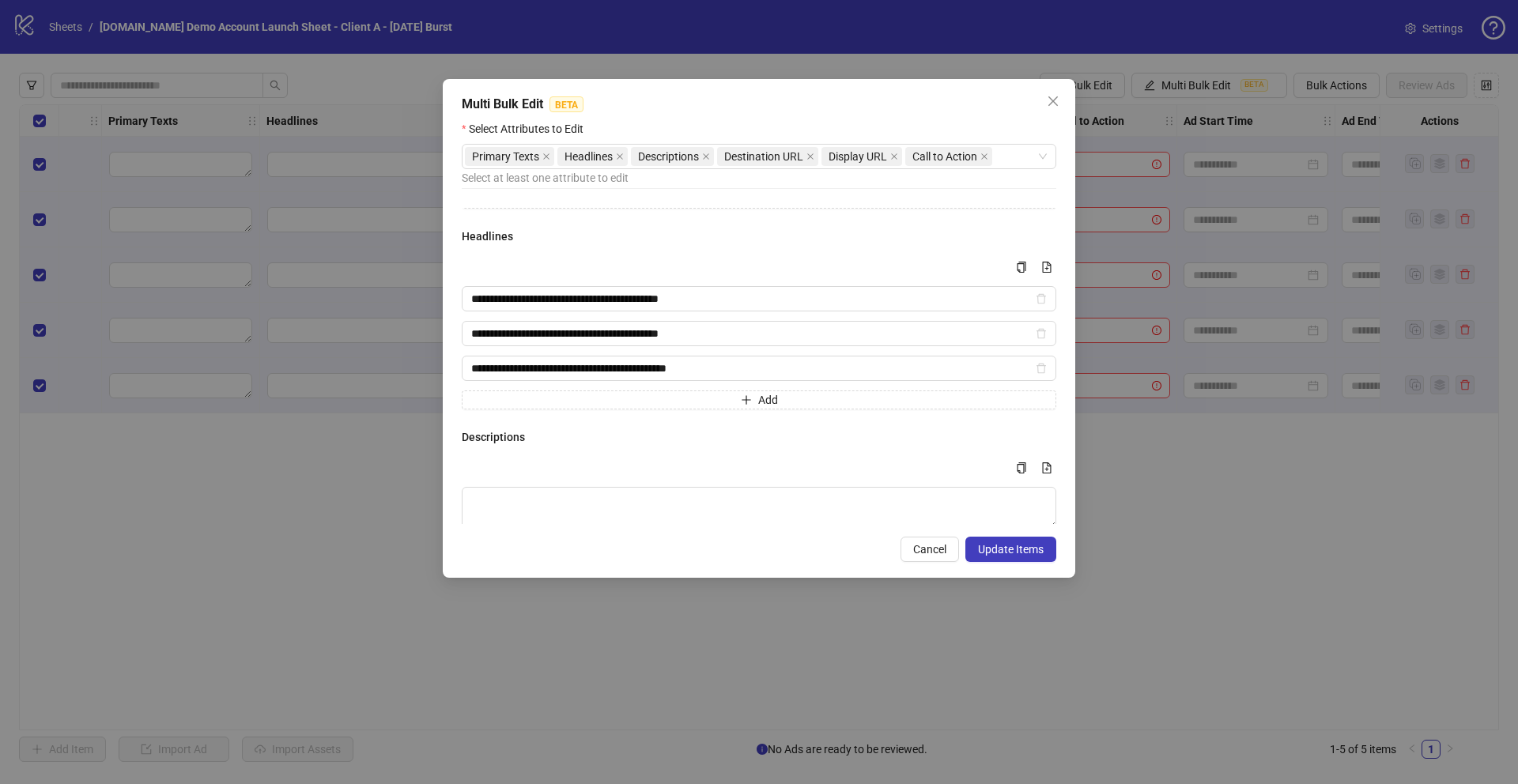
scroll to position [323, 0]
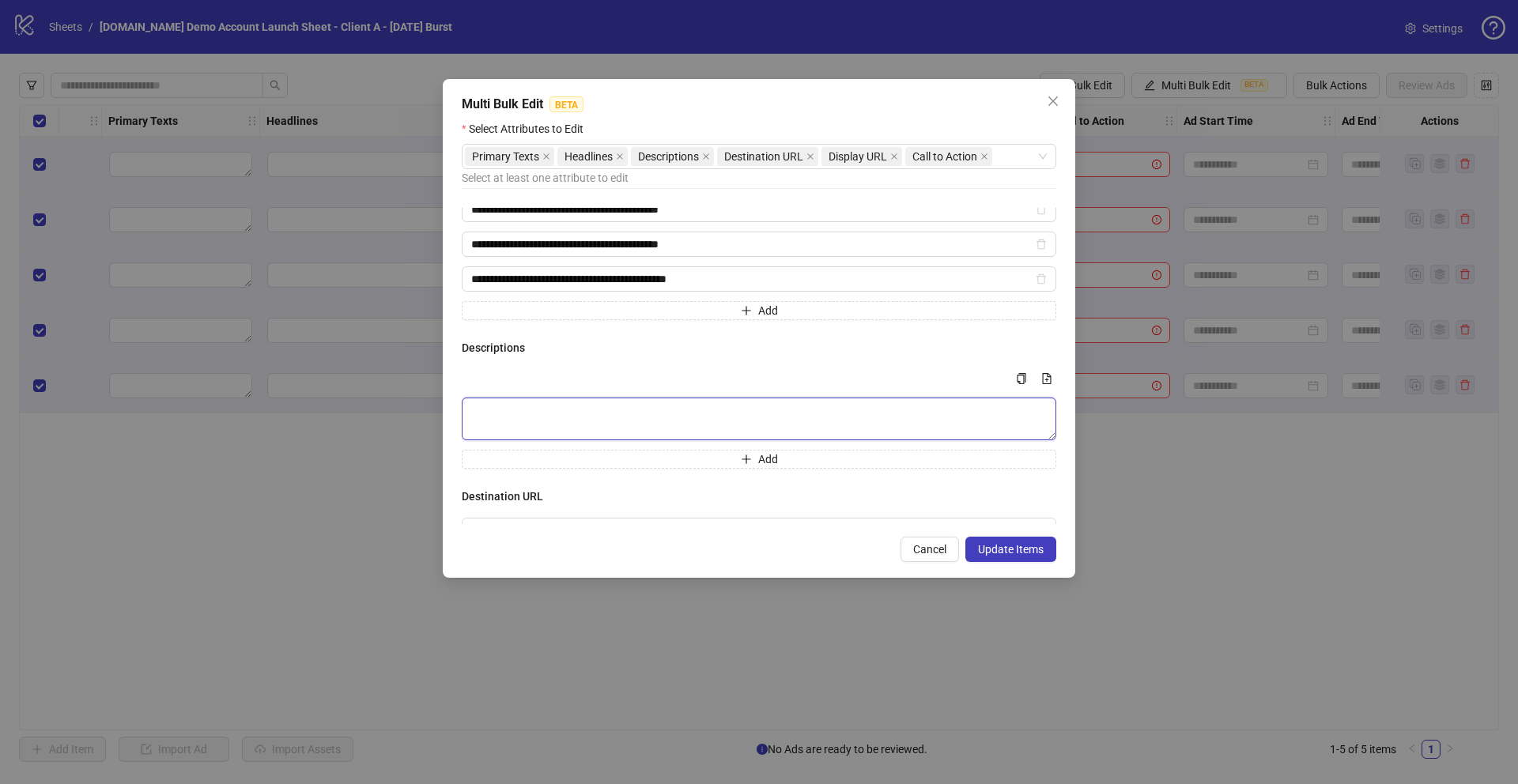
click at [517, 427] on textarea "Multi-text input container - paste or copy values" at bounding box center [758, 418] width 594 height 42
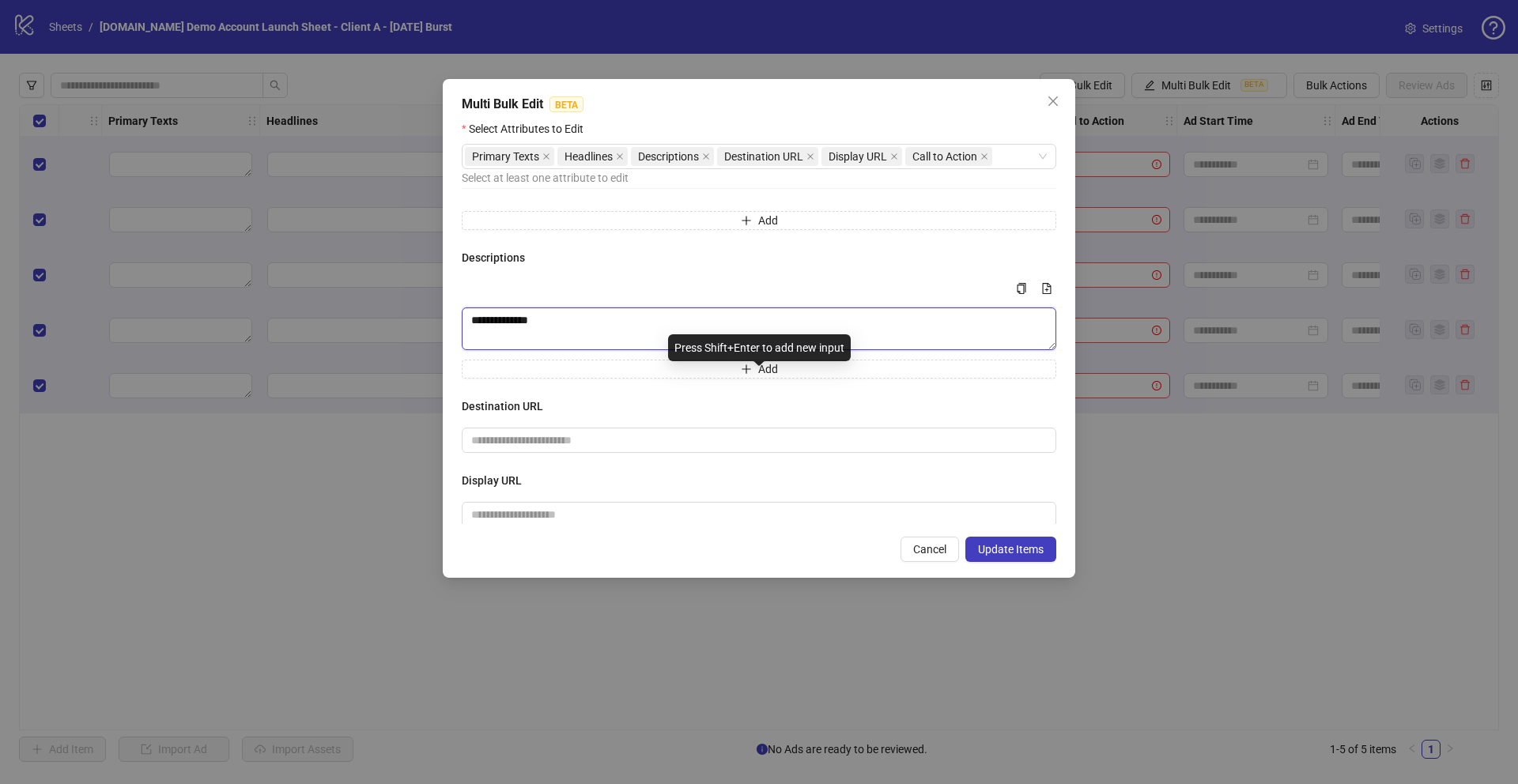
scroll to position [414, 0]
type textarea "**********"
click at [501, 442] on input "text" at bounding box center [752, 440] width 563 height 17
type input "**********"
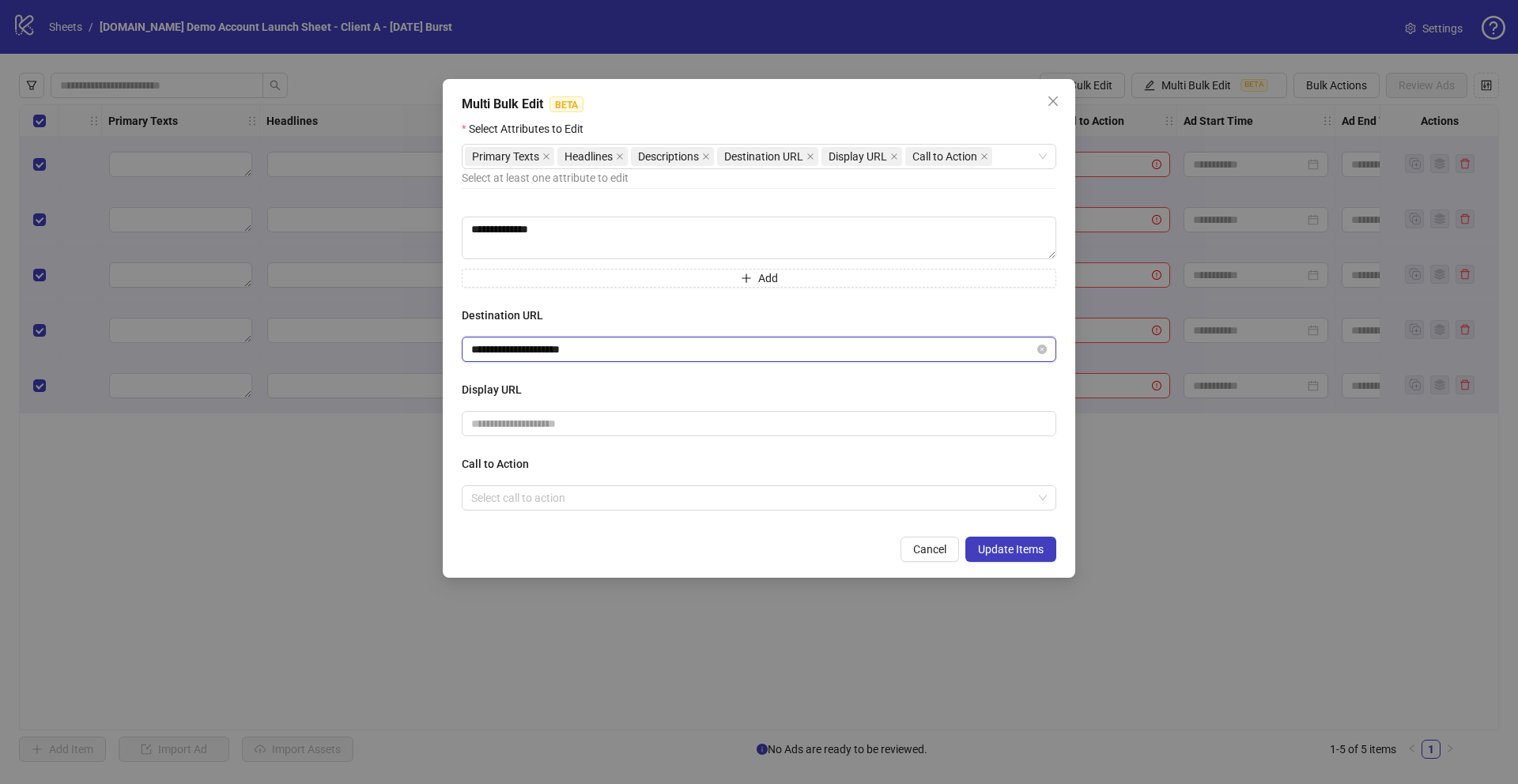
scroll to position [509, 0]
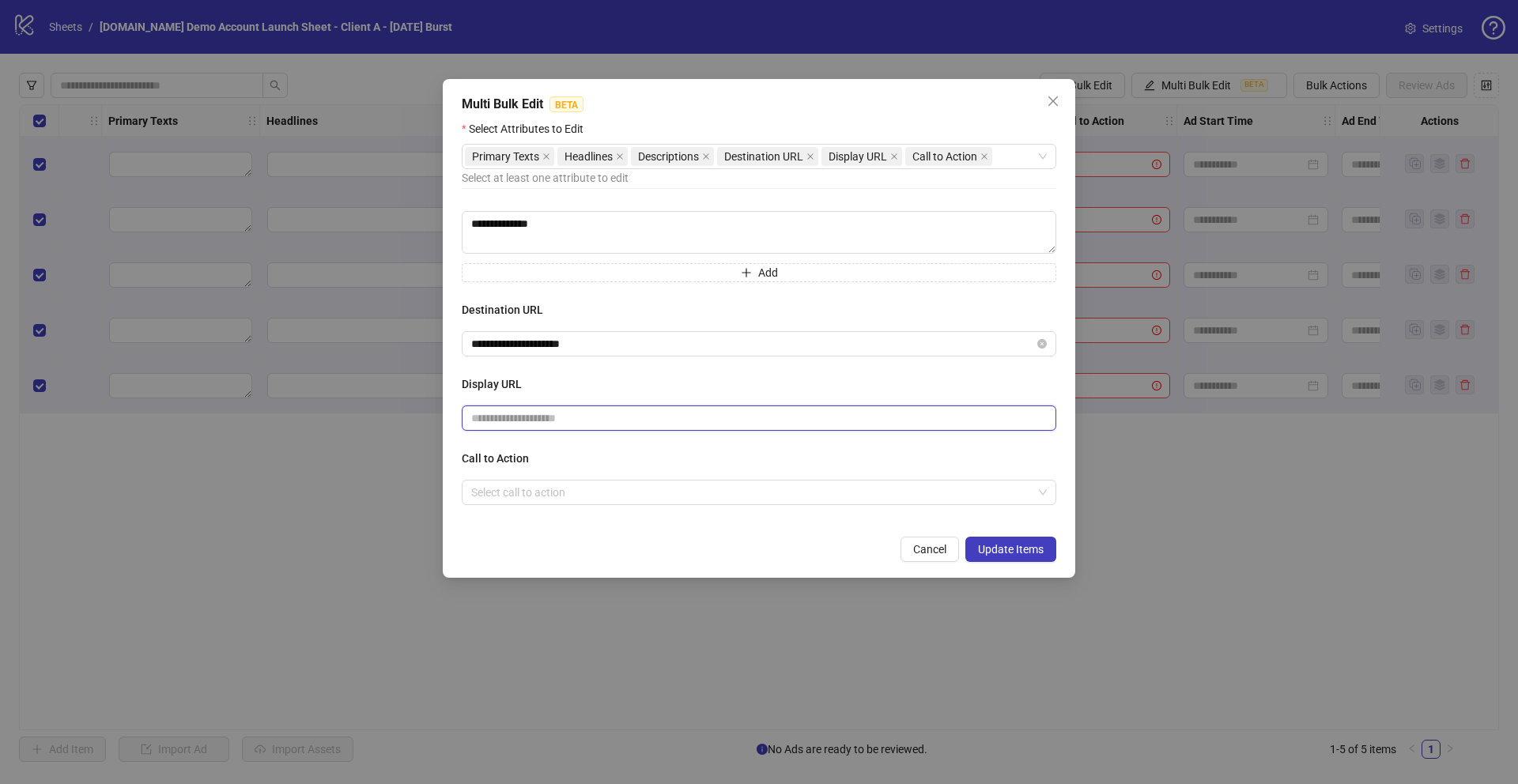
click at [533, 424] on input "text" at bounding box center [758, 418] width 594 height 25
type input "**********"
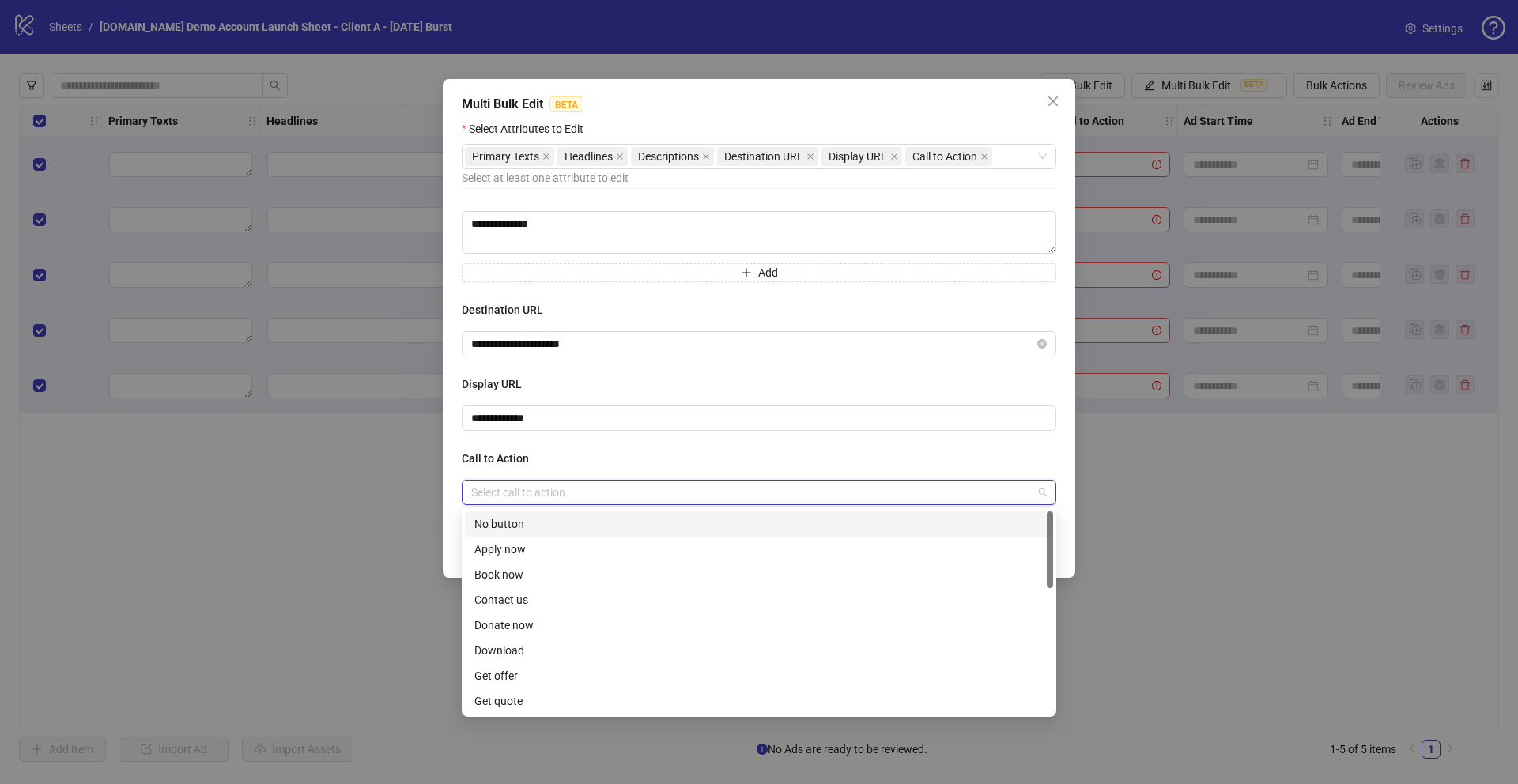
click at [540, 488] on input "search" at bounding box center [751, 492] width 561 height 23
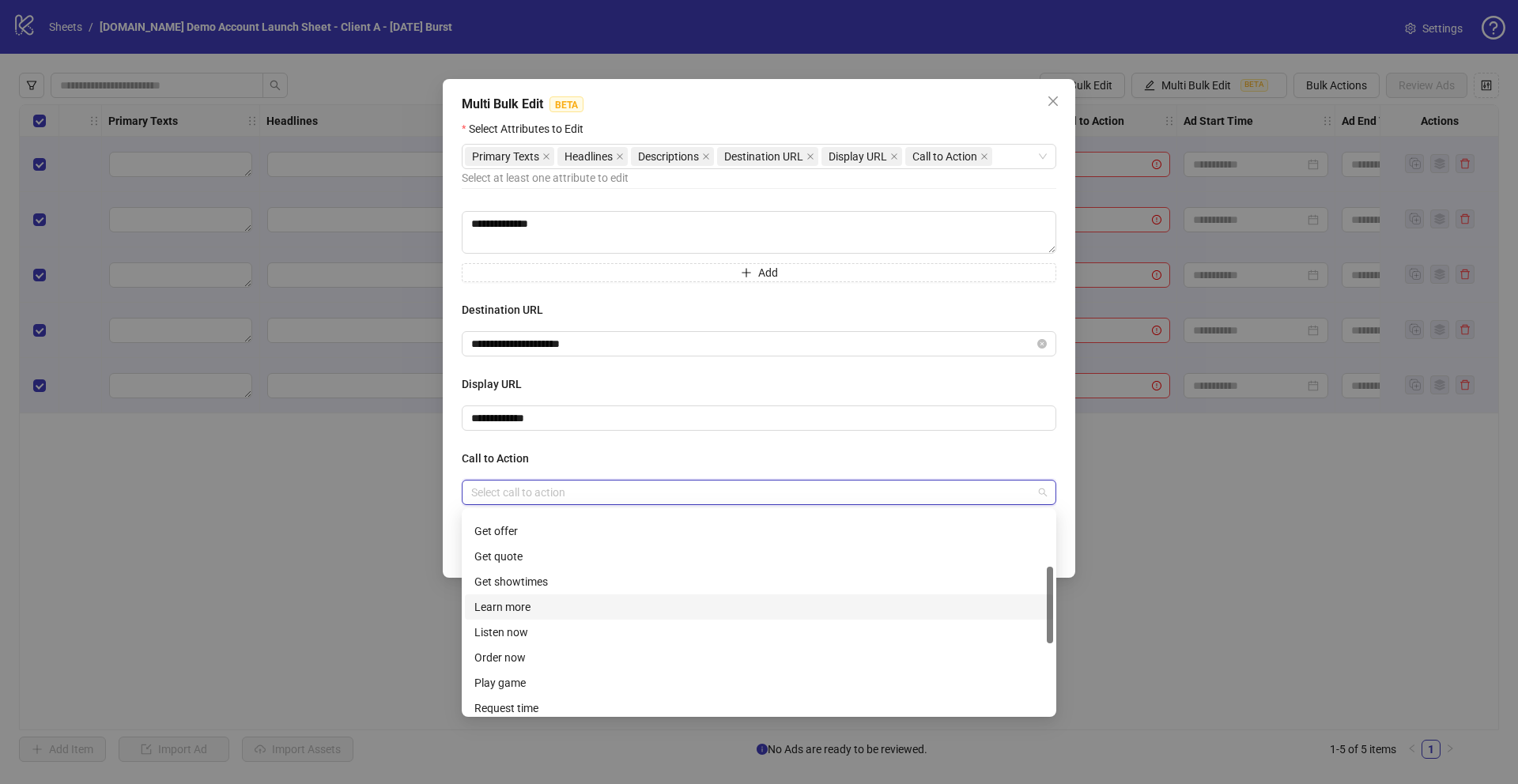
click at [509, 610] on div "Learn more" at bounding box center [759, 607] width 569 height 17
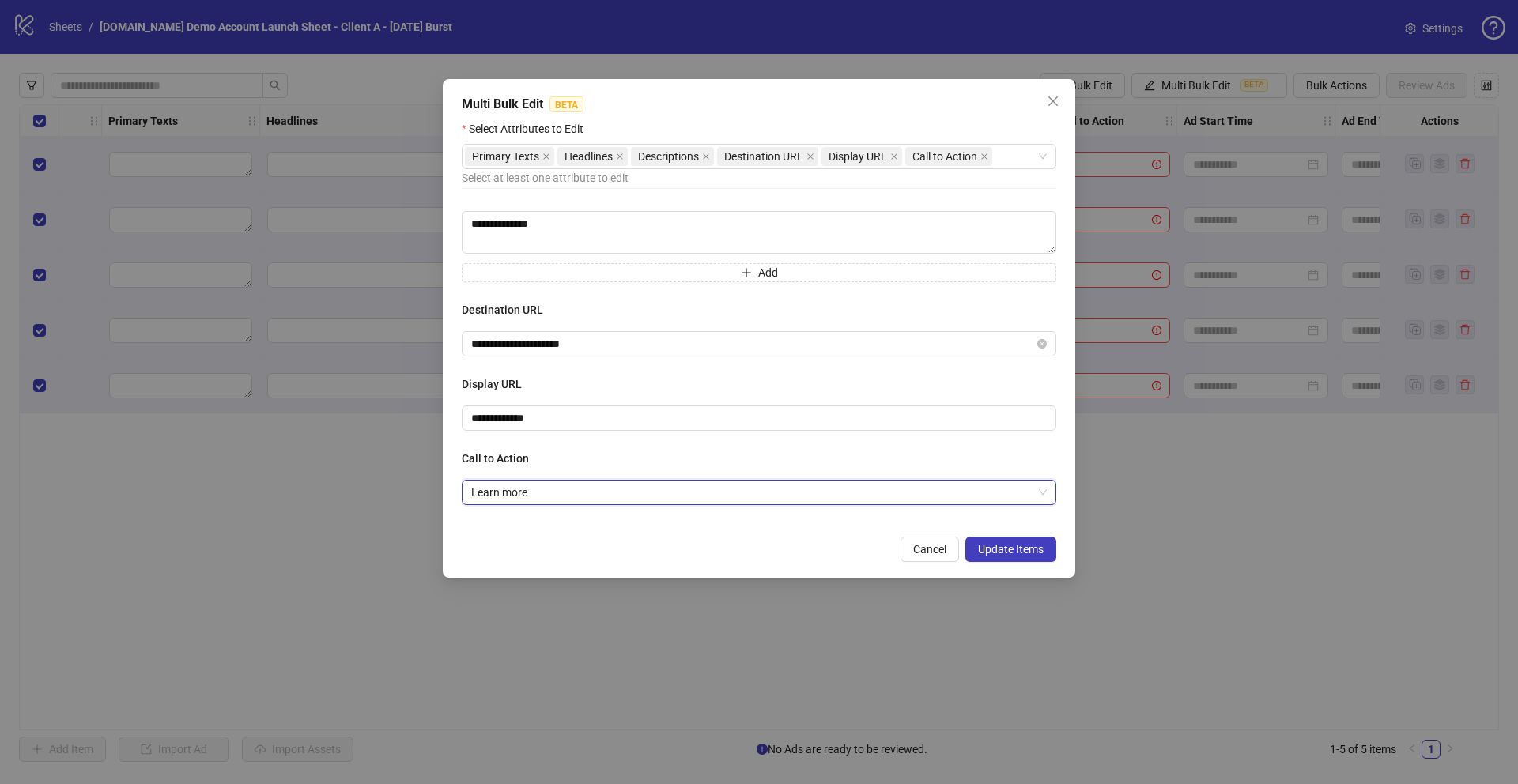
click at [471, 543] on div "Cancel Update Items" at bounding box center [758, 549] width 594 height 25
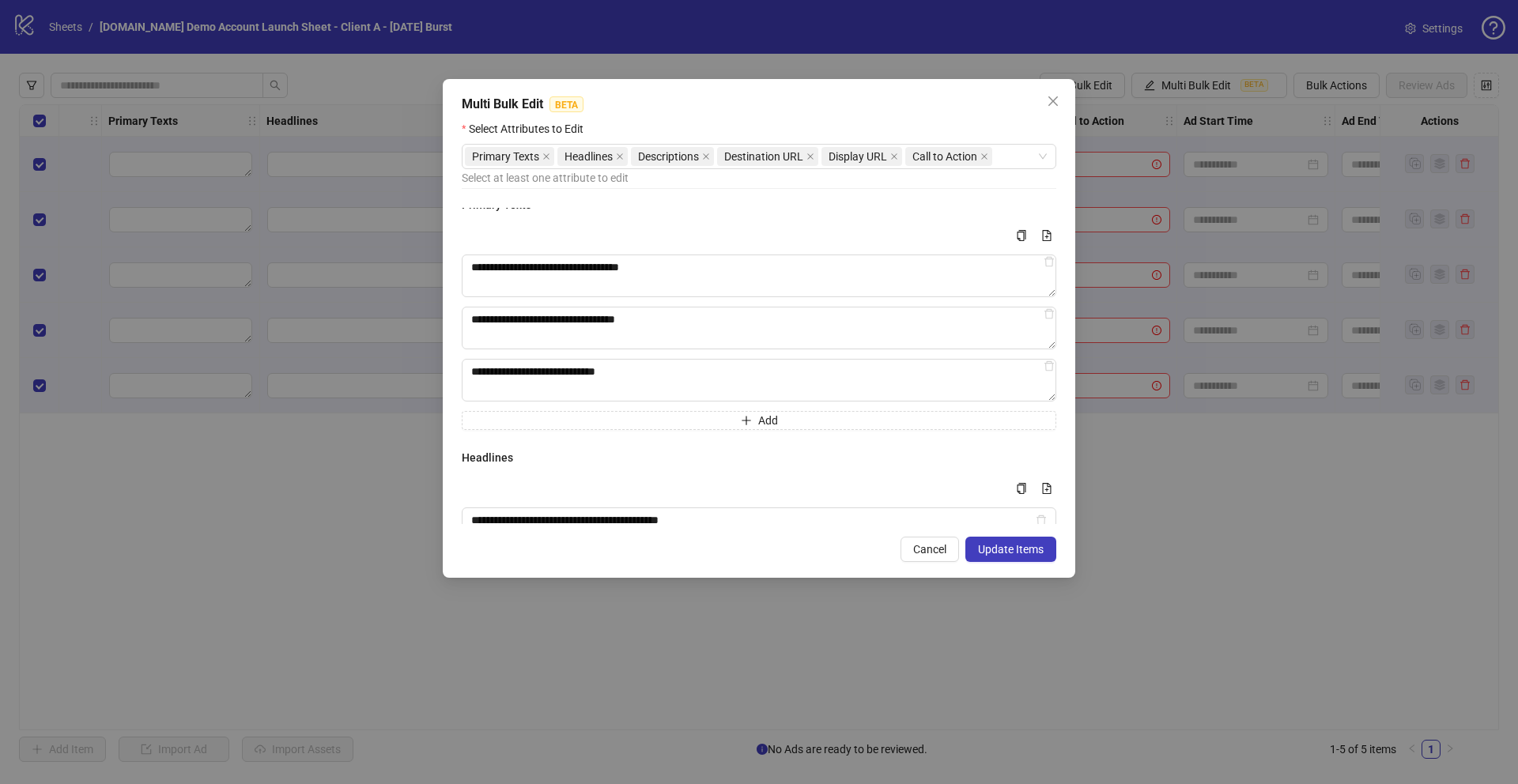
scroll to position [0, 0]
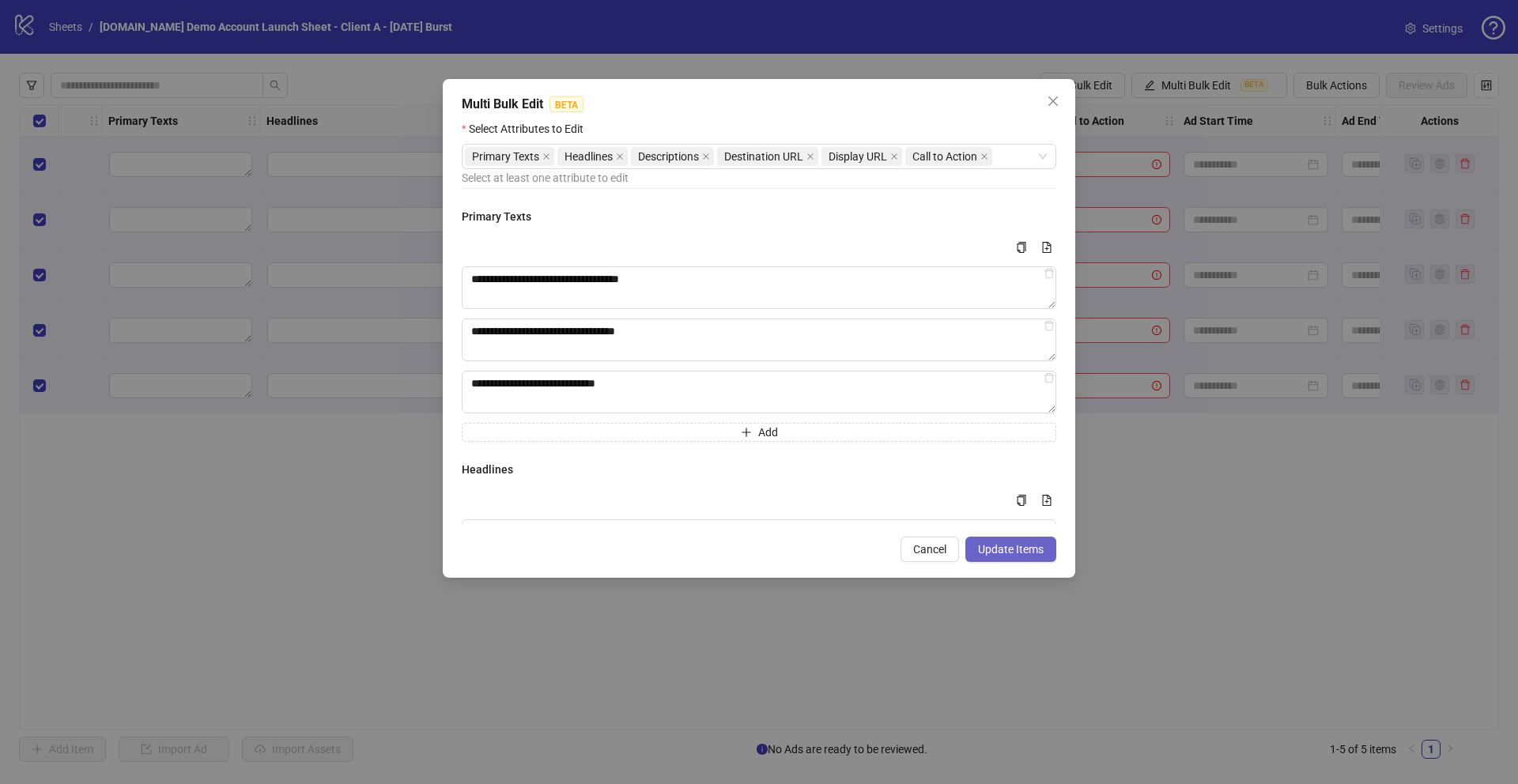
click at [1006, 547] on span "Update Items" at bounding box center [1011, 549] width 66 height 13
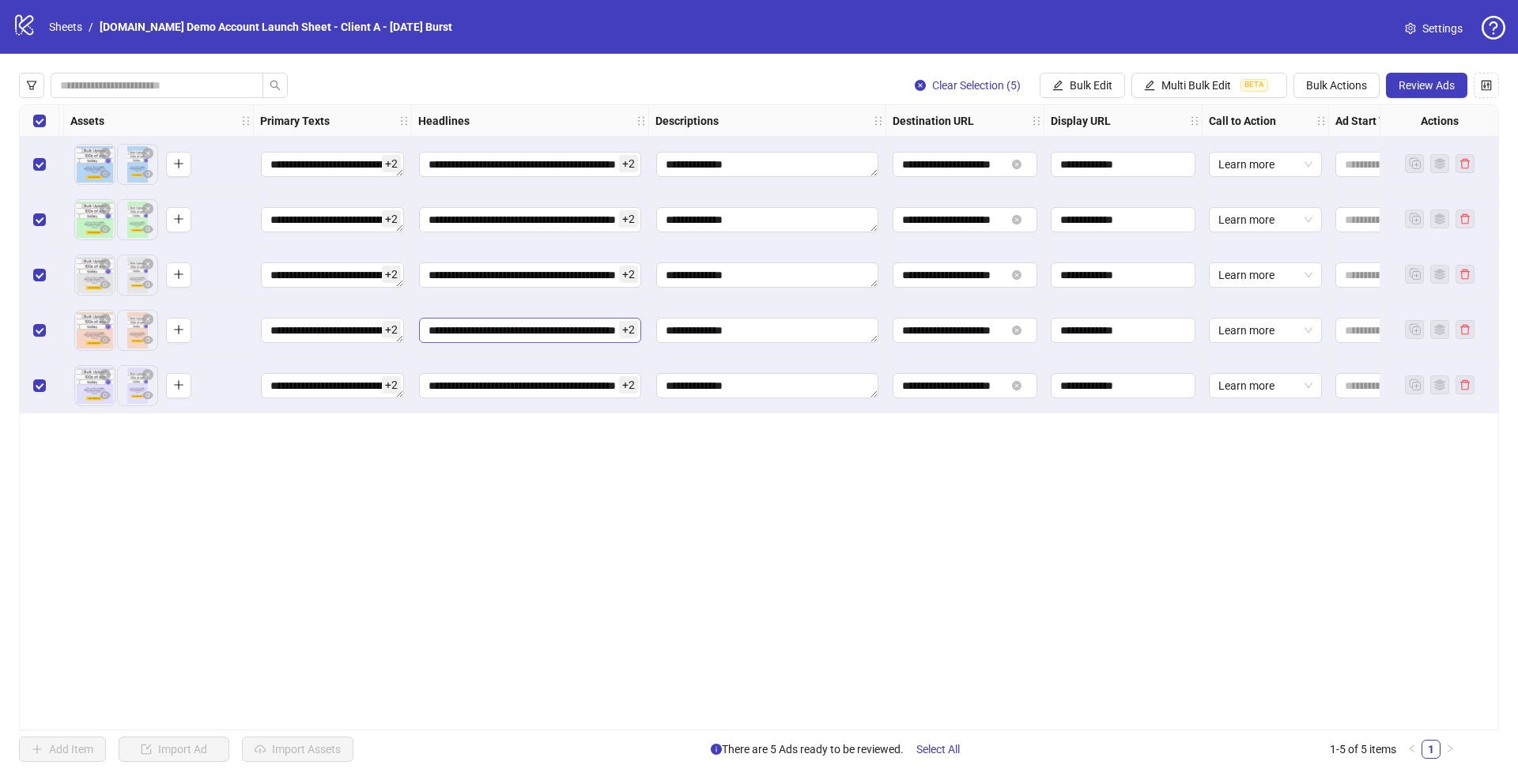
scroll to position [0, 29]
click at [1083, 88] on span "Bulk Edit" at bounding box center [1090, 85] width 43 height 13
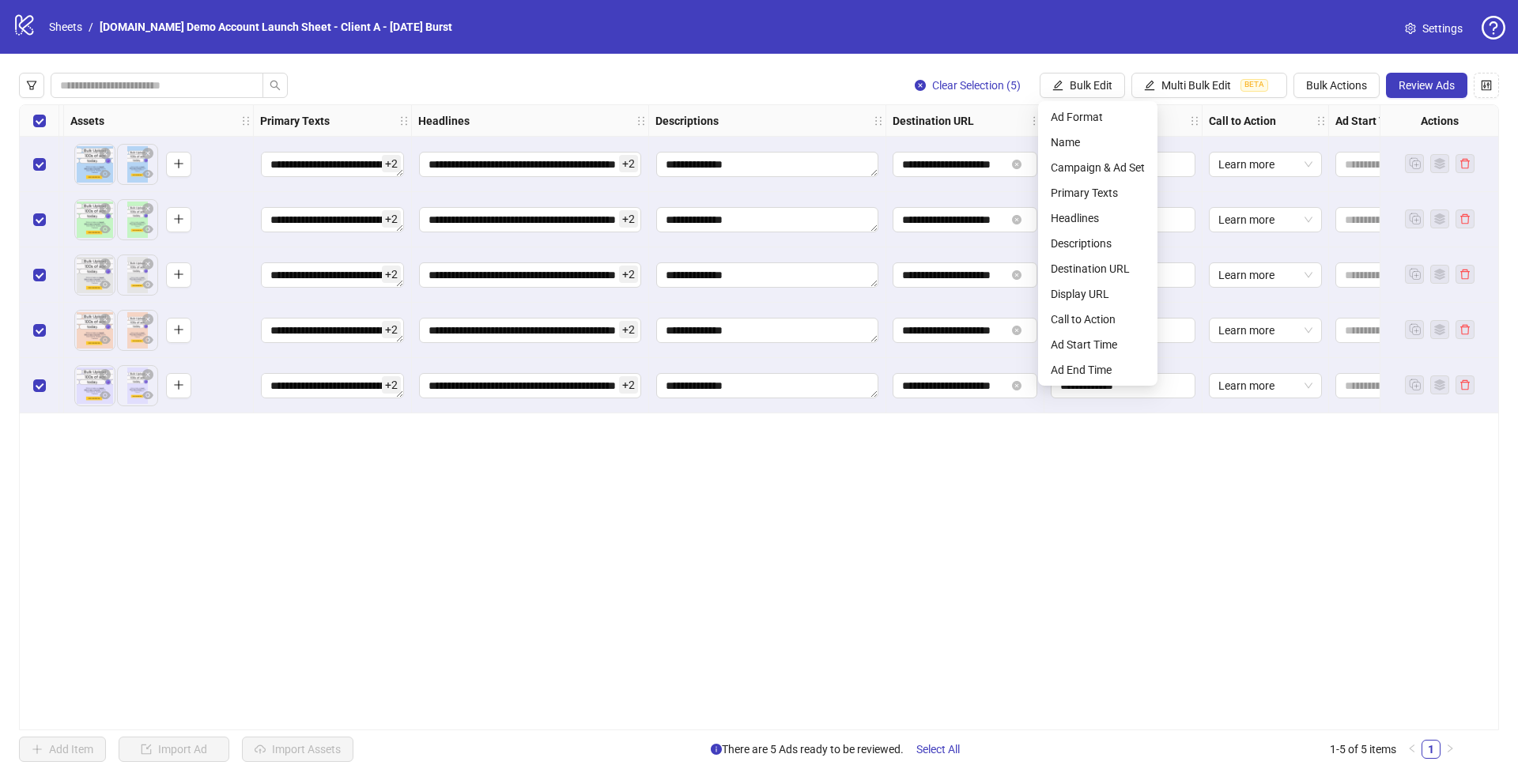
click at [1151, 454] on div "**********" at bounding box center [759, 417] width 1480 height 626
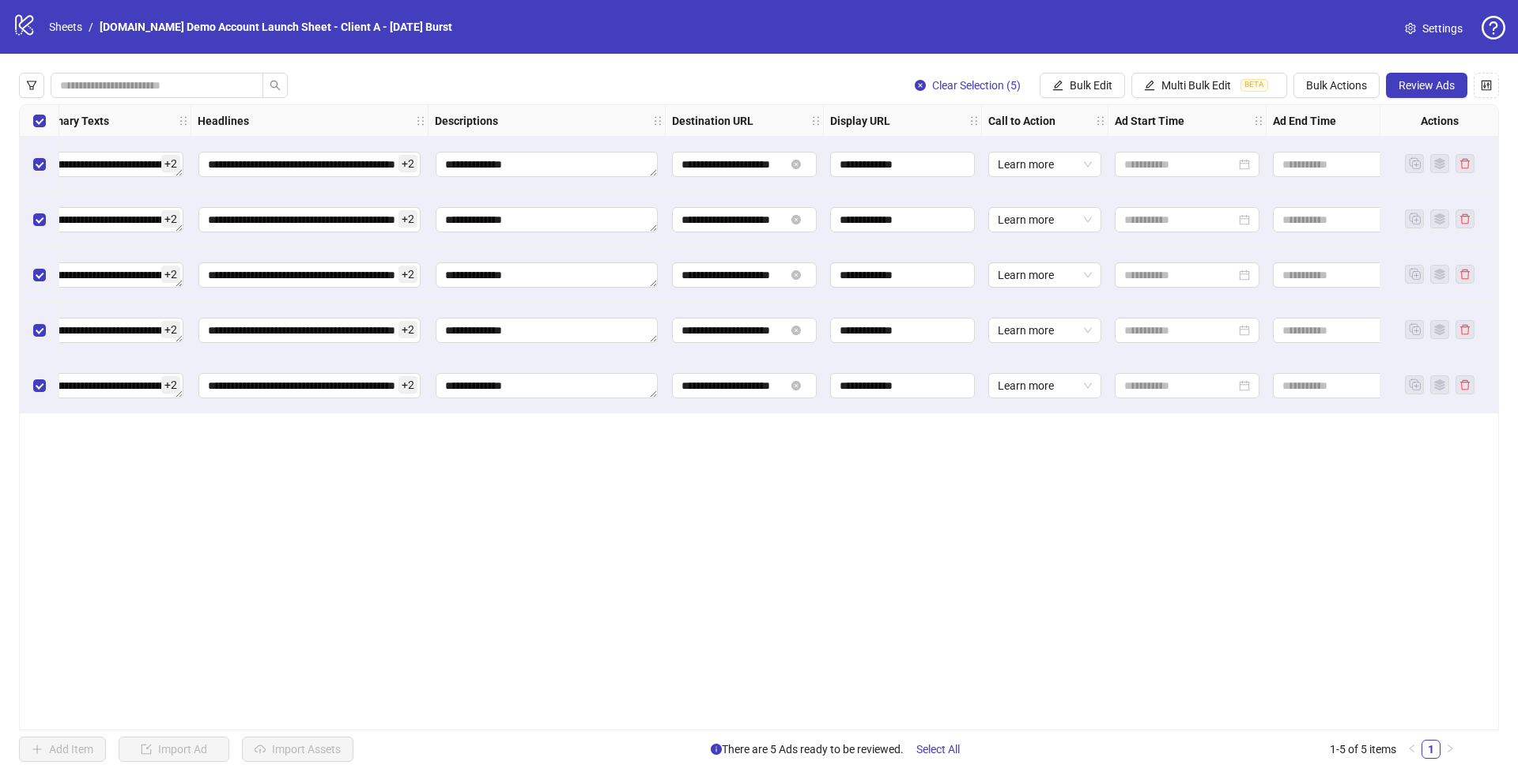
scroll to position [0, 949]
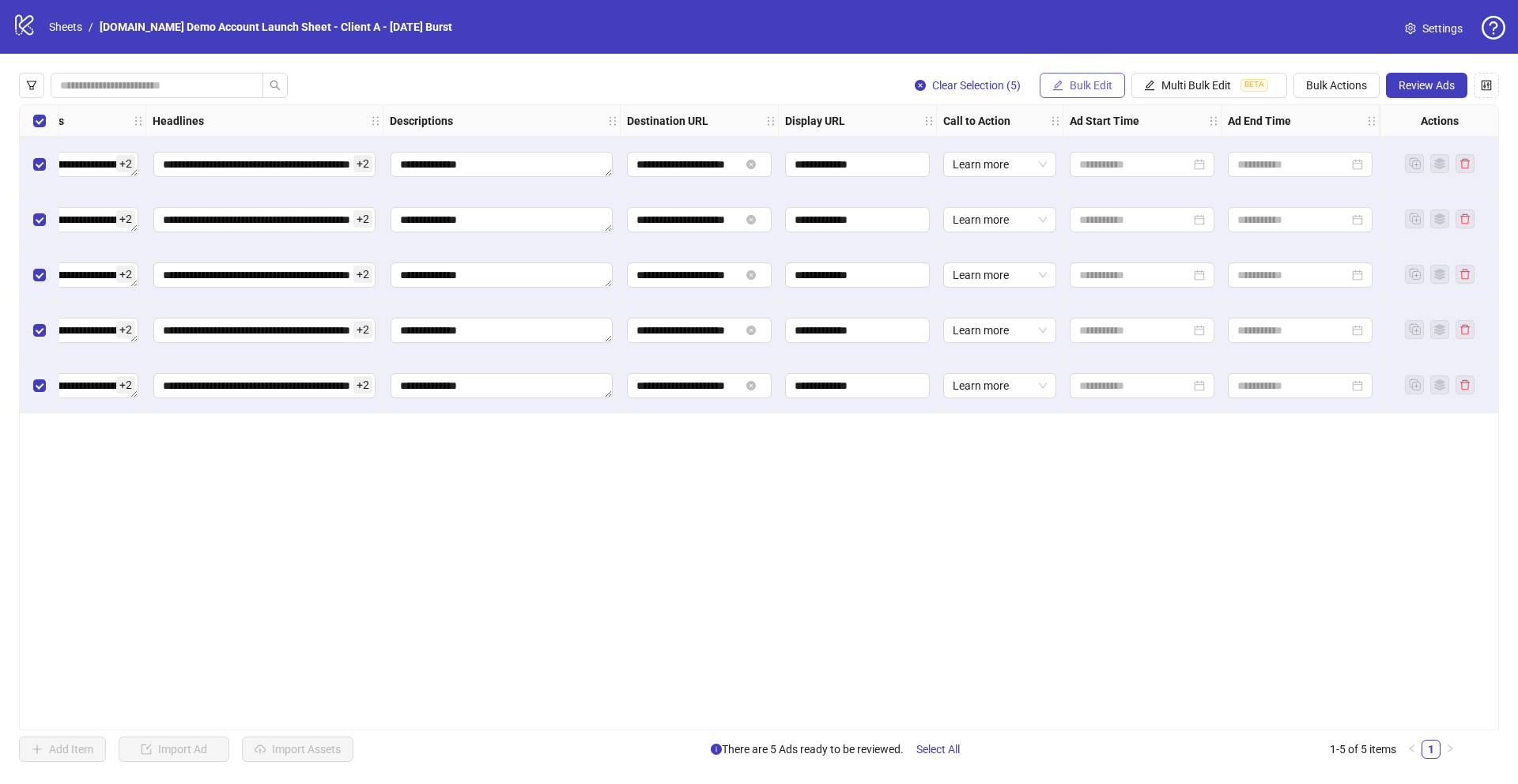
click at [1075, 84] on span "Bulk Edit" at bounding box center [1090, 85] width 43 height 13
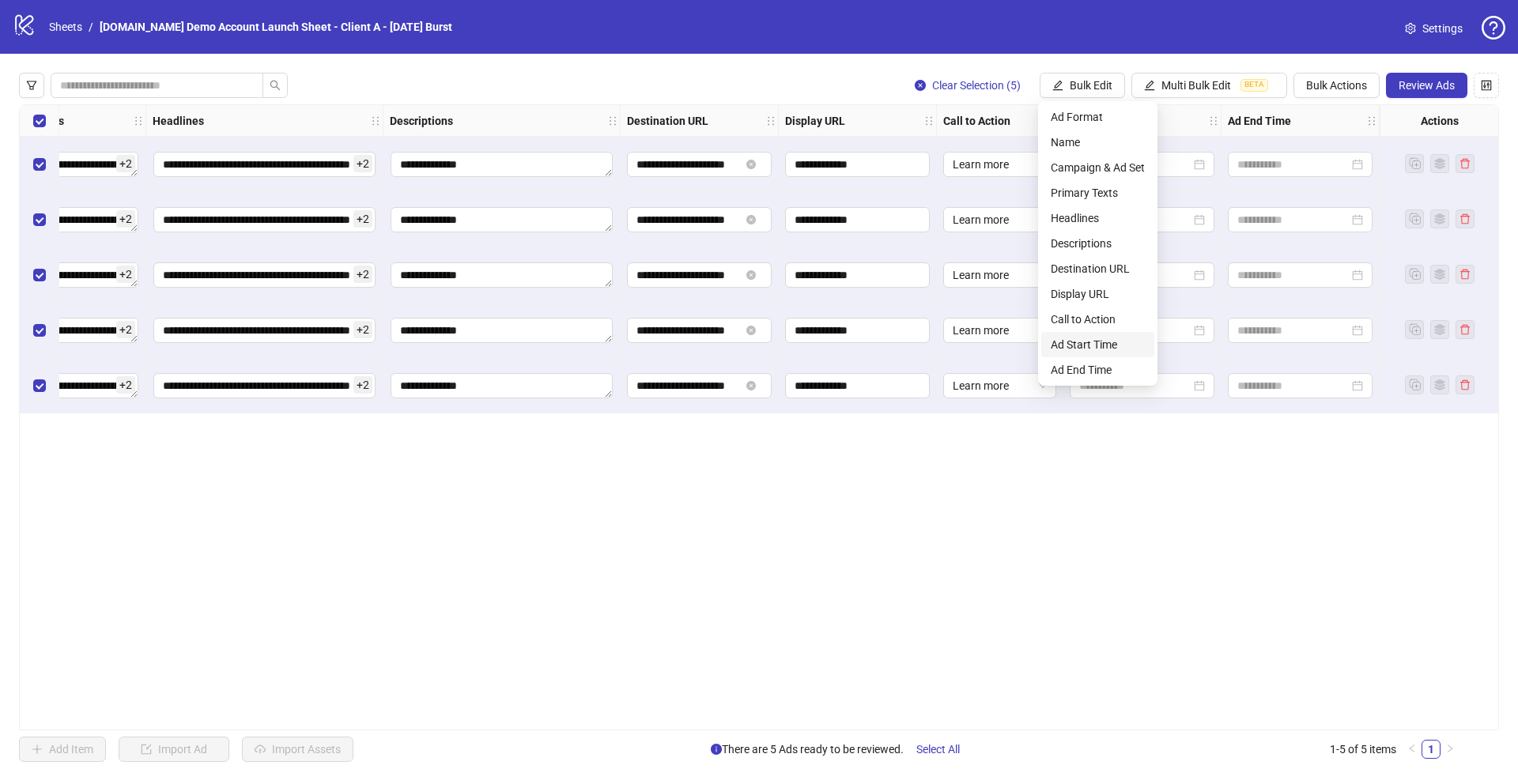
click at [1076, 347] on span "Ad Start Time" at bounding box center [1097, 344] width 94 height 17
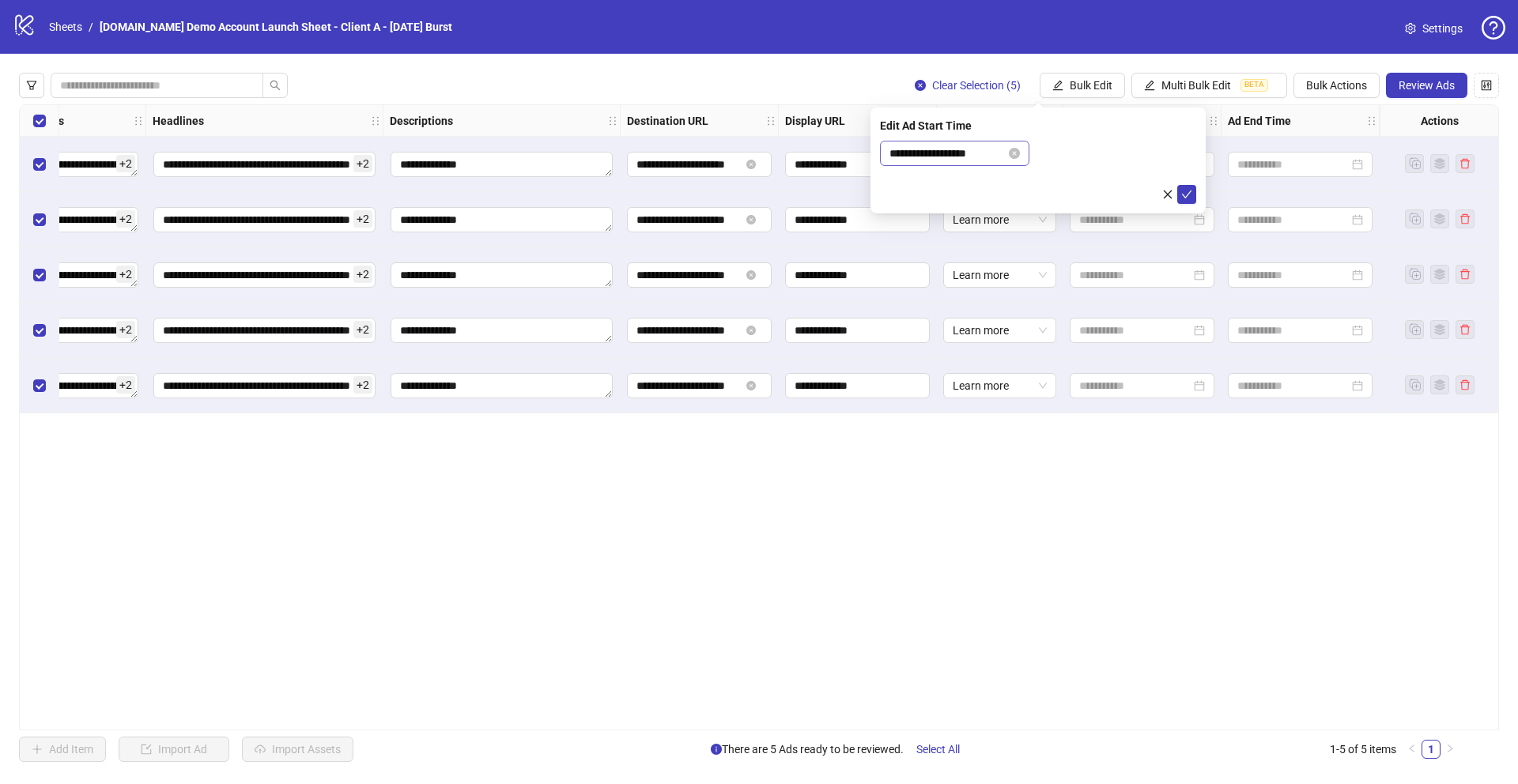
click at [1017, 153] on icon "close-circle" at bounding box center [1014, 153] width 11 height 11
click at [970, 151] on input at bounding box center [947, 154] width 116 height 17
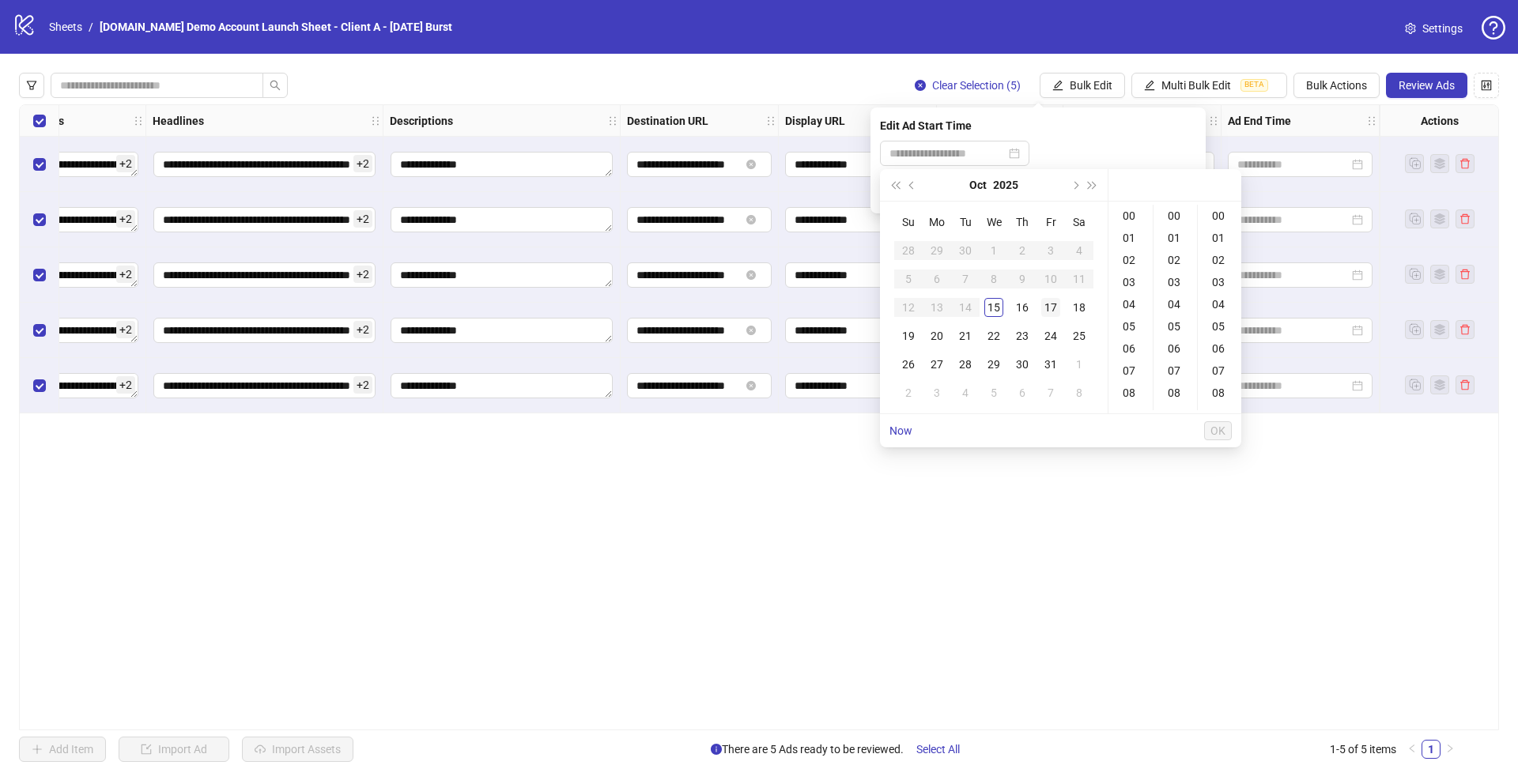
click at [1051, 304] on div "17" at bounding box center [1050, 308] width 19 height 19
click at [1129, 388] on div "08" at bounding box center [1130, 393] width 38 height 23
type input "**********"
click at [1219, 430] on span "OK" at bounding box center [1217, 430] width 15 height 13
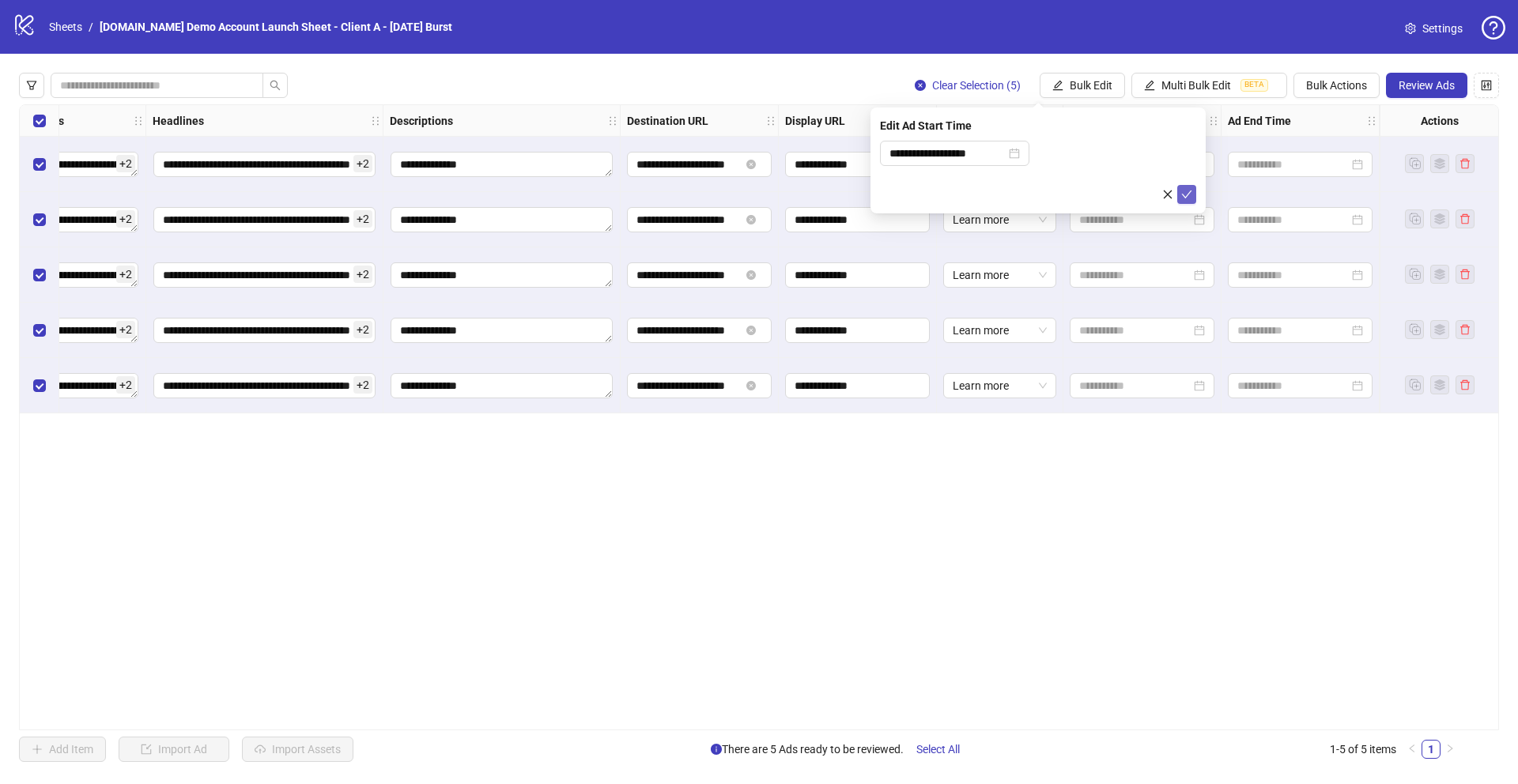
click at [1183, 189] on icon "check" at bounding box center [1187, 194] width 11 height 11
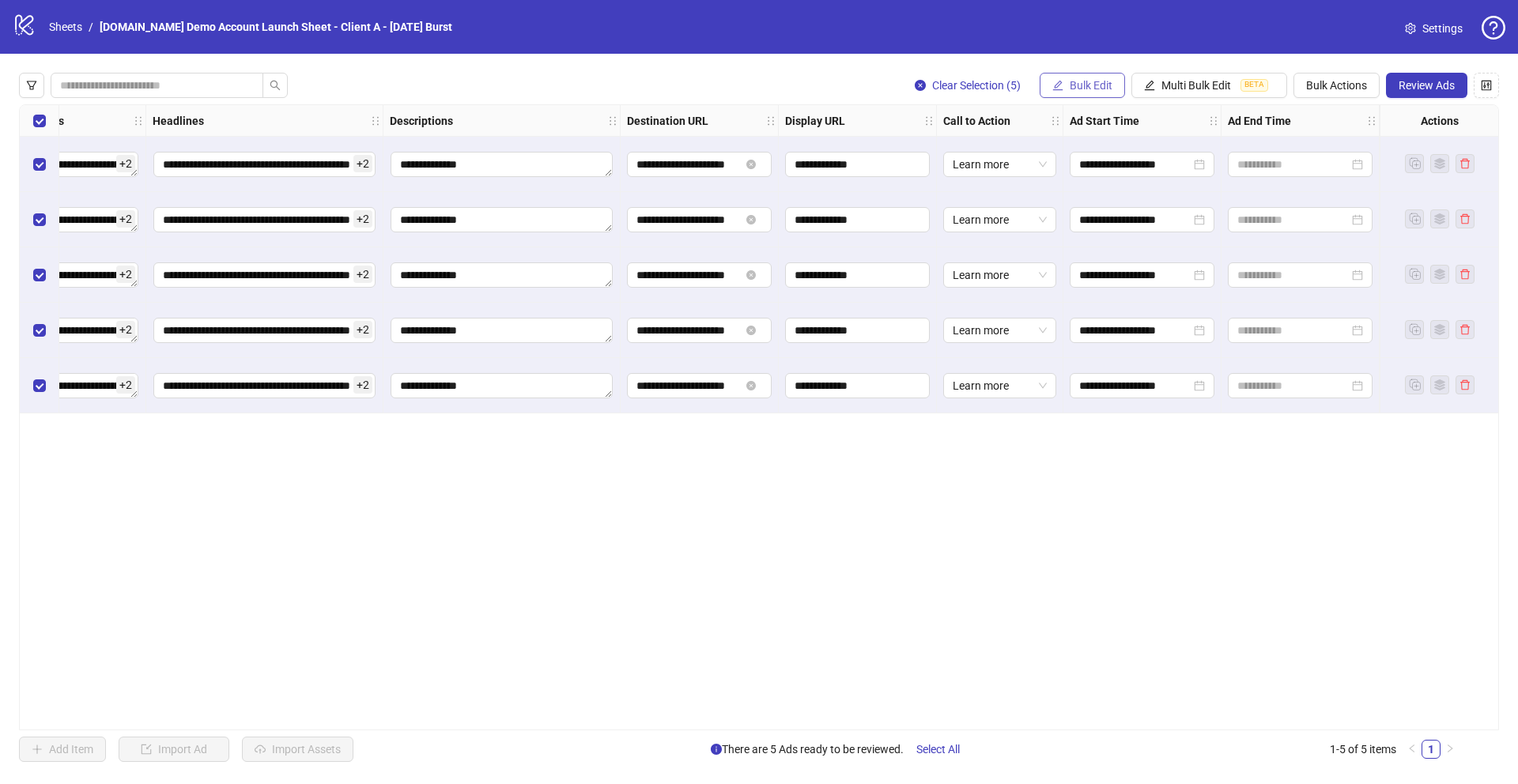
click at [1094, 85] on span "Bulk Edit" at bounding box center [1090, 85] width 43 height 13
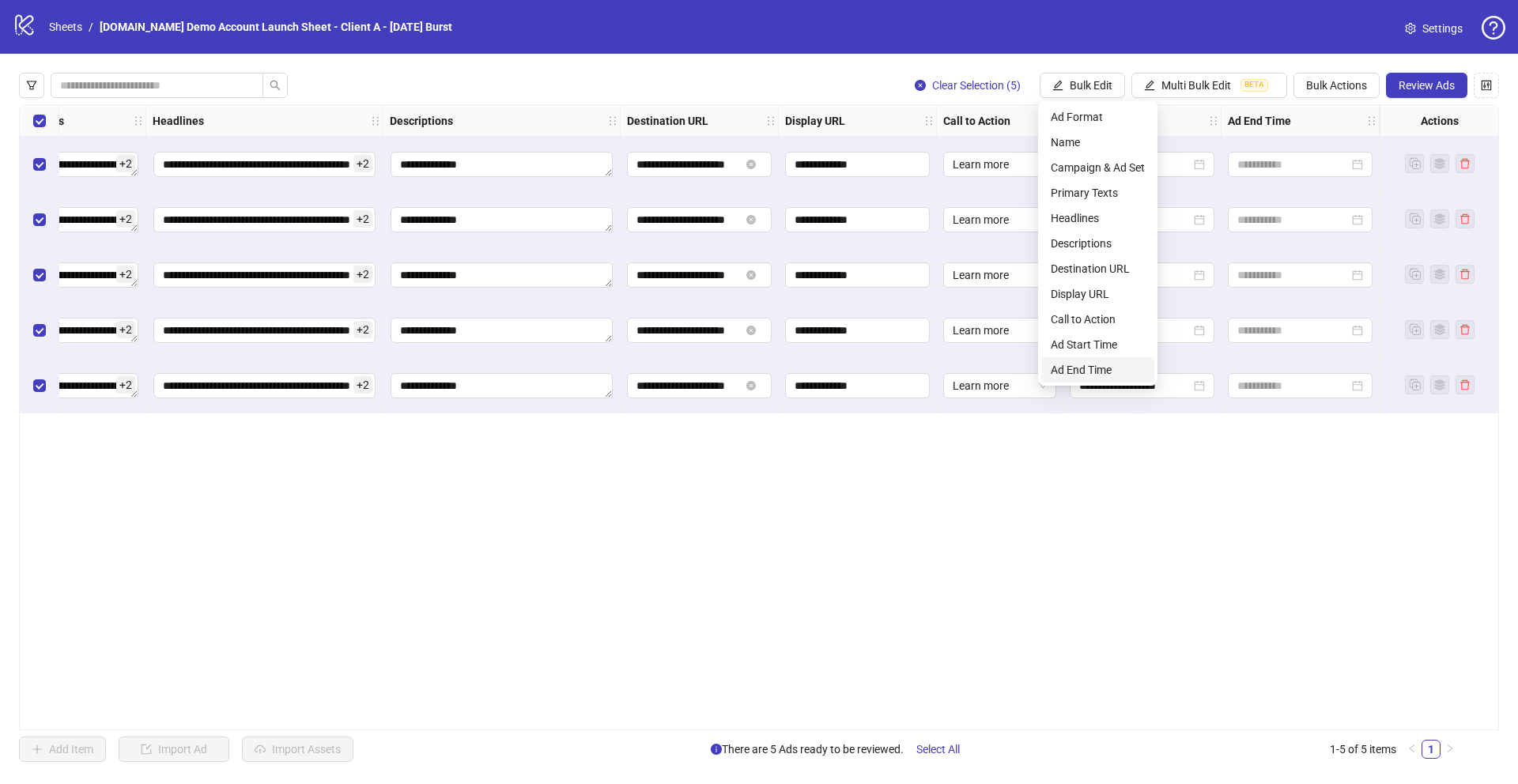
click at [1079, 363] on span "Ad End Time" at bounding box center [1097, 370] width 94 height 17
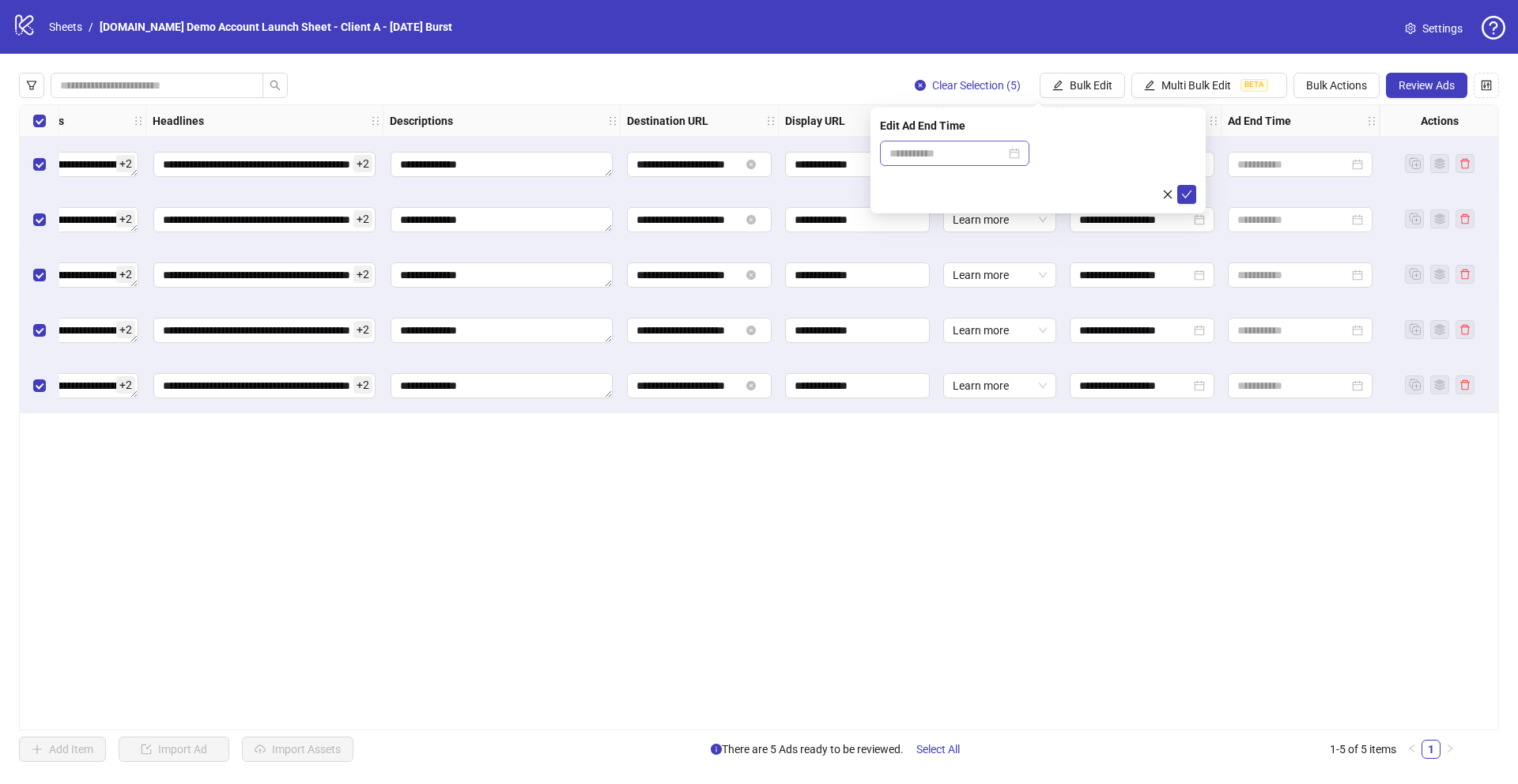
click at [1020, 154] on div at bounding box center [954, 154] width 130 height 17
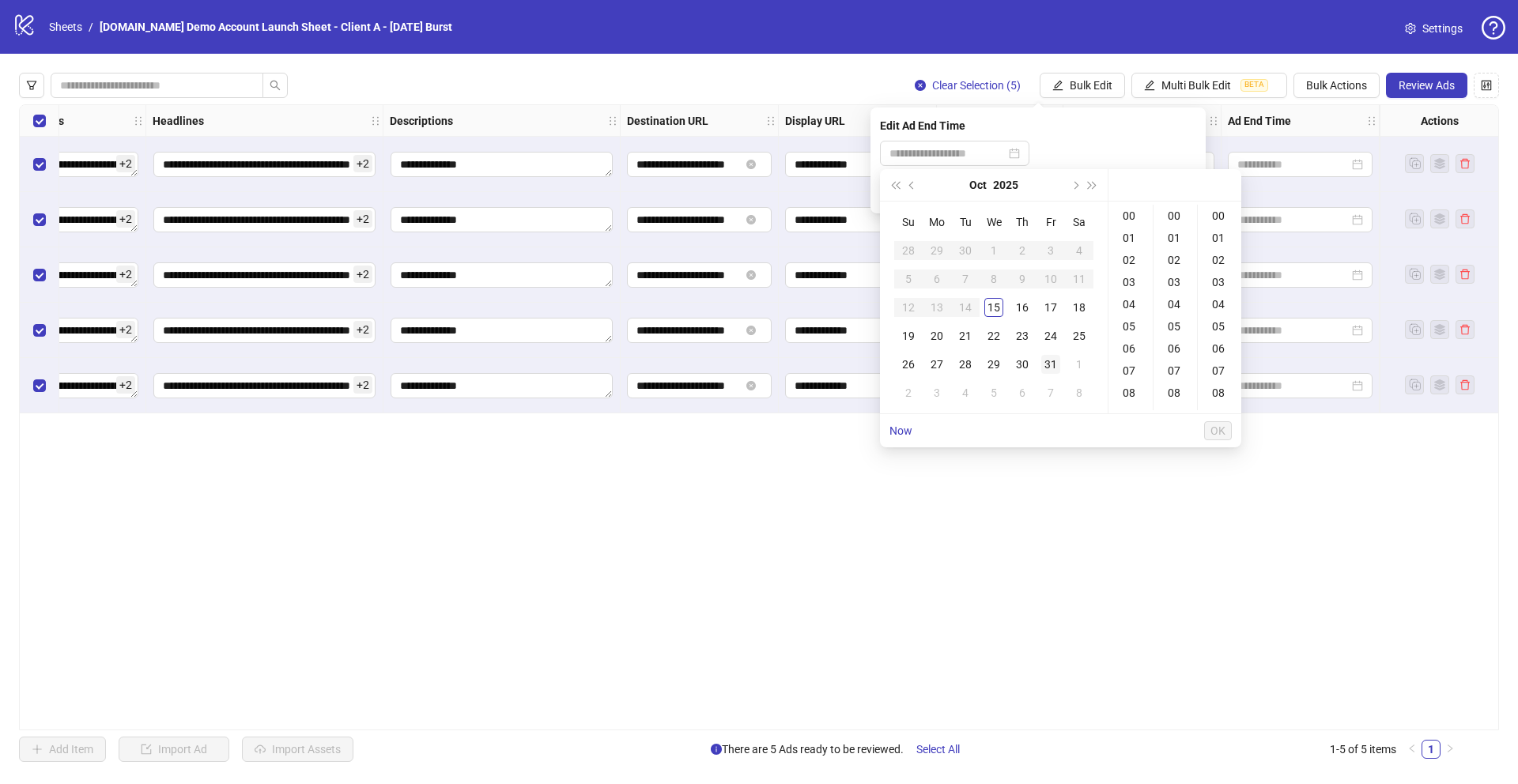
click at [1049, 363] on div "31" at bounding box center [1050, 364] width 19 height 19
click at [1127, 278] on div "18" at bounding box center [1130, 284] width 38 height 23
type input "**********"
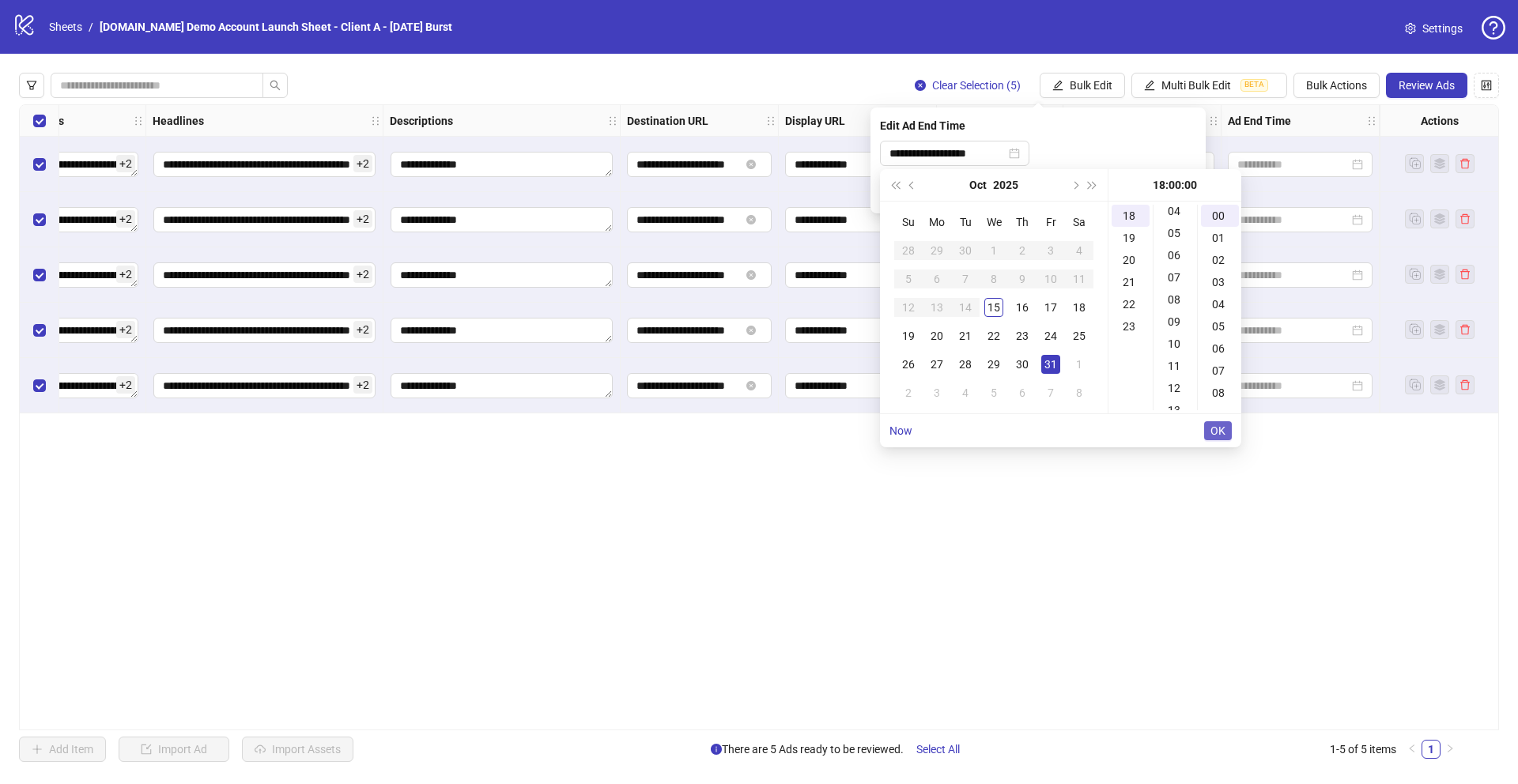
click at [1216, 433] on span "OK" at bounding box center [1217, 430] width 15 height 13
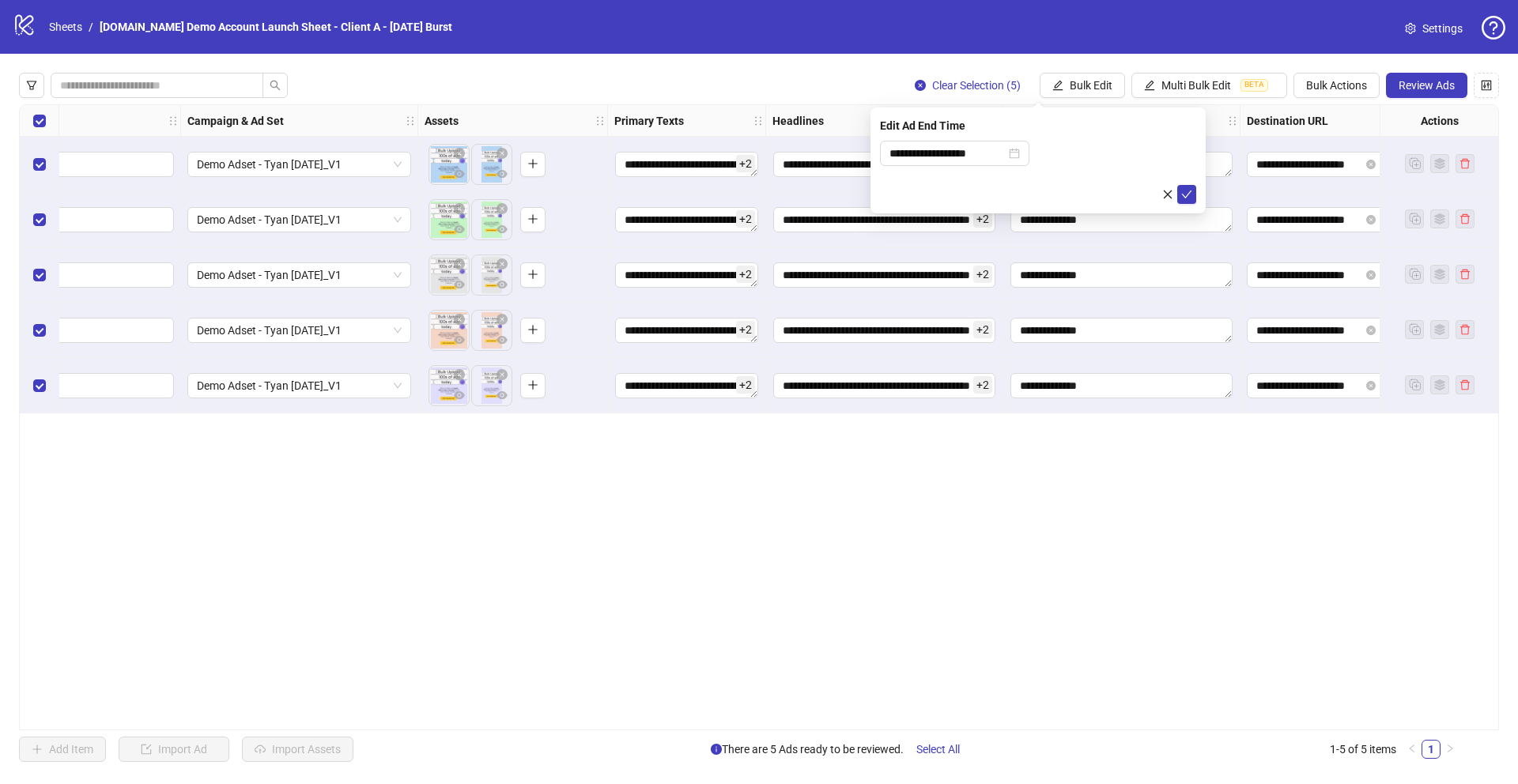
scroll to position [0, 335]
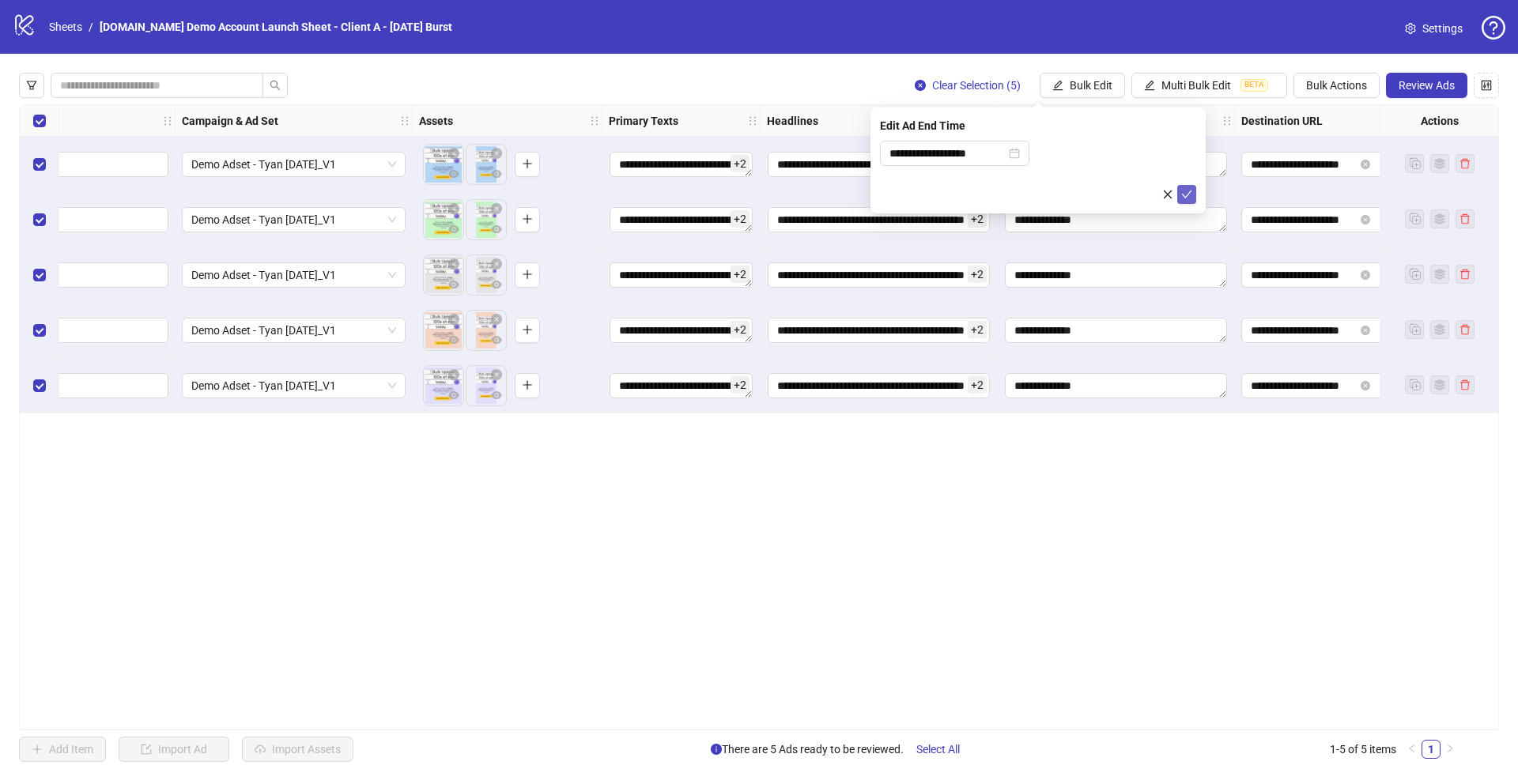
click at [1192, 193] on button "submit" at bounding box center [1187, 194] width 19 height 19
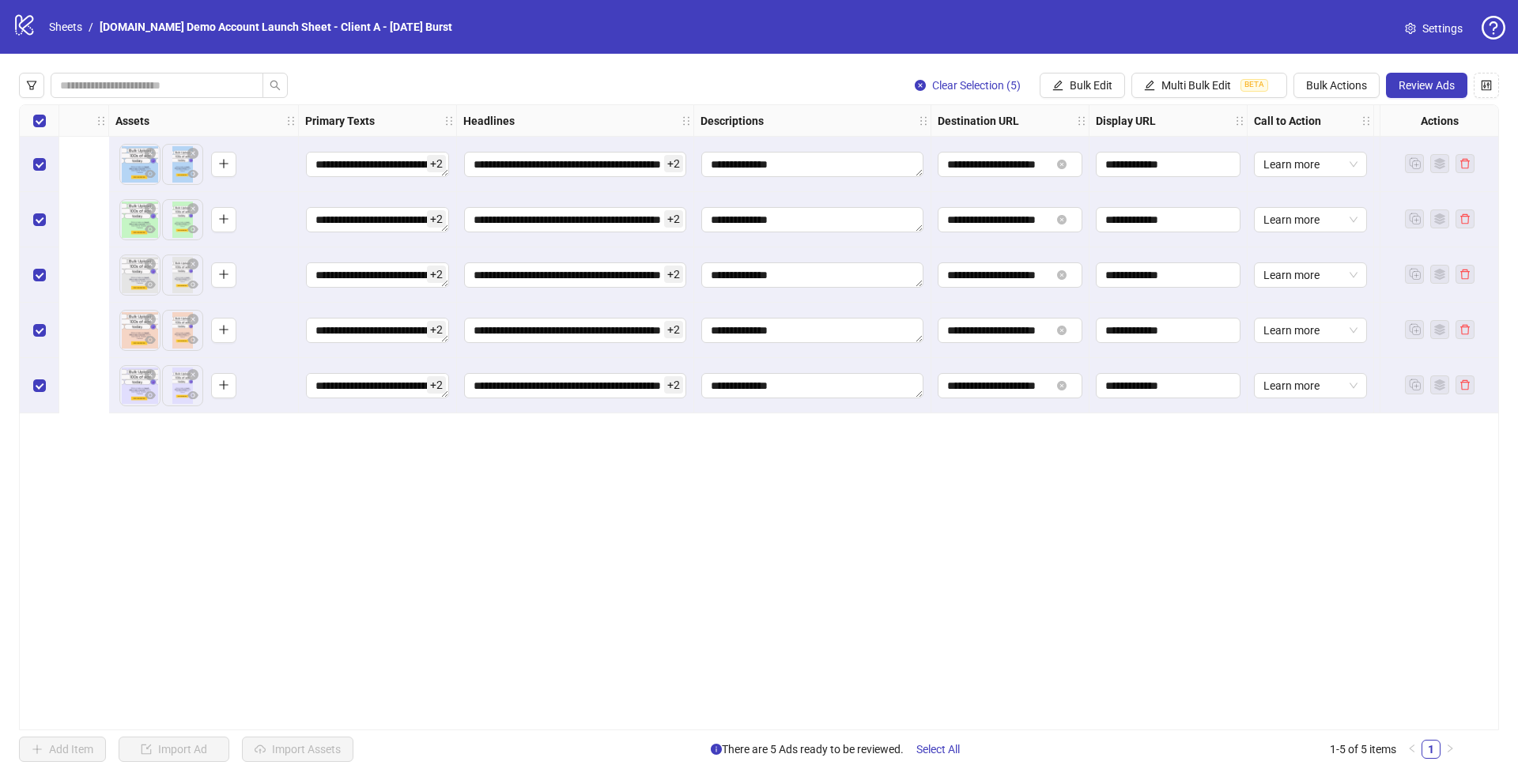
scroll to position [0, 949]
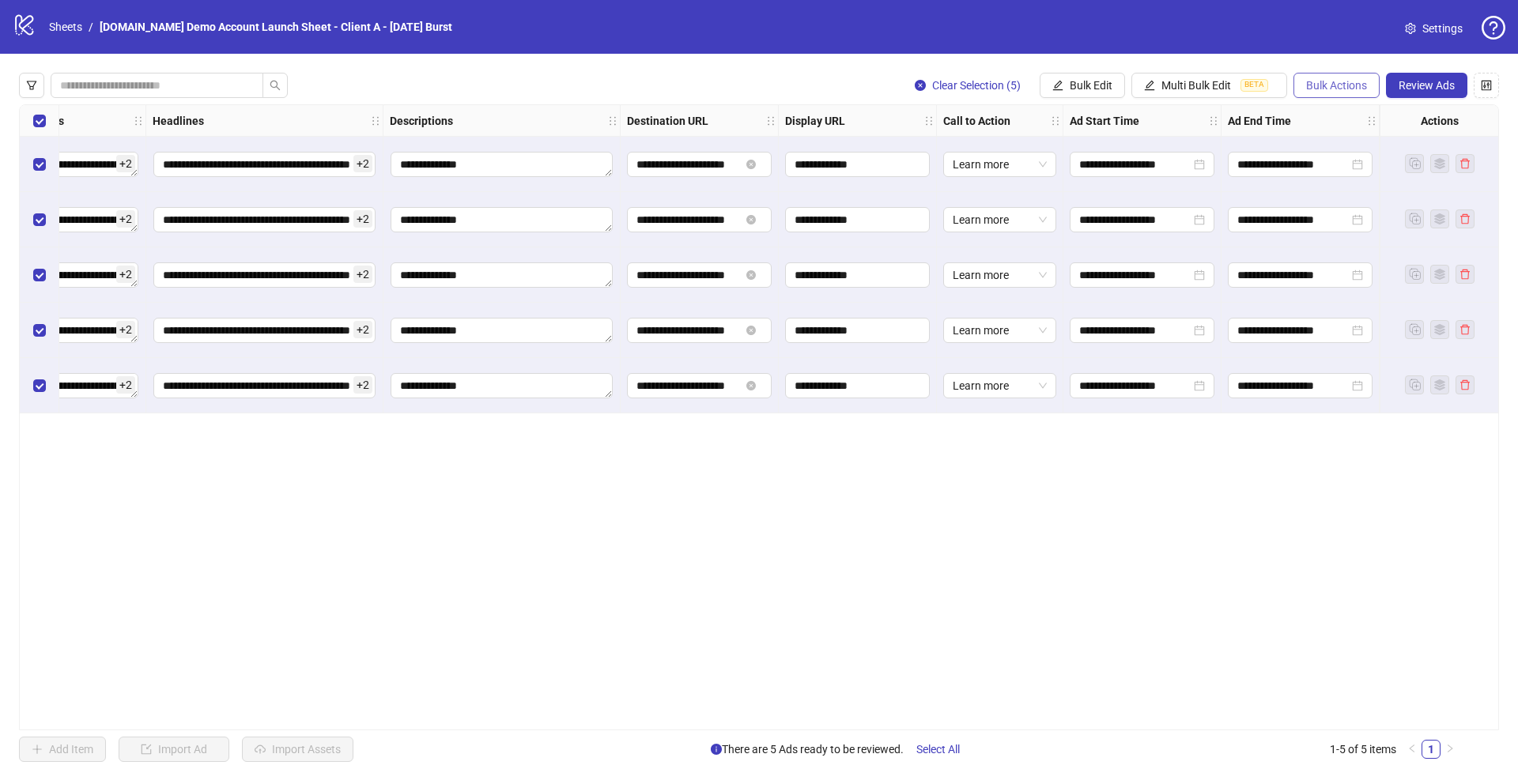
click at [1324, 85] on span "Bulk Actions" at bounding box center [1337, 85] width 61 height 13
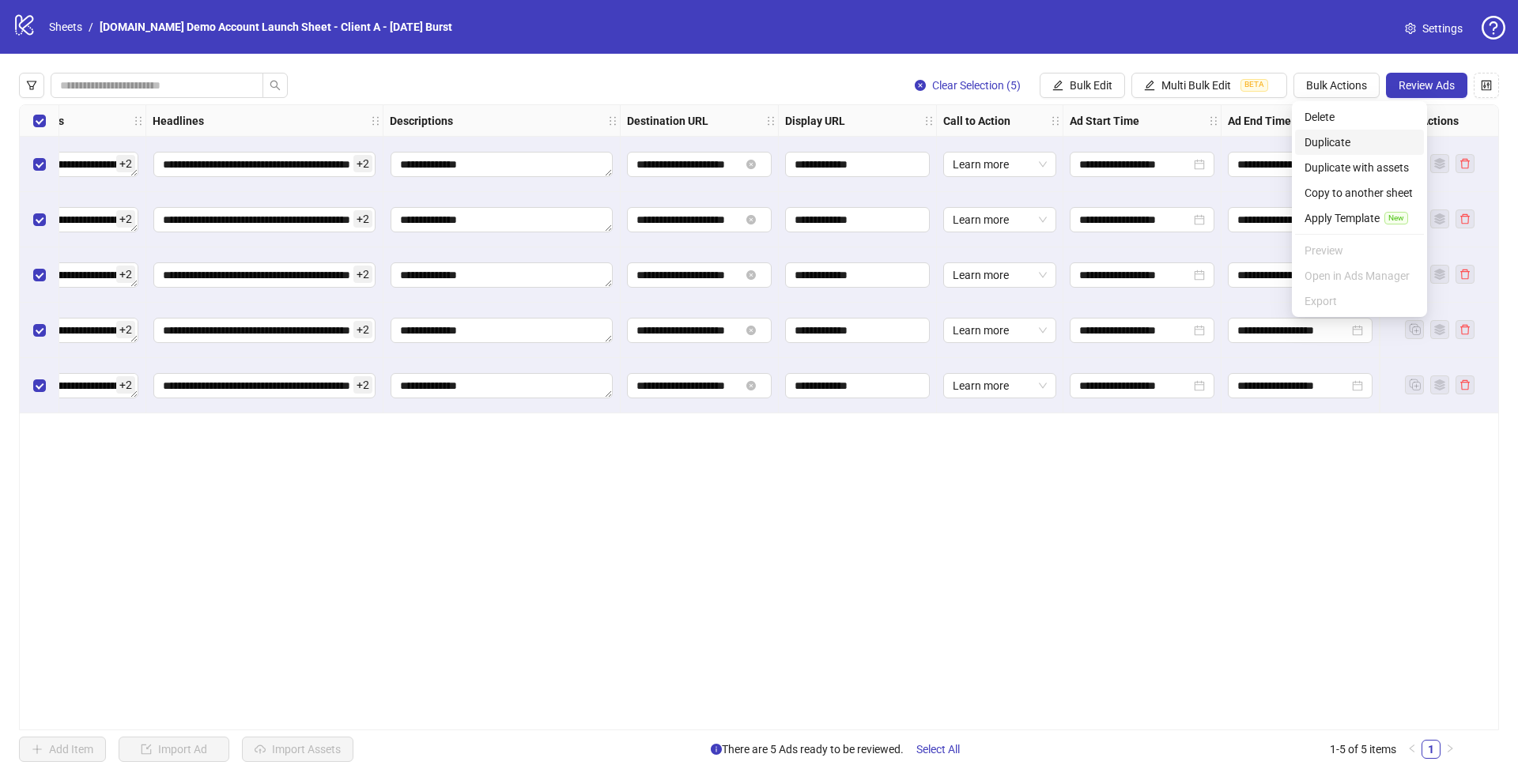
click at [1342, 139] on span "Duplicate" at bounding box center [1359, 142] width 110 height 17
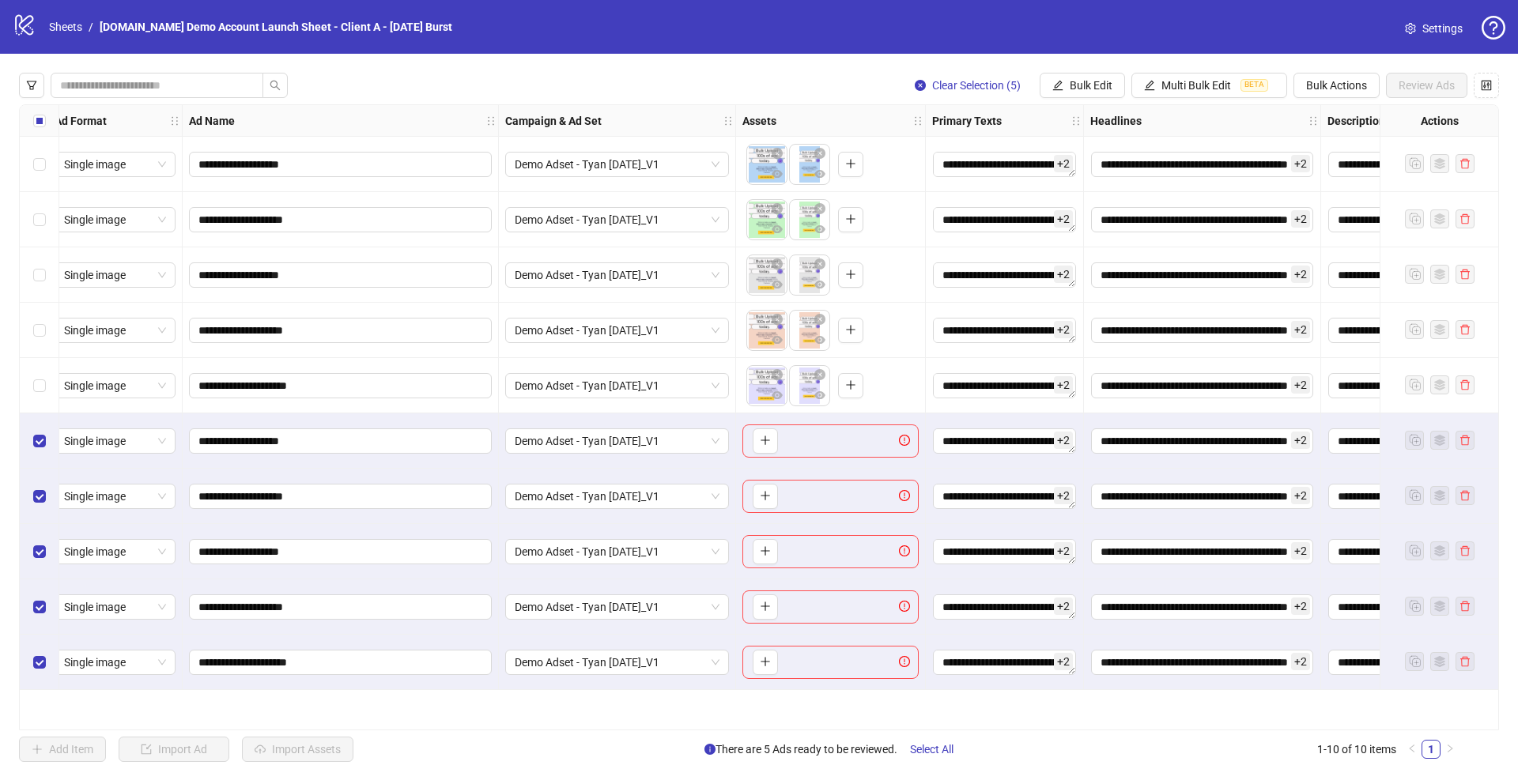
scroll to position [0, 13]
click at [1354, 85] on span "Bulk Actions" at bounding box center [1337, 85] width 61 height 13
click at [766, 442] on icon "plus" at bounding box center [763, 440] width 11 height 11
drag, startPoint x: 1351, startPoint y: 88, endPoint x: 1346, endPoint y: 98, distance: 11.2
click at [1352, 86] on span "Bulk Actions" at bounding box center [1337, 85] width 61 height 13
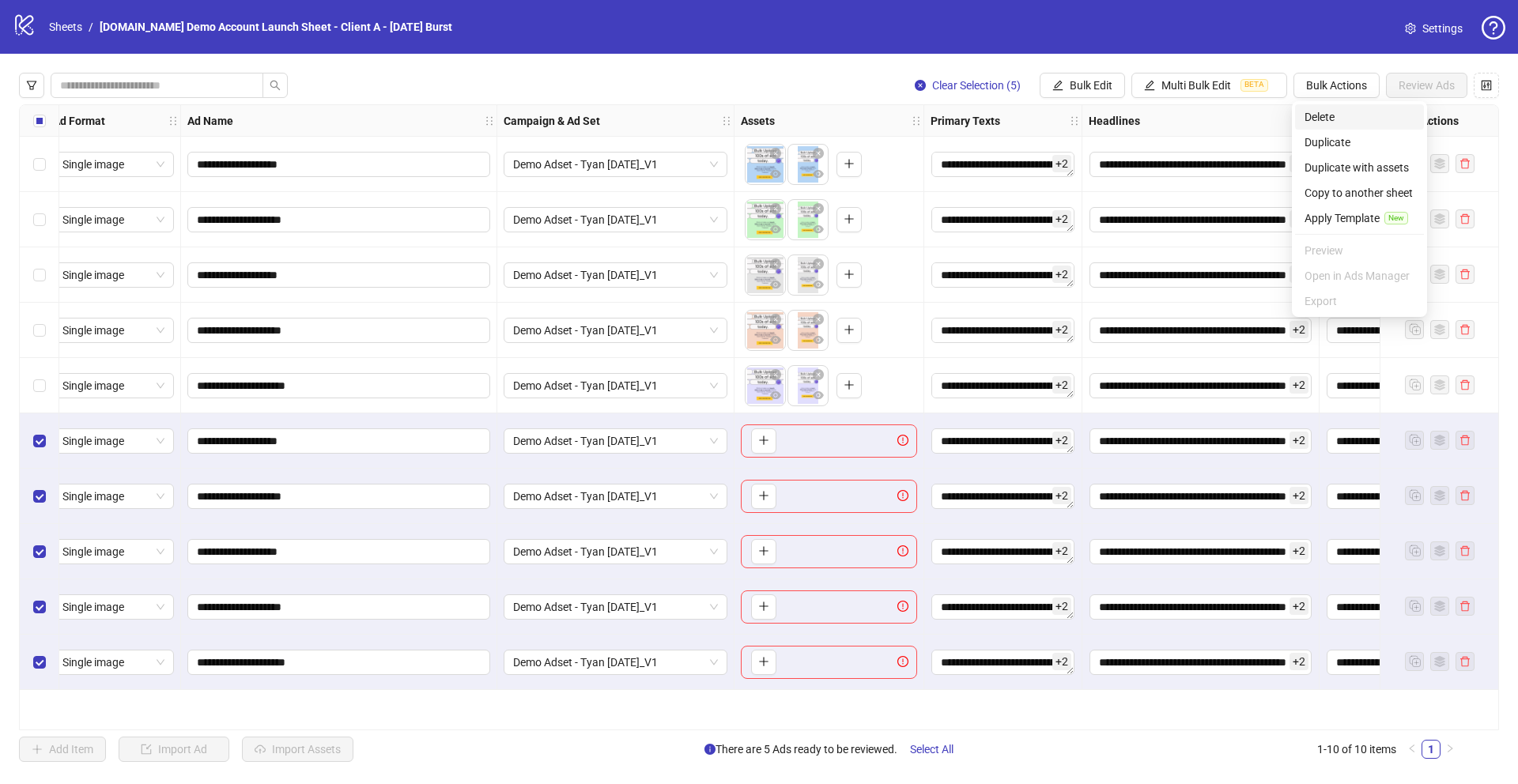
click at [1312, 118] on span "Delete" at bounding box center [1359, 117] width 110 height 17
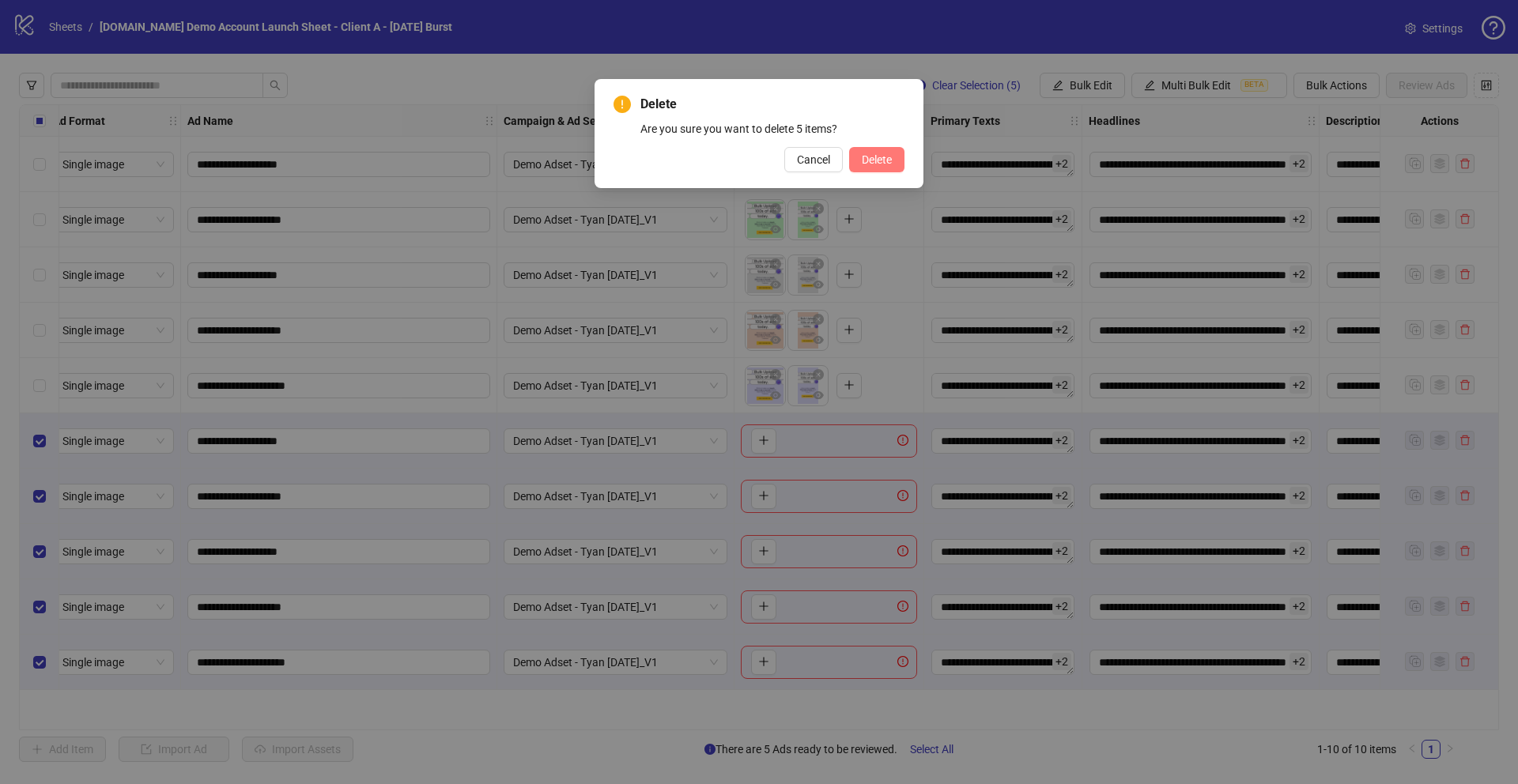
click at [884, 151] on button "Delete" at bounding box center [877, 160] width 56 height 25
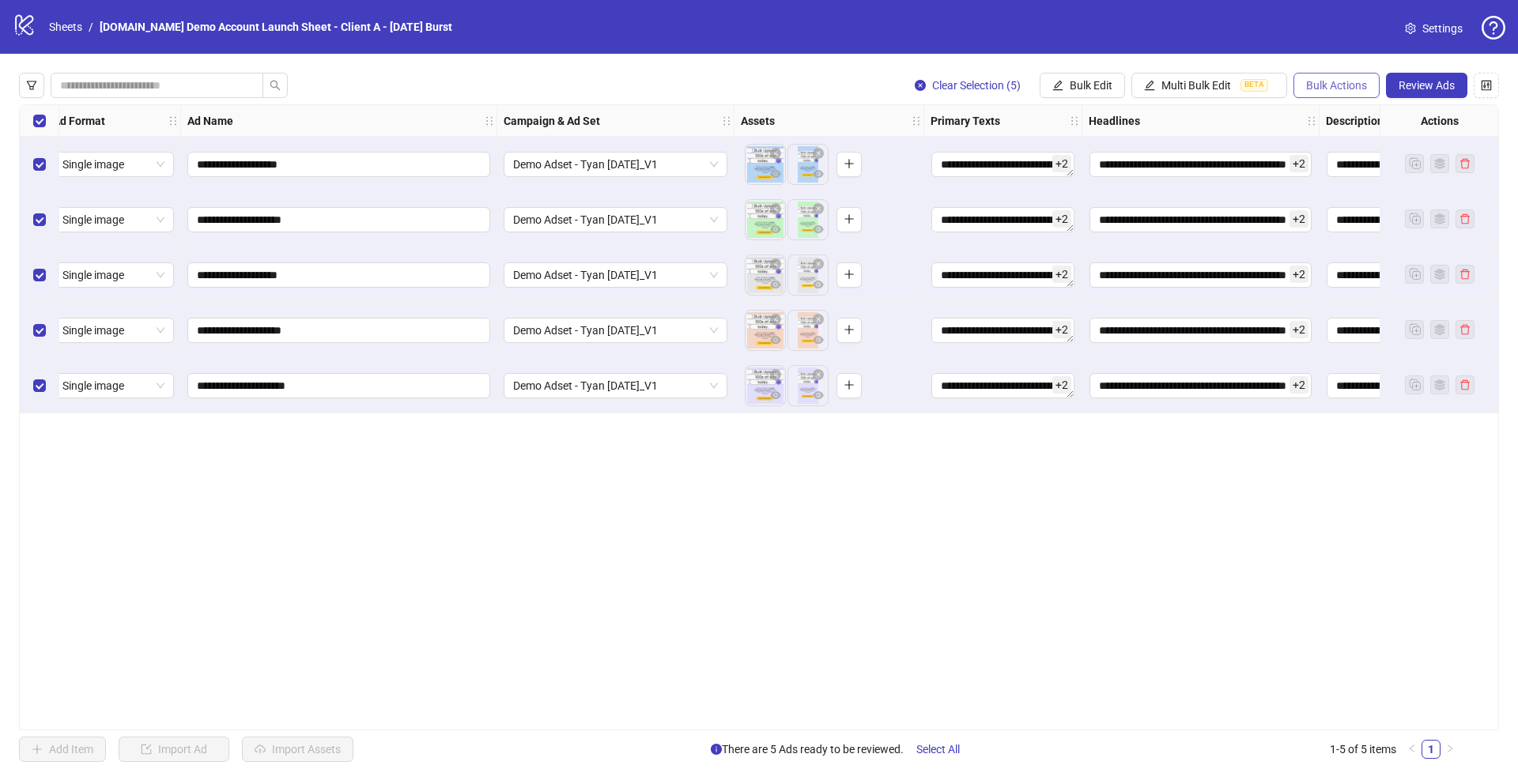
drag, startPoint x: 1308, startPoint y: 79, endPoint x: 1312, endPoint y: 88, distance: 9.8
click at [1308, 79] on span "Bulk Actions" at bounding box center [1337, 85] width 61 height 13
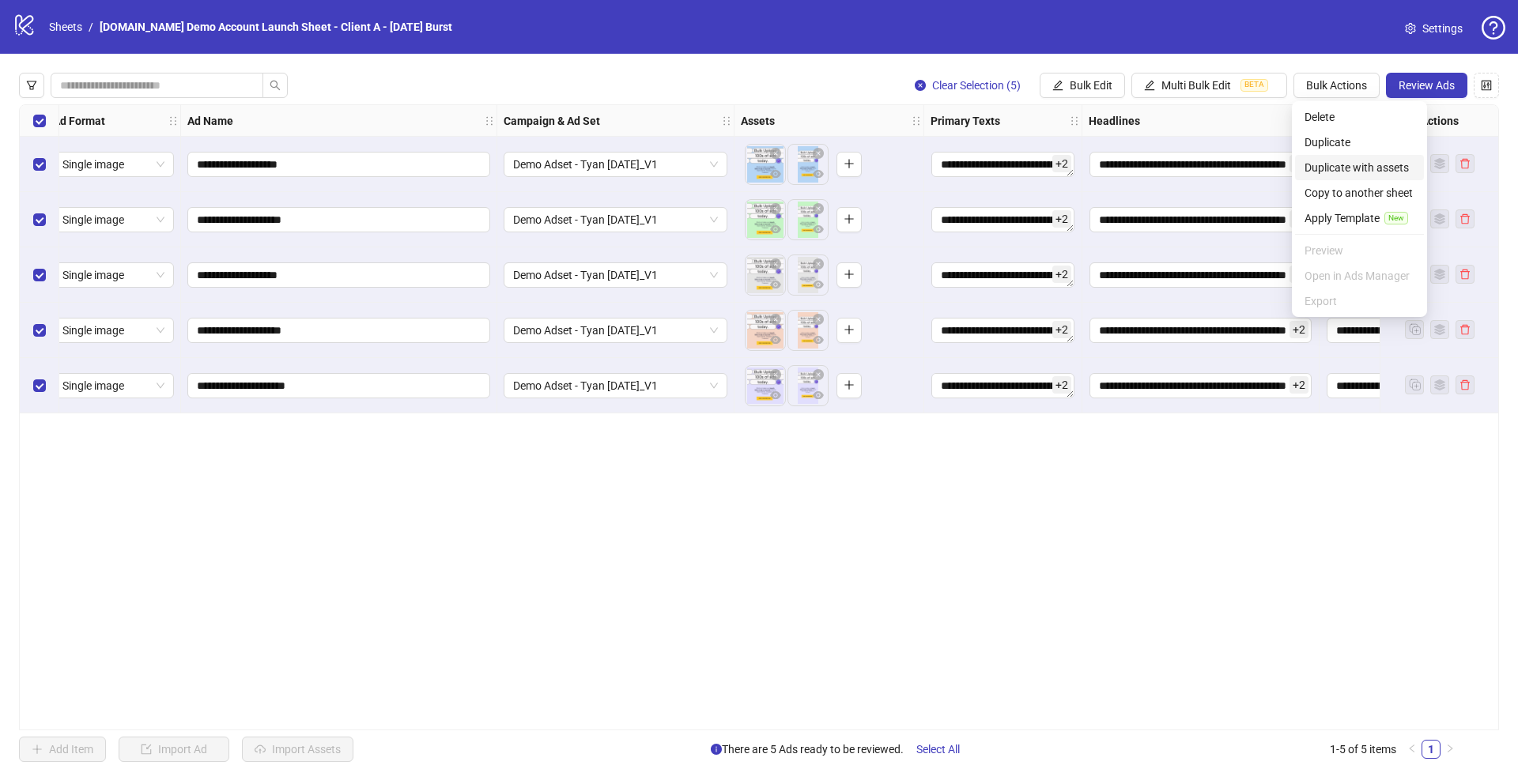
click at [1339, 165] on span "Duplicate with assets" at bounding box center [1359, 167] width 110 height 17
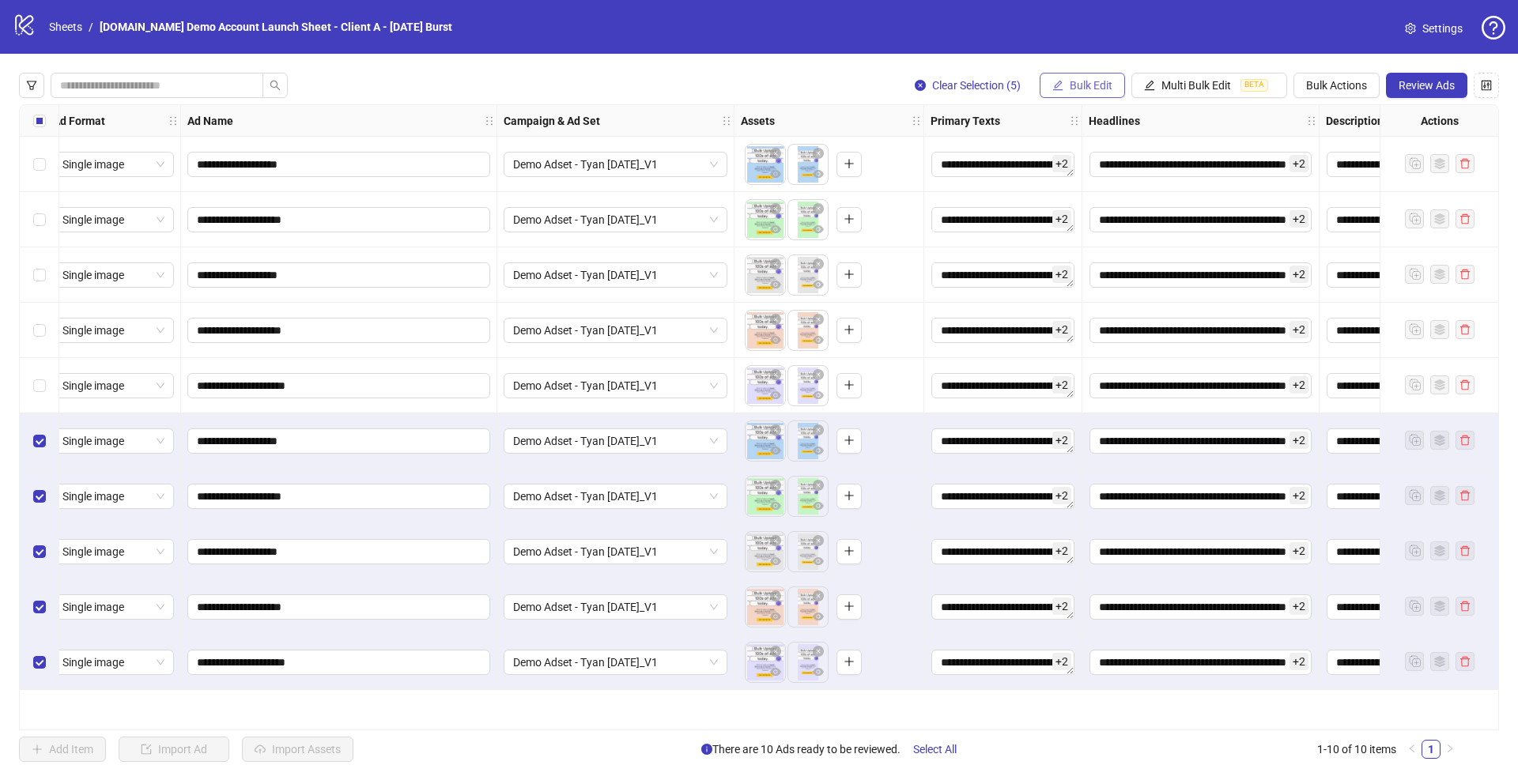
click at [1070, 85] on span "Bulk Edit" at bounding box center [1090, 85] width 43 height 13
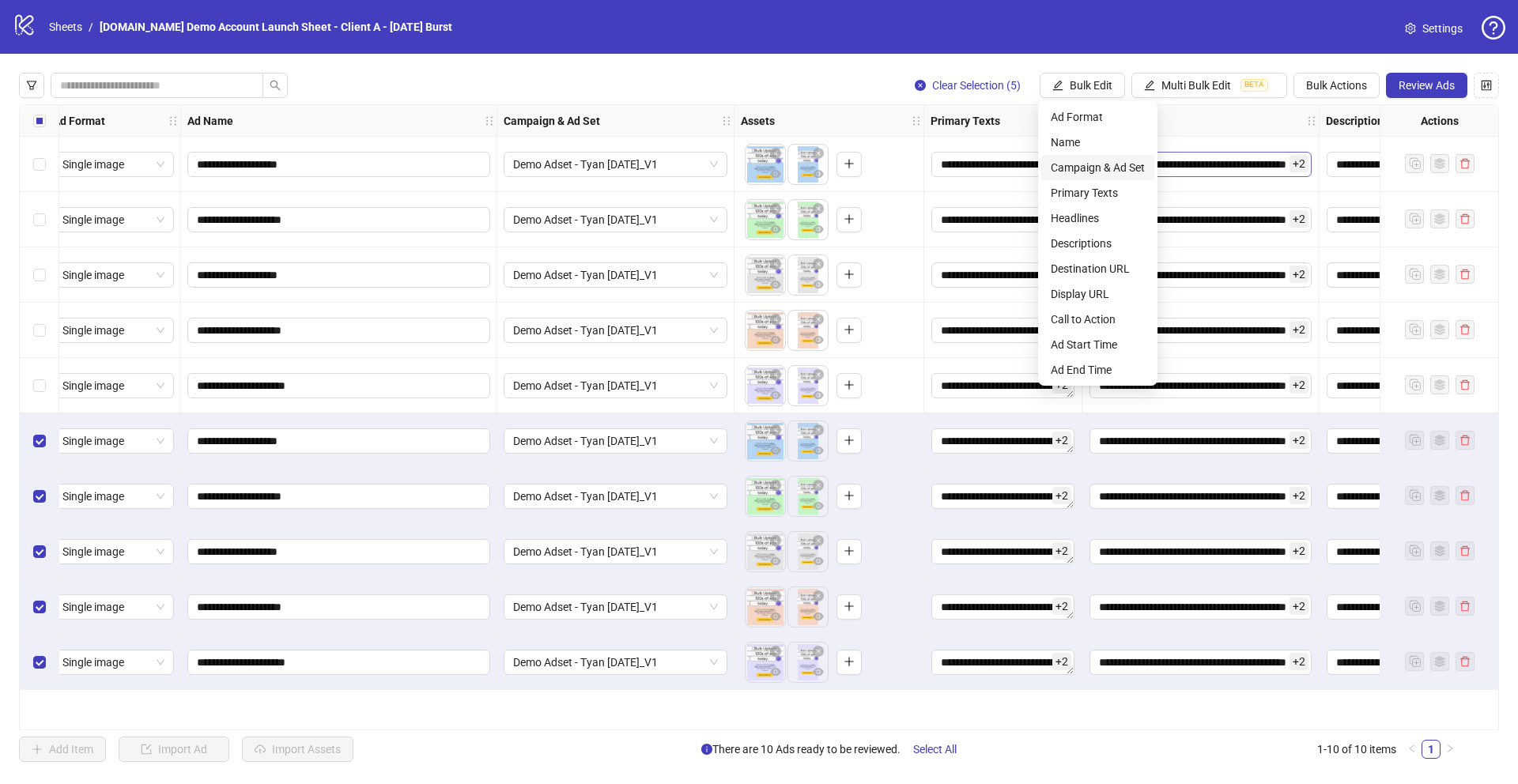
click at [1094, 174] on span "Campaign & Ad Set" at bounding box center [1097, 167] width 94 height 17
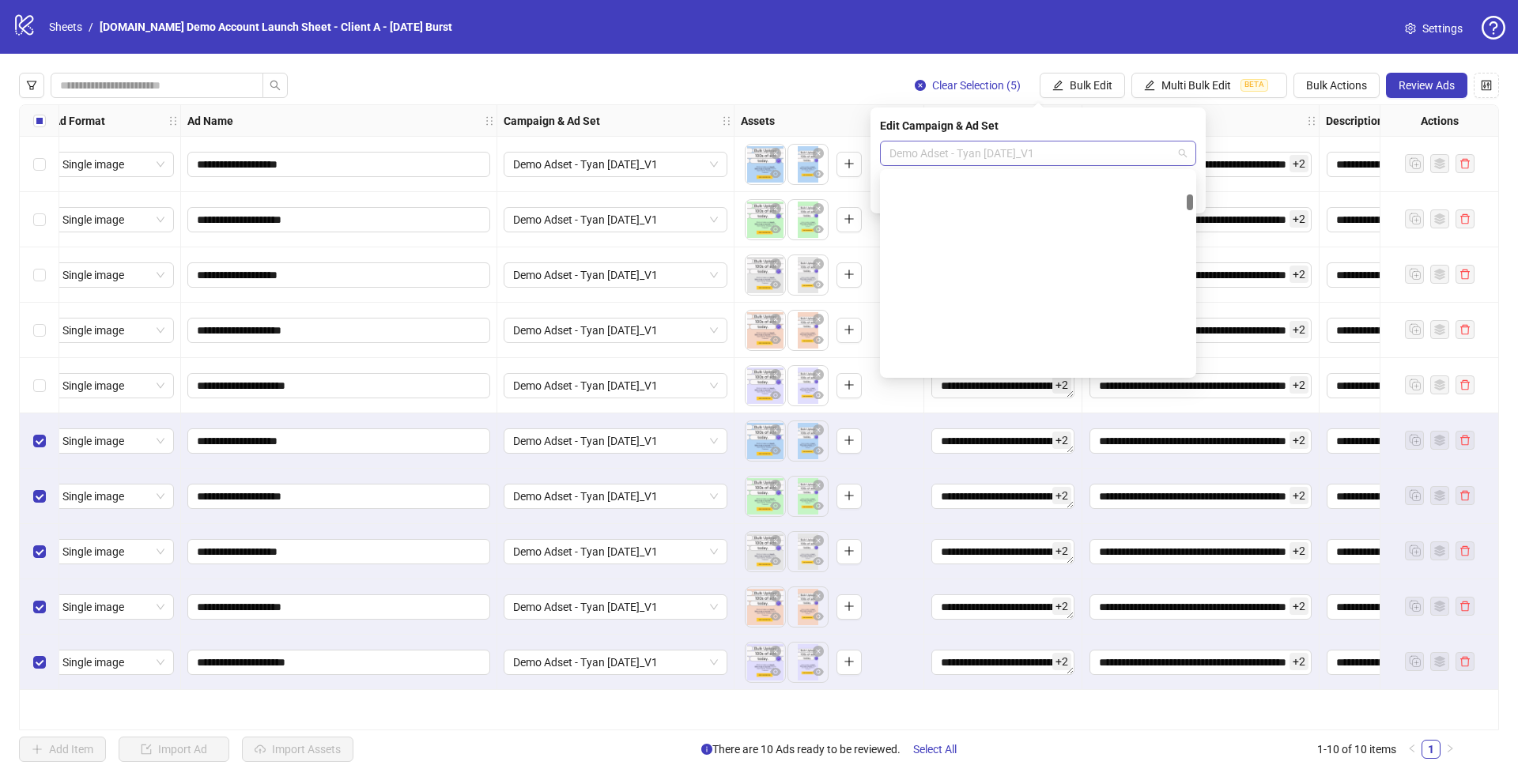
click at [1077, 153] on span "Demo Adset - Tyan [DATE]_V1" at bounding box center [1037, 153] width 298 height 23
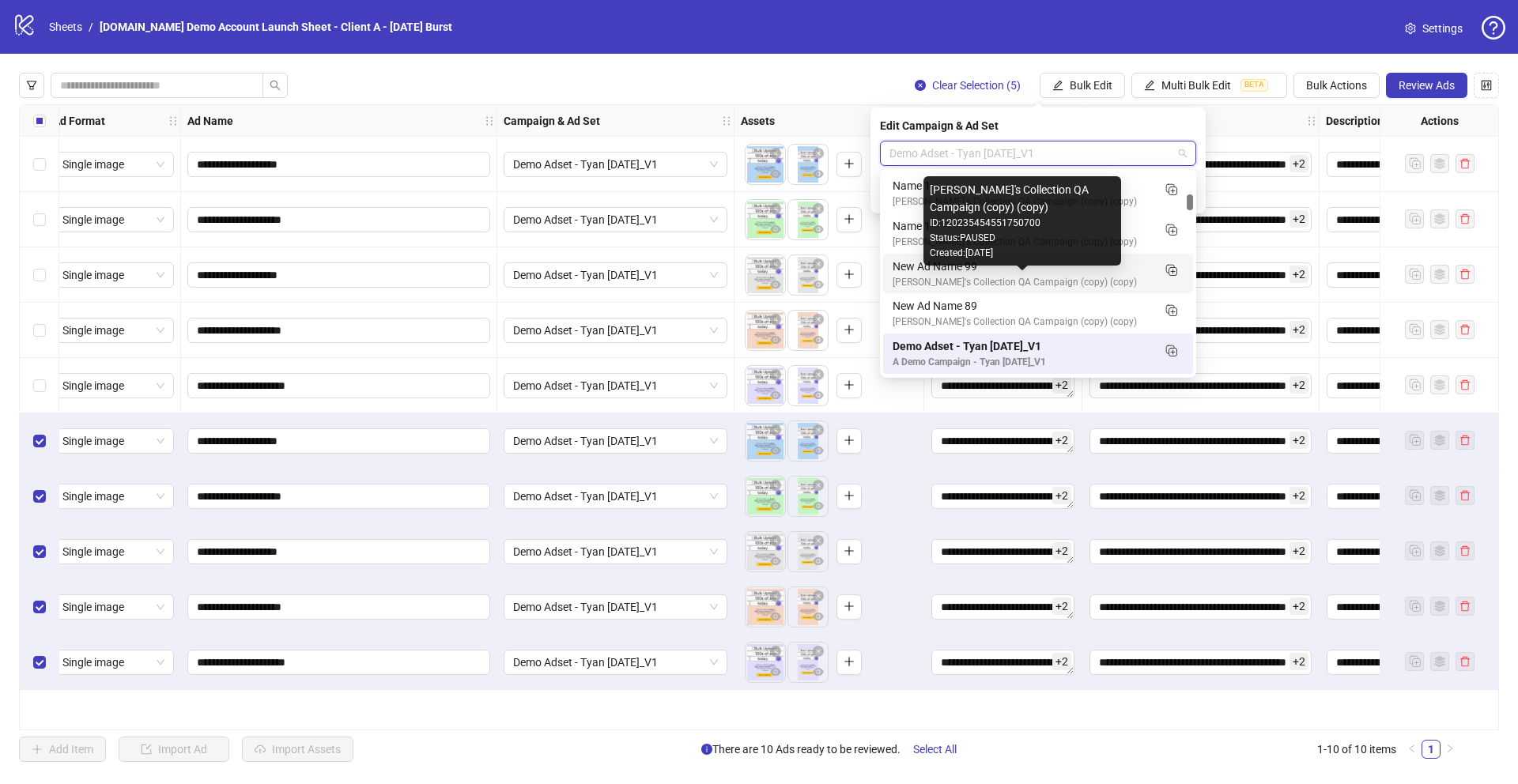
click at [926, 267] on div "New Ad Name 99" at bounding box center [1022, 266] width 259 height 17
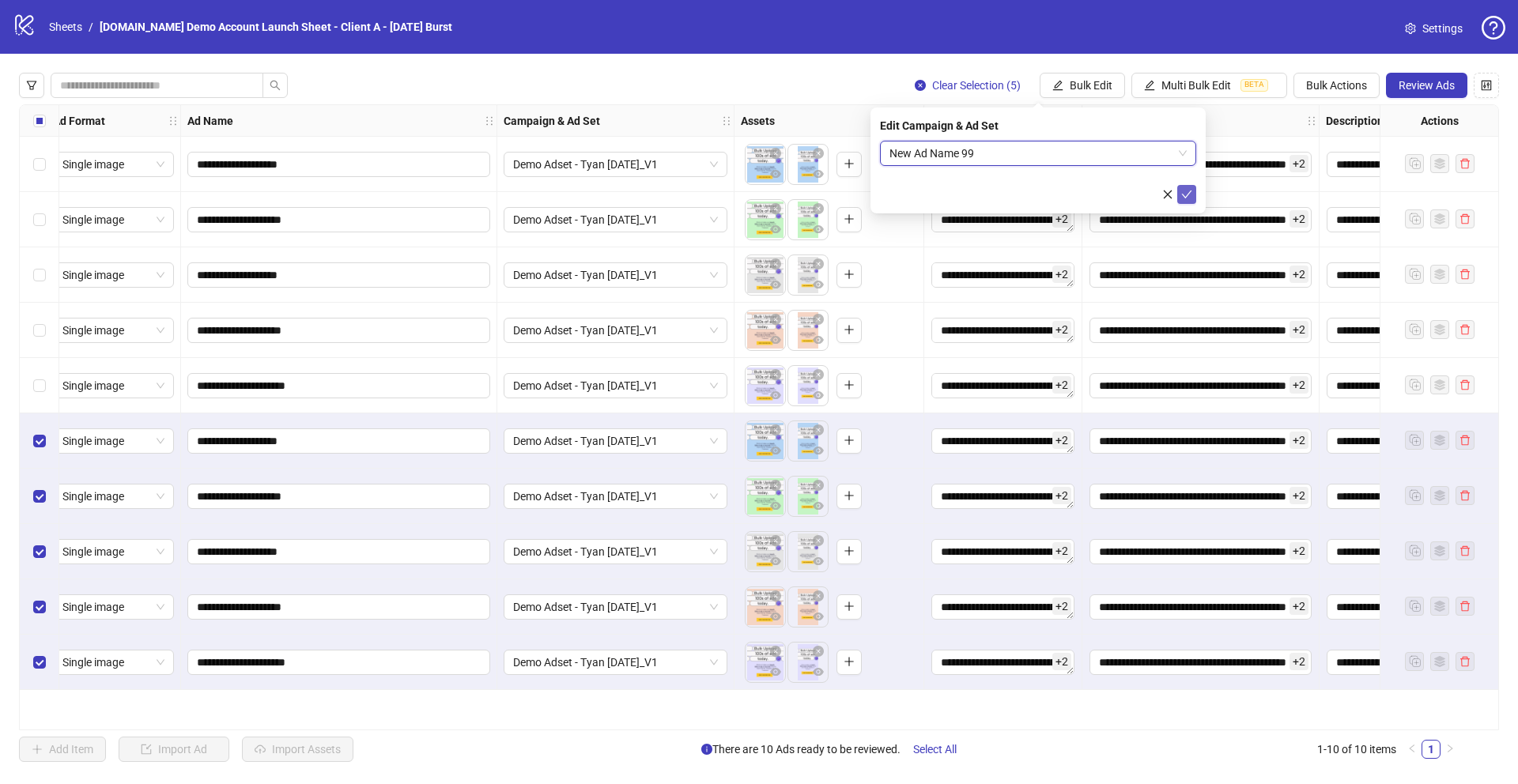
click at [1191, 193] on icon "check" at bounding box center [1187, 194] width 11 height 11
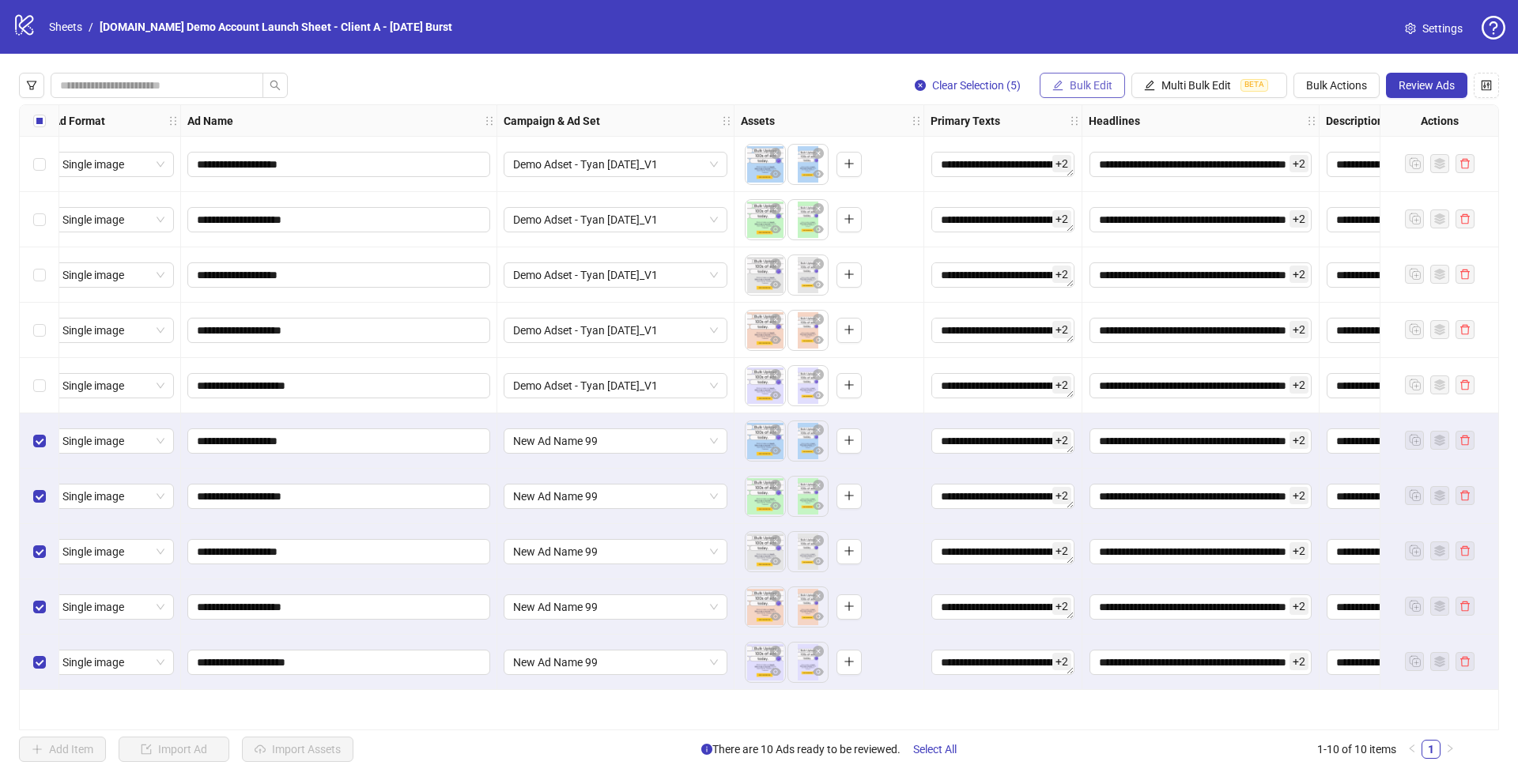
click at [1067, 78] on button "Bulk Edit" at bounding box center [1083, 85] width 85 height 25
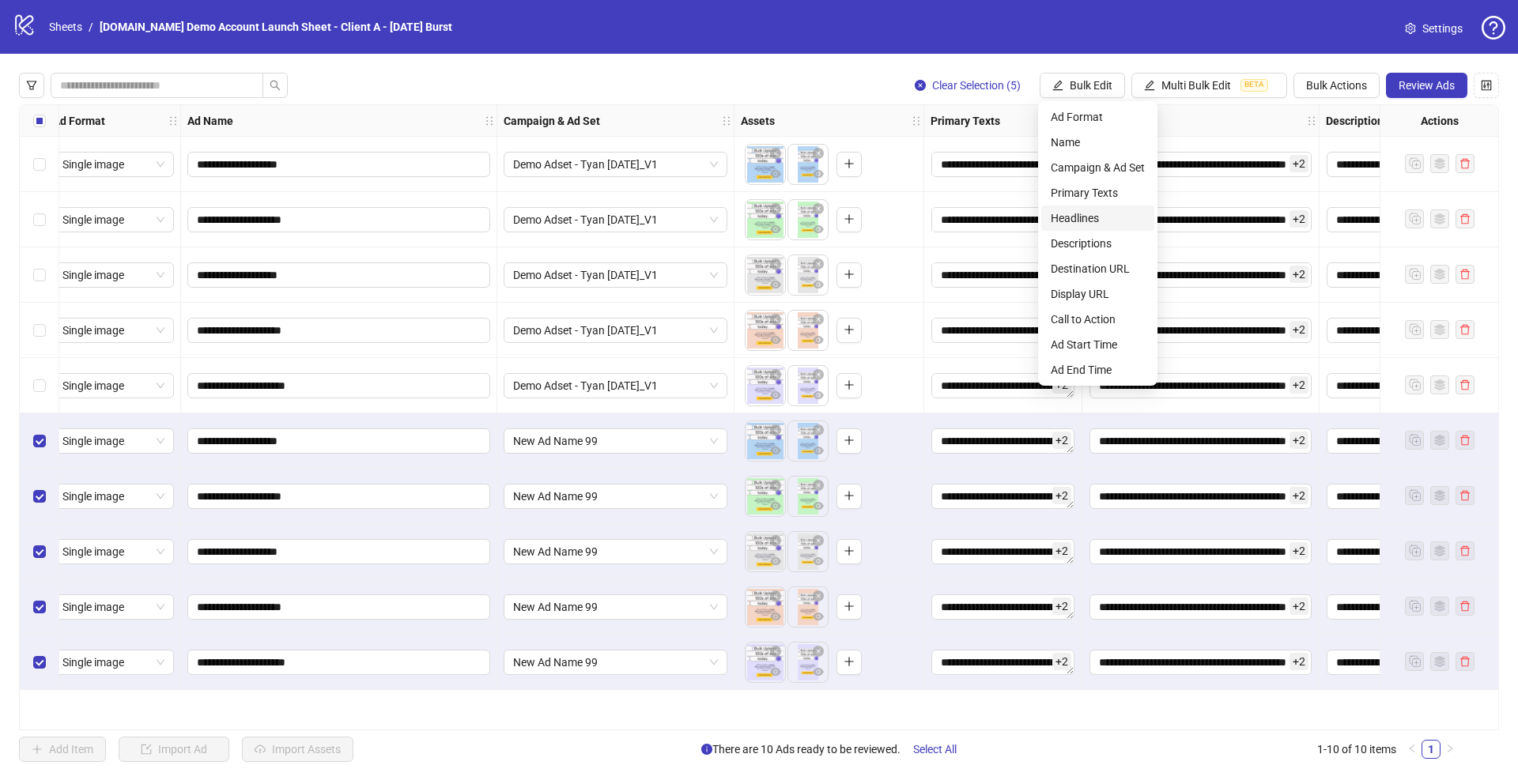
click at [1094, 222] on span "Headlines" at bounding box center [1097, 219] width 94 height 17
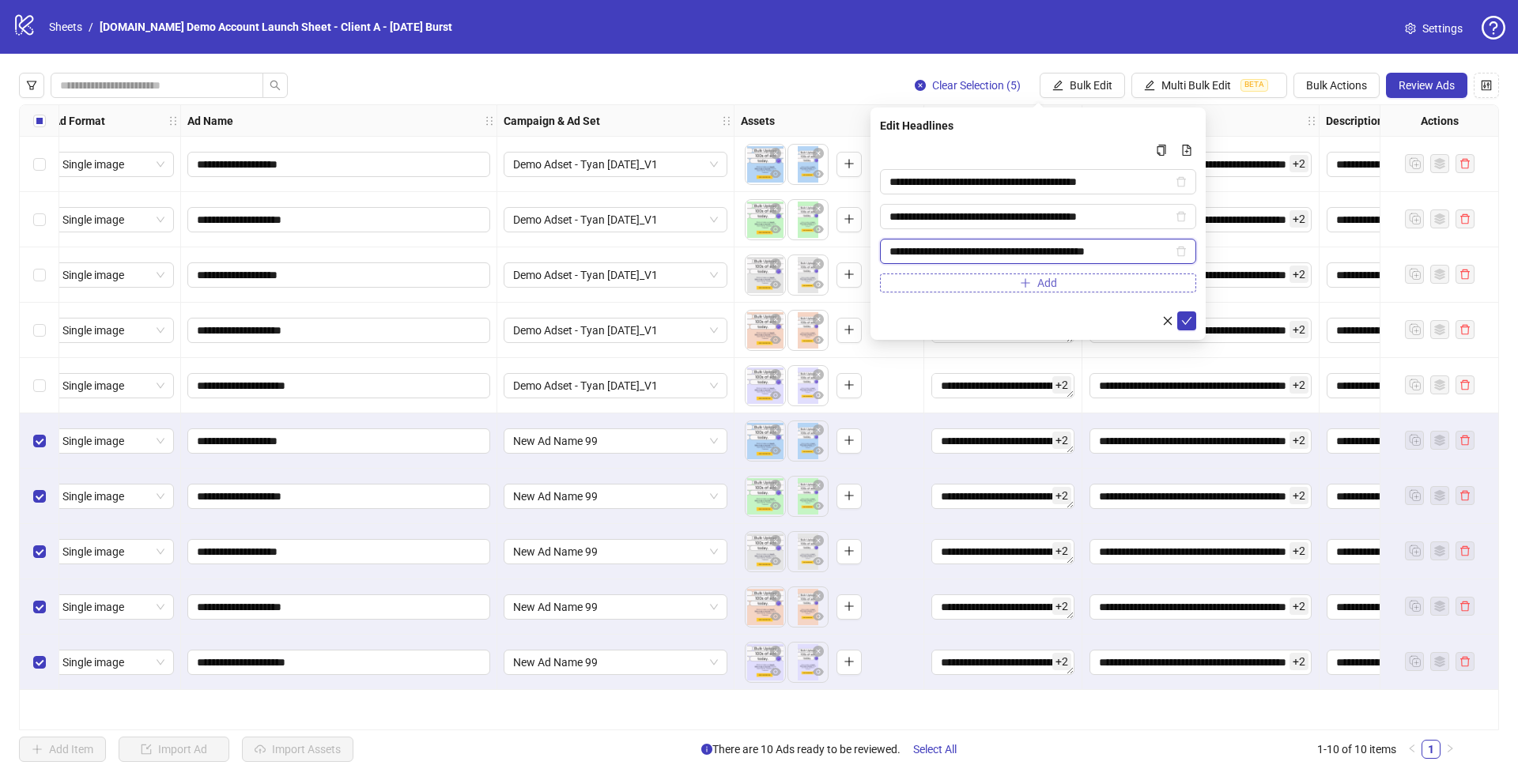
click at [1183, 252] on icon "delete" at bounding box center [1181, 251] width 11 height 11
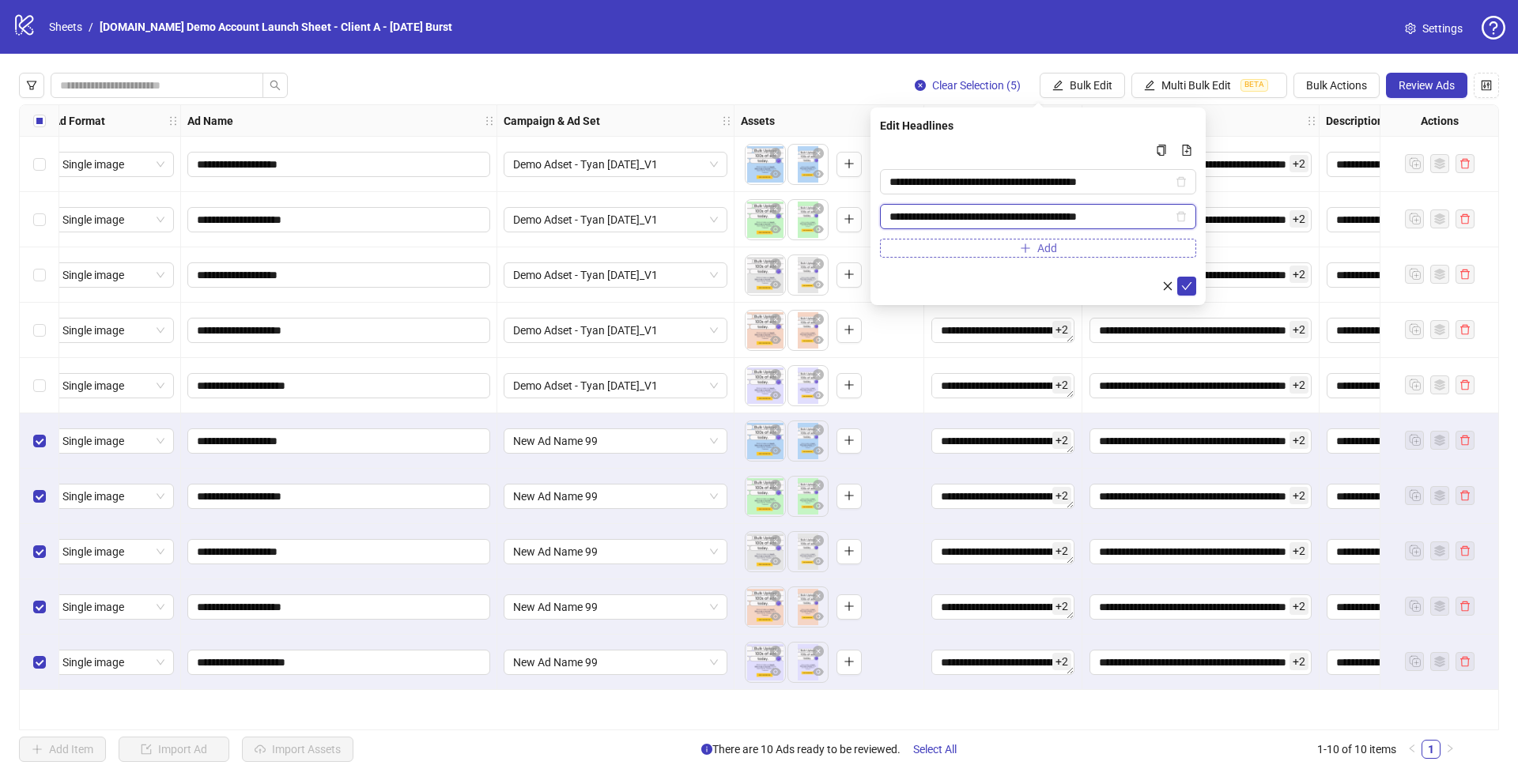
click at [1183, 214] on icon "delete" at bounding box center [1181, 216] width 11 height 11
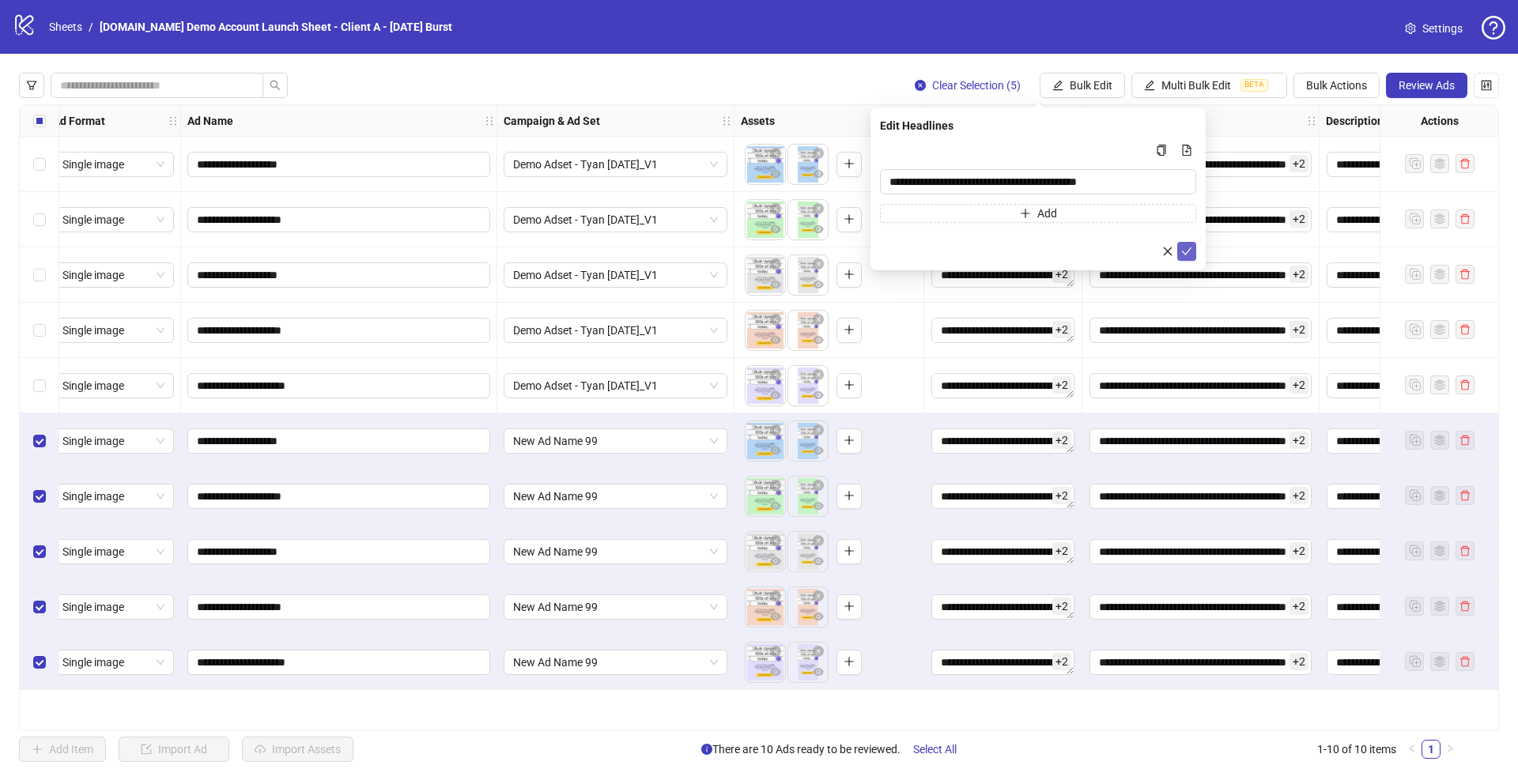
click at [1186, 253] on icon "check" at bounding box center [1187, 251] width 11 height 11
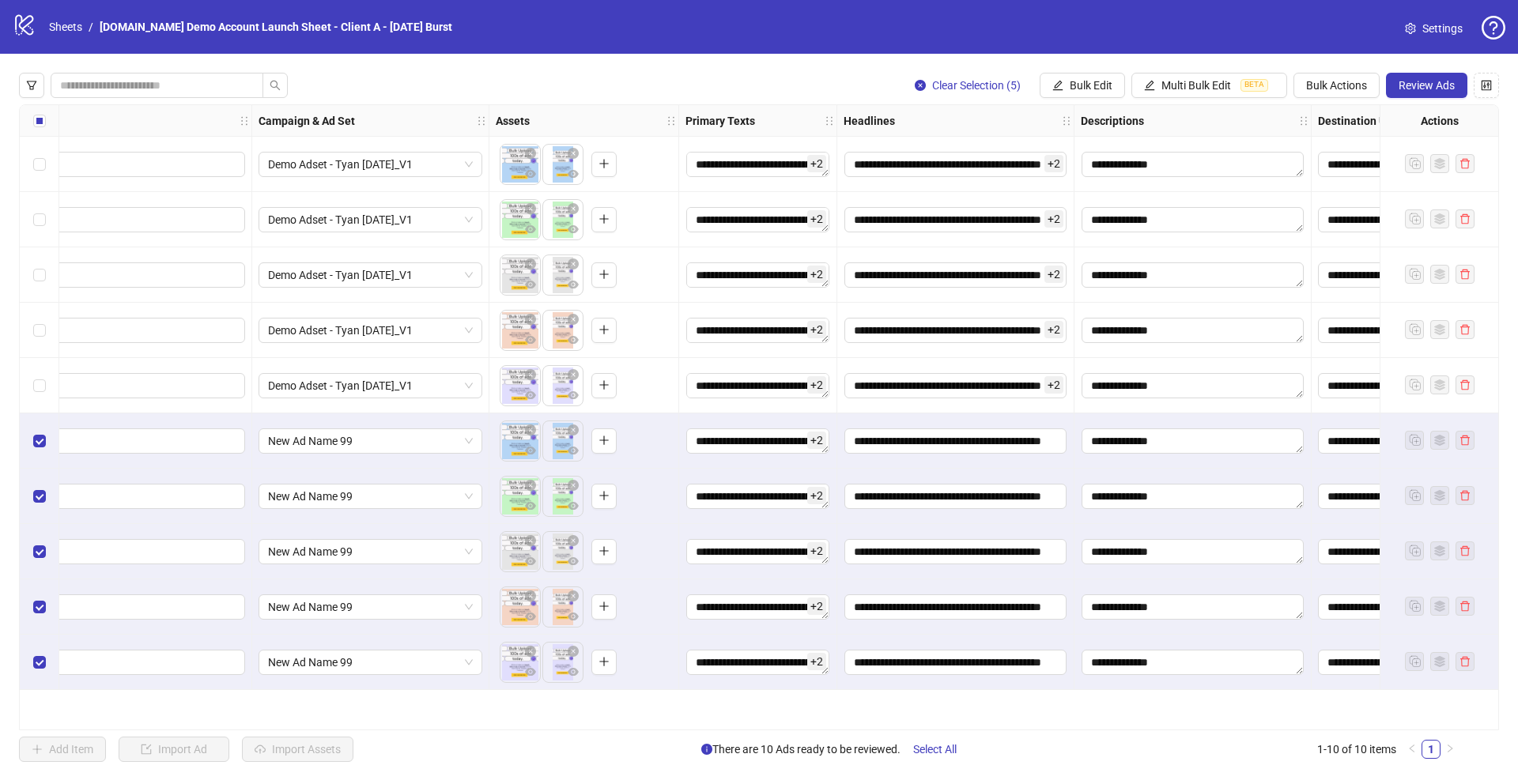
scroll to position [0, 396]
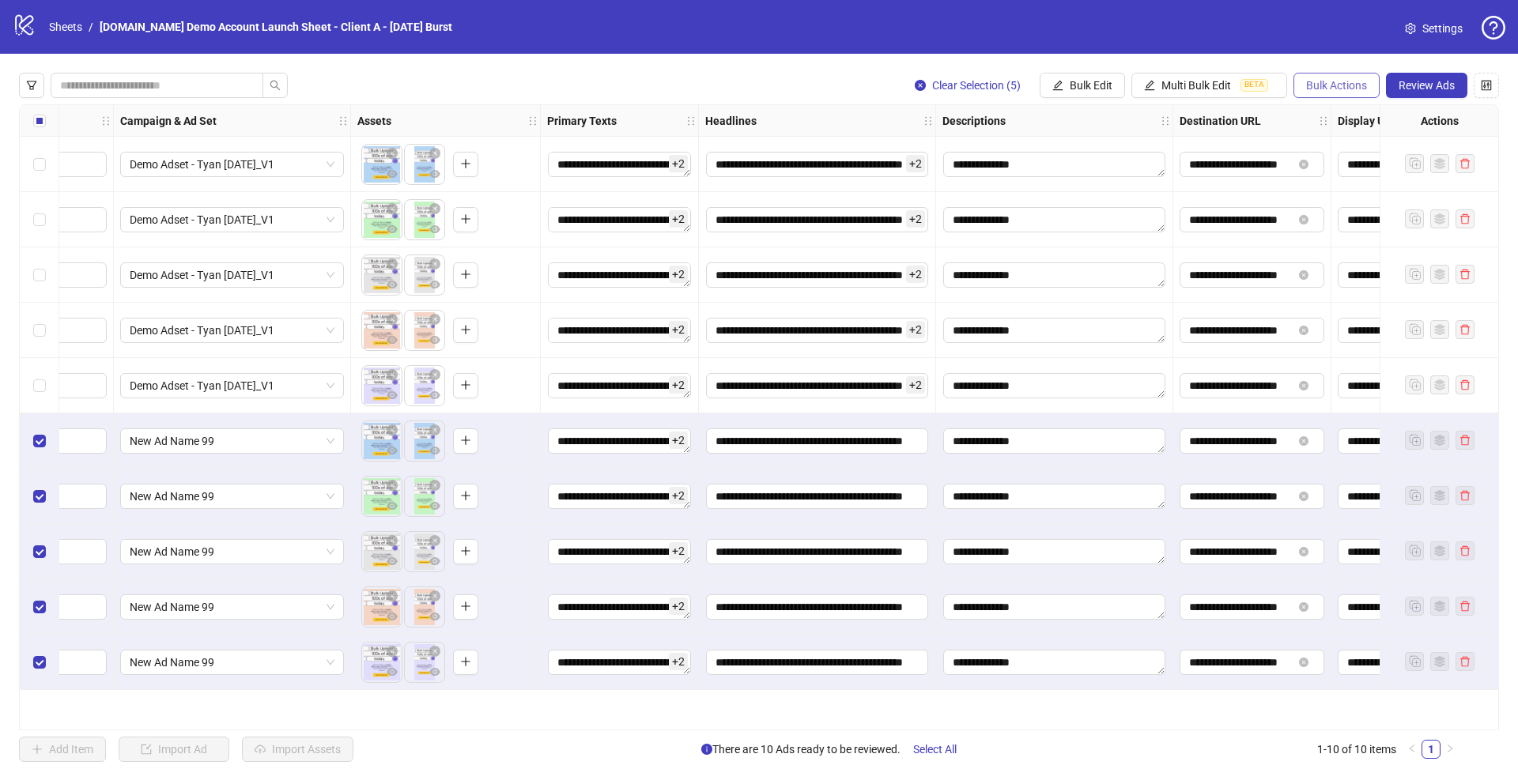
click at [1333, 75] on button "Bulk Actions" at bounding box center [1336, 85] width 86 height 25
click at [1330, 118] on span "Delete" at bounding box center [1359, 117] width 110 height 17
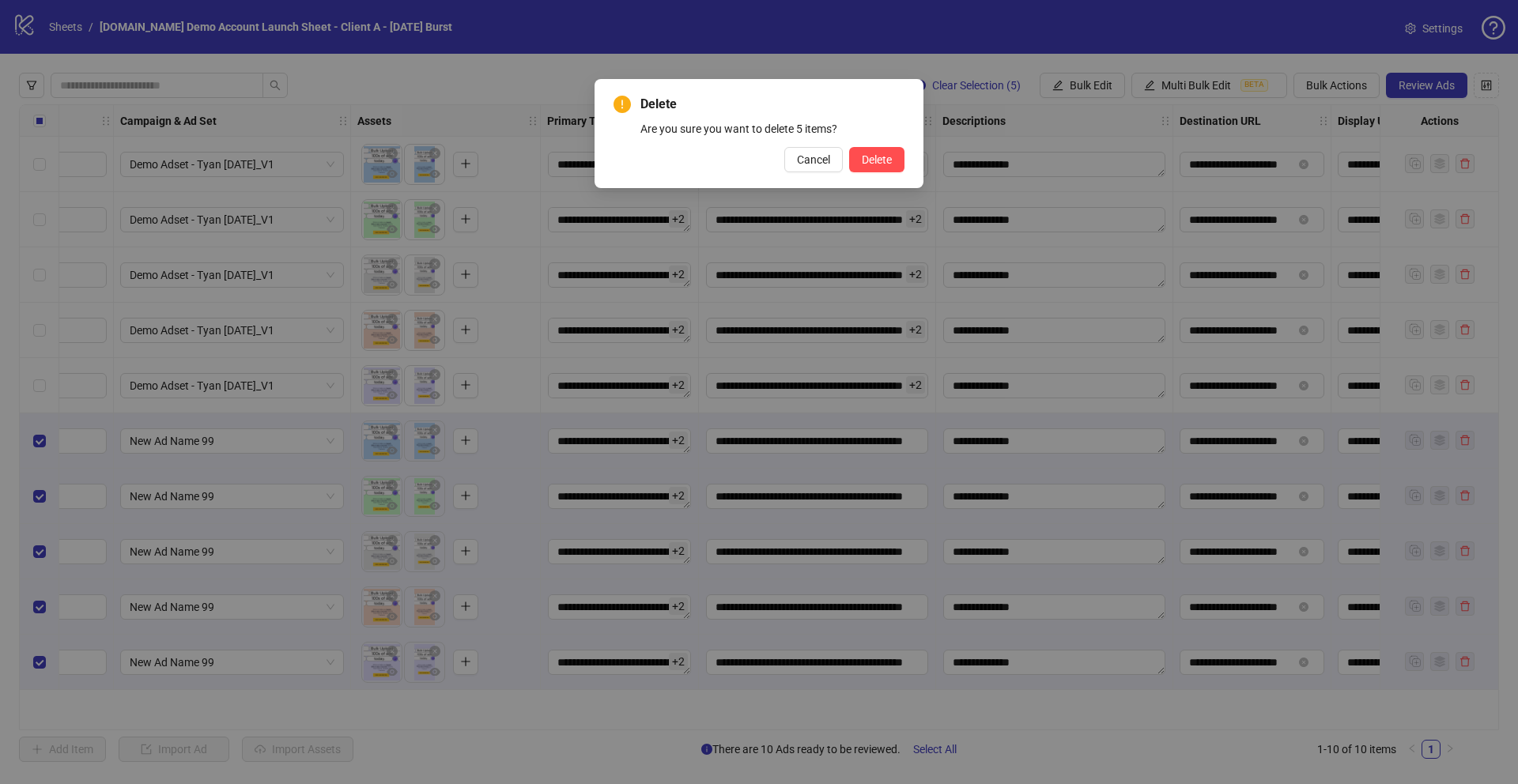
click at [906, 154] on div "Delete Are you sure you want to delete 5 items? Cancel Delete" at bounding box center [758, 134] width 329 height 109
click at [880, 161] on span "Delete" at bounding box center [876, 160] width 30 height 13
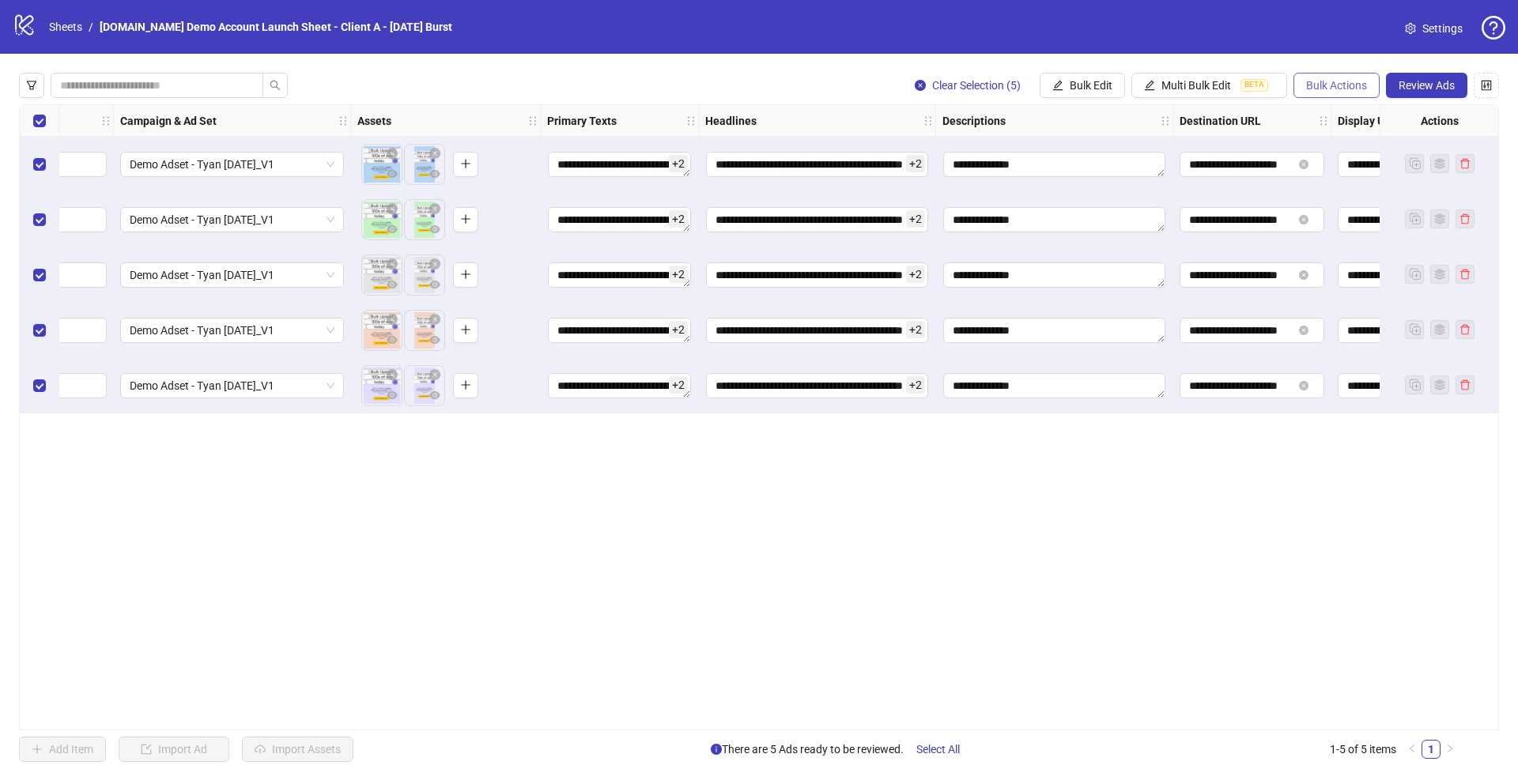
click at [1335, 87] on span "Bulk Actions" at bounding box center [1337, 85] width 61 height 13
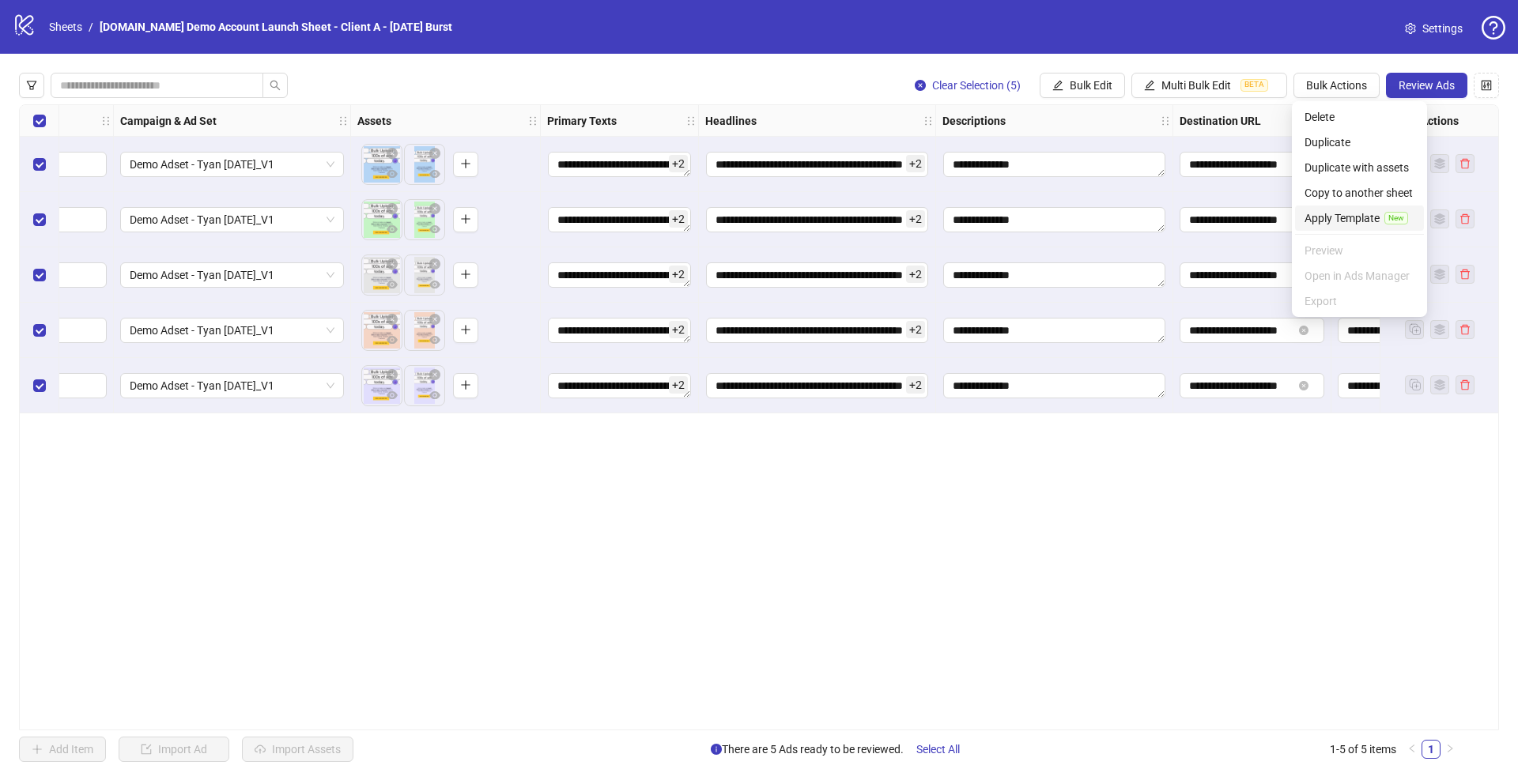
click at [1334, 219] on span "Apply Template" at bounding box center [1342, 219] width 75 height 17
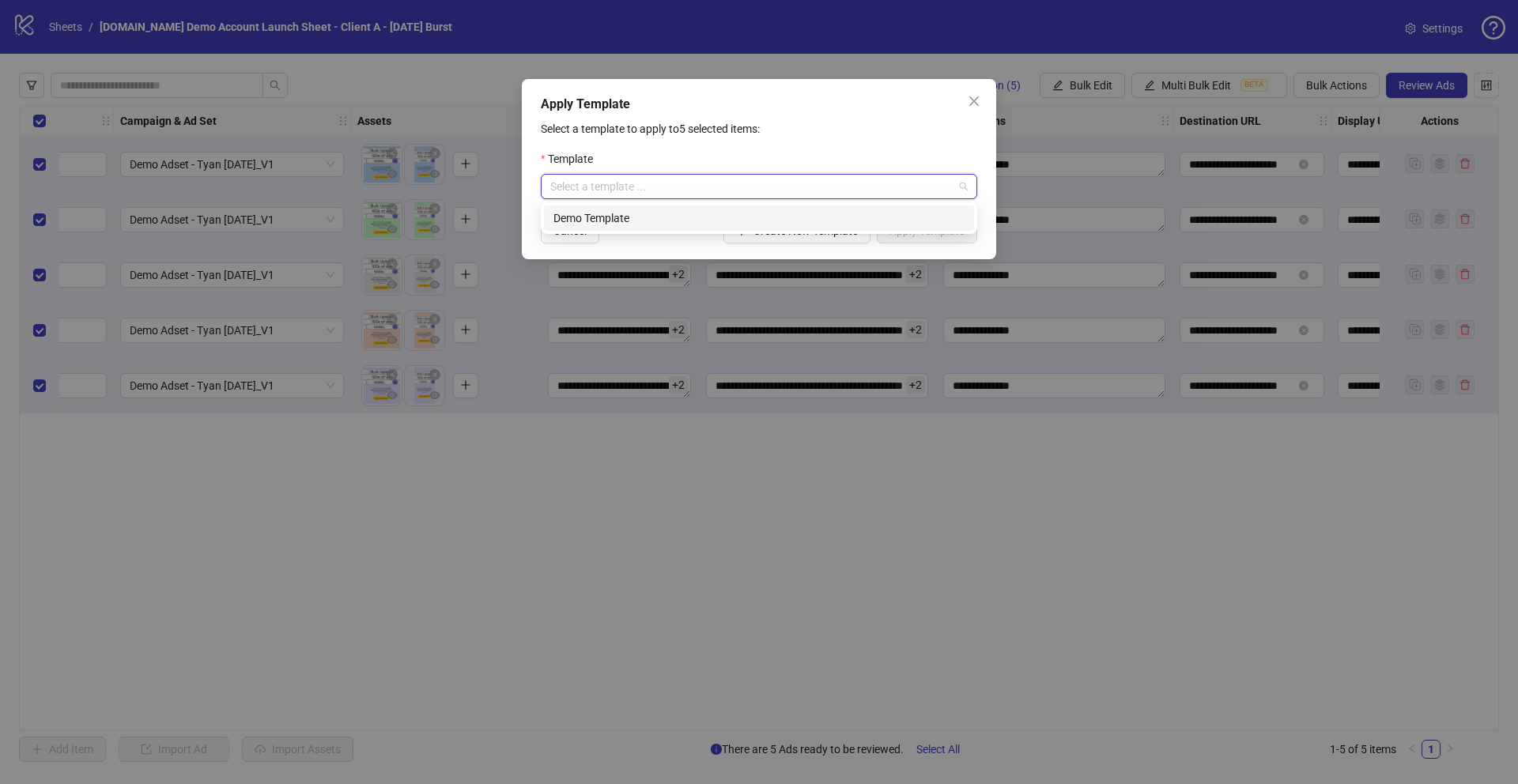
click at [603, 181] on input "search" at bounding box center [751, 186] width 403 height 23
click at [614, 226] on div "Demo Template" at bounding box center [759, 218] width 430 height 25
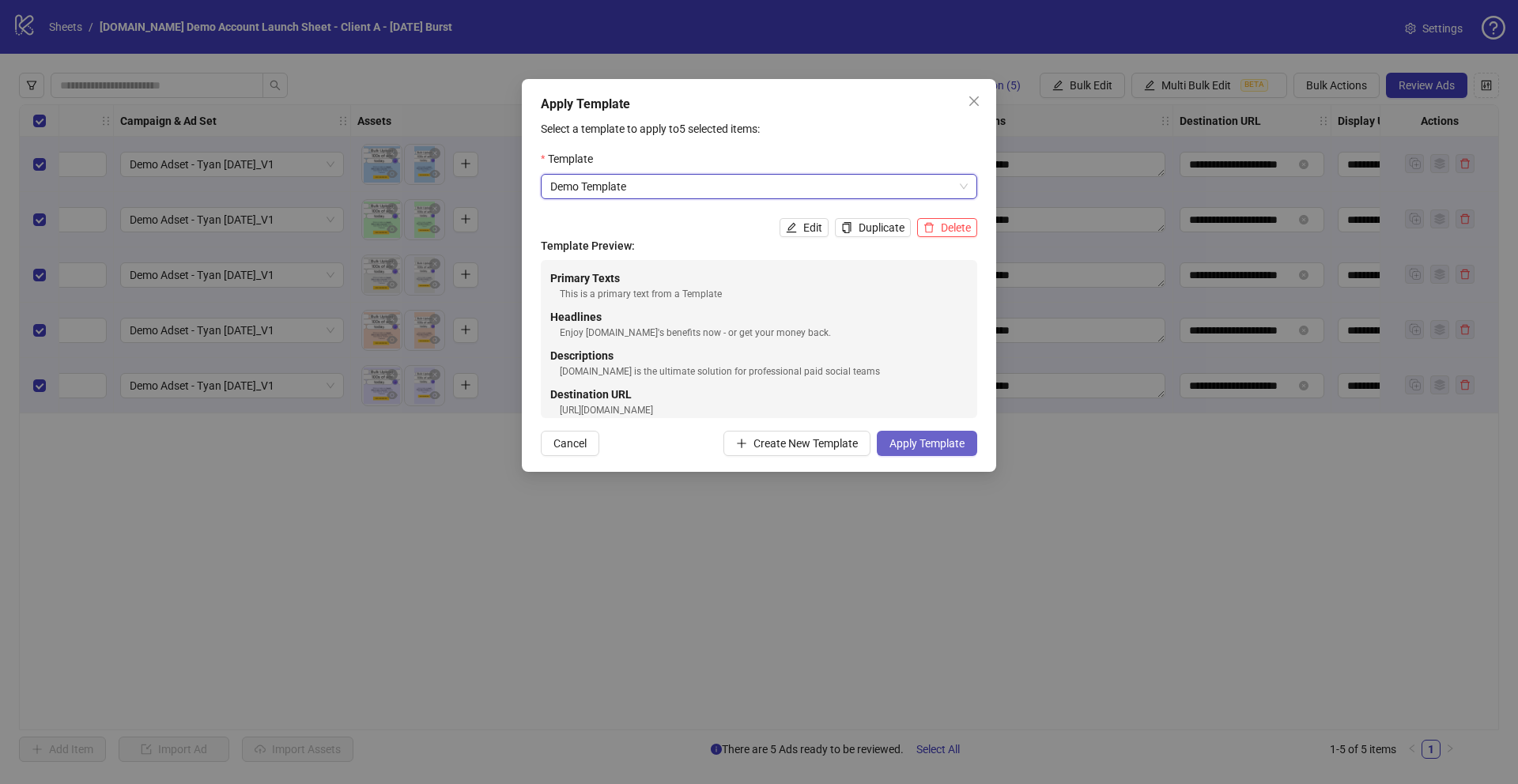
click at [933, 438] on span "Apply Template" at bounding box center [926, 443] width 75 height 13
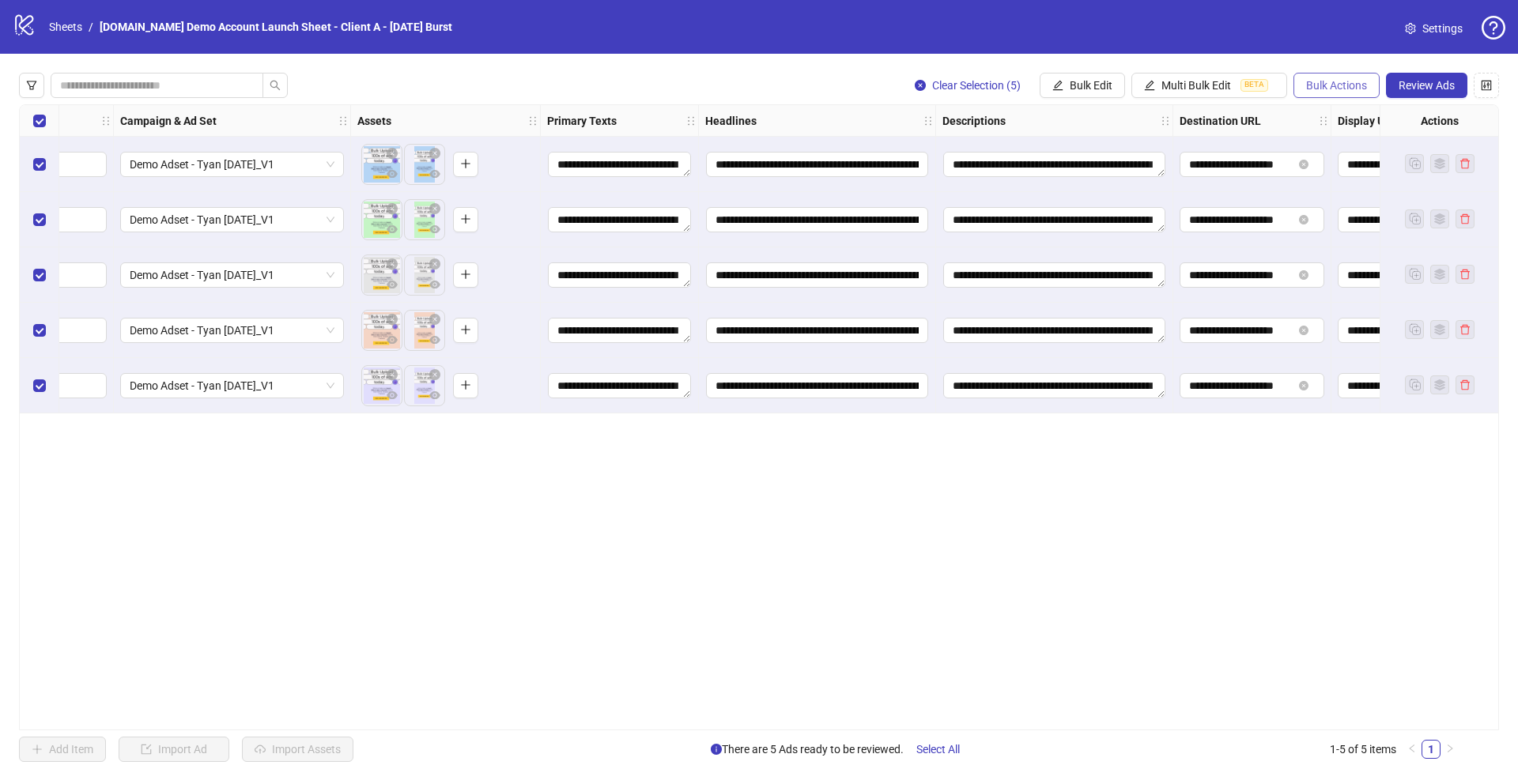
click at [1337, 88] on span "Bulk Actions" at bounding box center [1337, 85] width 61 height 13
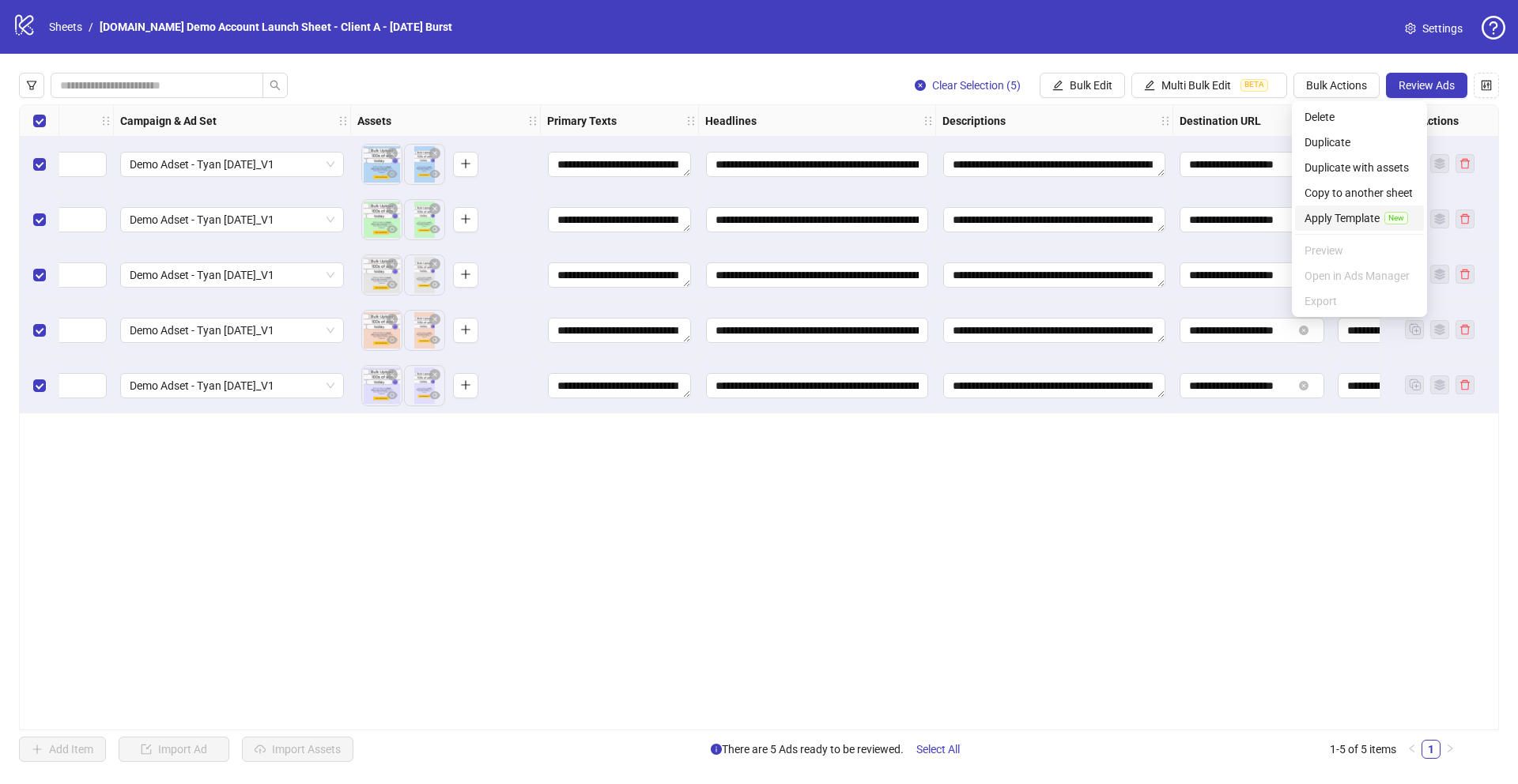
click at [1325, 216] on span "Apply Template" at bounding box center [1342, 219] width 75 height 17
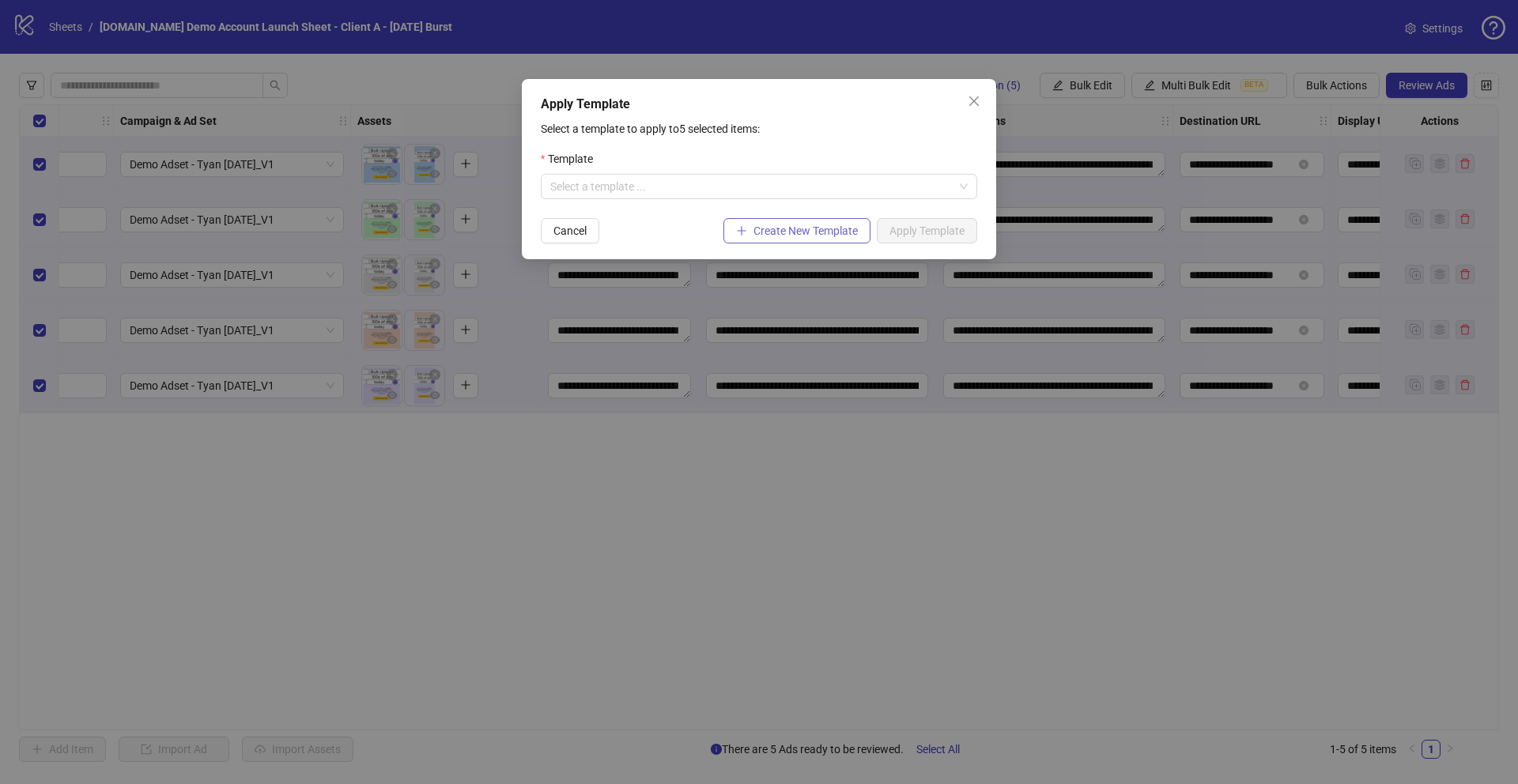
click at [760, 227] on span "Create New Template" at bounding box center [806, 231] width 104 height 13
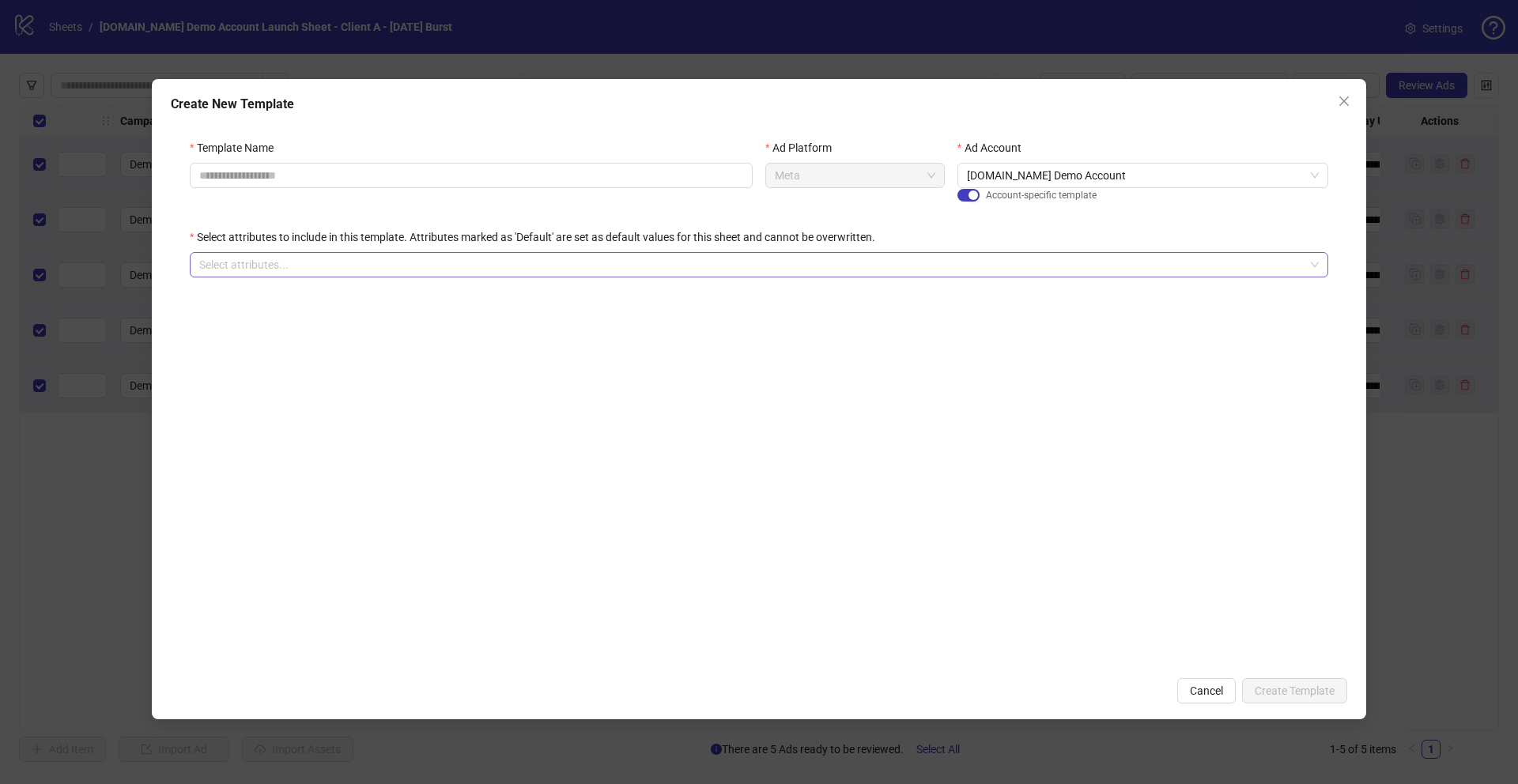
click at [262, 268] on div at bounding box center [750, 265] width 1116 height 23
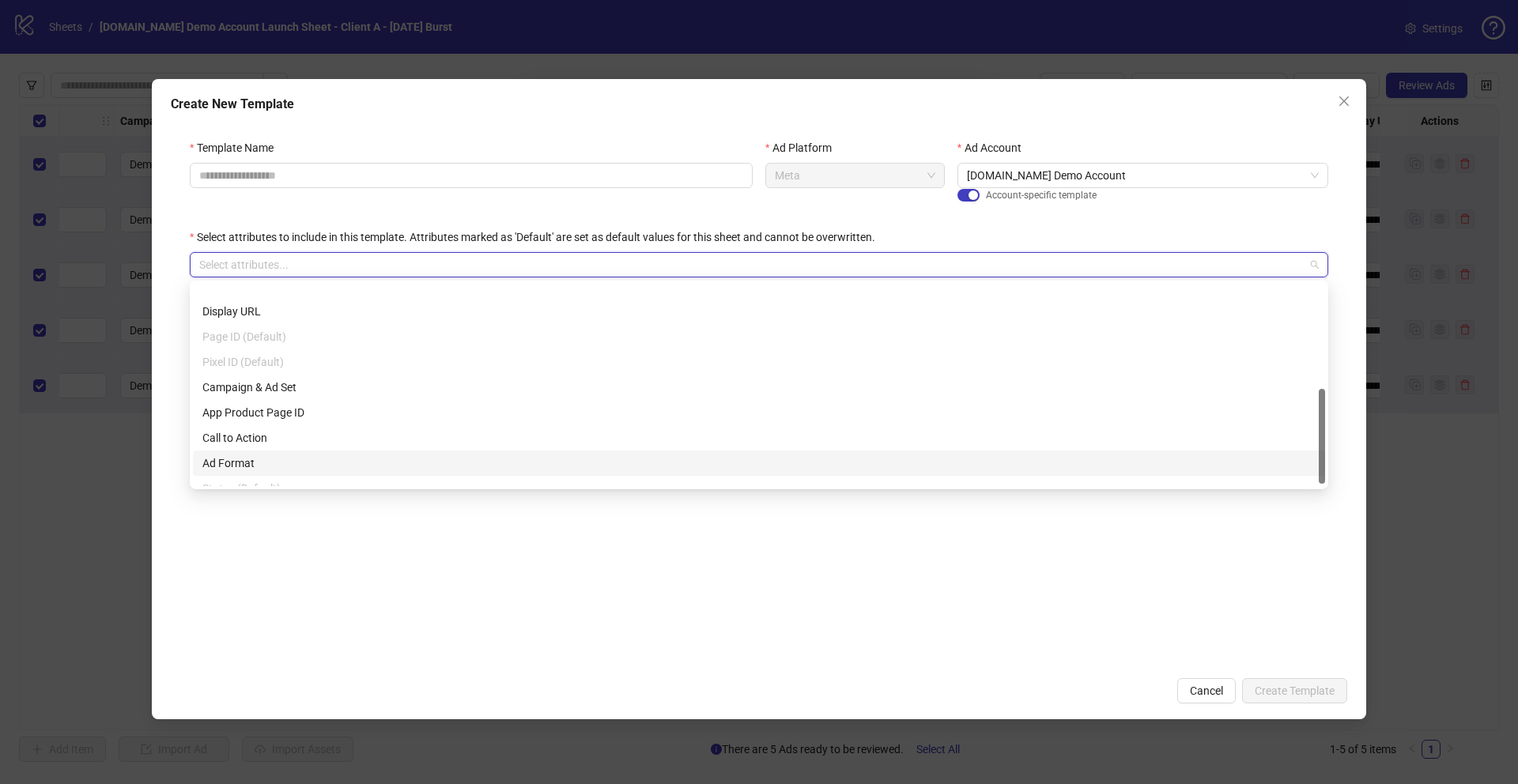
scroll to position [227, 0]
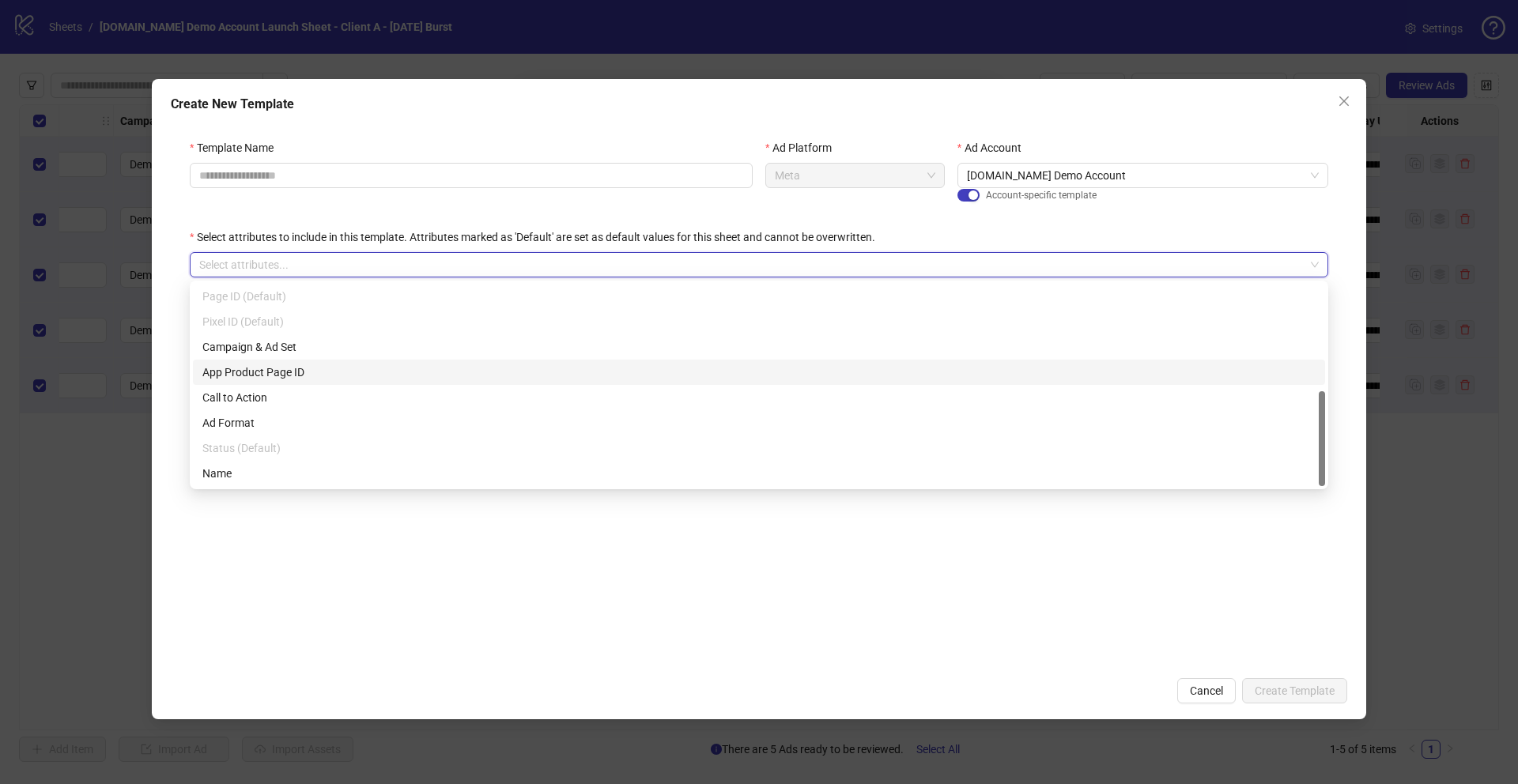
click at [1342, 97] on icon "close" at bounding box center [1344, 101] width 13 height 13
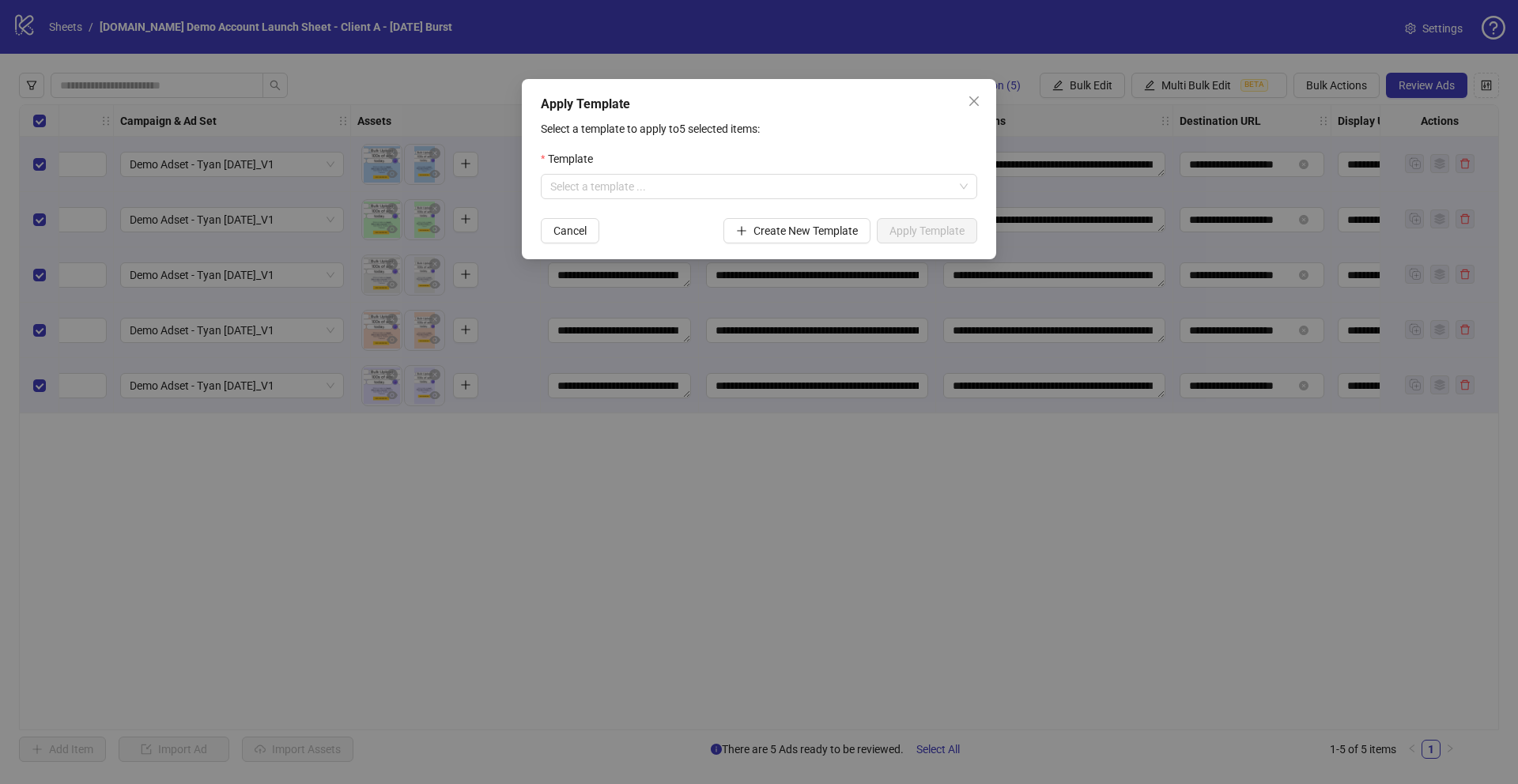
click at [971, 101] on icon "close" at bounding box center [974, 101] width 13 height 13
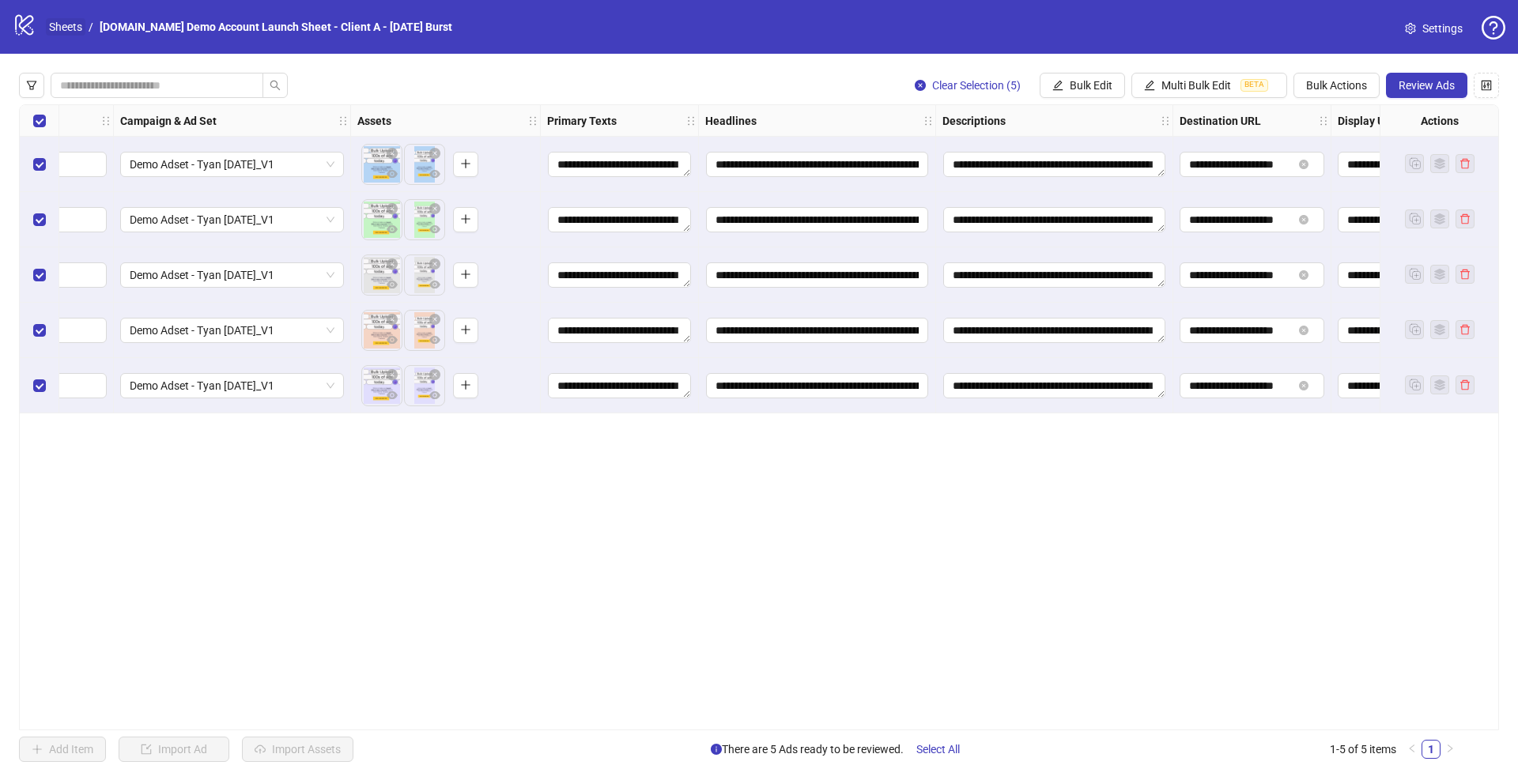
click at [63, 23] on link "Sheets" at bounding box center [66, 27] width 40 height 17
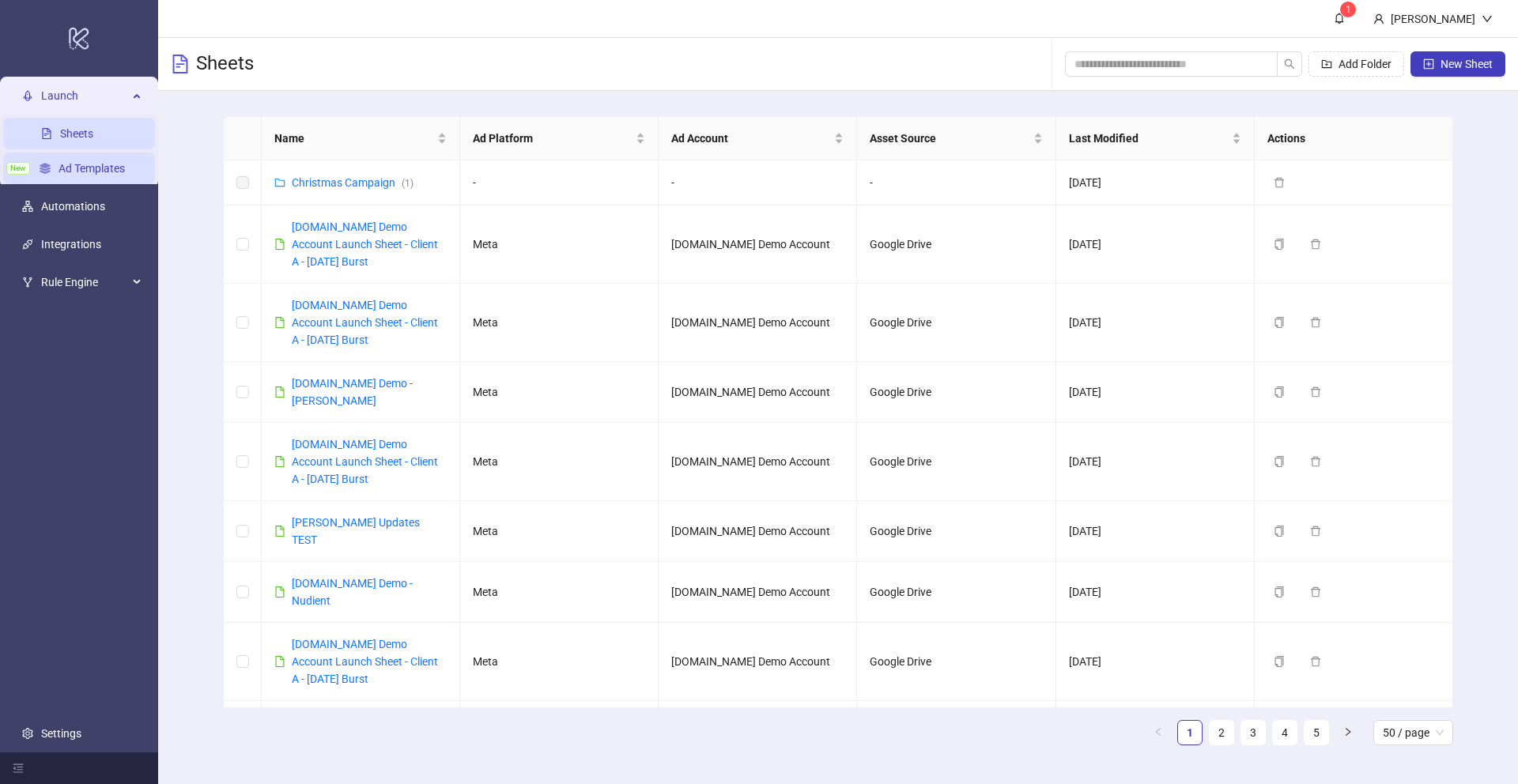
click at [77, 173] on link "Ad Templates" at bounding box center [91, 168] width 67 height 13
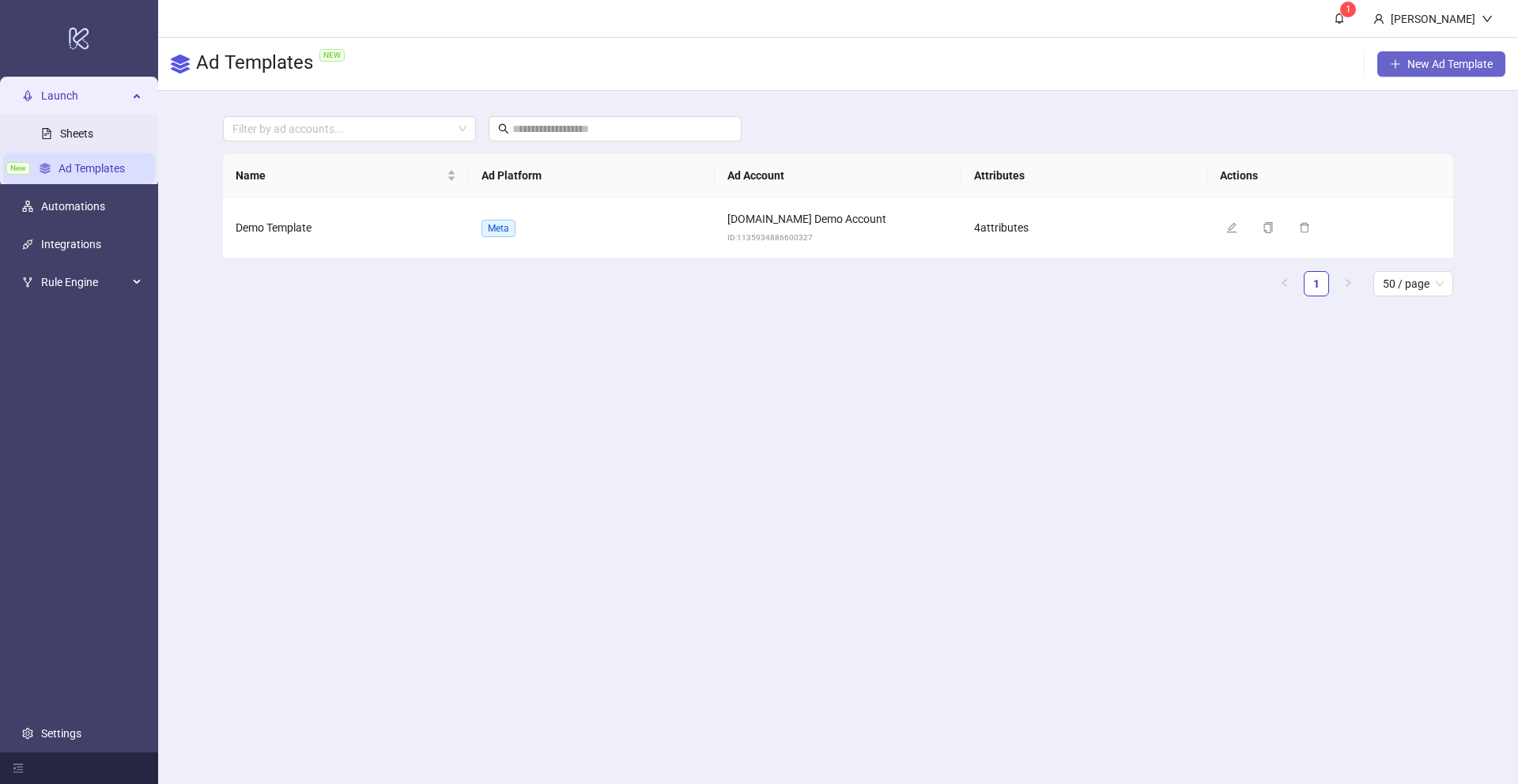
click at [1421, 68] on span "New Ad Template" at bounding box center [1449, 64] width 85 height 13
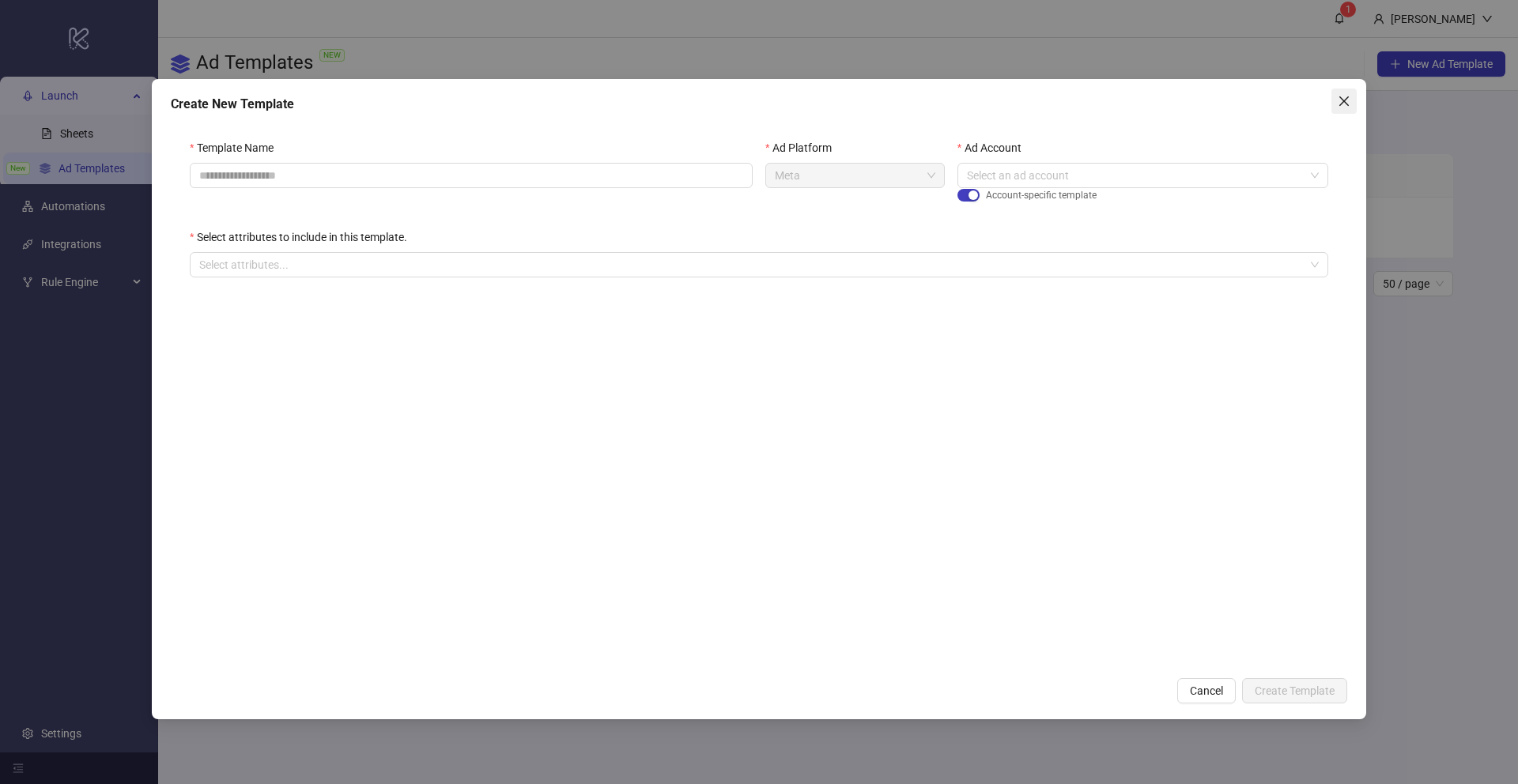
click at [1342, 97] on icon "close" at bounding box center [1344, 101] width 13 height 13
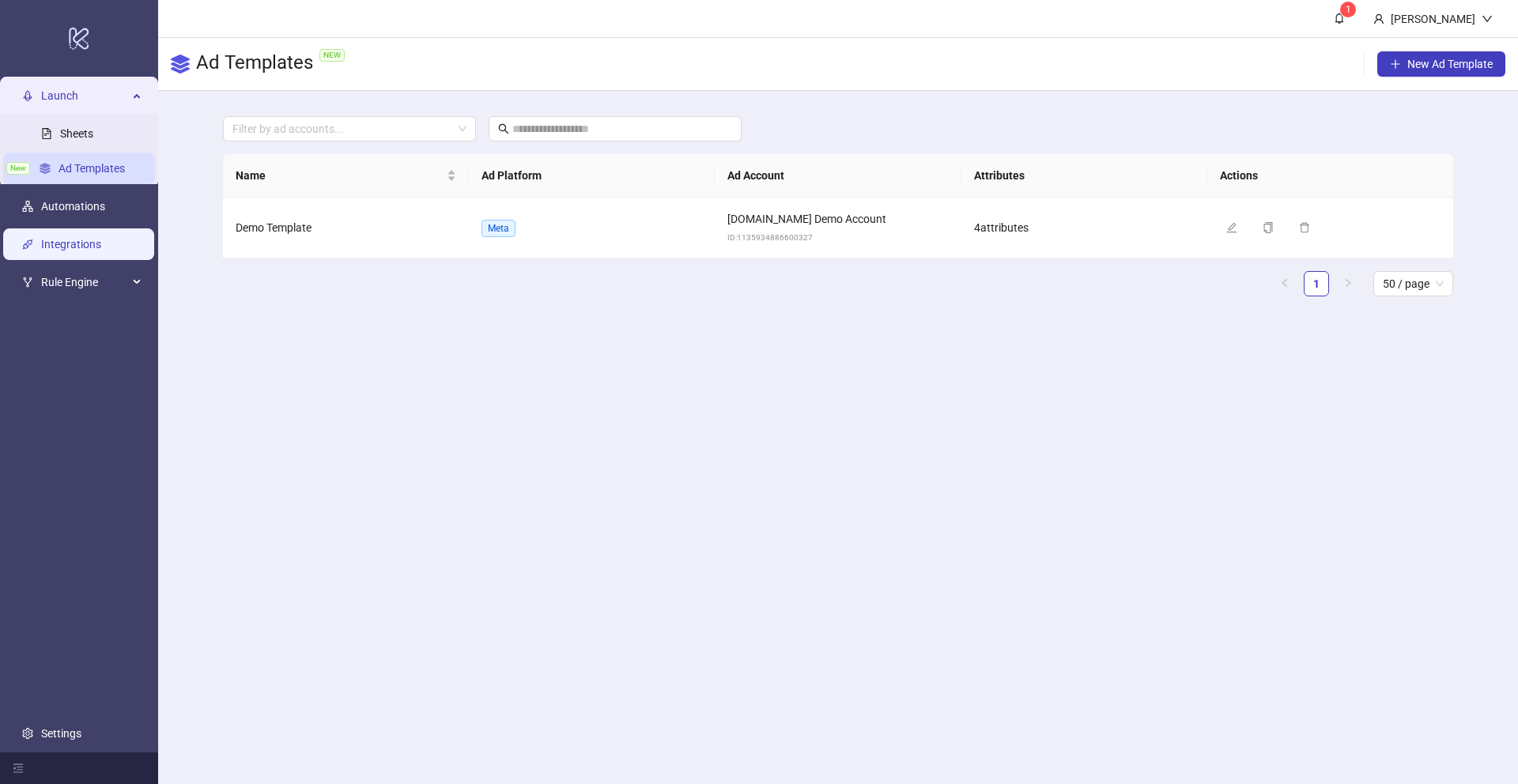
click at [74, 130] on link "Sheets" at bounding box center [76, 134] width 33 height 13
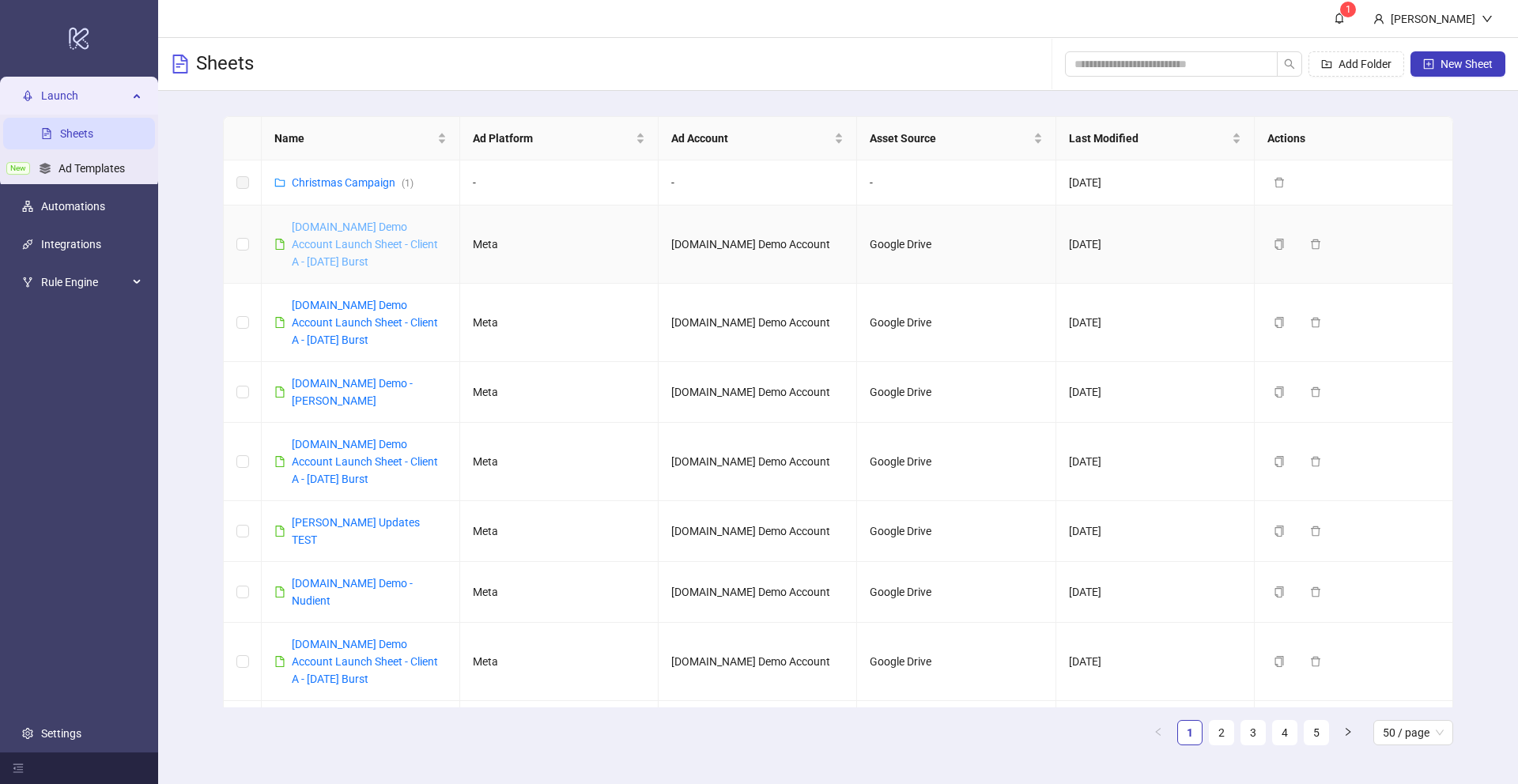
click at [364, 224] on link "[DOMAIN_NAME] Demo Account Launch Sheet - Client A - [DATE] Burst" at bounding box center [364, 244] width 147 height 48
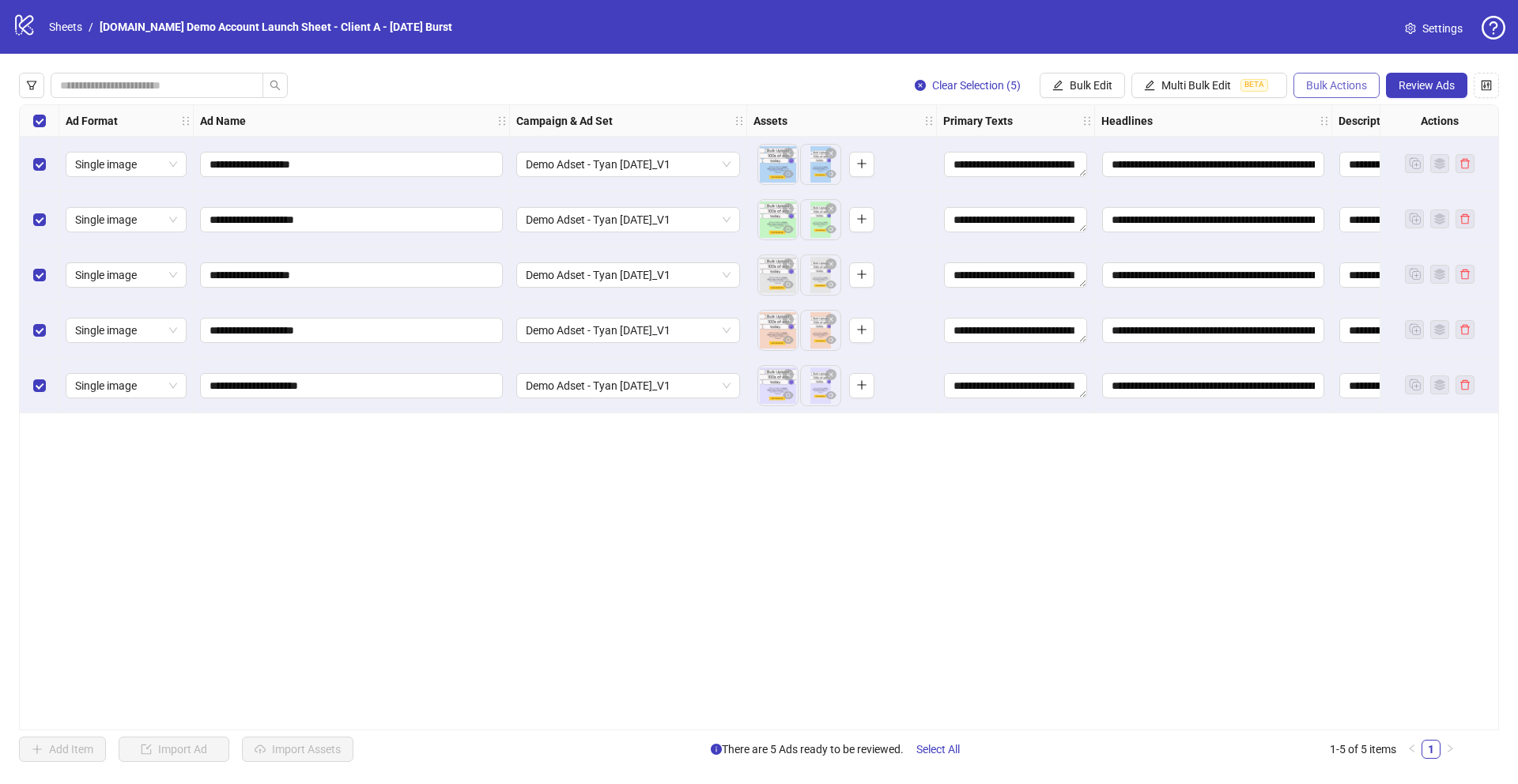
click at [1329, 73] on button "Bulk Actions" at bounding box center [1336, 85] width 86 height 25
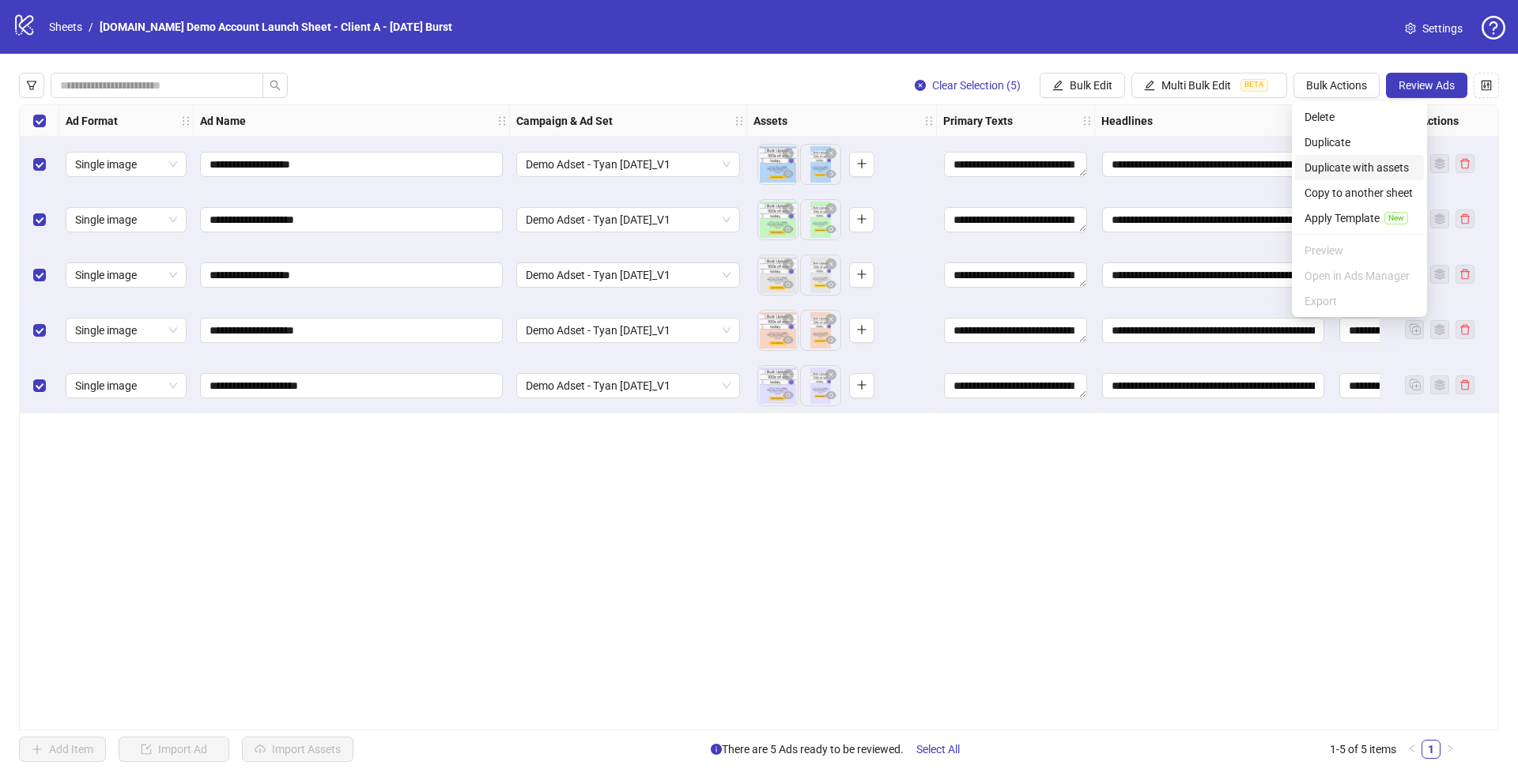
click at [1348, 167] on span "Duplicate with assets" at bounding box center [1359, 167] width 110 height 17
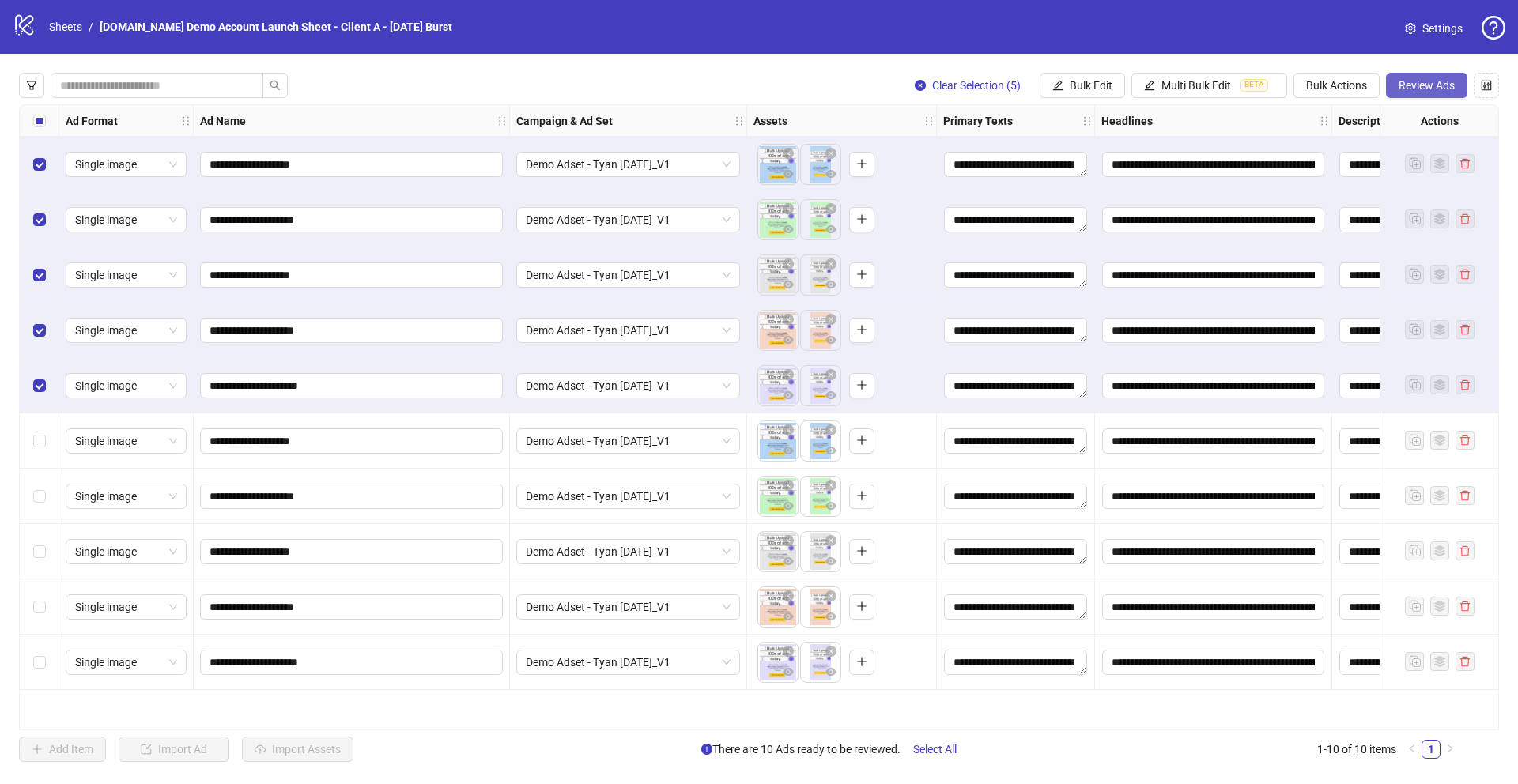
click at [1411, 82] on span "Review Ads" at bounding box center [1426, 85] width 56 height 13
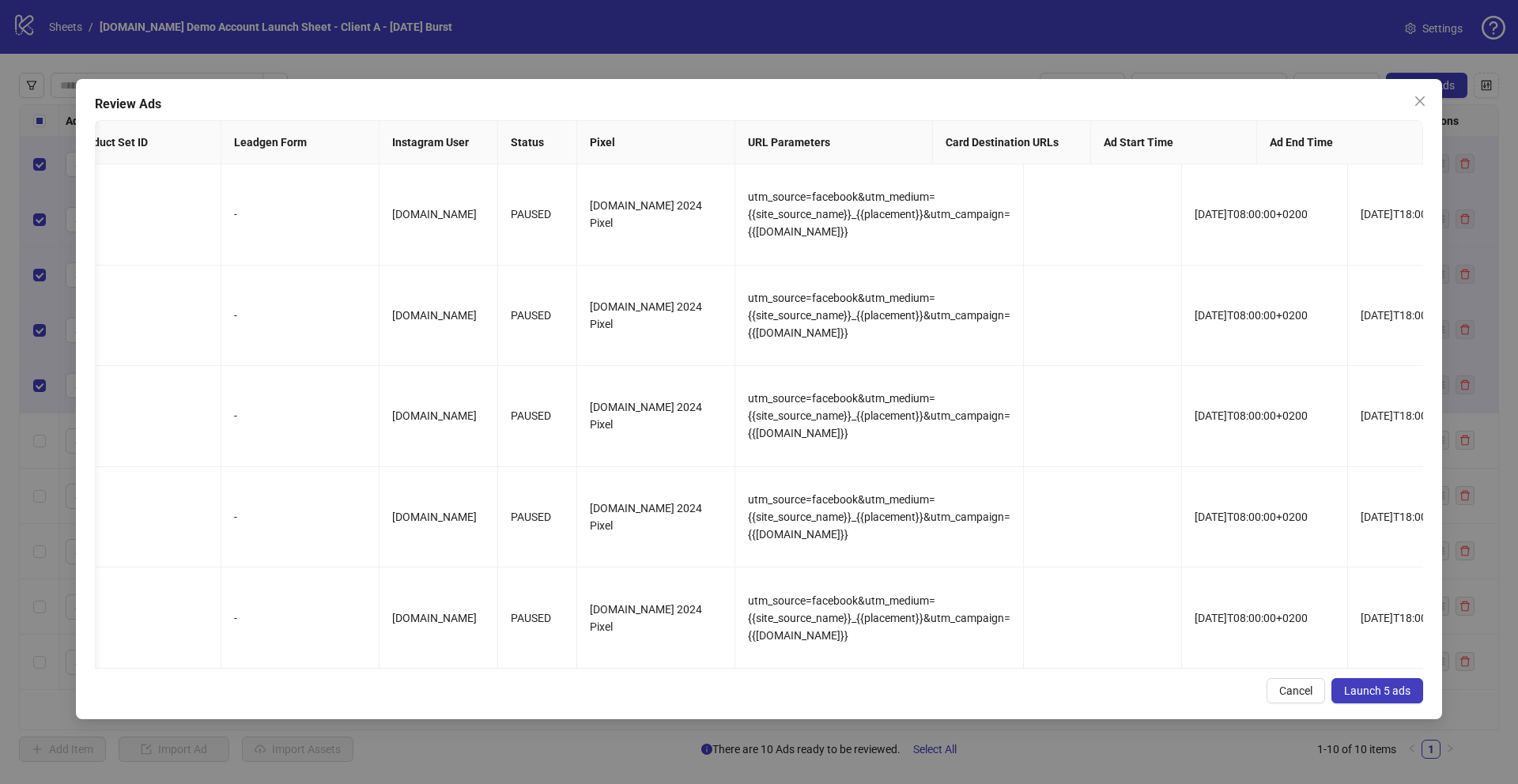
click at [1357, 694] on span "Launch 5 ads" at bounding box center [1377, 690] width 67 height 13
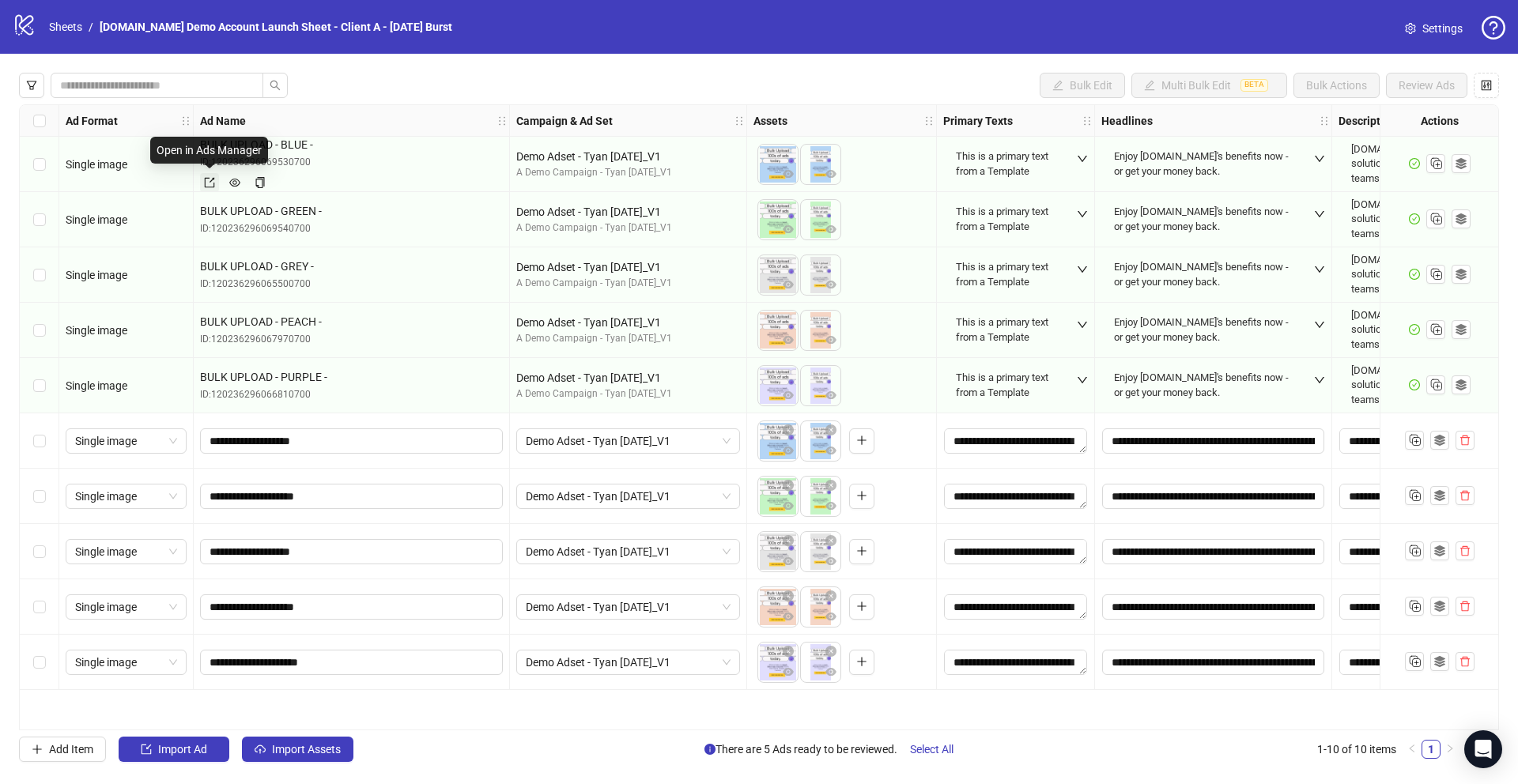
click at [210, 182] on icon "export" at bounding box center [209, 182] width 11 height 11
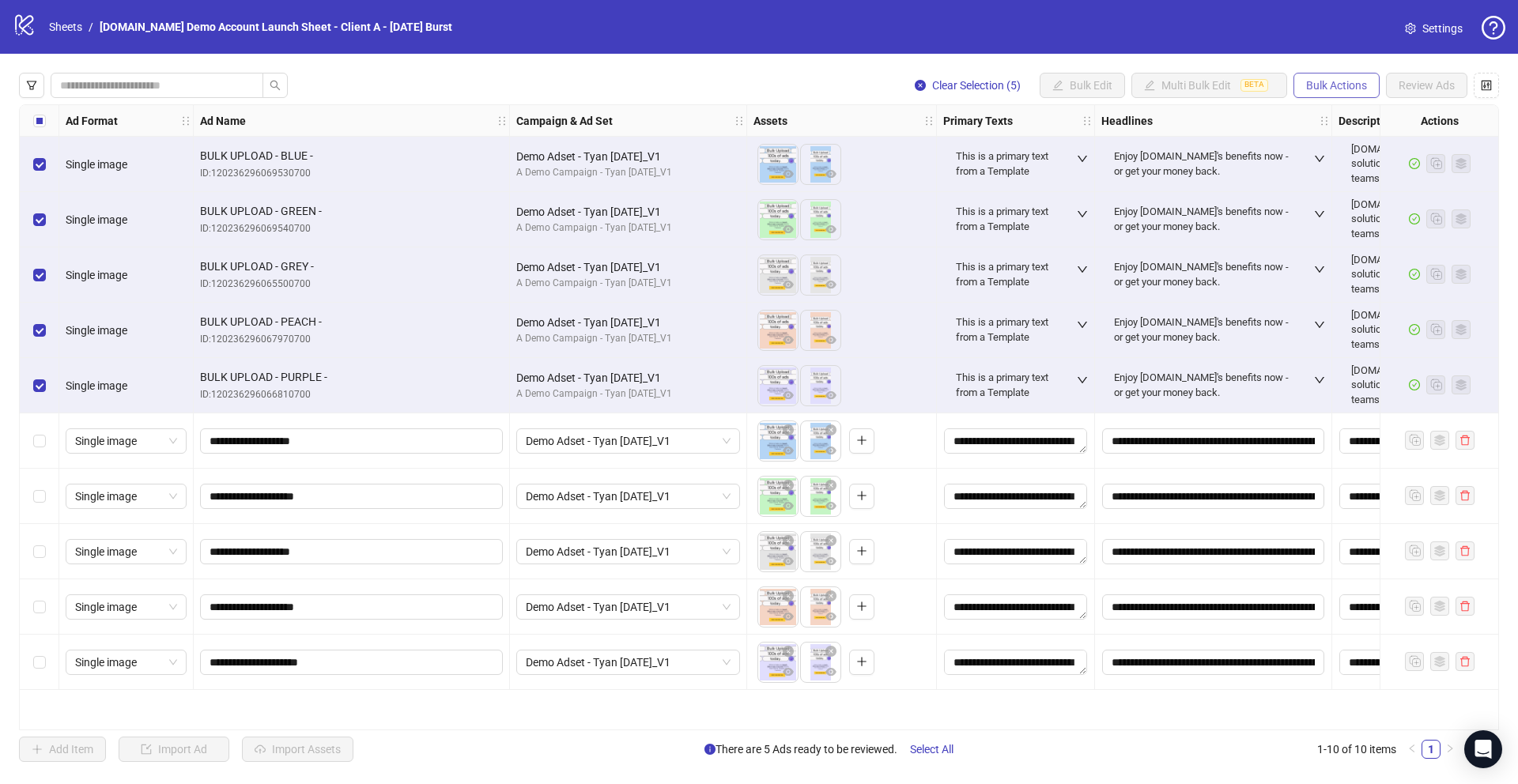
click at [1341, 85] on span "Bulk Actions" at bounding box center [1337, 85] width 61 height 13
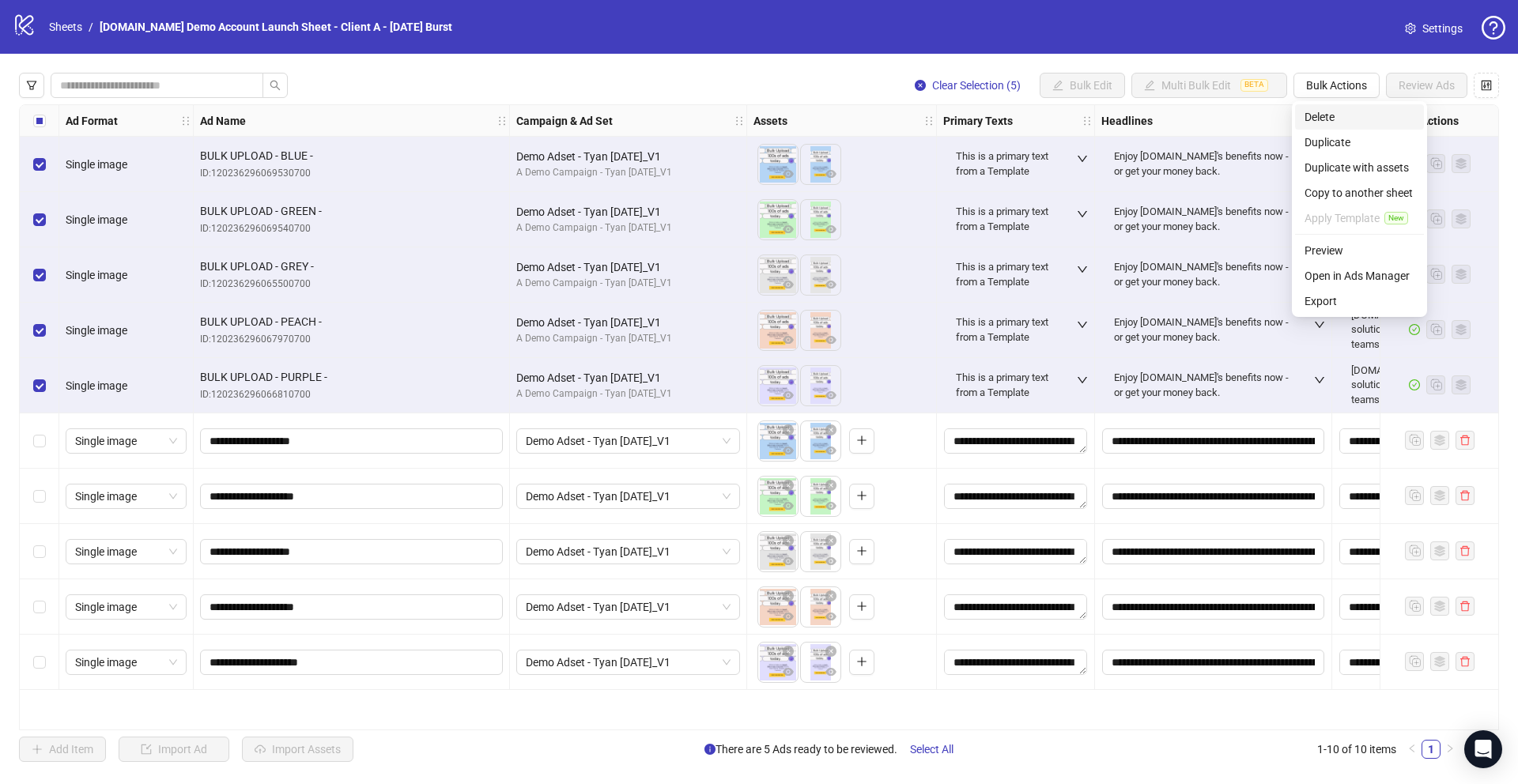
click at [1319, 120] on span "Delete" at bounding box center [1359, 117] width 110 height 17
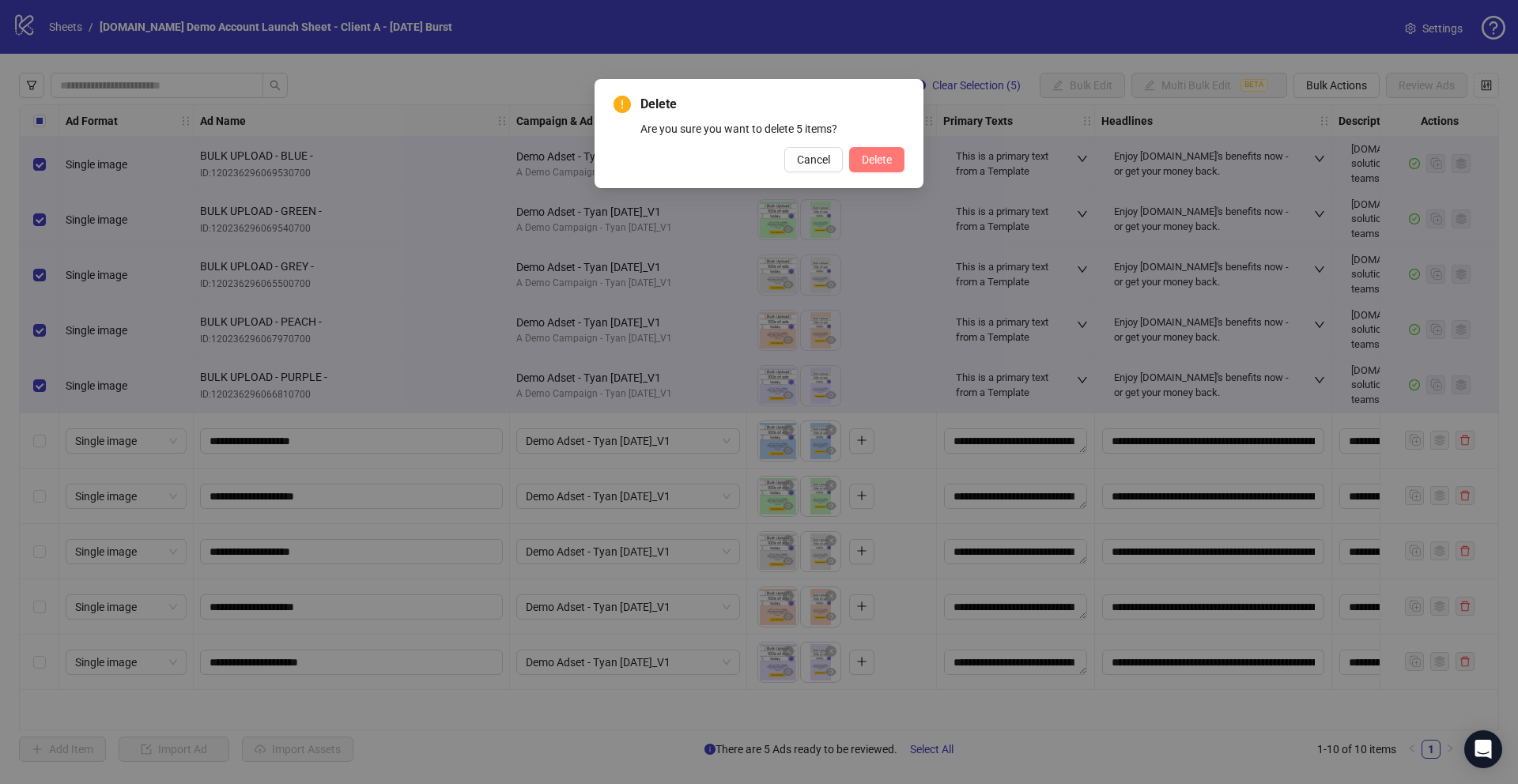
click at [876, 160] on span "Delete" at bounding box center [876, 160] width 30 height 13
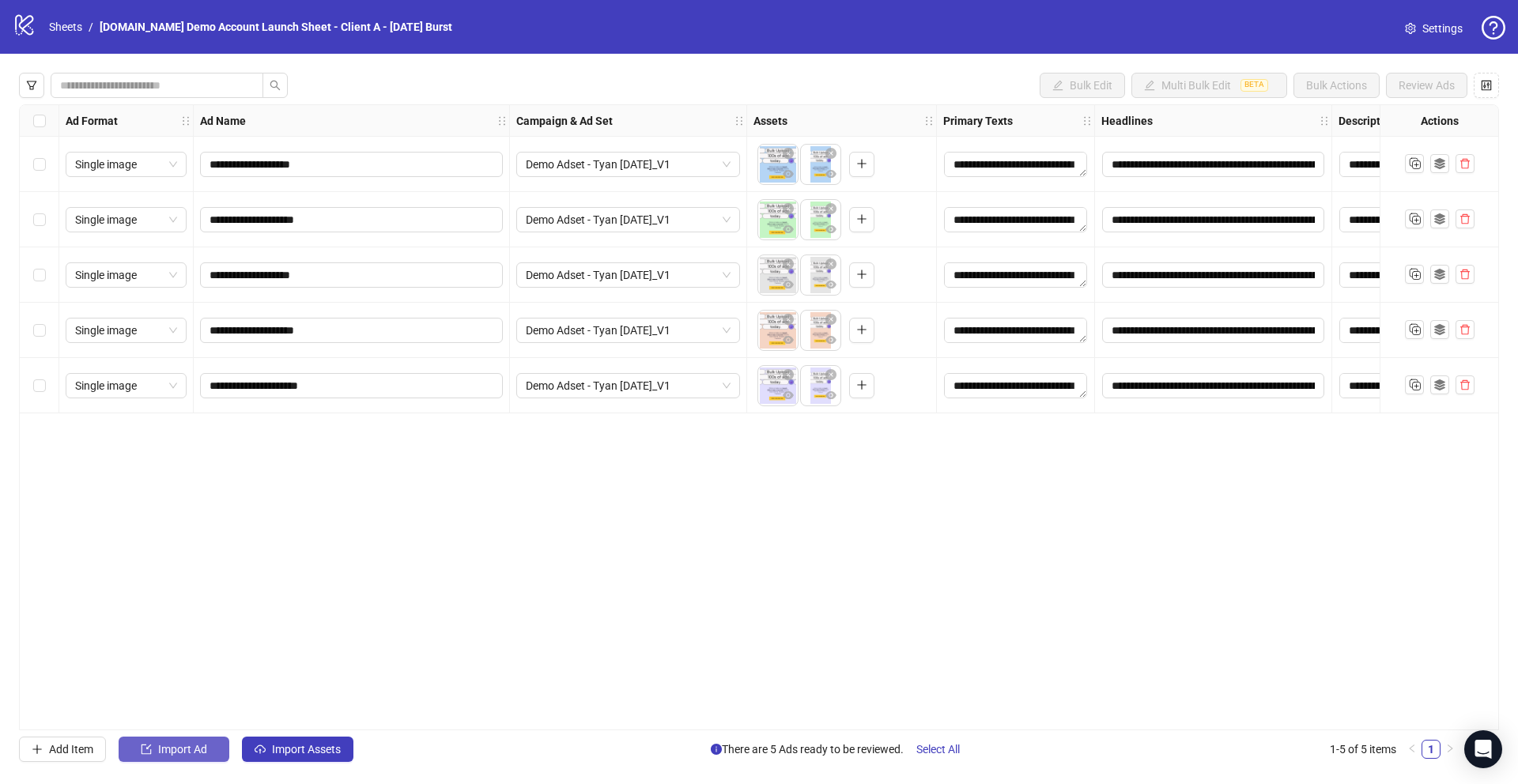
click at [174, 751] on span "Import Ad" at bounding box center [182, 749] width 49 height 13
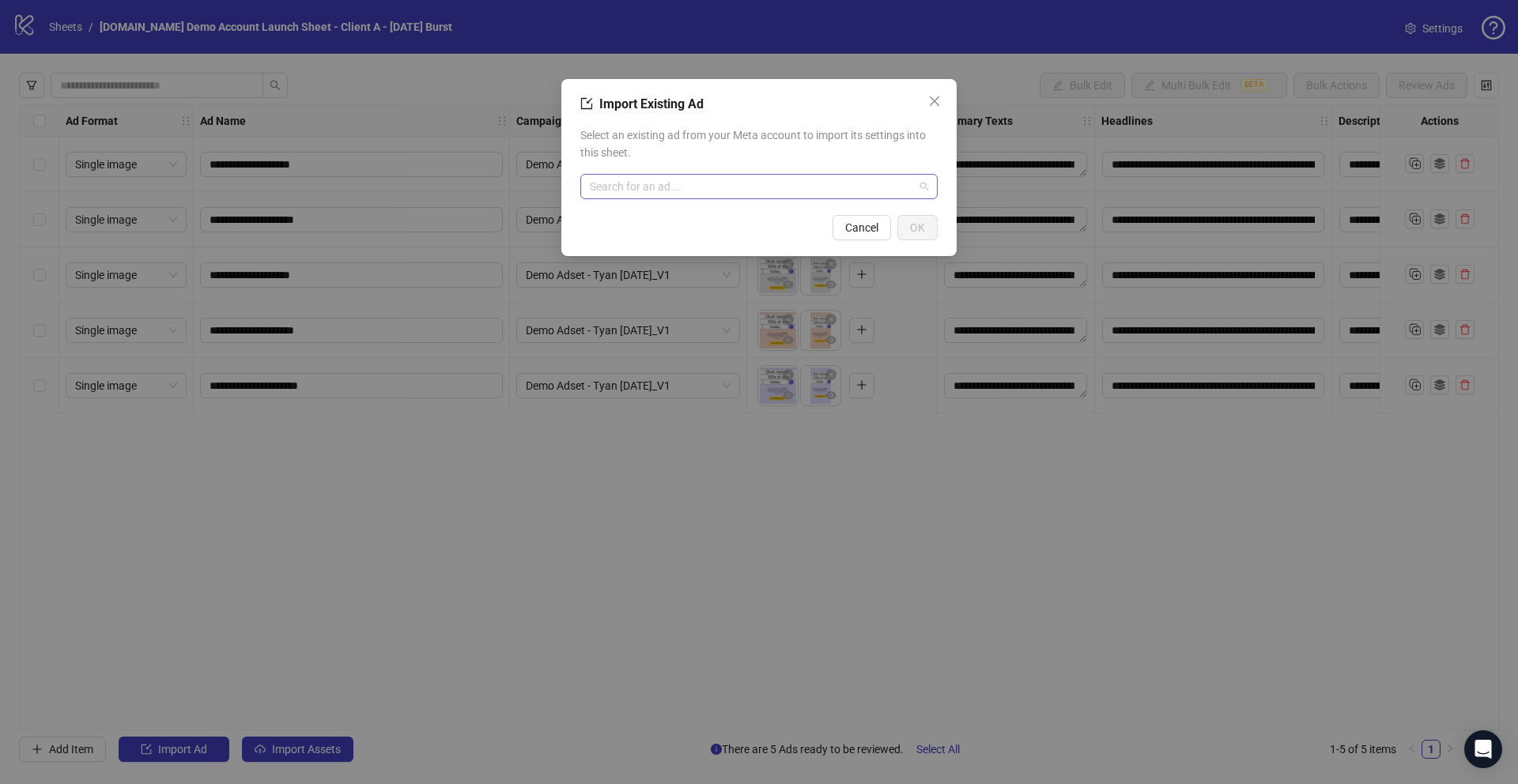
click at [710, 189] on input "search" at bounding box center [752, 186] width 324 height 23
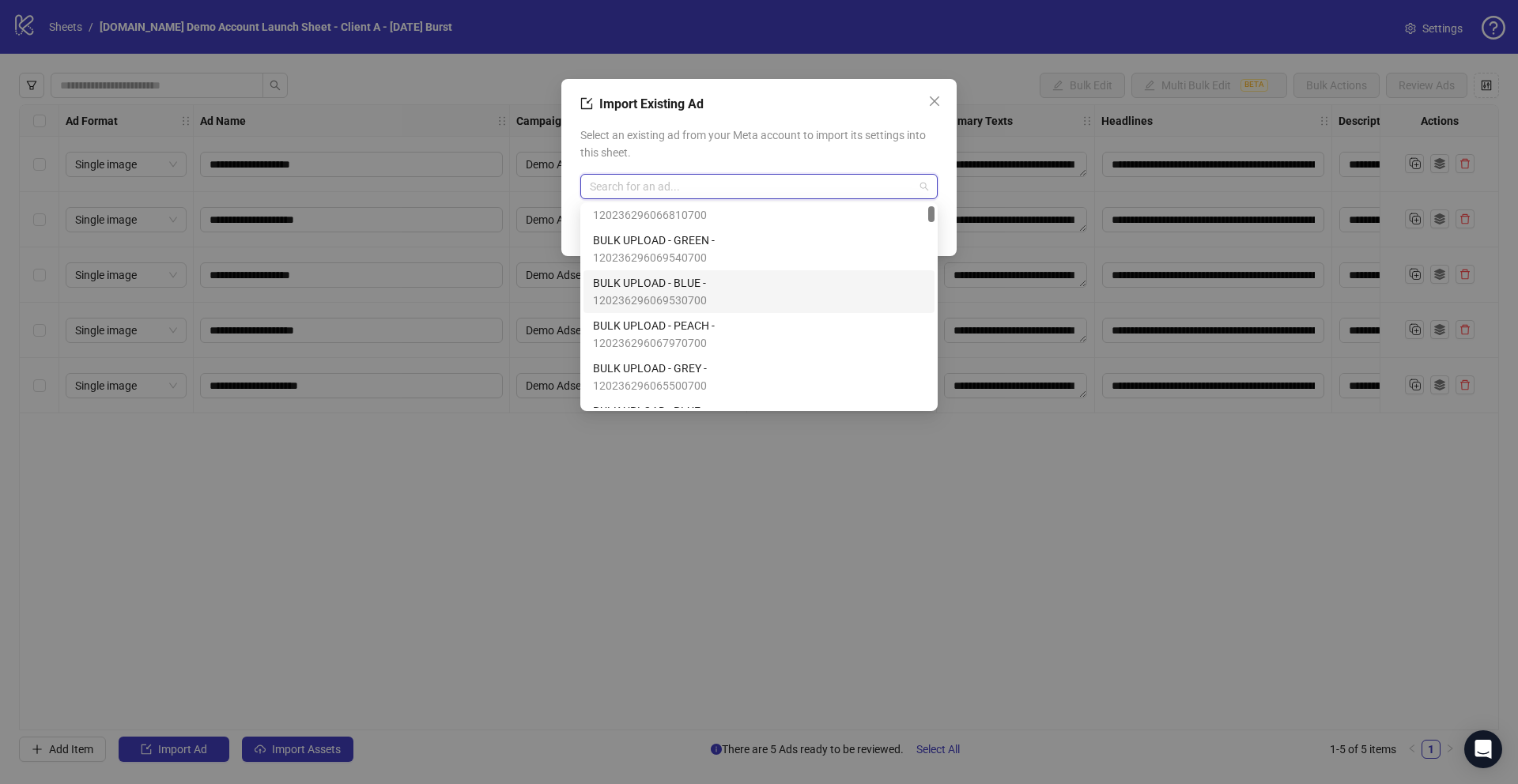
scroll to position [10, 0]
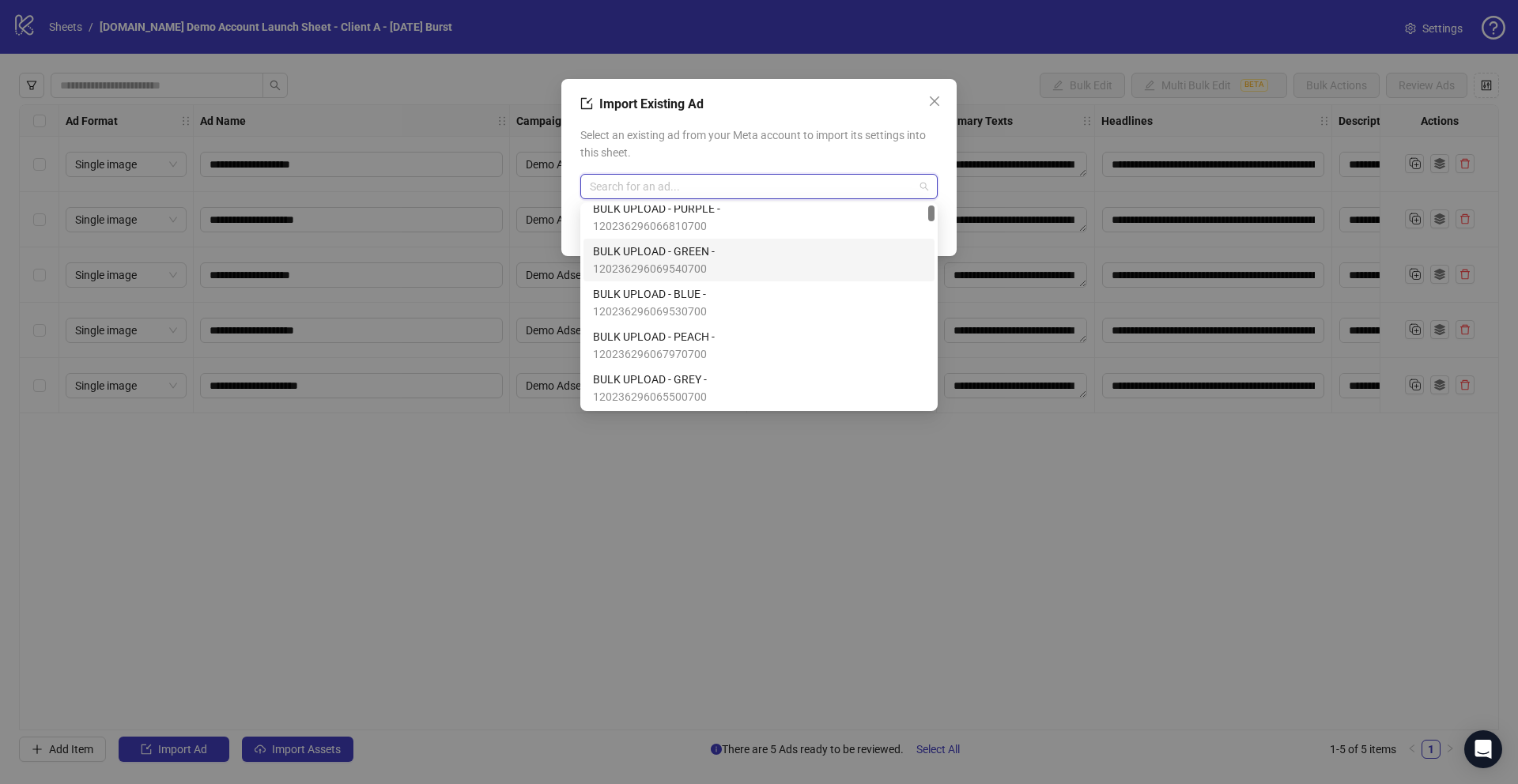
click at [674, 258] on span "BULK UPLOAD - GREEN -" at bounding box center [654, 252] width 121 height 17
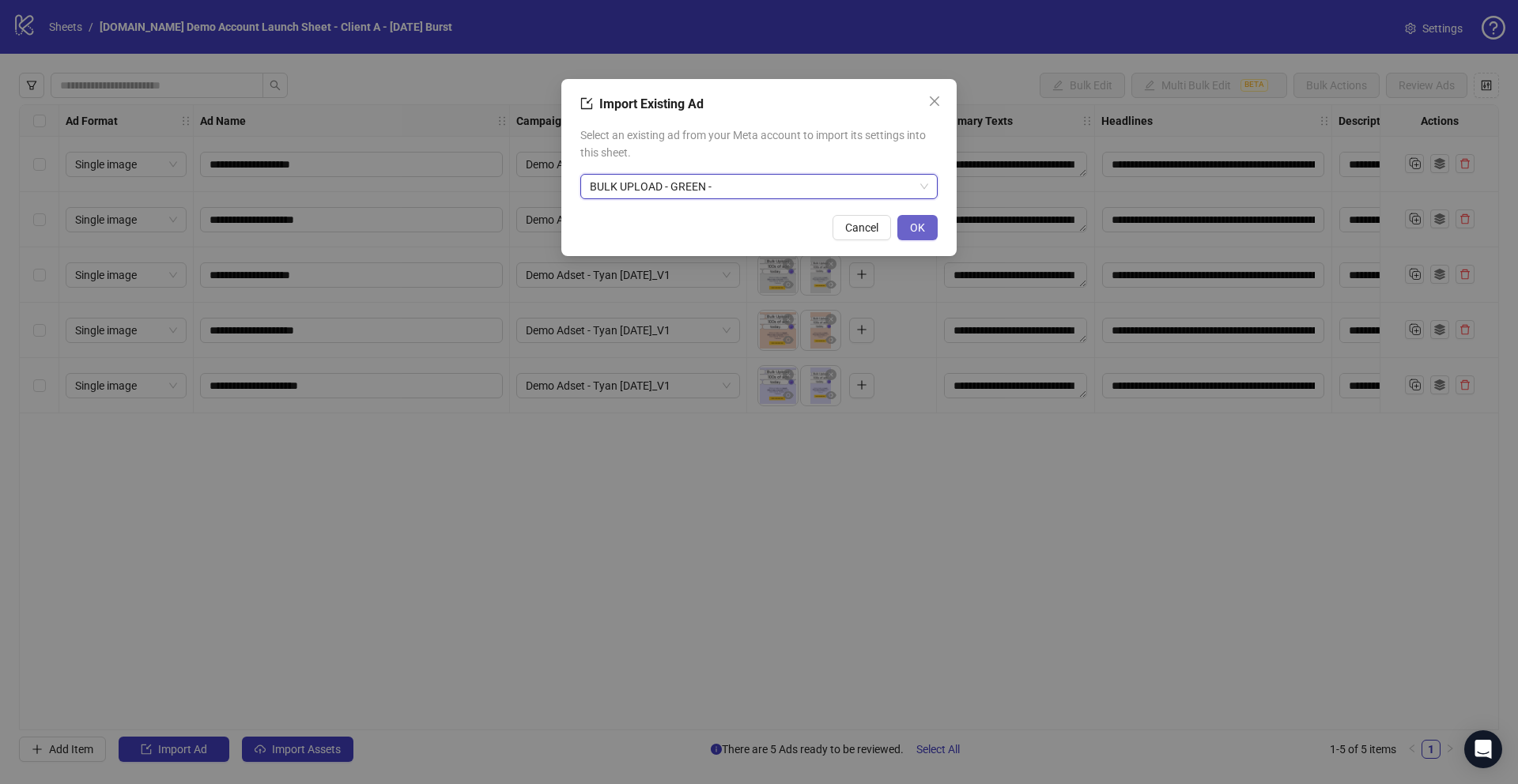
click at [928, 232] on button "OK" at bounding box center [917, 227] width 40 height 25
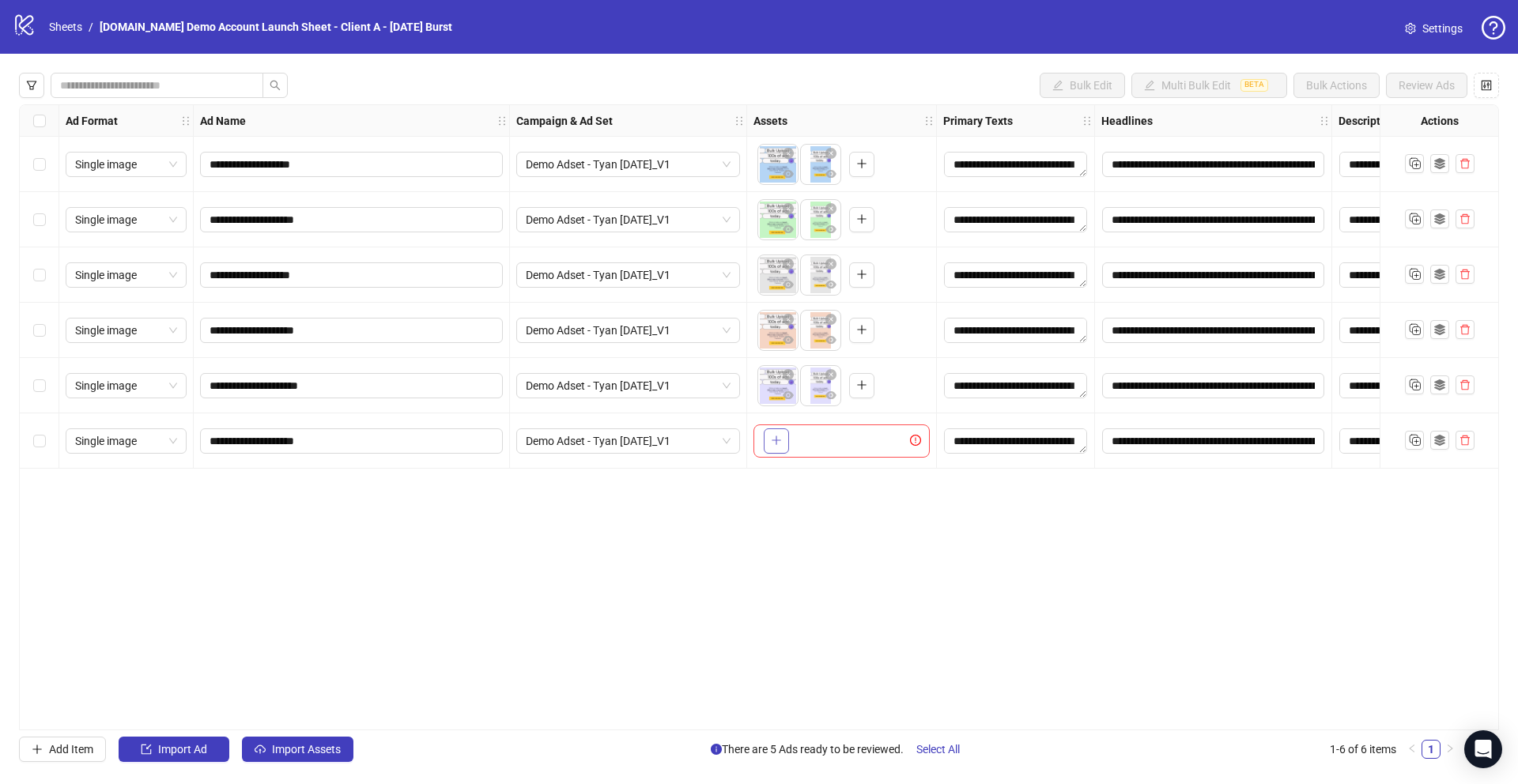
click at [772, 441] on icon "plus" at bounding box center [776, 441] width 9 height 1
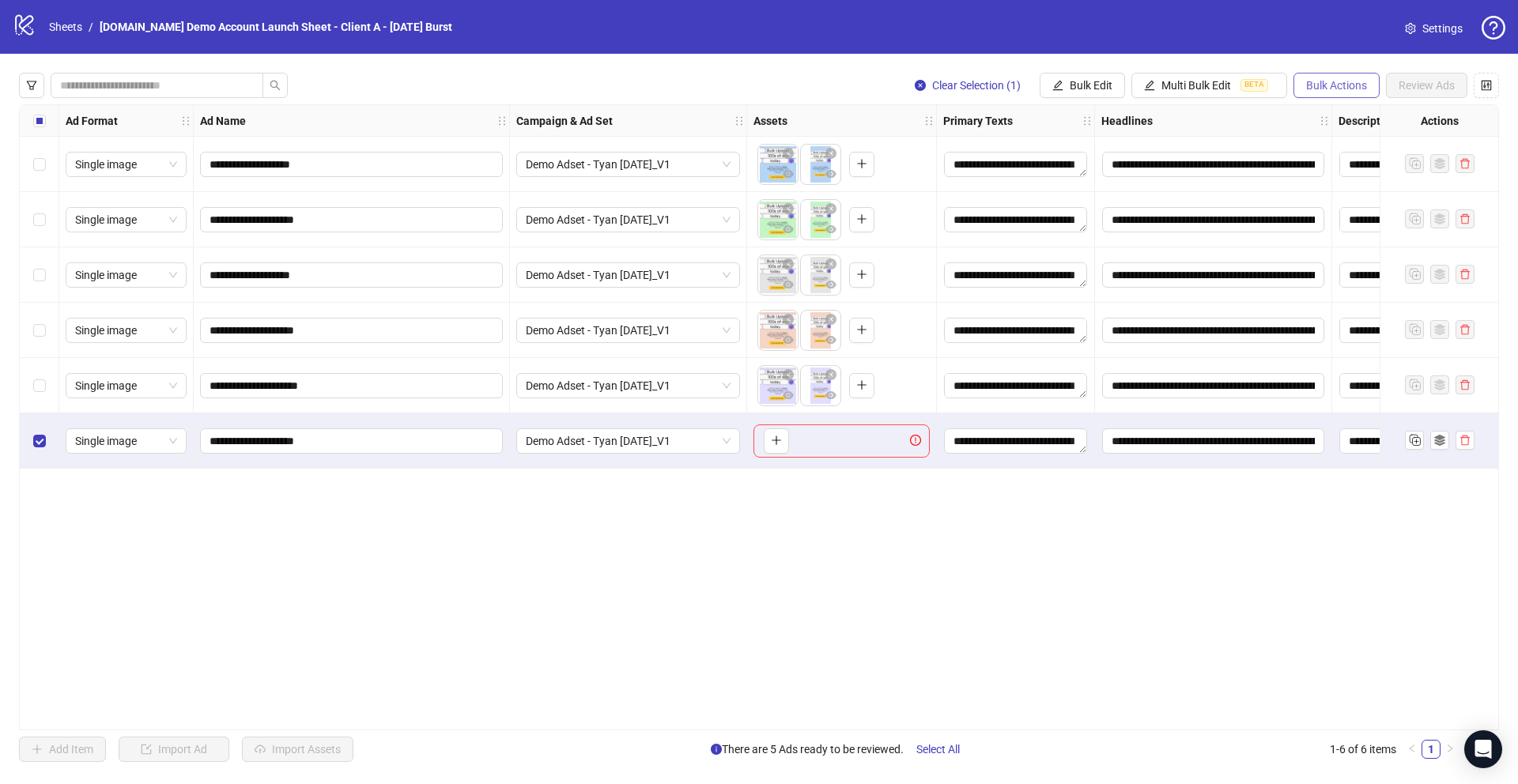
click at [1361, 76] on button "Bulk Actions" at bounding box center [1336, 85] width 86 height 25
click at [1316, 121] on span "Delete" at bounding box center [1359, 117] width 110 height 17
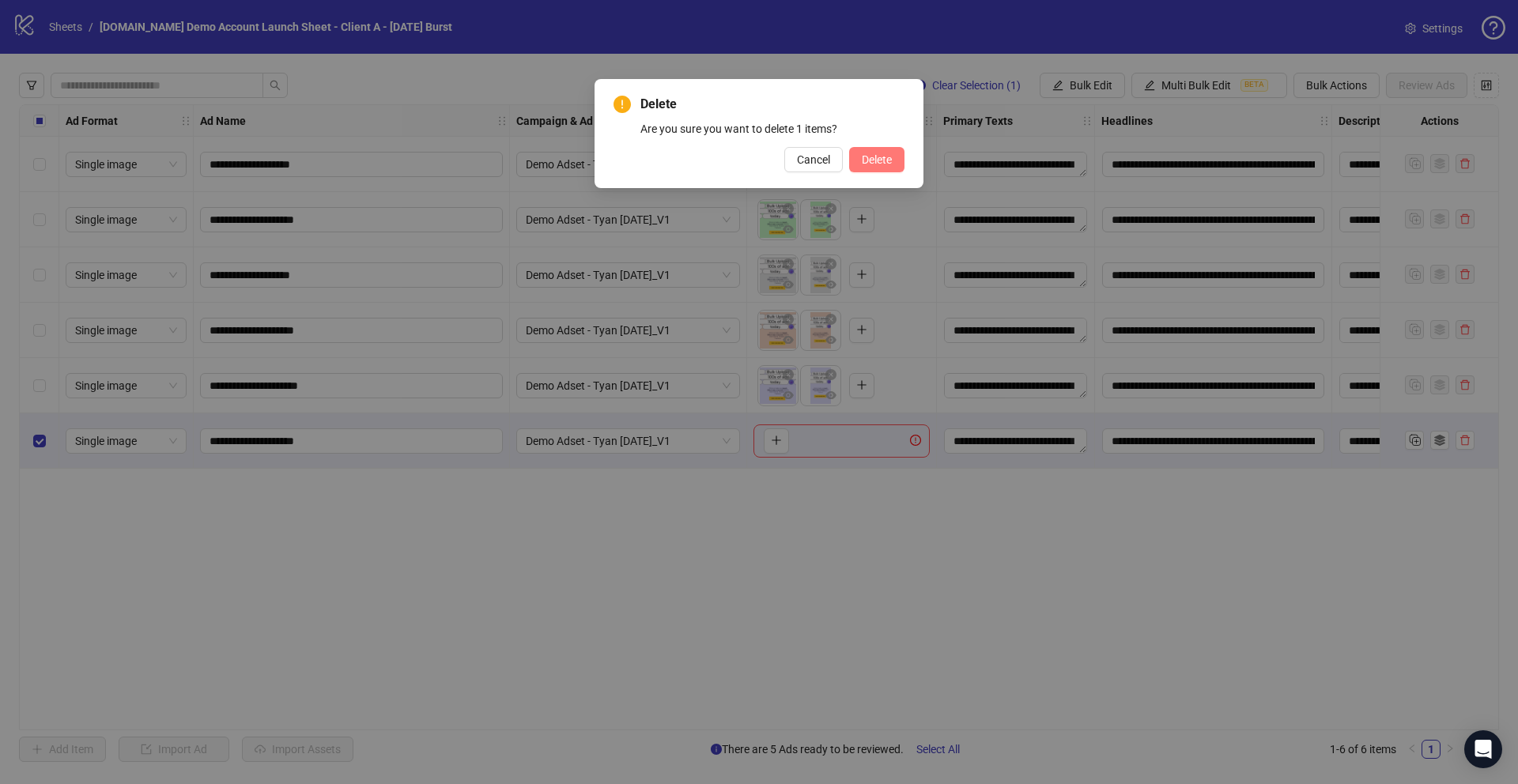
click at [901, 159] on button "Delete" at bounding box center [877, 160] width 56 height 25
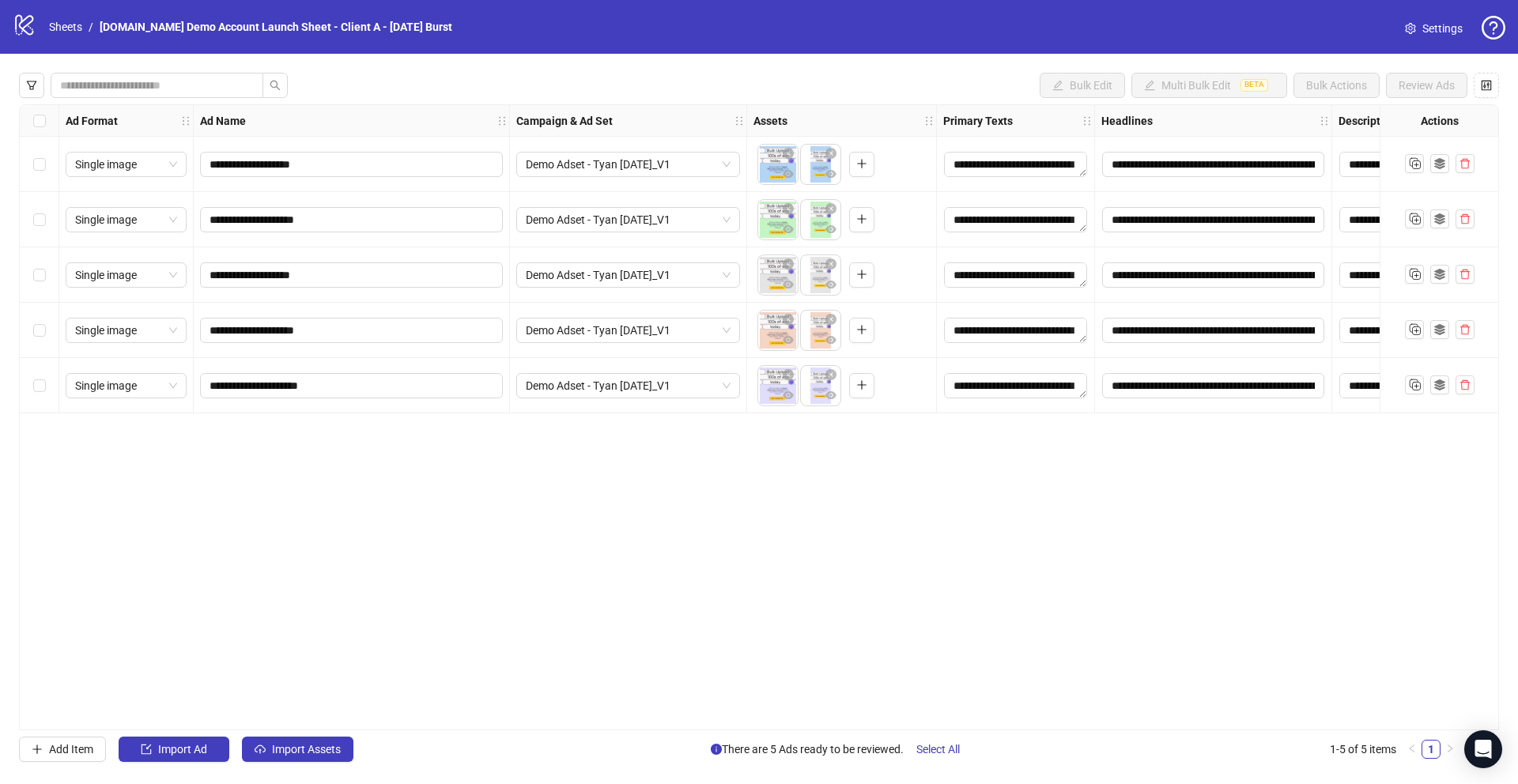
scroll to position [0, 5]
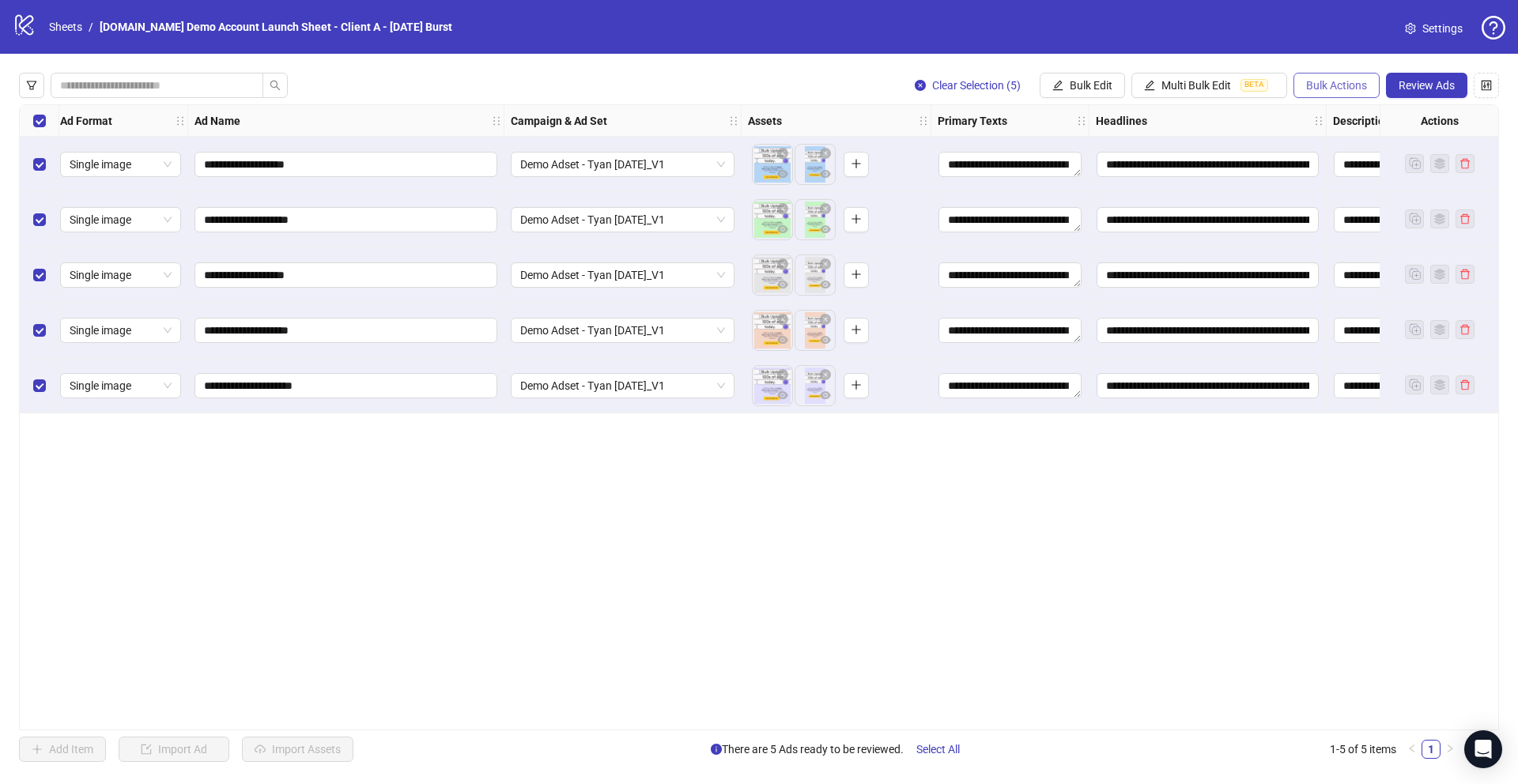
click at [1335, 85] on span "Bulk Actions" at bounding box center [1337, 85] width 61 height 13
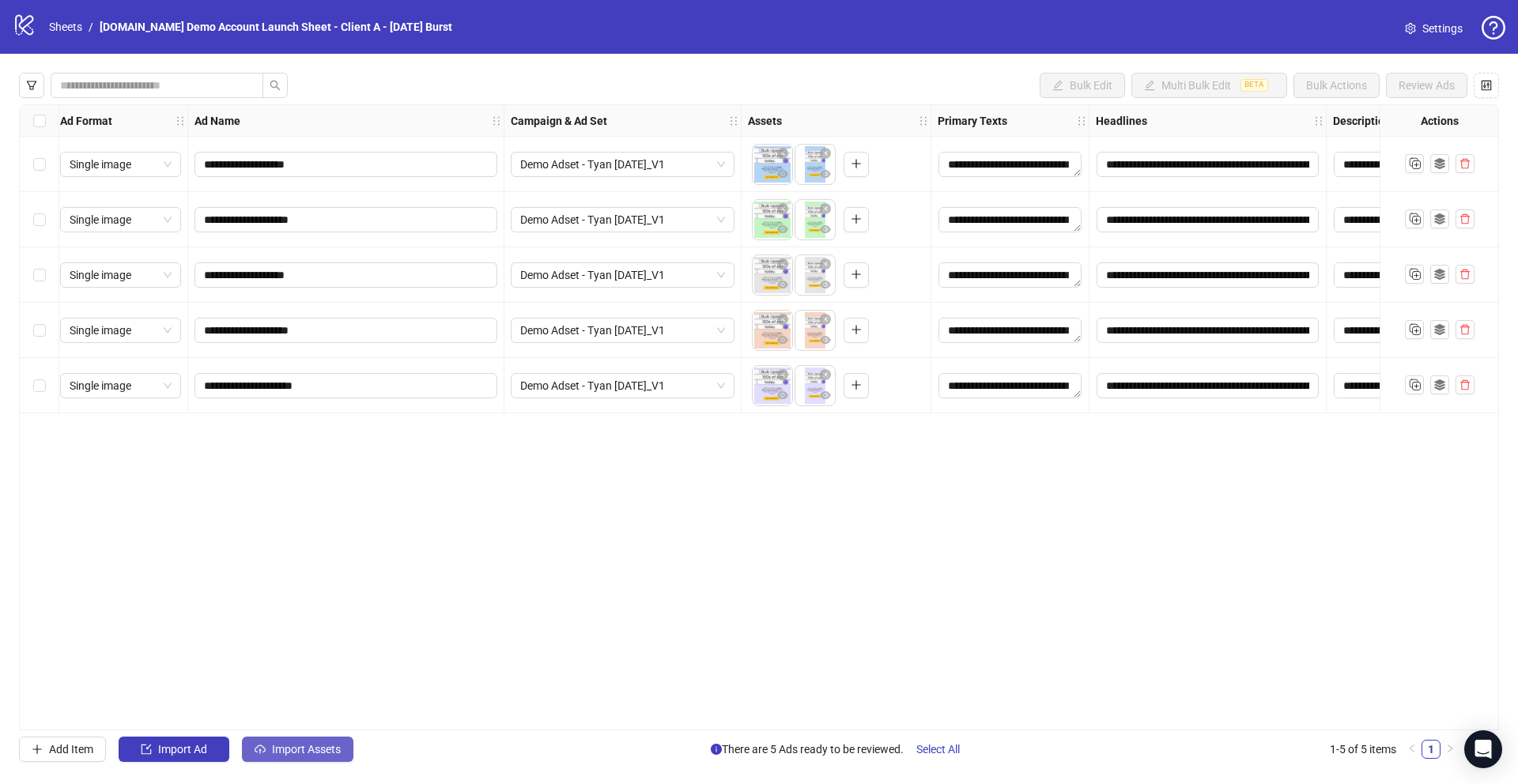
click at [291, 752] on span "Import Assets" at bounding box center [306, 749] width 69 height 13
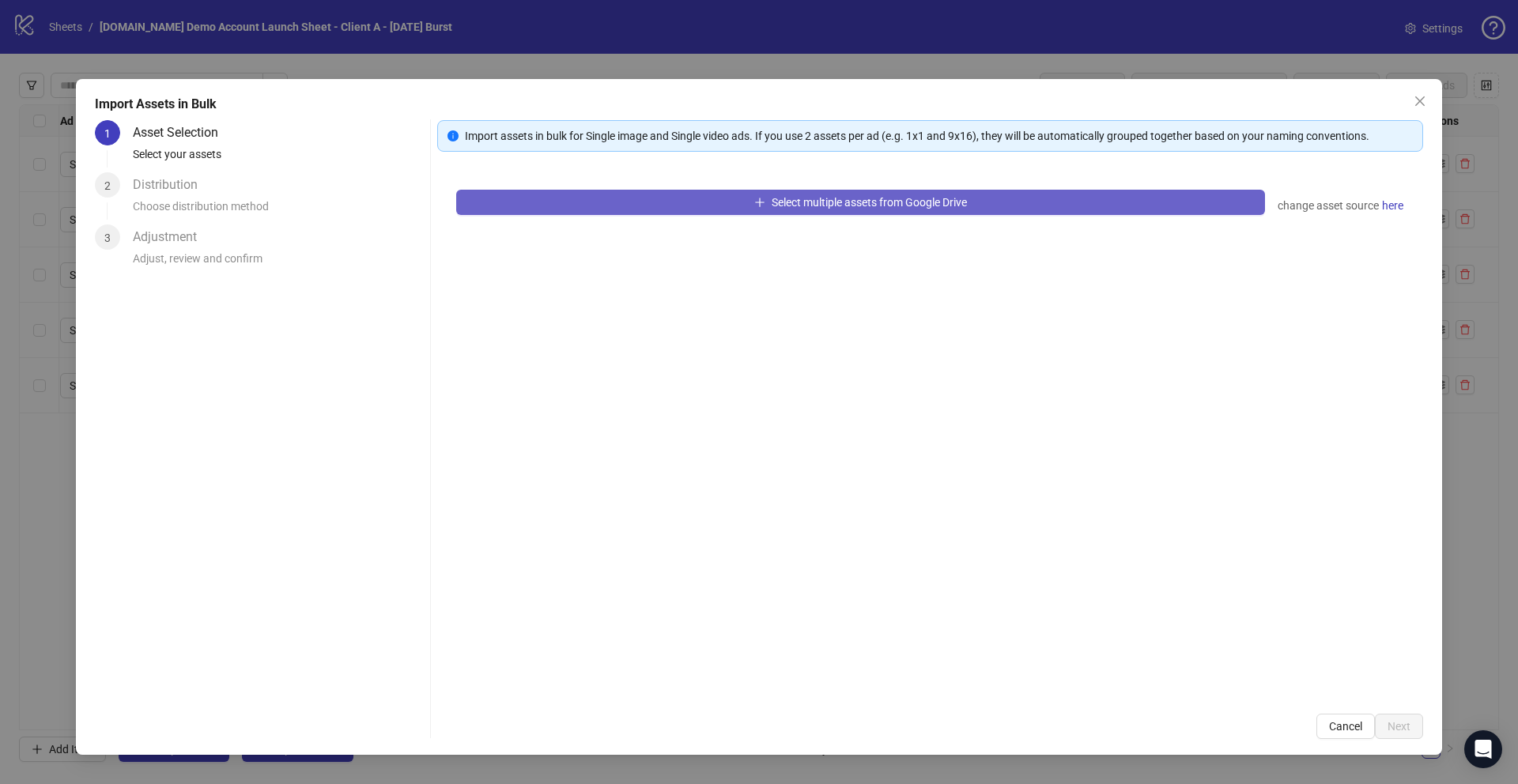
click at [776, 205] on span "Select multiple assets from Google Drive" at bounding box center [869, 202] width 195 height 13
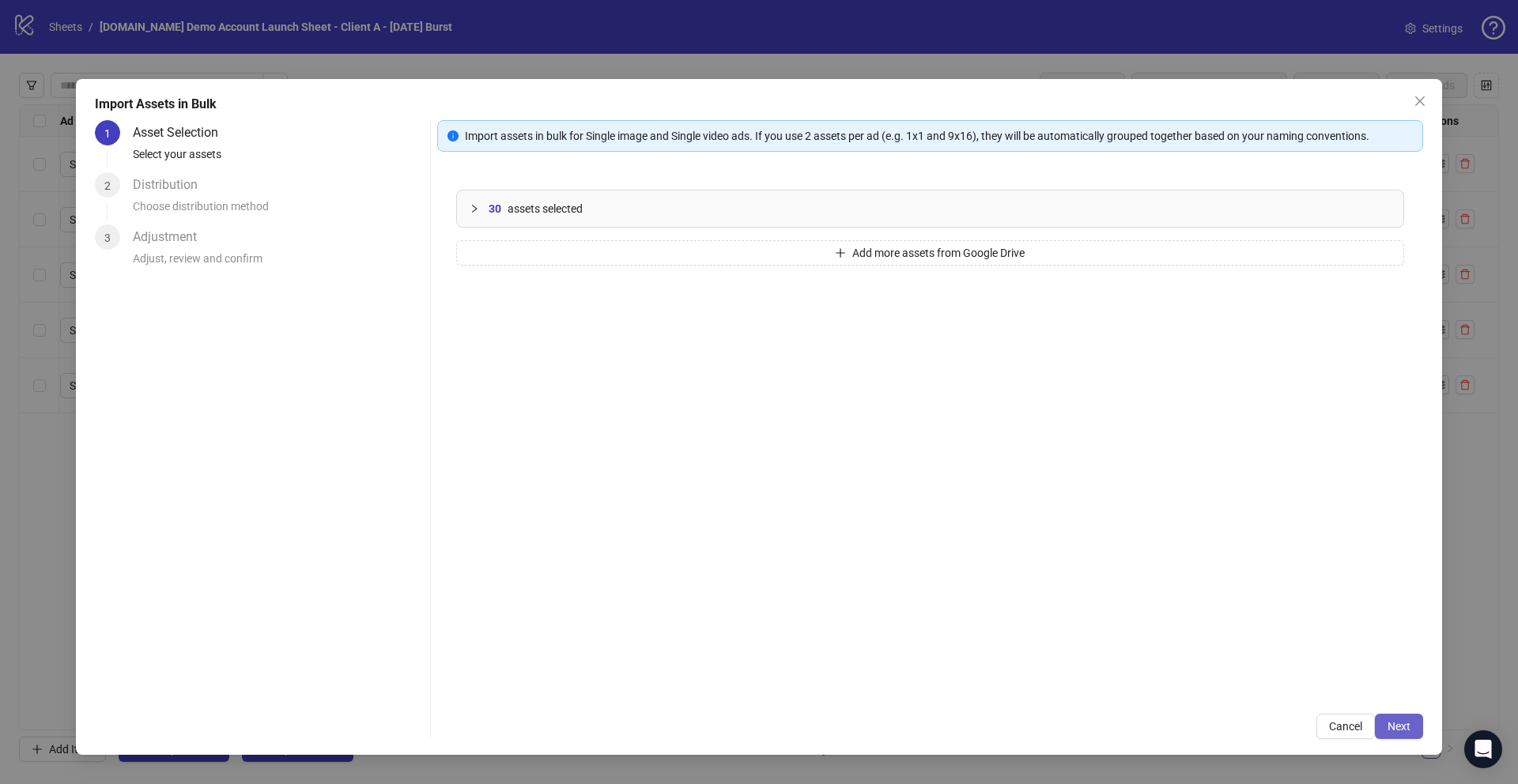
click at [1393, 728] on span "Next" at bounding box center [1399, 726] width 23 height 13
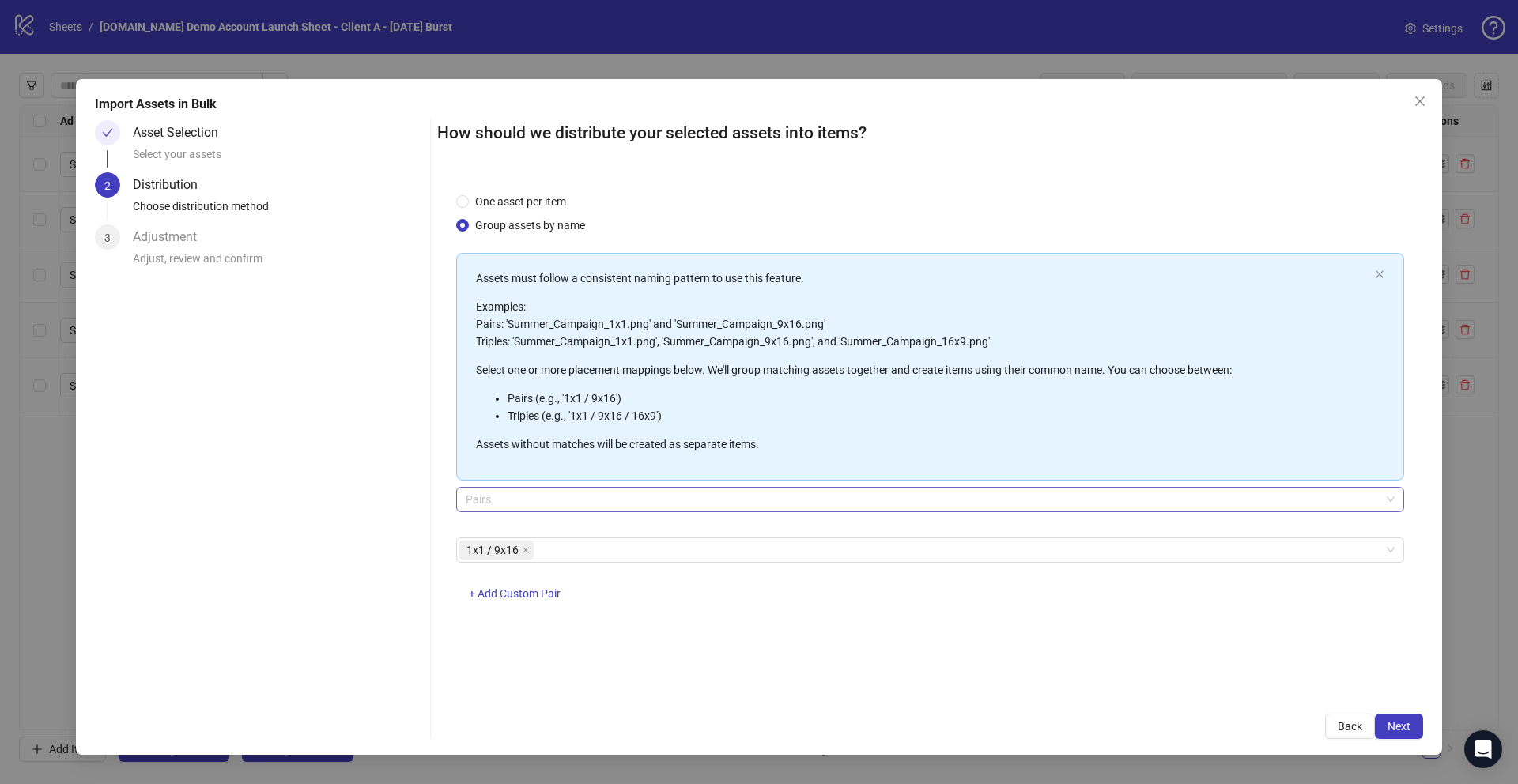
click at [495, 500] on span "Pairs" at bounding box center [930, 499] width 929 height 23
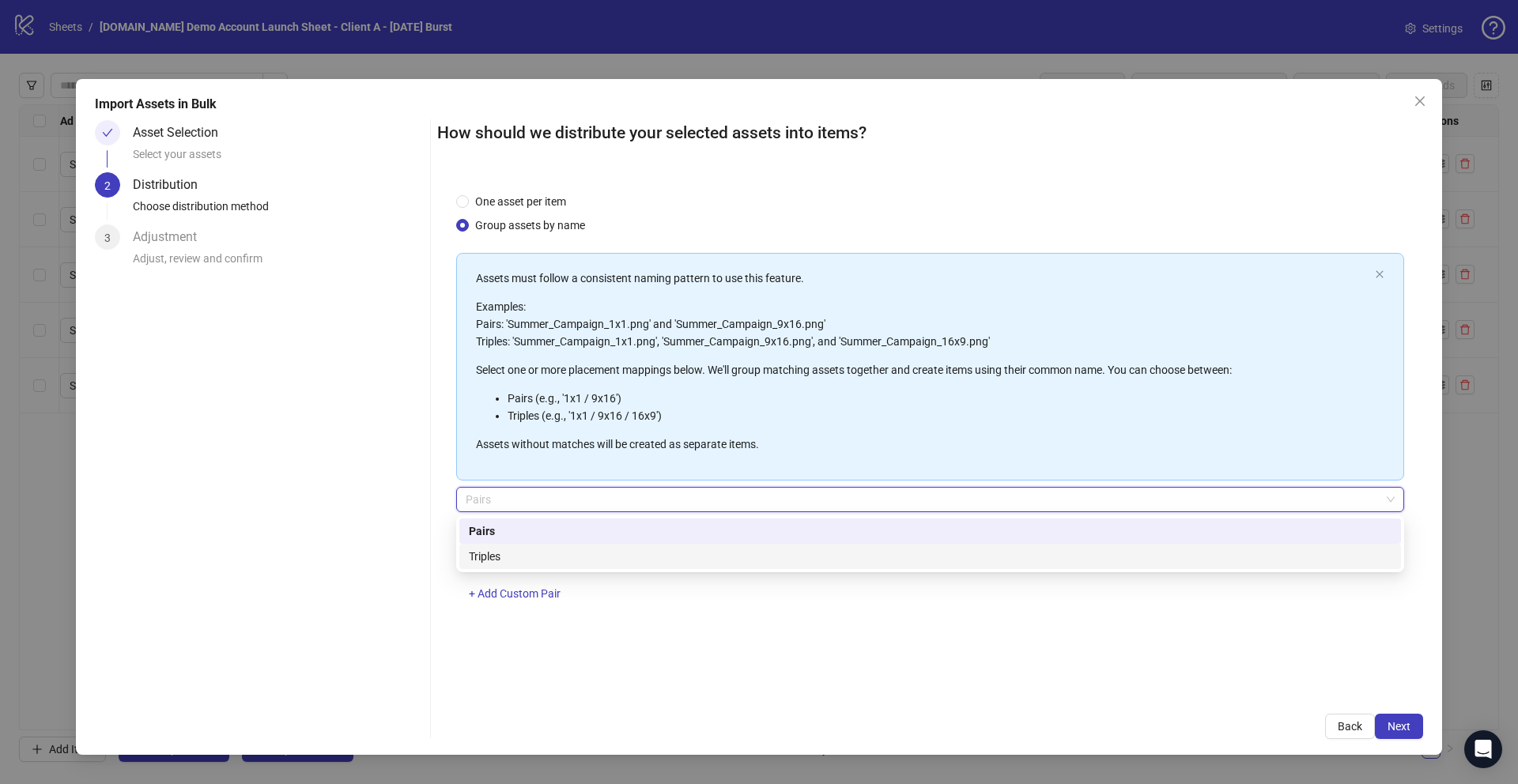
click at [524, 545] on div "Triples" at bounding box center [931, 556] width 942 height 25
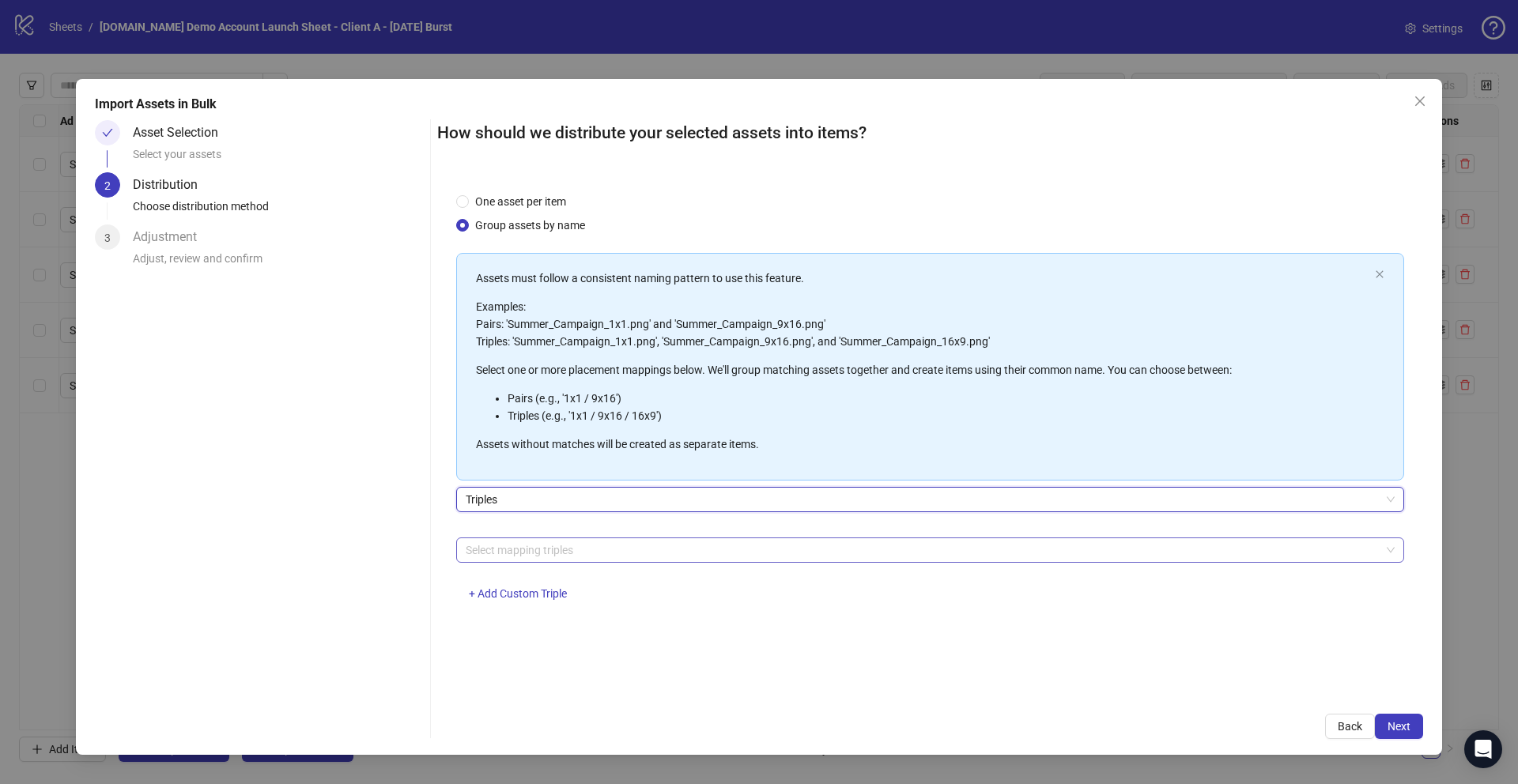
click at [509, 549] on div at bounding box center [922, 551] width 925 height 23
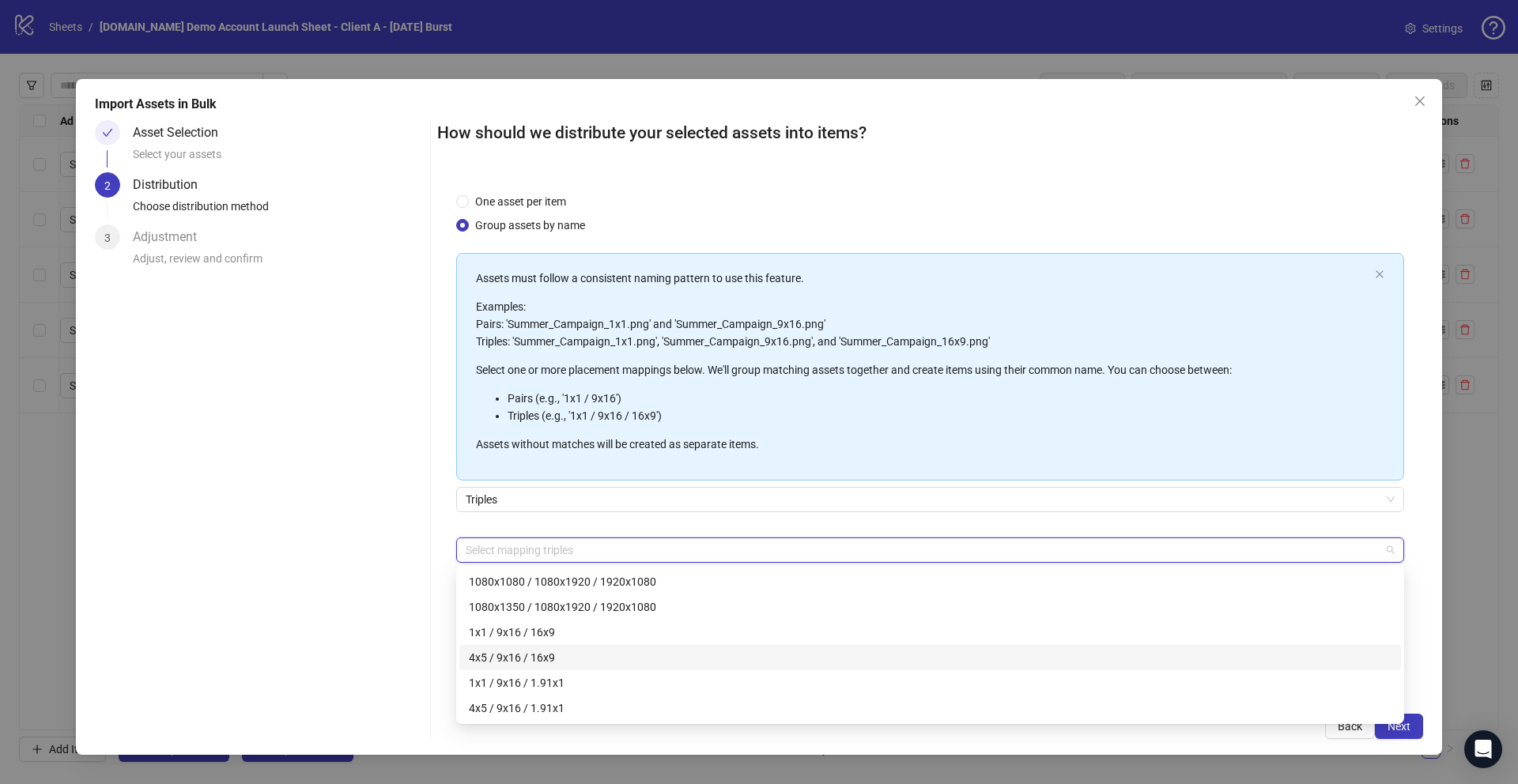
click at [445, 622] on div "One asset per item Group assets by name Assets must follow a consistent naming …" at bounding box center [930, 434] width 986 height 521
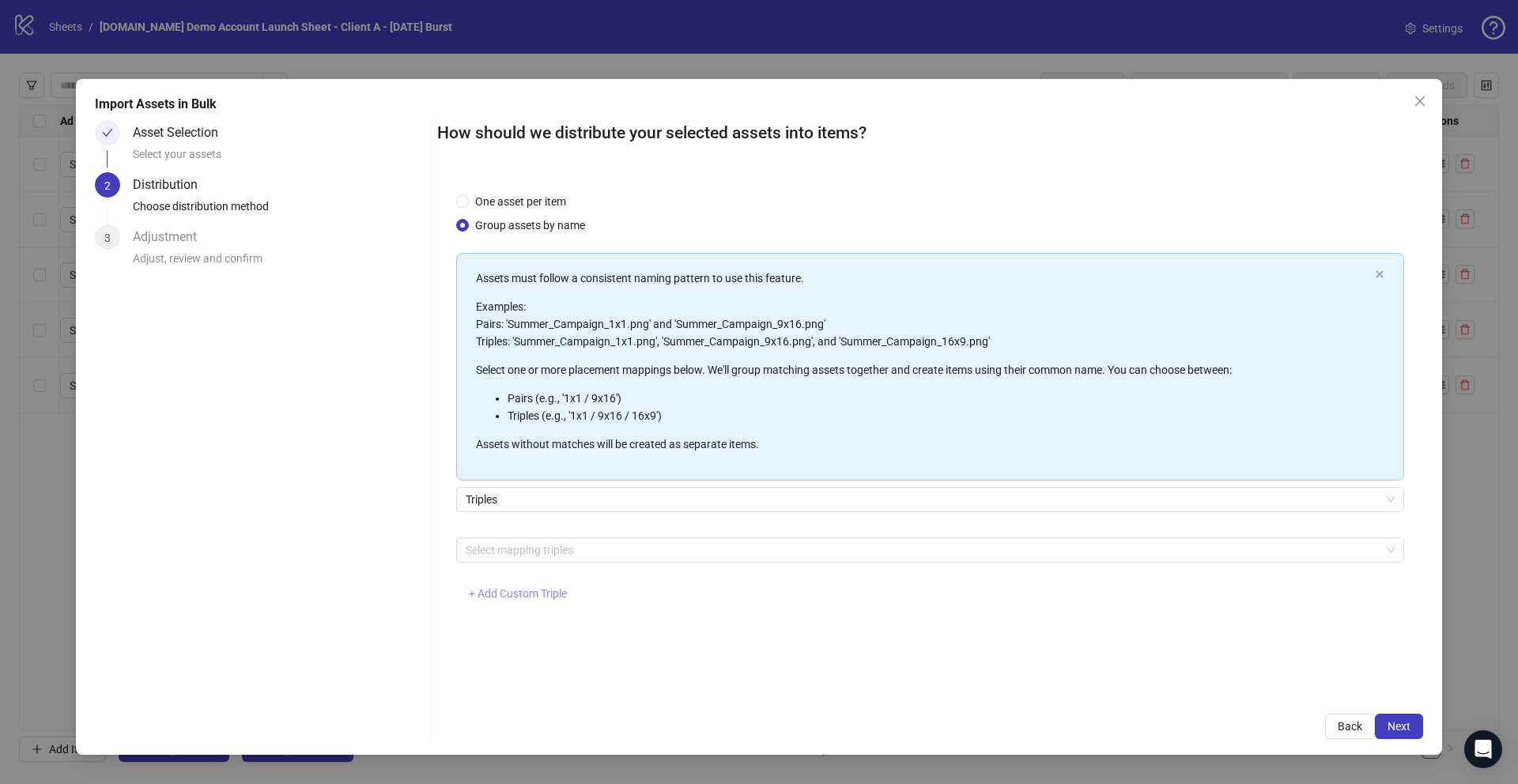
click at [489, 593] on span "+ Add Custom Triple" at bounding box center [517, 593] width 98 height 13
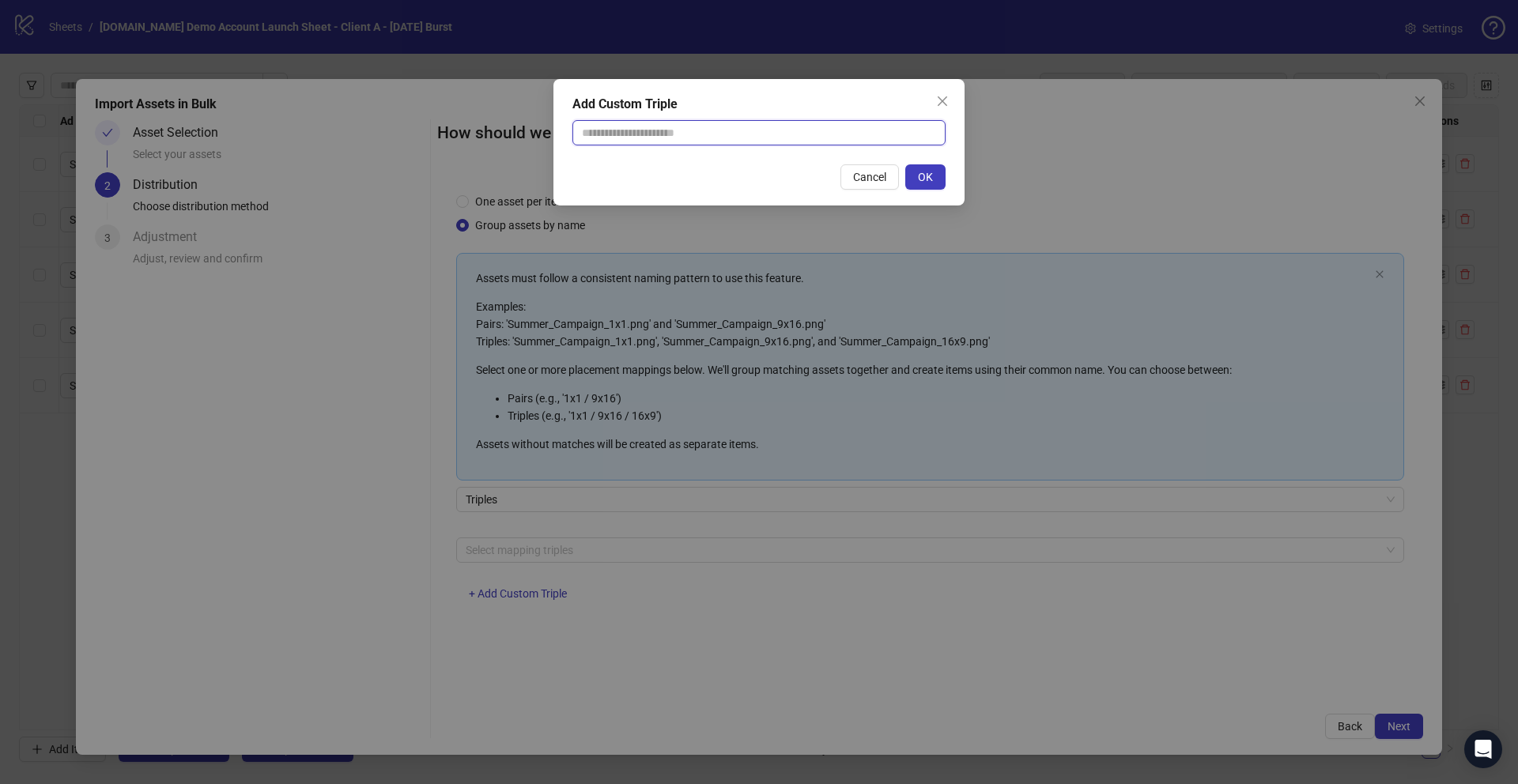
click at [683, 139] on input "text" at bounding box center [759, 133] width 373 height 25
drag, startPoint x: 657, startPoint y: 134, endPoint x: 677, endPoint y: 171, distance: 42.1
click at [656, 134] on input "**********" at bounding box center [759, 133] width 373 height 25
click at [647, 133] on input "**********" at bounding box center [759, 133] width 373 height 25
type input "**********"
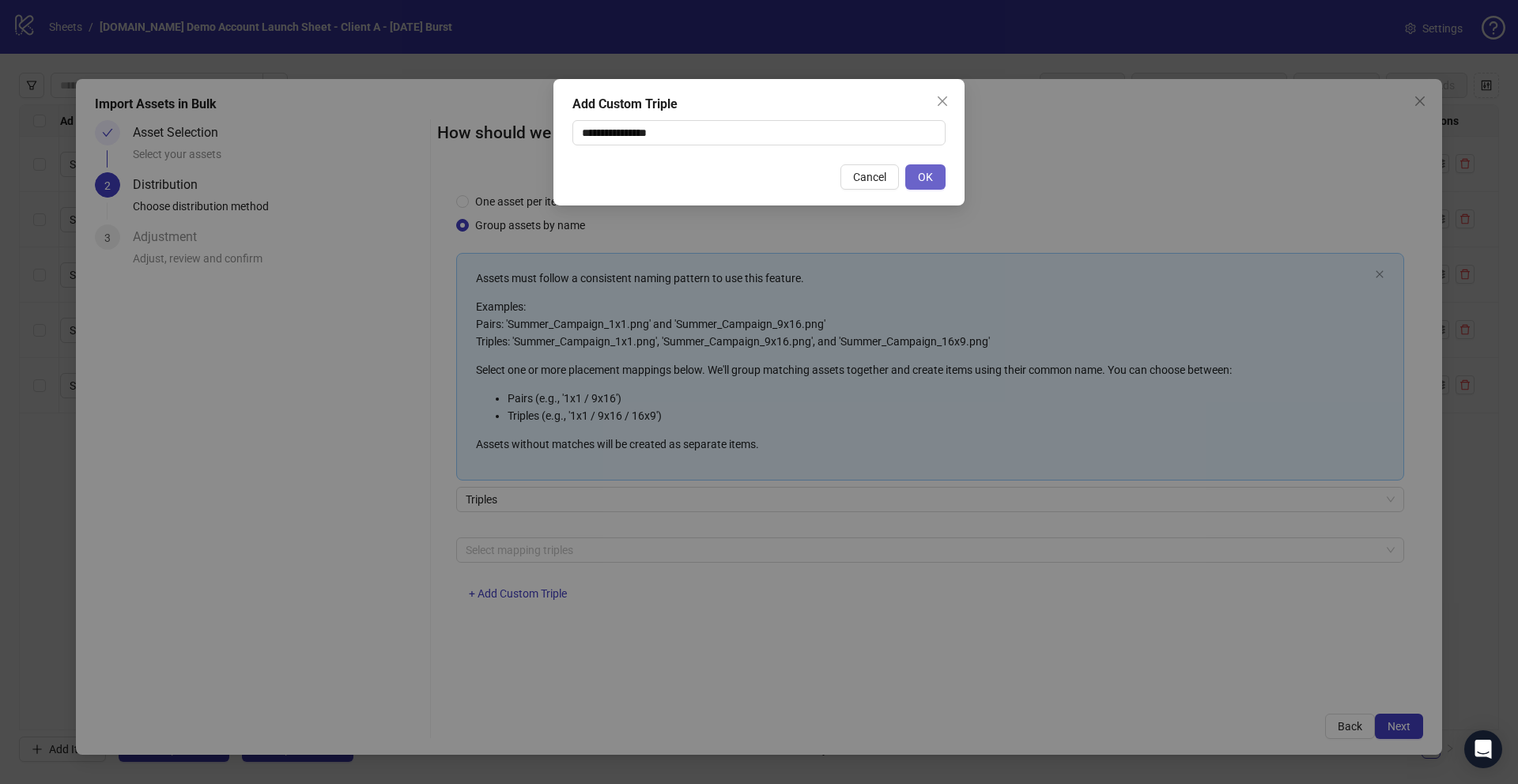
click at [931, 180] on span "OK" at bounding box center [925, 177] width 15 height 13
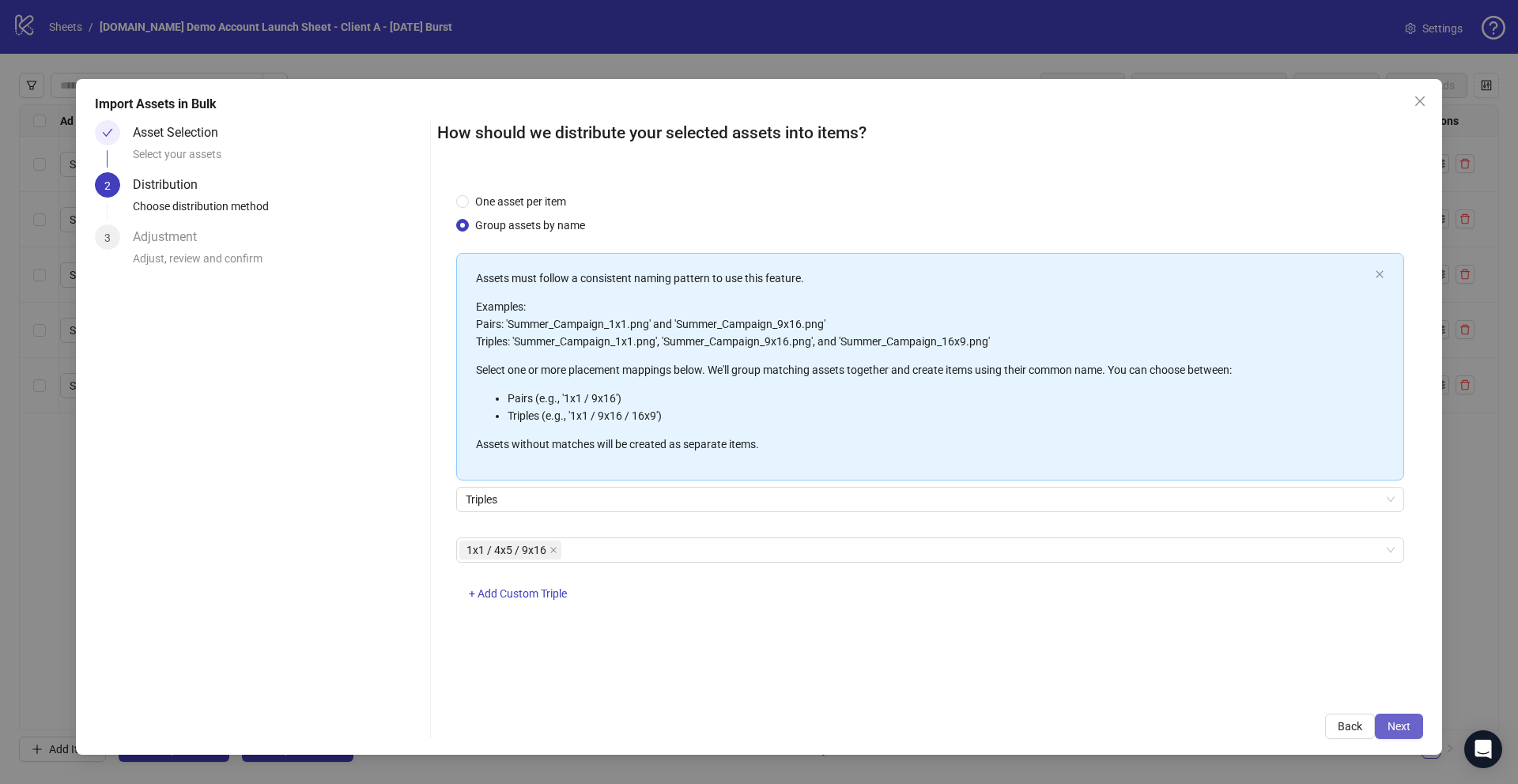
click at [1412, 724] on button "Next" at bounding box center [1399, 726] width 49 height 25
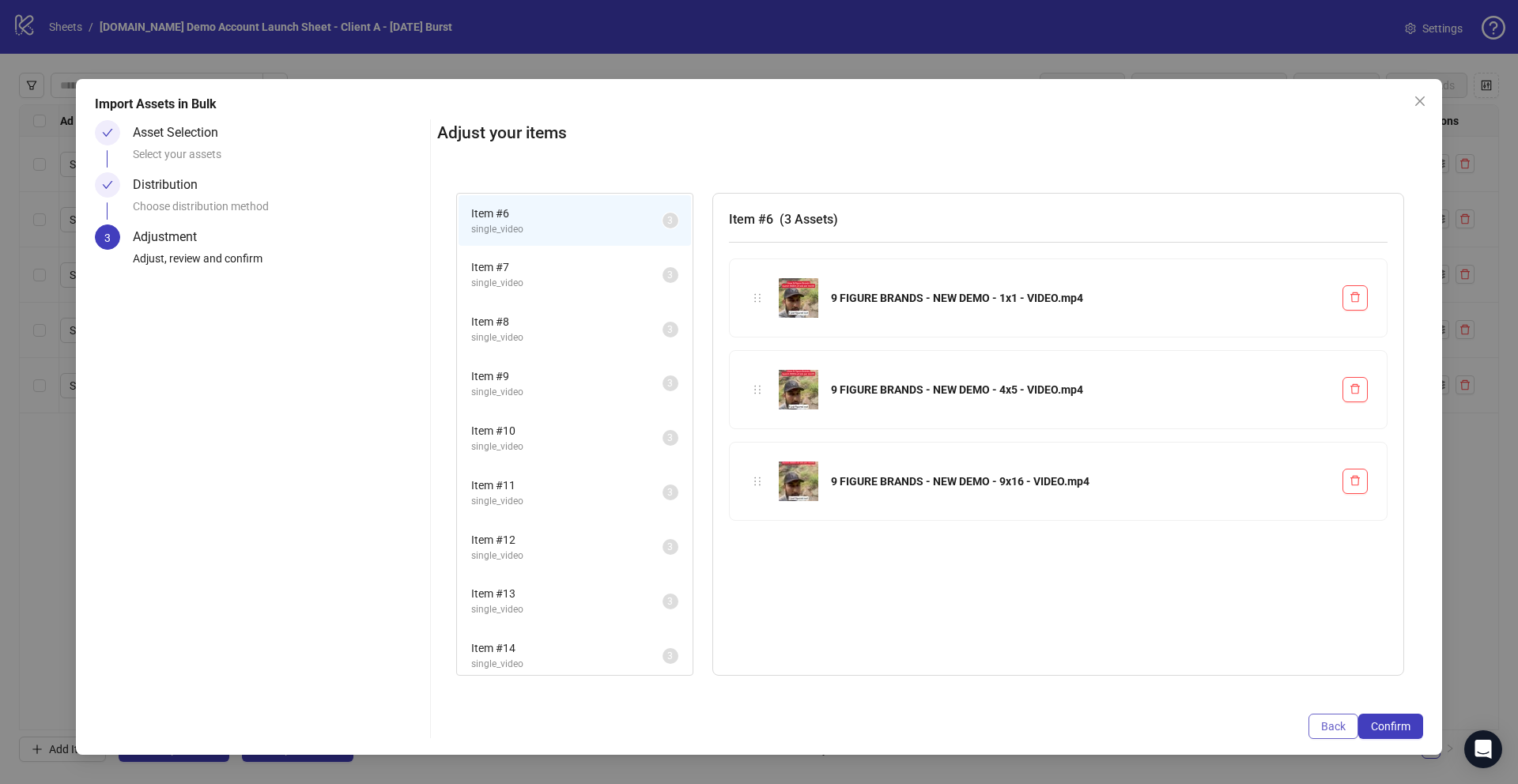
click at [1333, 732] on button "Back" at bounding box center [1332, 726] width 49 height 25
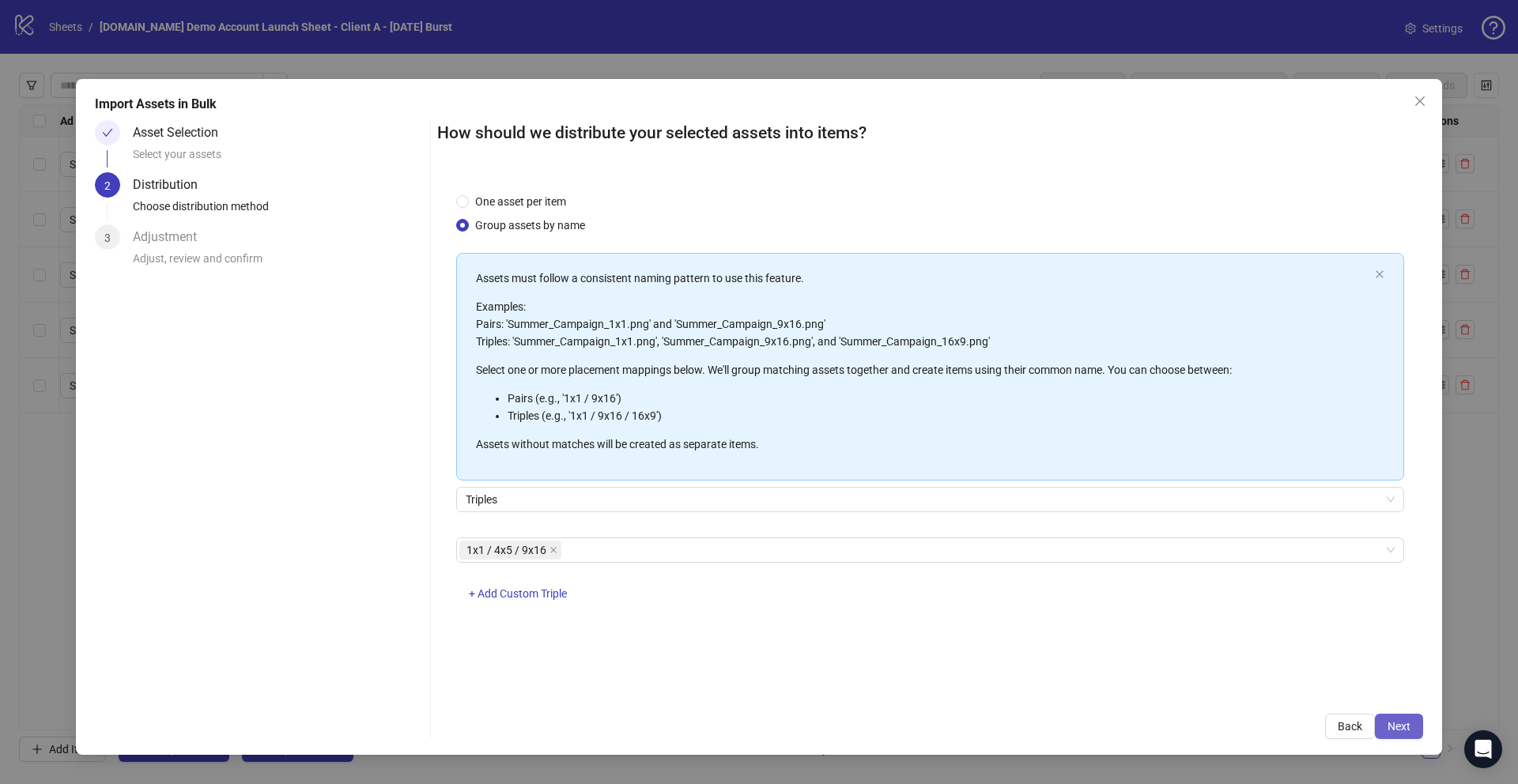
click at [1393, 722] on span "Next" at bounding box center [1399, 726] width 23 height 13
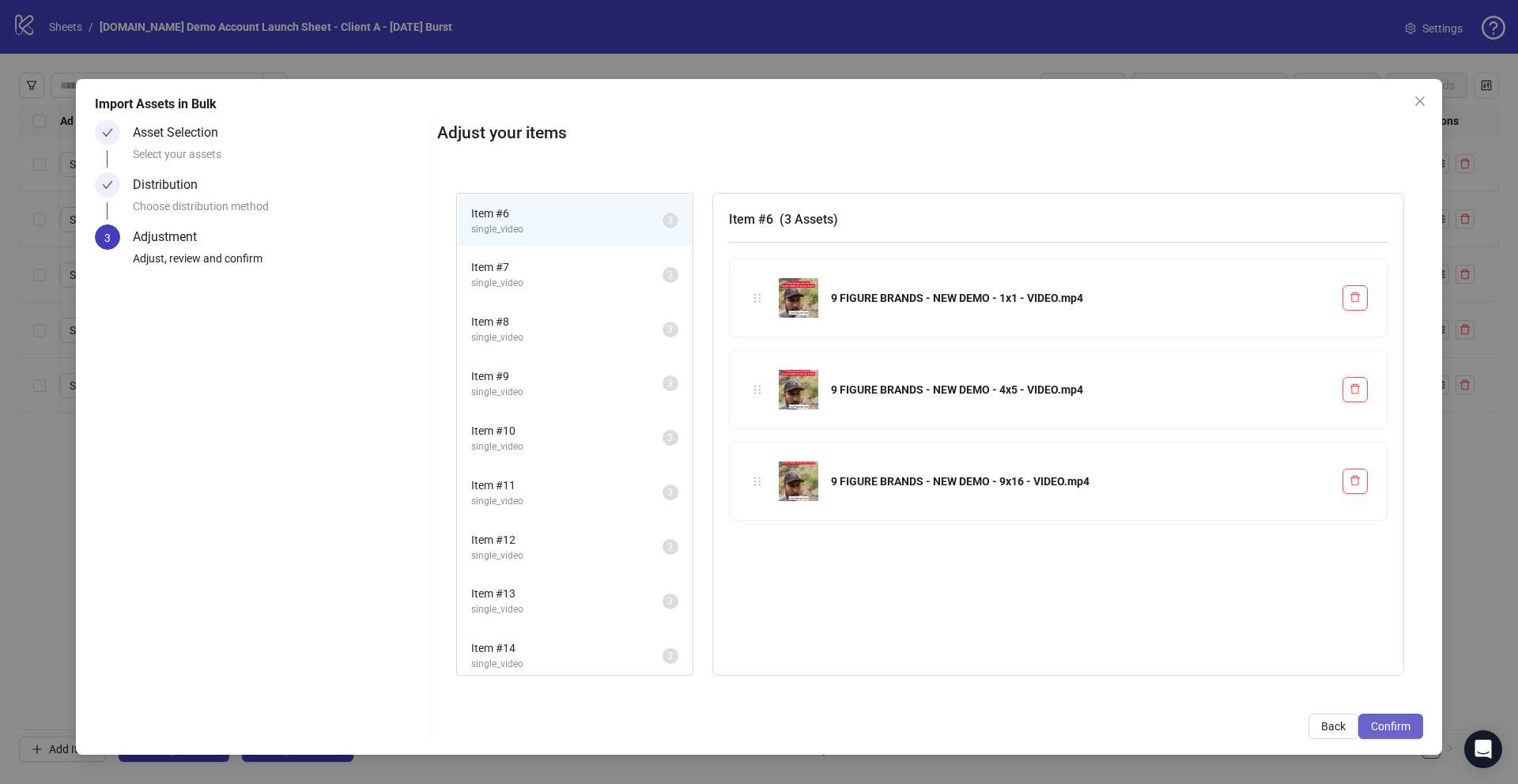
click at [1392, 722] on span "Confirm" at bounding box center [1390, 726] width 40 height 13
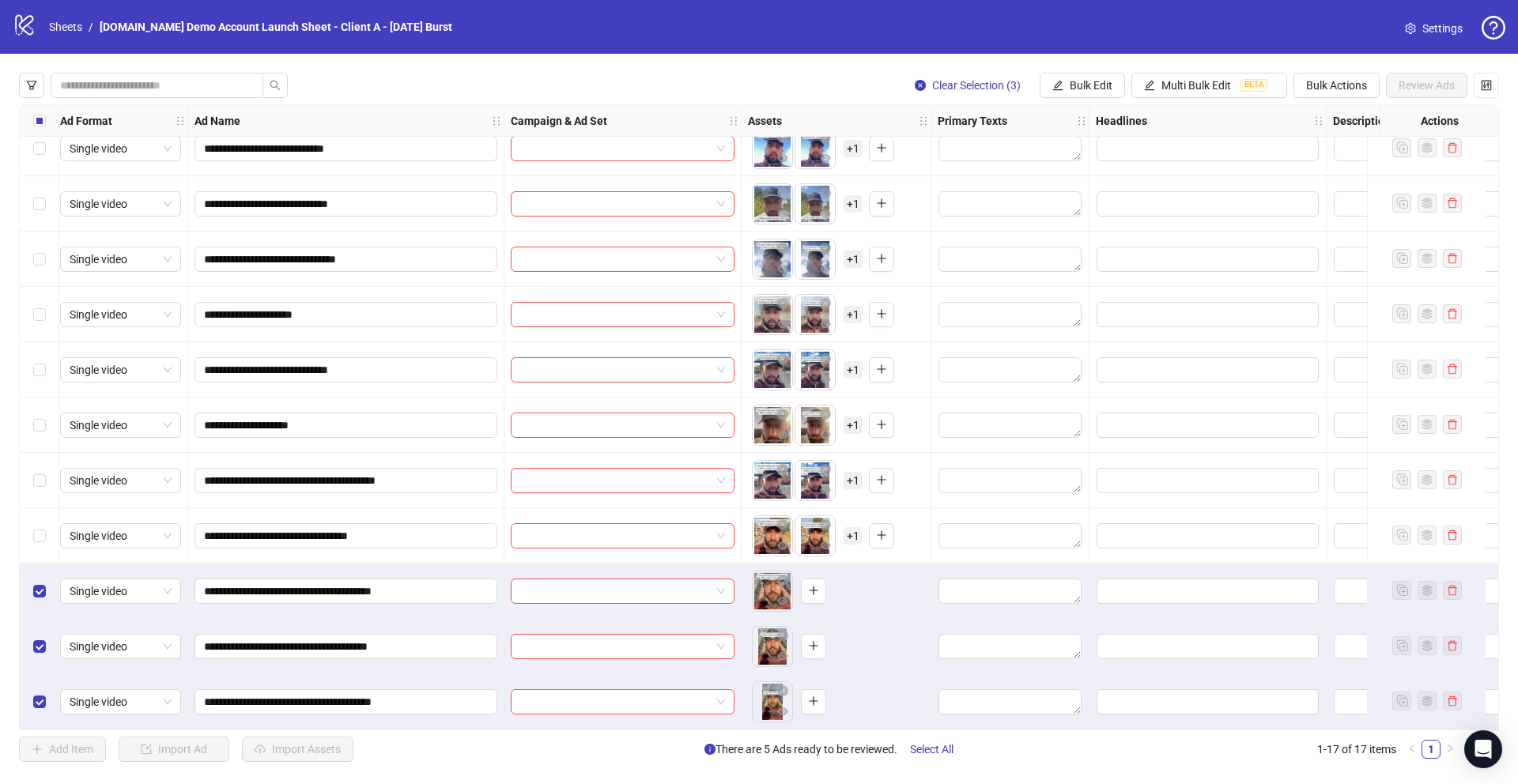
scroll to position [353, 5]
click at [1319, 90] on span "Bulk Actions" at bounding box center [1337, 85] width 61 height 13
click at [1322, 113] on span "Delete" at bounding box center [1359, 117] width 110 height 17
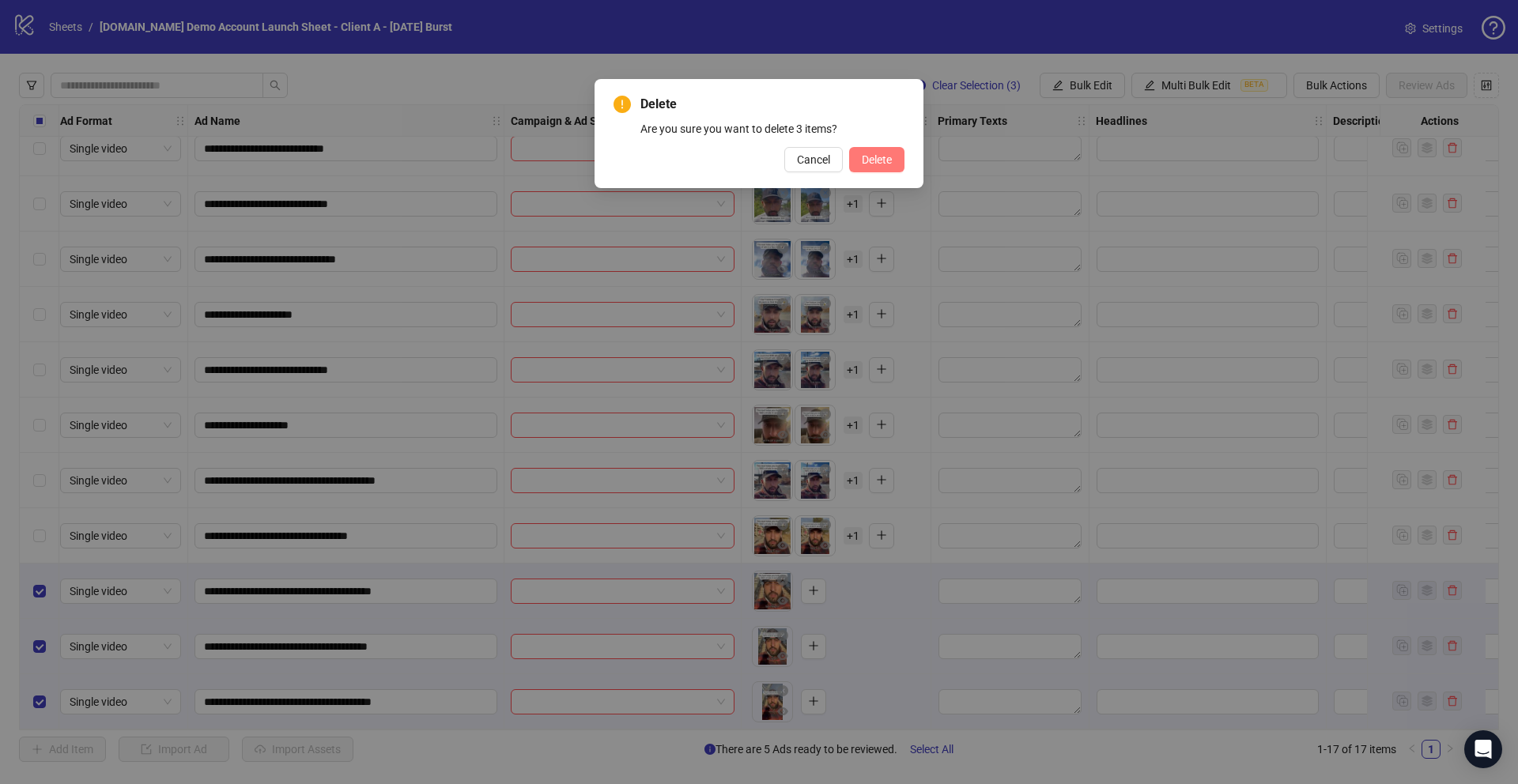
click at [877, 160] on span "Delete" at bounding box center [876, 160] width 30 height 13
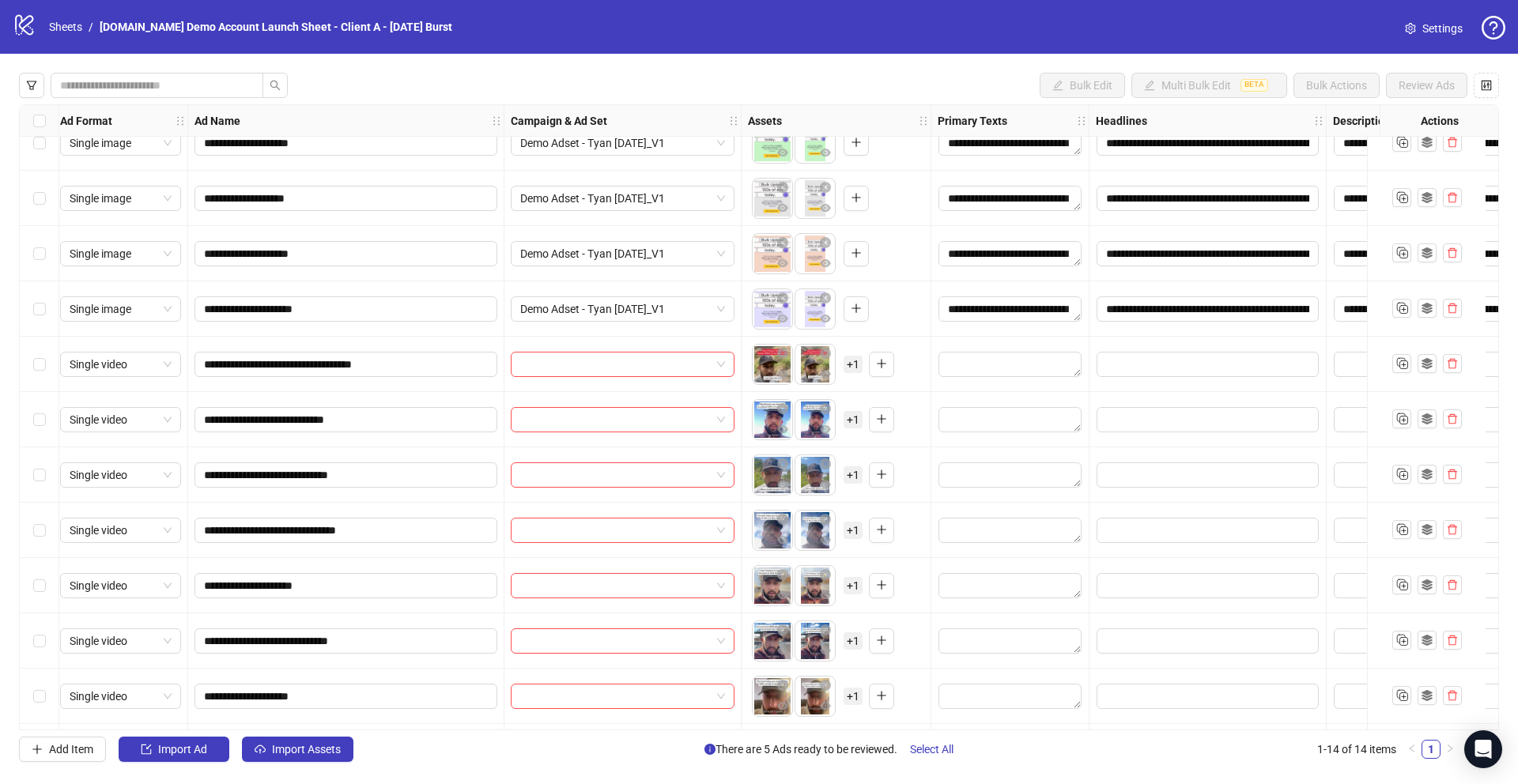
scroll to position [188, 5]
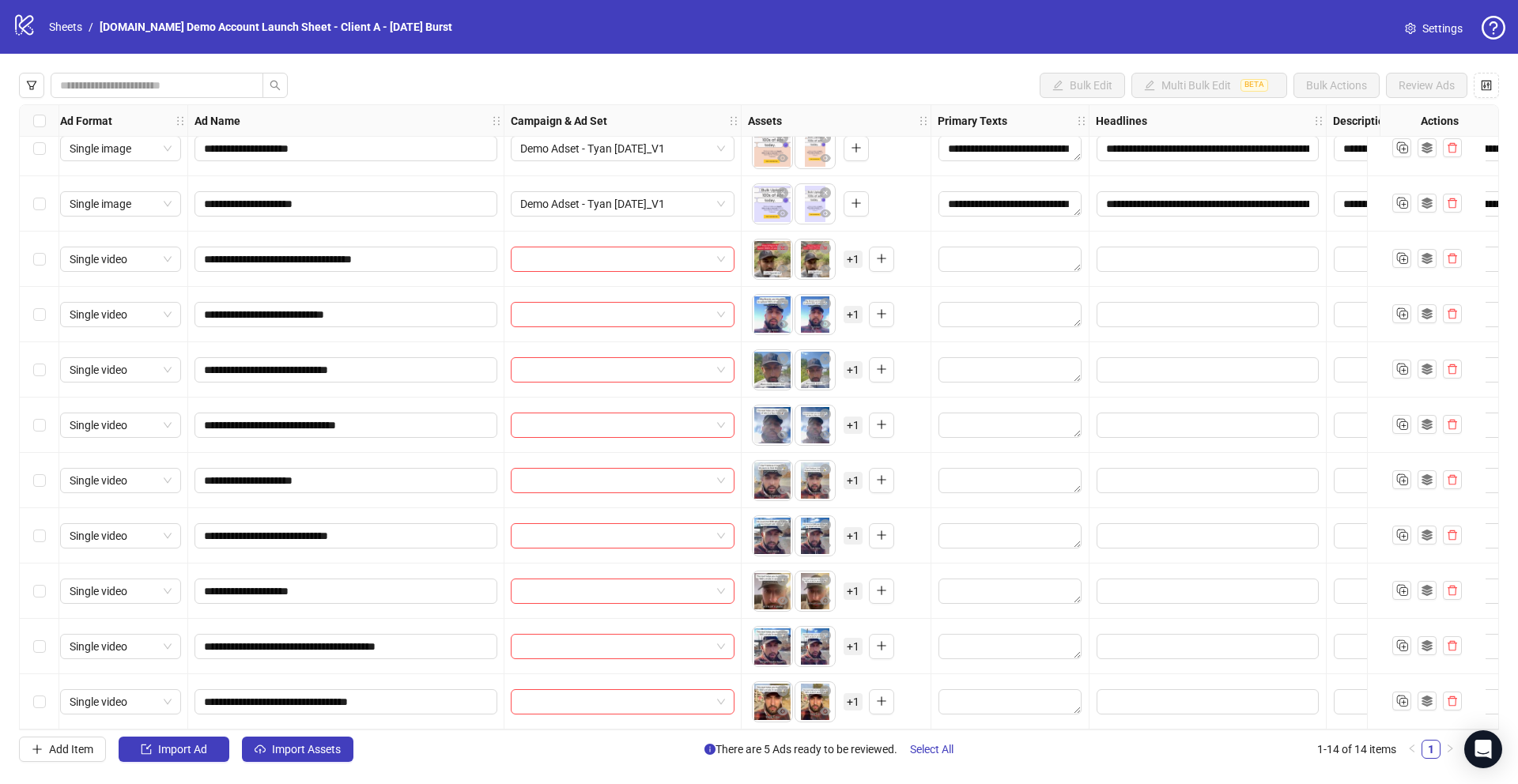
click at [853, 639] on span "+ 1" at bounding box center [854, 647] width 19 height 17
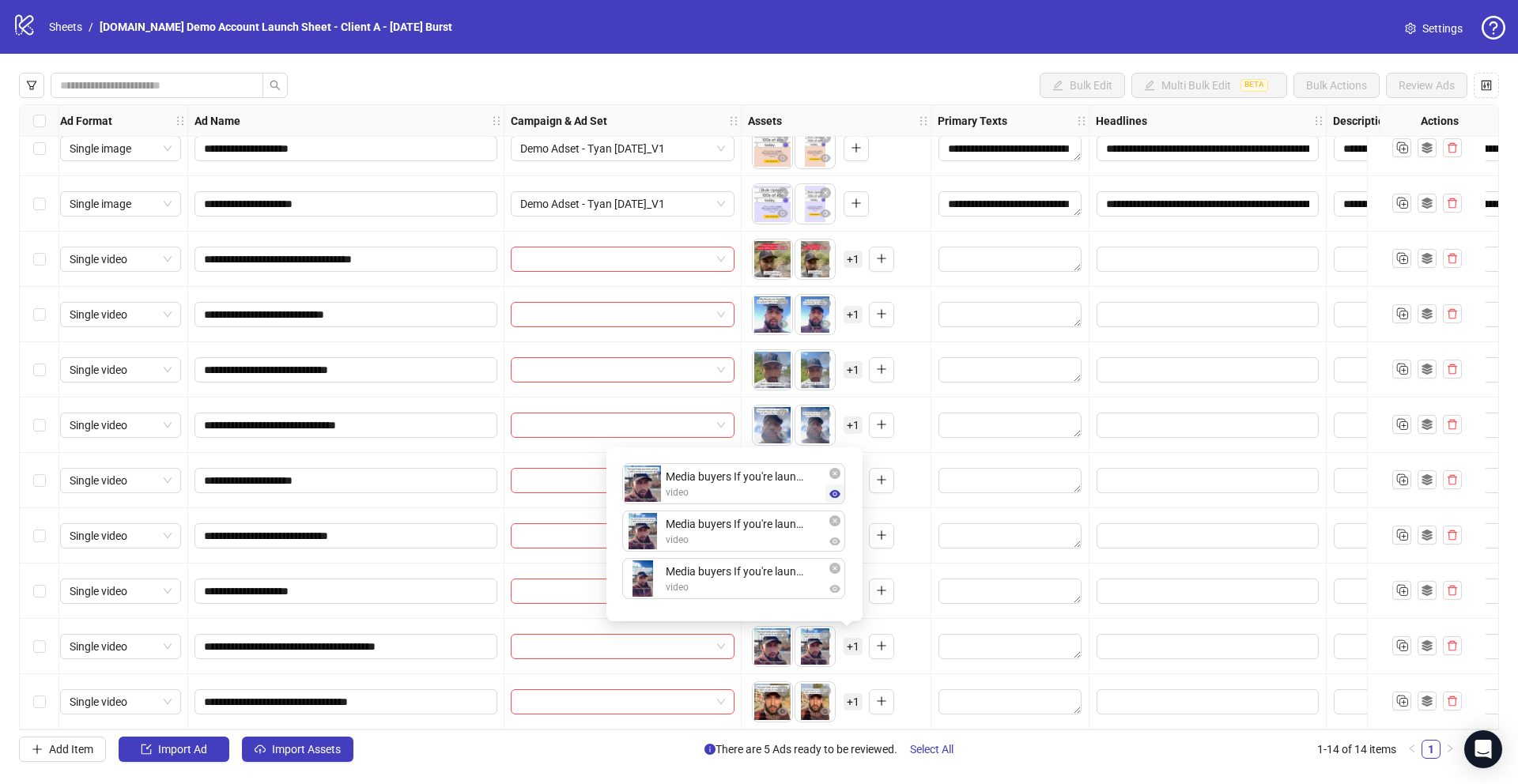
click at [834, 494] on icon "eye" at bounding box center [834, 493] width 11 height 8
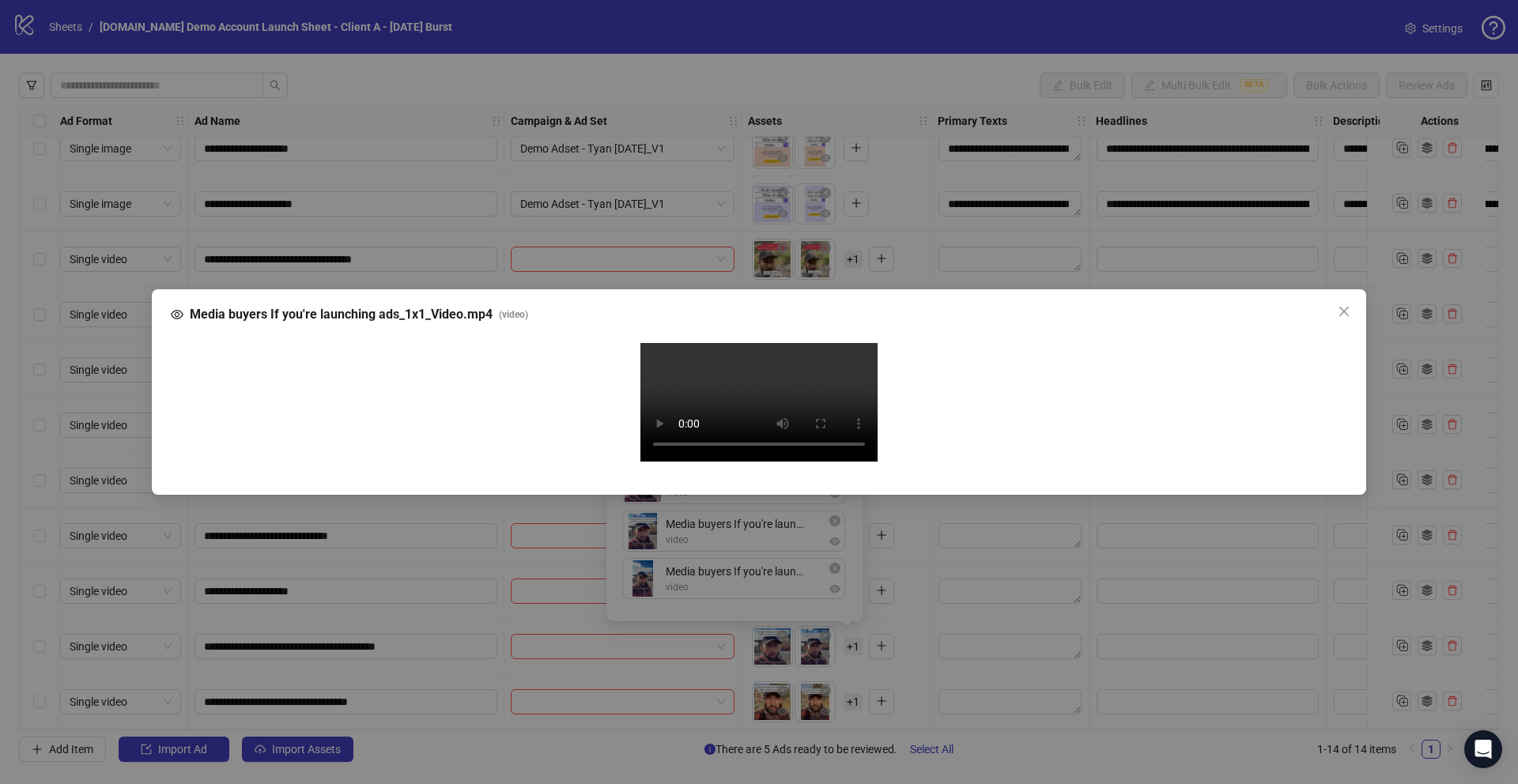
click at [1346, 305] on icon "close" at bounding box center [1344, 311] width 13 height 13
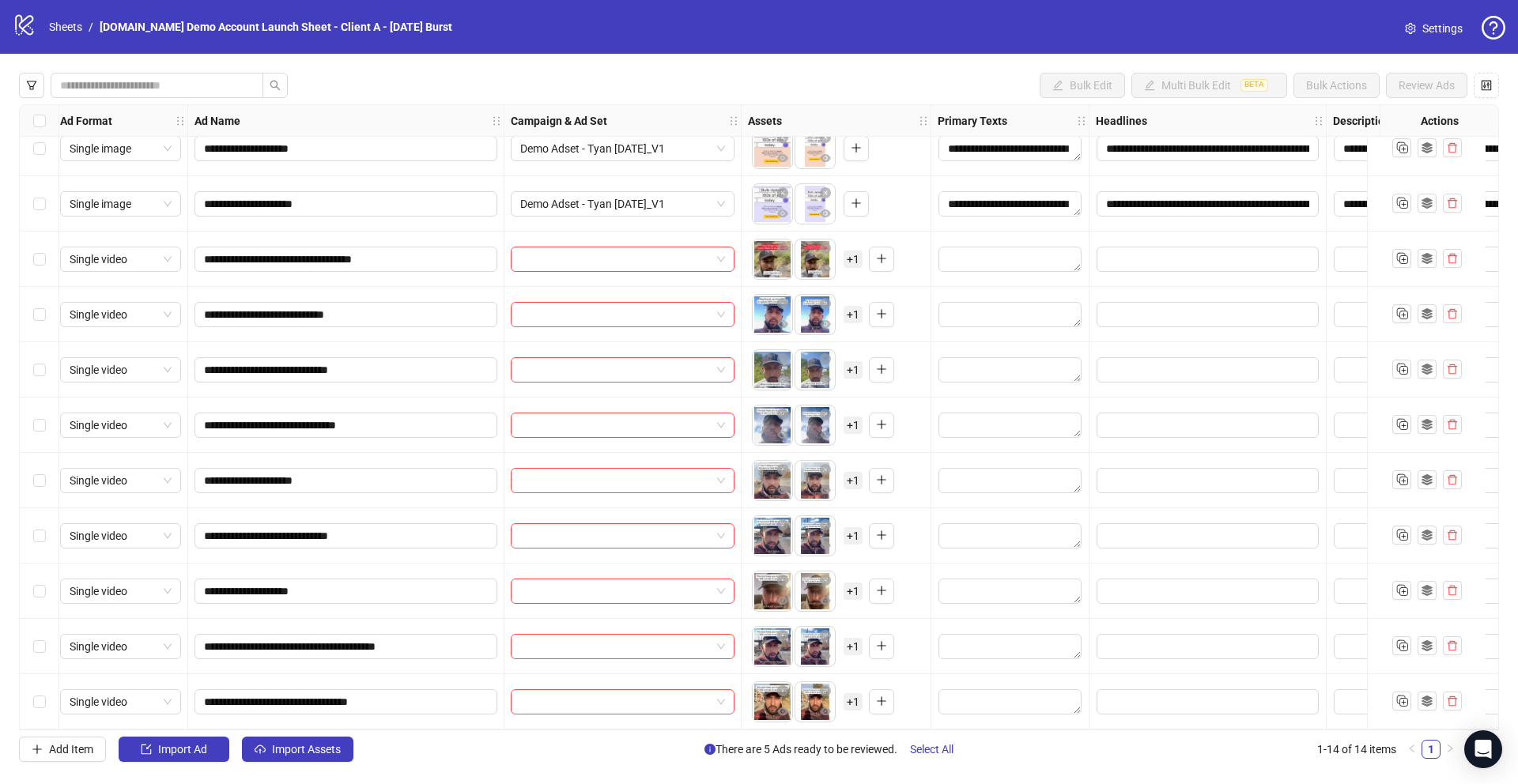
click at [9, 308] on div "**********" at bounding box center [759, 417] width 1518 height 728
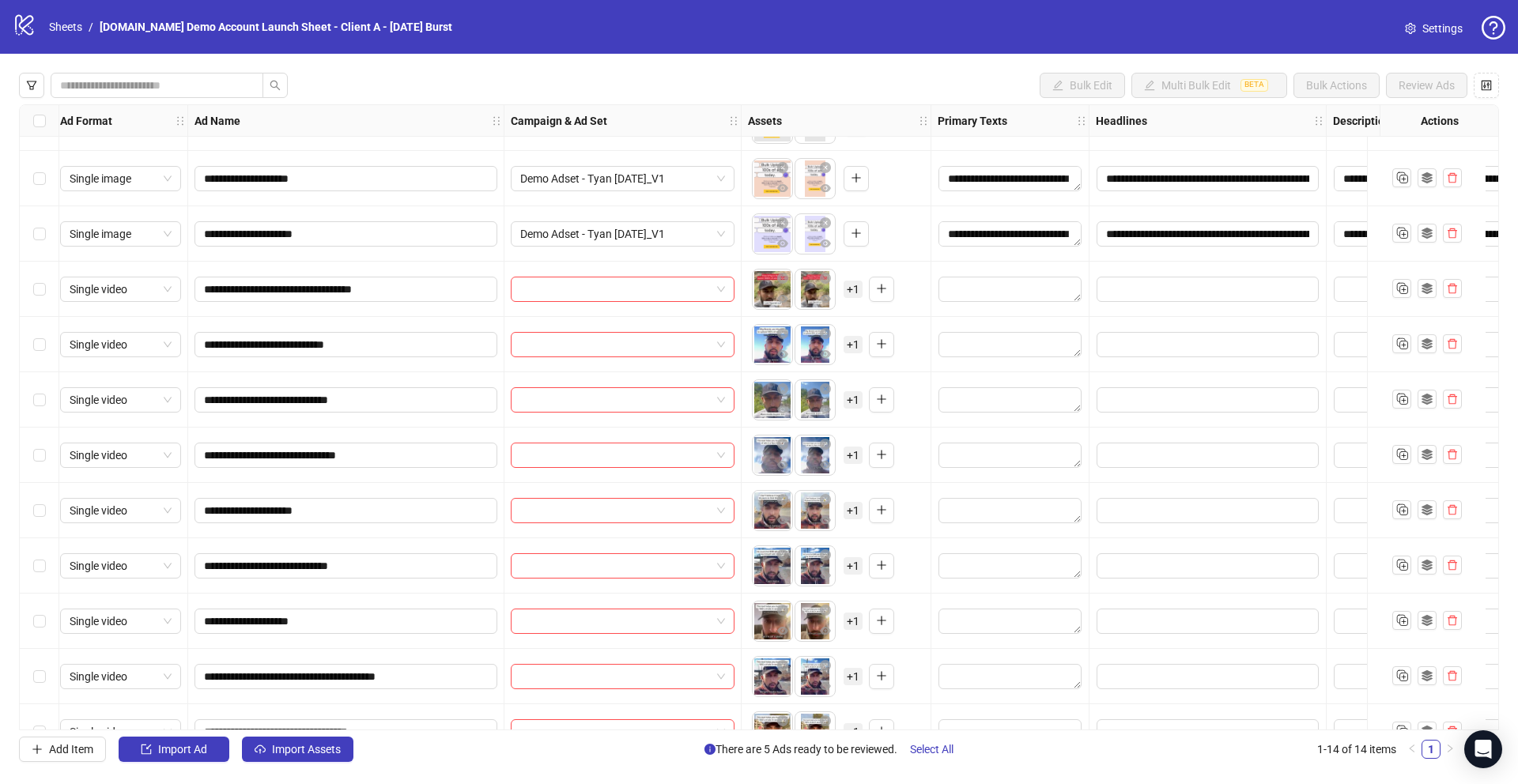
scroll to position [152, 6]
click at [1487, 750] on icon "Open Intercom Messenger" at bounding box center [1482, 749] width 18 height 21
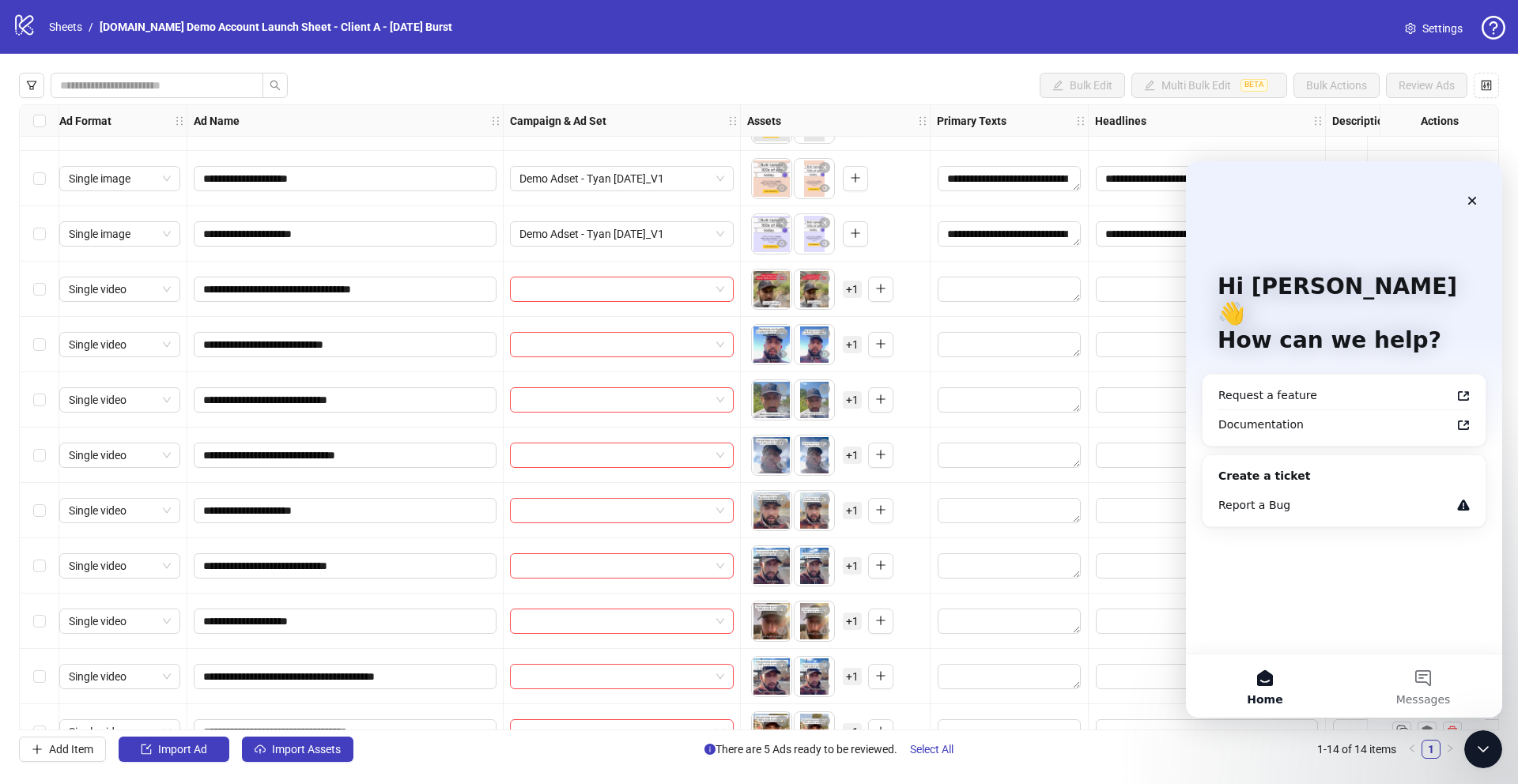
scroll to position [0, 0]
click at [1246, 416] on div "Documentation" at bounding box center [1335, 424] width 232 height 16
click at [1250, 388] on div "Request a feature" at bounding box center [1335, 395] width 232 height 16
click at [1472, 196] on icon "Close" at bounding box center [1472, 200] width 13 height 13
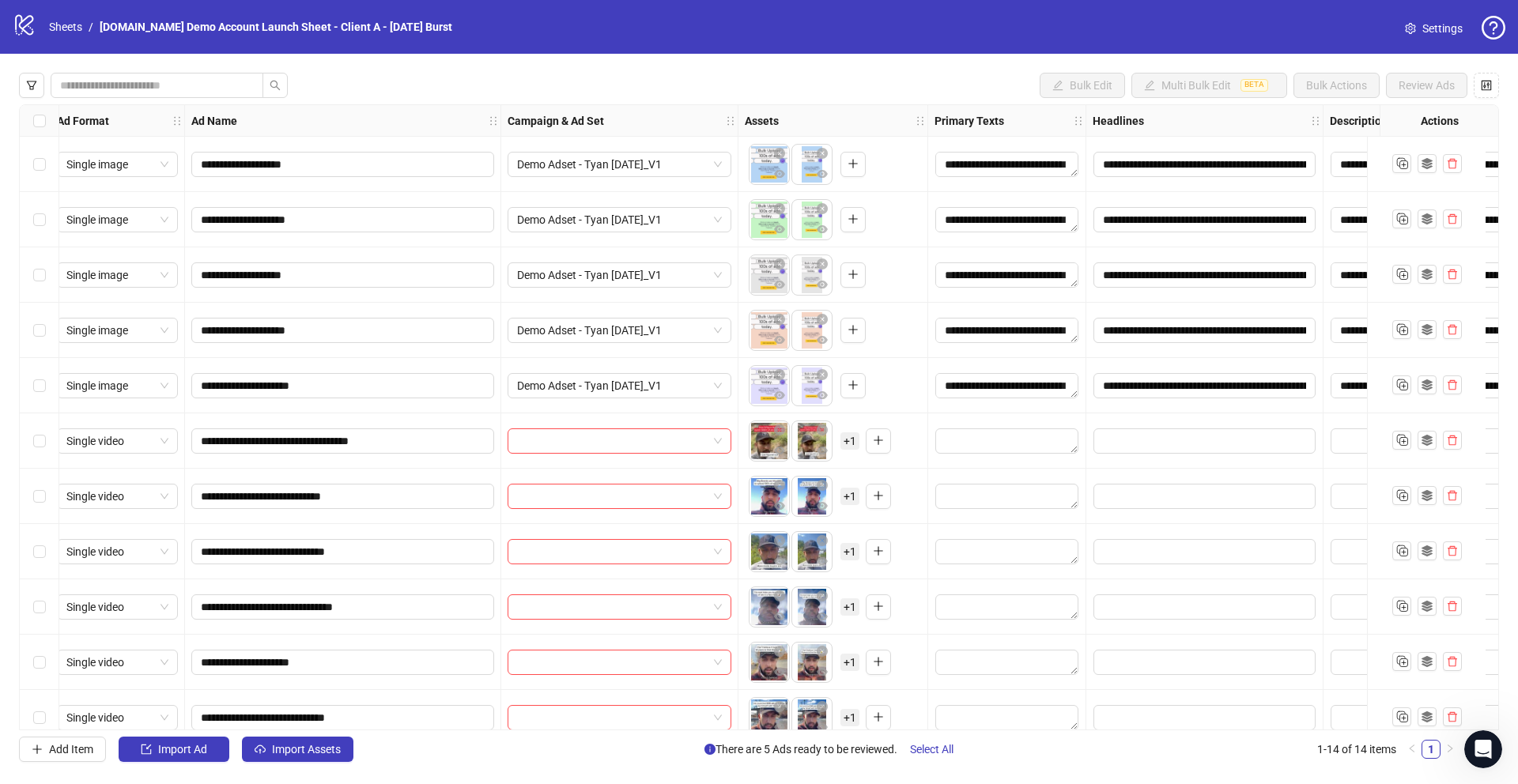
scroll to position [0, 9]
click at [75, 34] on link "Sheets" at bounding box center [66, 27] width 40 height 17
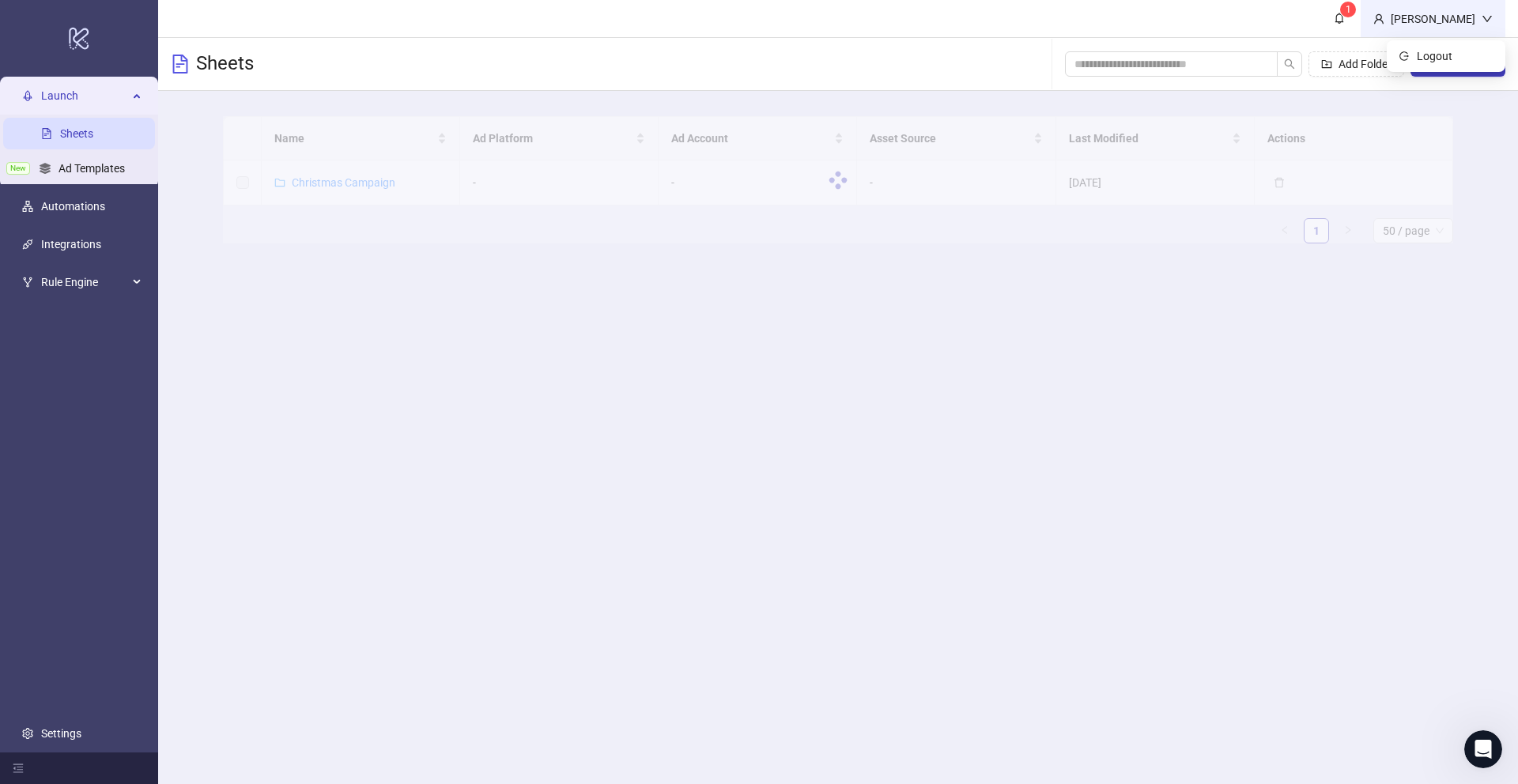
click at [1433, 15] on div "[PERSON_NAME]" at bounding box center [1433, 19] width 97 height 17
click at [1435, 59] on span "Logout" at bounding box center [1454, 56] width 75 height 17
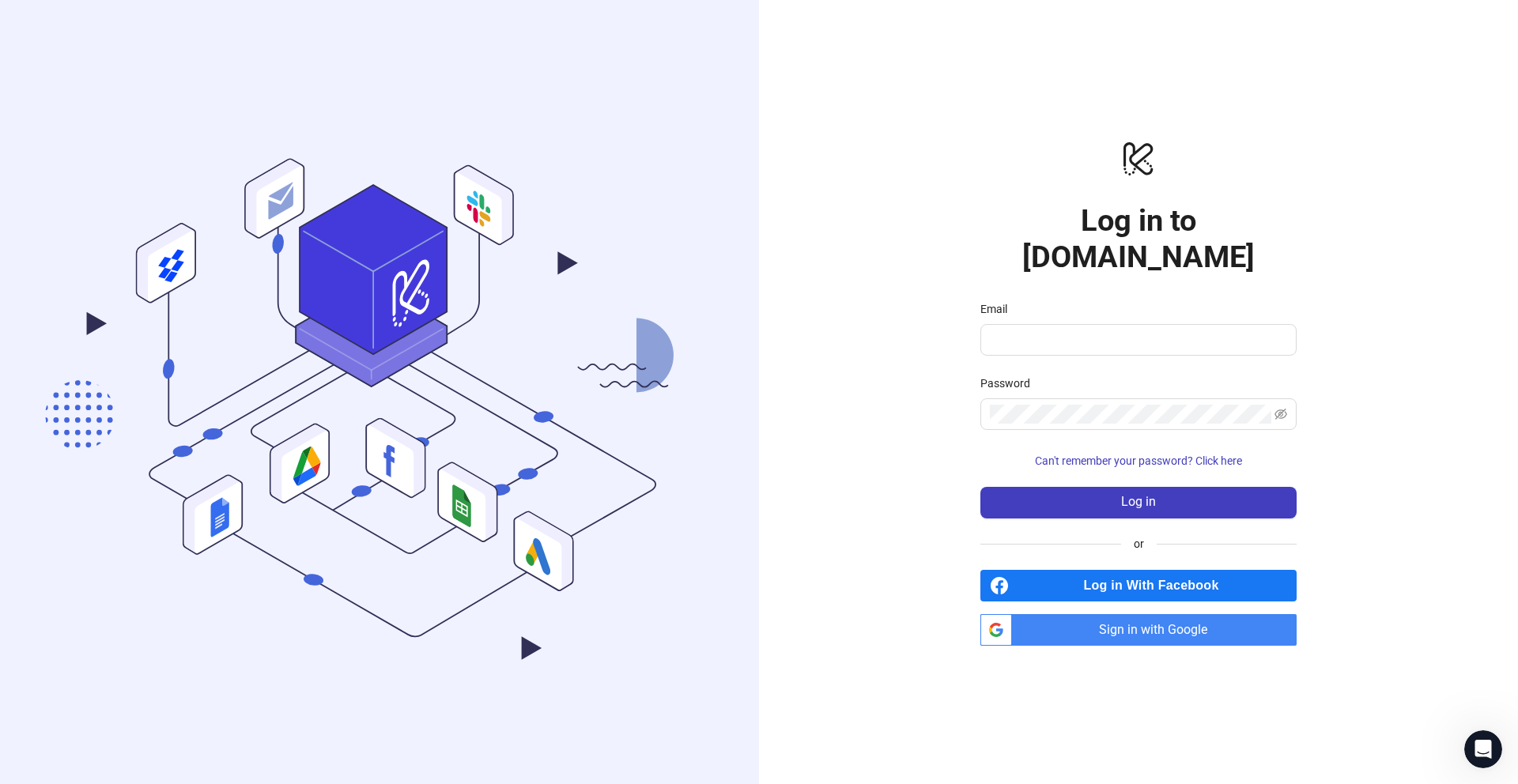
click at [1135, 614] on span "Sign in with Google" at bounding box center [1157, 630] width 278 height 31
